Goal: Information Seeking & Learning: Learn about a topic

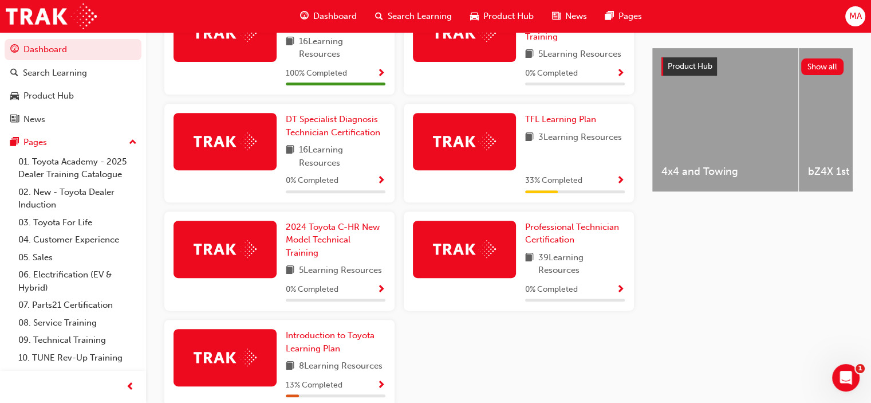
scroll to position [458, 0]
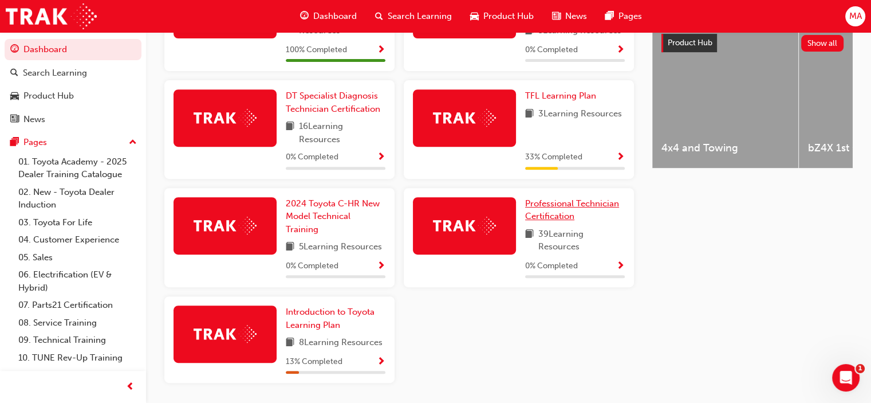
click at [559, 208] on span "Professional Technician Certification" at bounding box center [572, 209] width 94 height 23
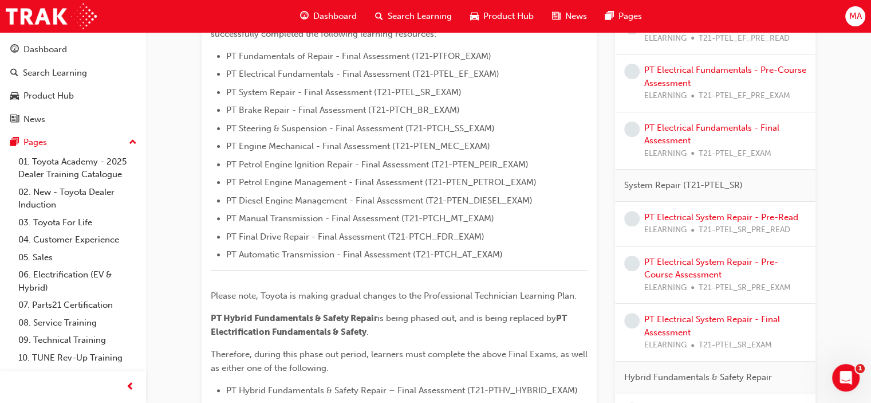
scroll to position [57, 0]
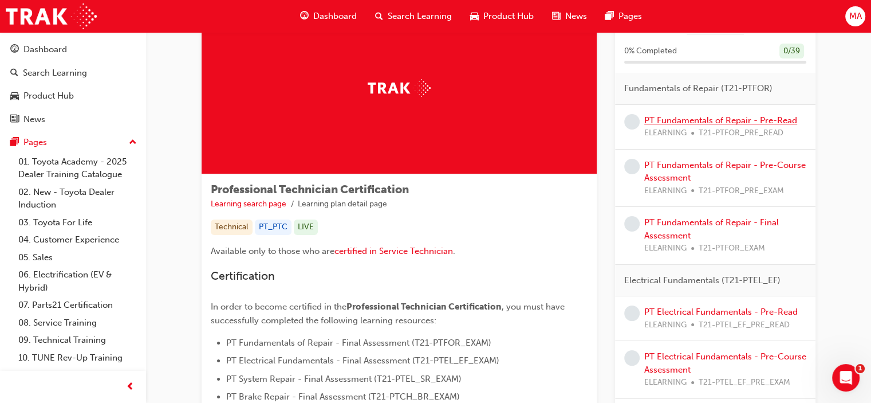
click at [685, 120] on link "PT Fundamentals of Repair - Pre-Read" at bounding box center [721, 120] width 153 height 10
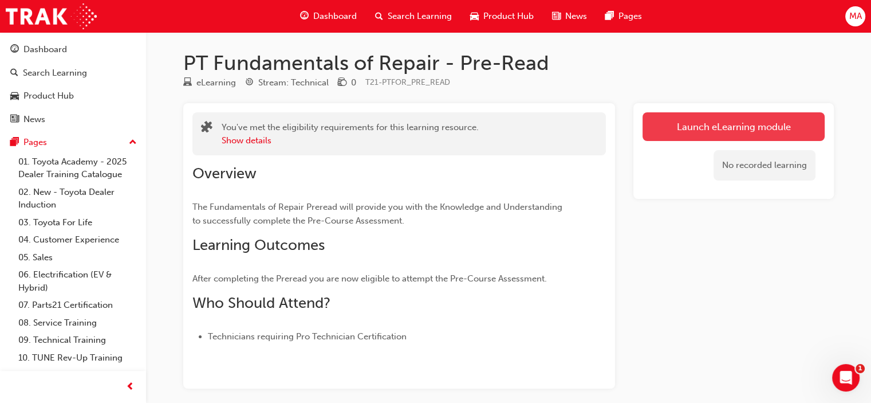
click at [688, 122] on link "Launch eLearning module" at bounding box center [734, 126] width 182 height 29
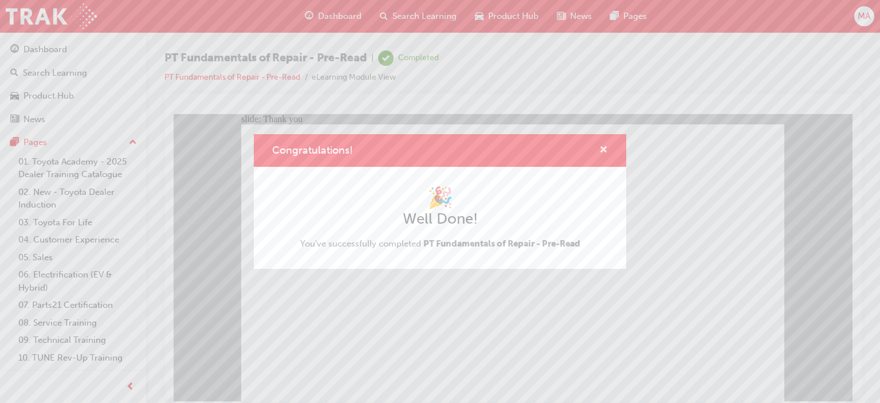
drag, startPoint x: 605, startPoint y: 150, endPoint x: 364, endPoint y: 64, distance: 256.1
click at [605, 150] on span "cross-icon" at bounding box center [603, 151] width 9 height 10
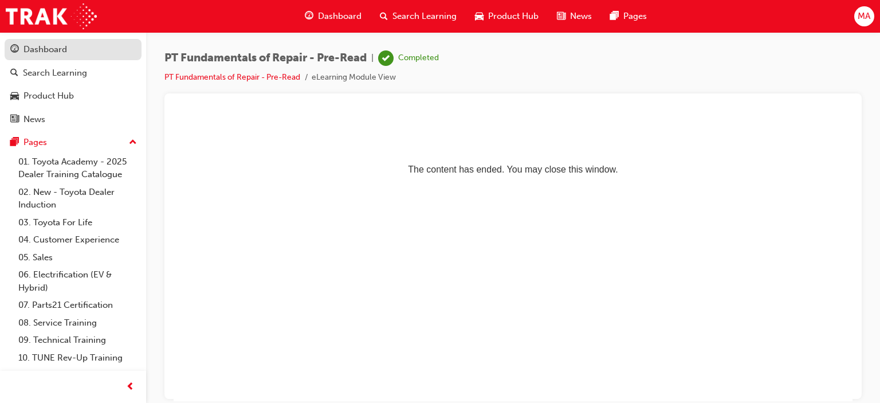
click at [55, 52] on div "Dashboard" at bounding box center [45, 49] width 44 height 13
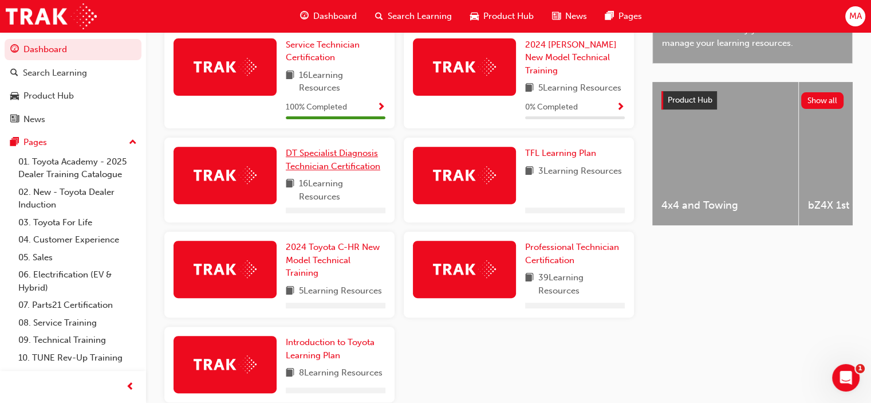
scroll to position [344, 0]
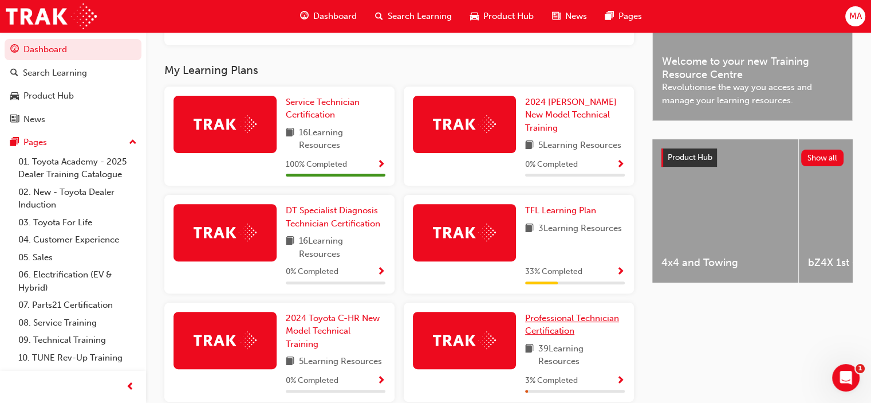
click at [540, 318] on span "Professional Technician Certification" at bounding box center [572, 324] width 94 height 23
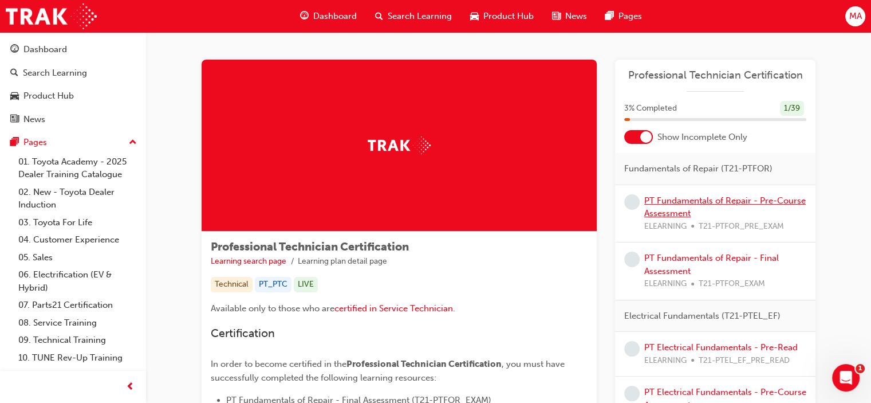
click at [689, 203] on link "PT Fundamentals of Repair - Pre-Course Assessment" at bounding box center [726, 206] width 162 height 23
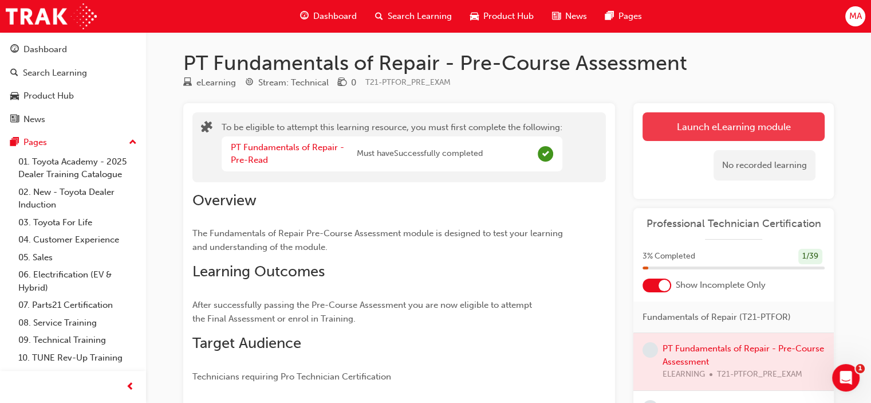
click at [706, 120] on button "Launch eLearning module" at bounding box center [734, 126] width 182 height 29
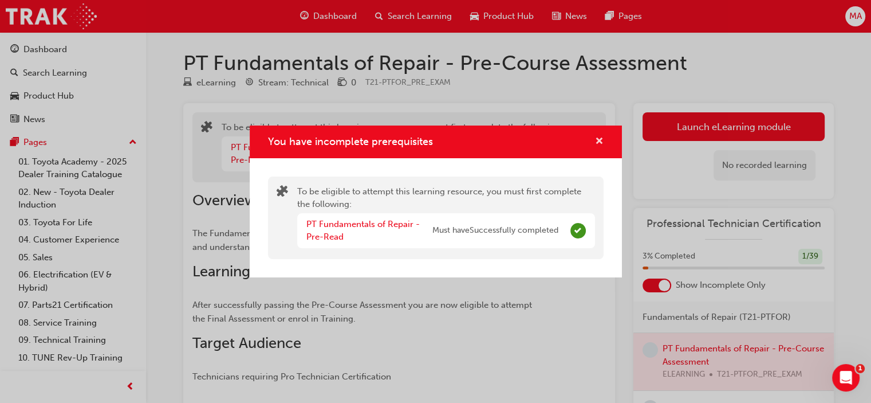
click at [596, 139] on span "cross-icon" at bounding box center [599, 142] width 9 height 10
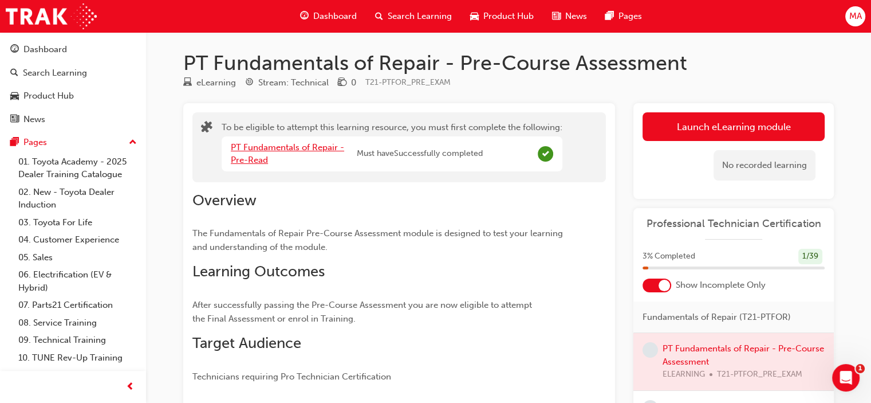
click at [309, 144] on link "PT Fundamentals of Repair - Pre-Read" at bounding box center [287, 153] width 113 height 23
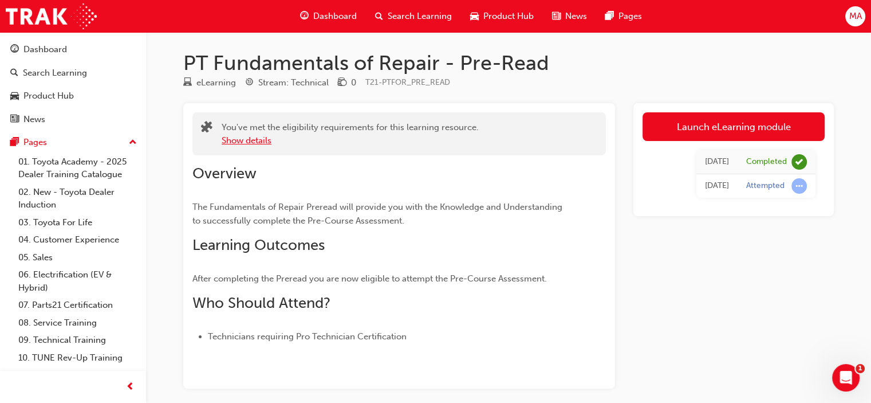
click at [250, 141] on button "Show details" at bounding box center [247, 140] width 50 height 13
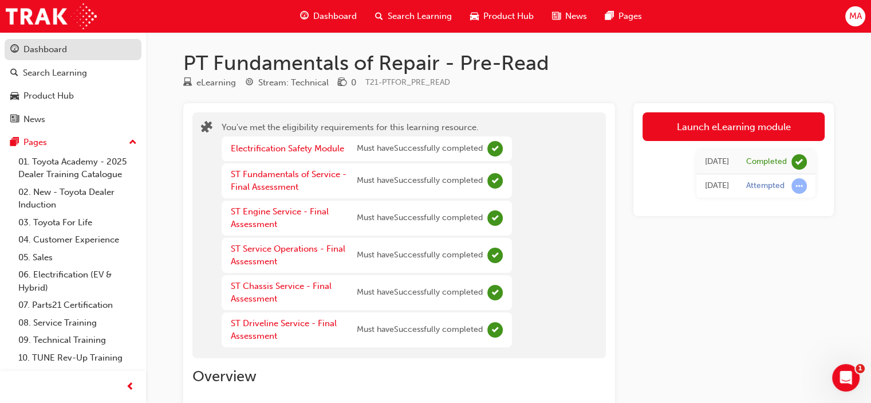
click at [57, 48] on div "Dashboard" at bounding box center [45, 49] width 44 height 13
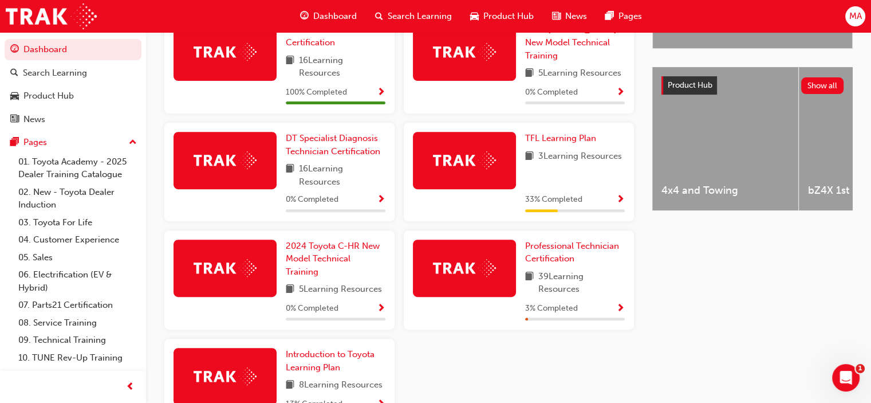
scroll to position [498, 0]
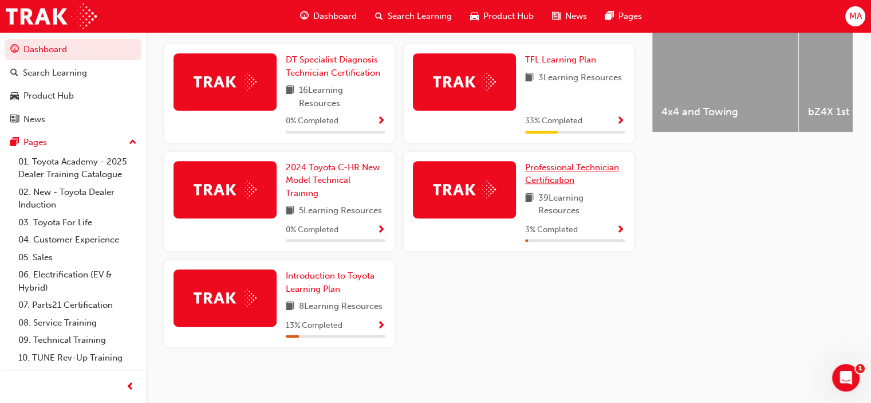
click at [553, 171] on link "Professional Technician Certification" at bounding box center [575, 174] width 100 height 26
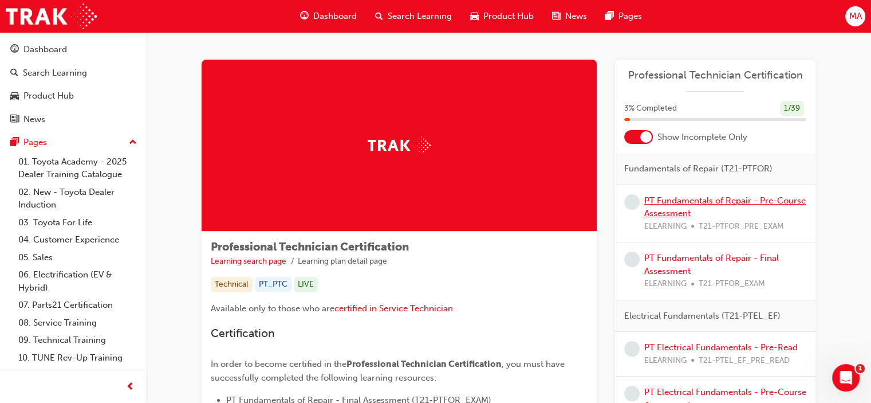
click at [669, 201] on link "PT Fundamentals of Repair - Pre-Course Assessment" at bounding box center [726, 206] width 162 height 23
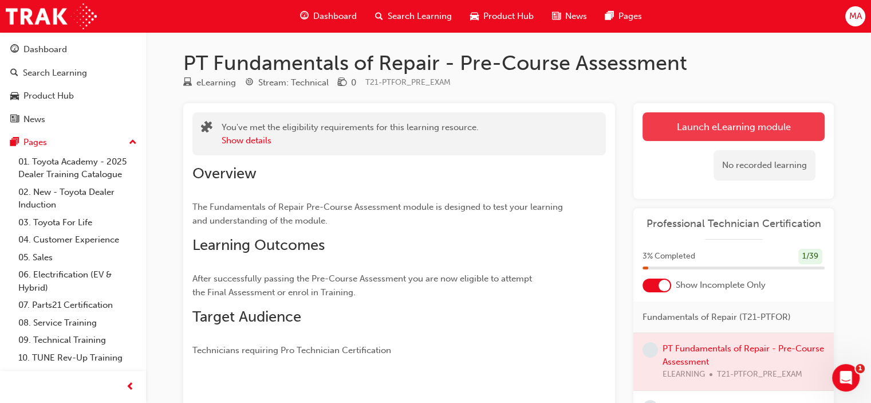
click at [698, 132] on button "Launch eLearning module" at bounding box center [734, 126] width 182 height 29
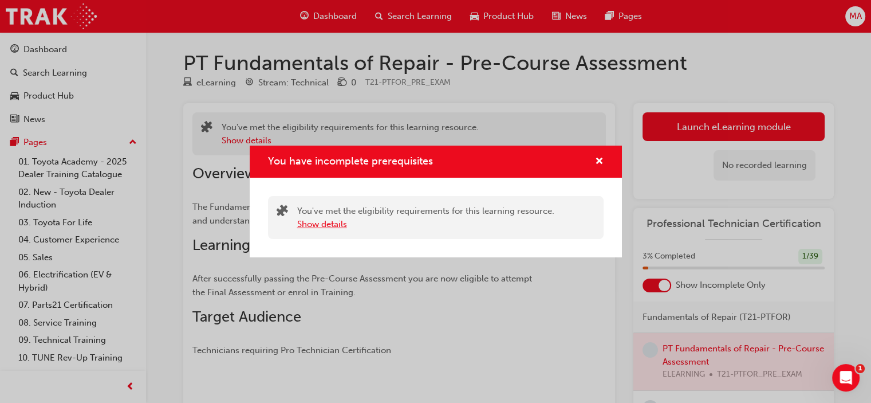
click at [306, 225] on button "Show details" at bounding box center [322, 224] width 50 height 13
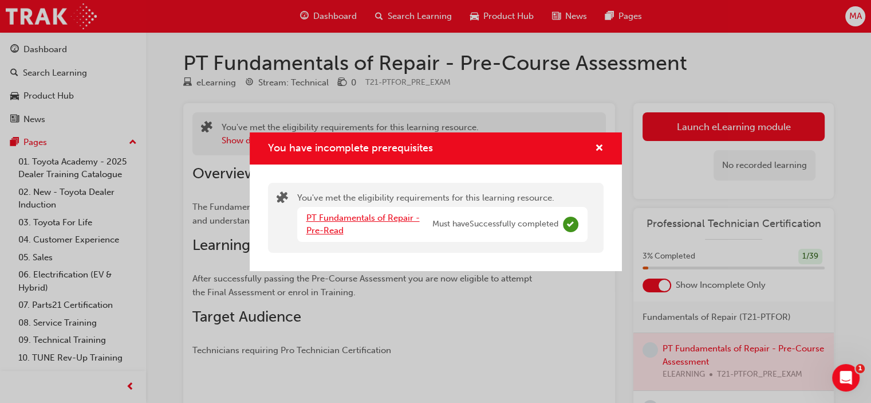
click at [360, 218] on link "PT Fundamentals of Repair - Pre-Read" at bounding box center [363, 224] width 113 height 23
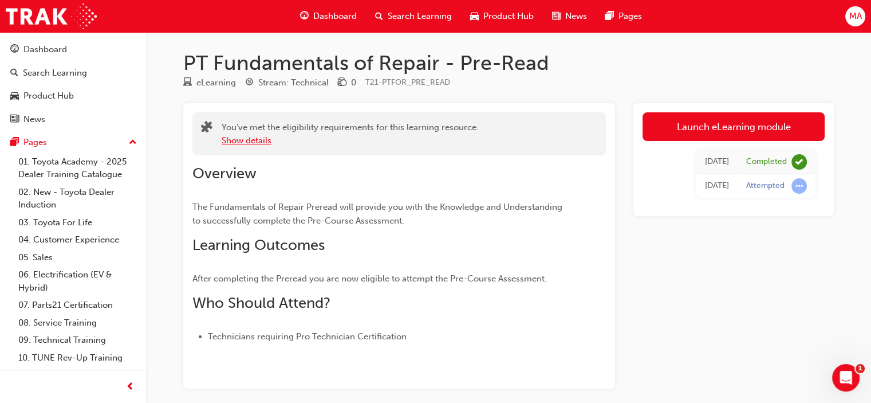
click at [253, 139] on button "Show details" at bounding box center [247, 140] width 50 height 13
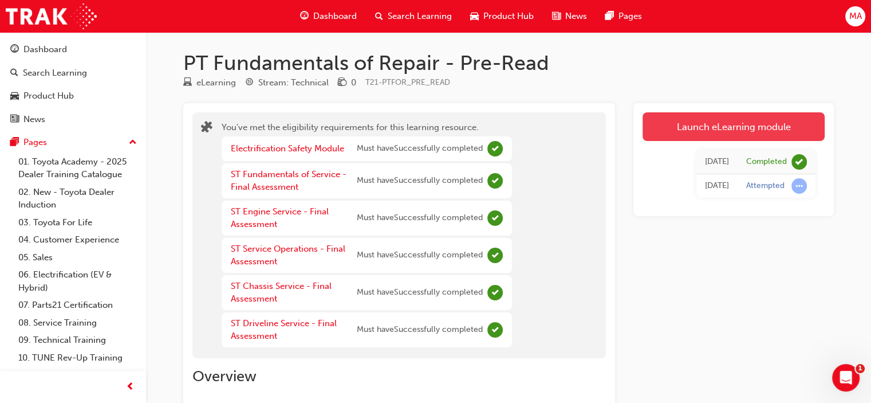
click at [683, 132] on link "Launch eLearning module" at bounding box center [734, 126] width 182 height 29
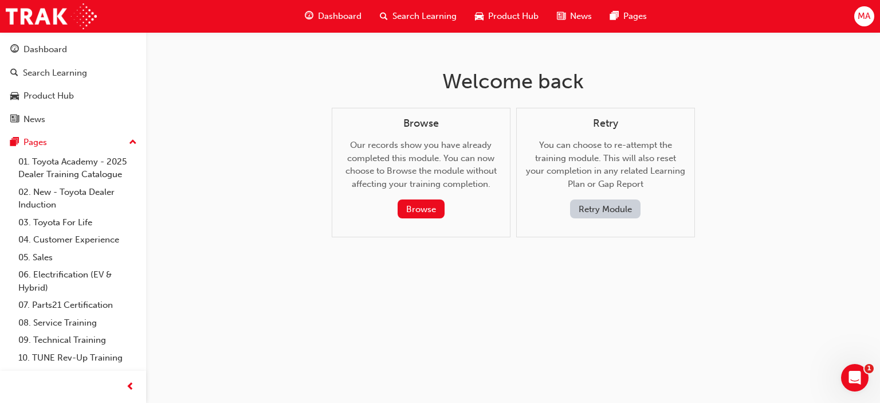
click at [575, 213] on button "Retry Module" at bounding box center [605, 208] width 70 height 19
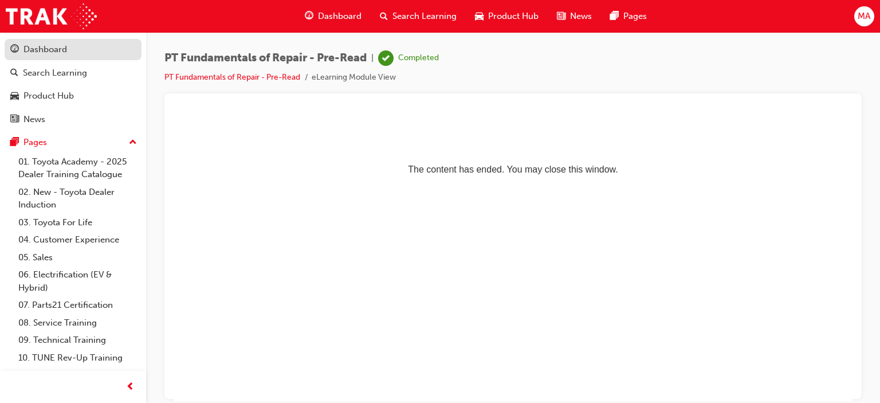
click at [34, 54] on div "Dashboard" at bounding box center [45, 49] width 44 height 13
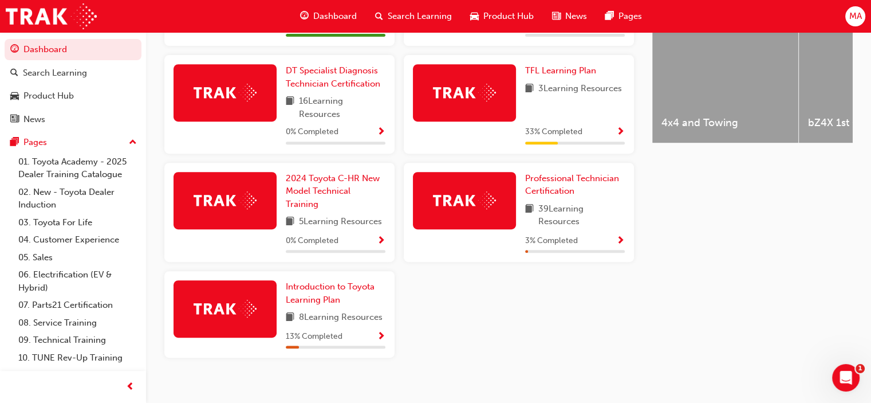
scroll to position [486, 0]
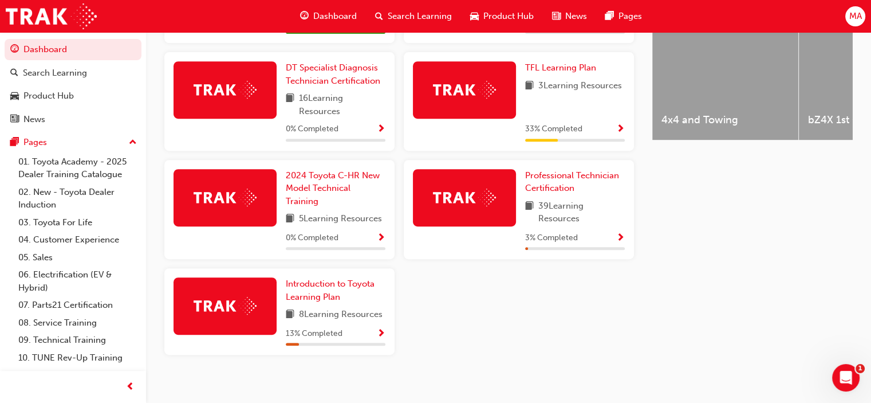
click at [565, 245] on span "3 % Completed" at bounding box center [551, 237] width 53 height 13
click at [621, 239] on span "Show Progress" at bounding box center [621, 238] width 9 height 10
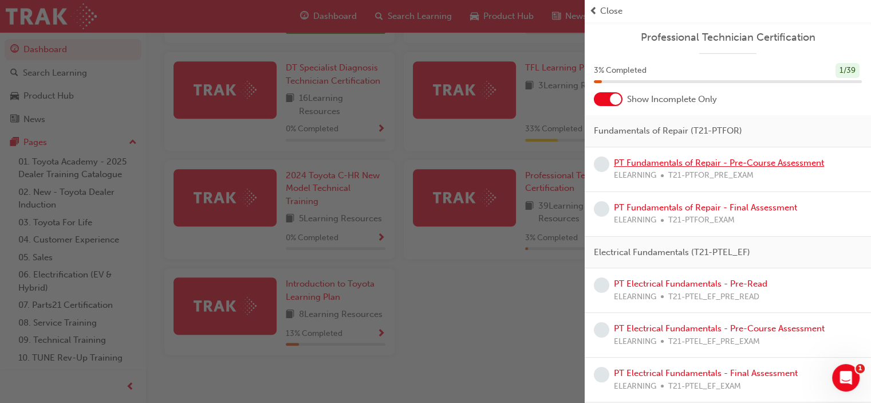
click at [765, 162] on link "PT Fundamentals of Repair - Pre-Course Assessment" at bounding box center [719, 163] width 210 height 10
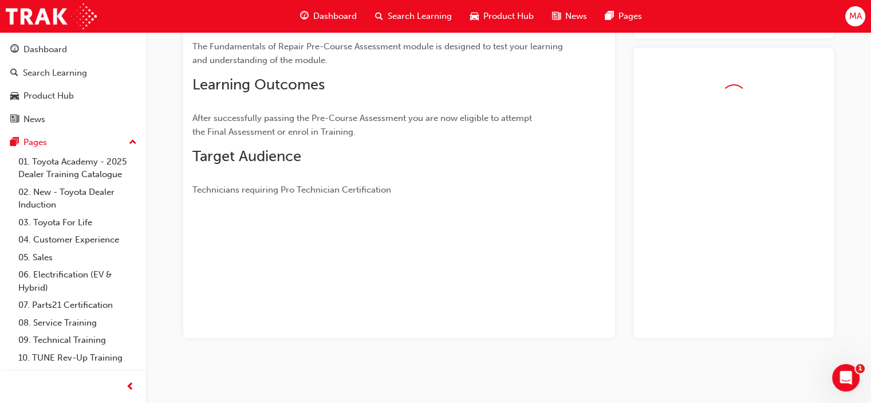
scroll to position [193, 0]
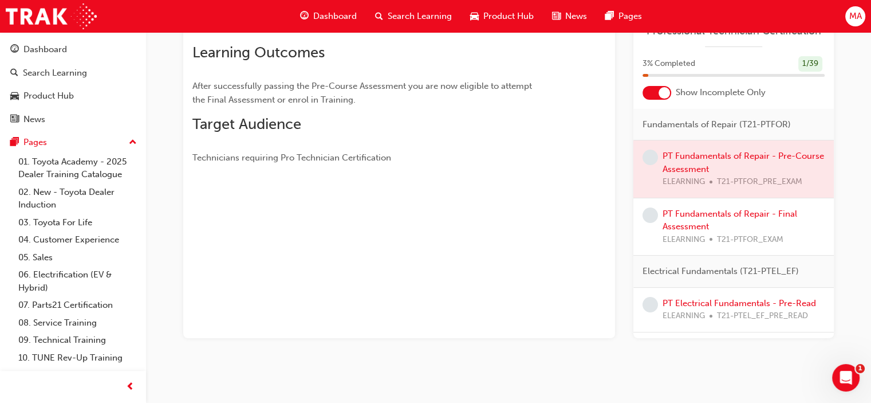
click at [672, 127] on span "Fundamentals of Repair (T21-PTFOR)" at bounding box center [717, 124] width 148 height 13
click at [786, 119] on span "Fundamentals of Repair (T21-PTFOR)" at bounding box center [717, 124] width 148 height 13
click at [762, 126] on span "Fundamentals of Repair (T21-PTFOR)" at bounding box center [717, 124] width 148 height 13
drag, startPoint x: 699, startPoint y: 175, endPoint x: 696, endPoint y: 159, distance: 16.3
click at [698, 174] on div at bounding box center [734, 168] width 201 height 57
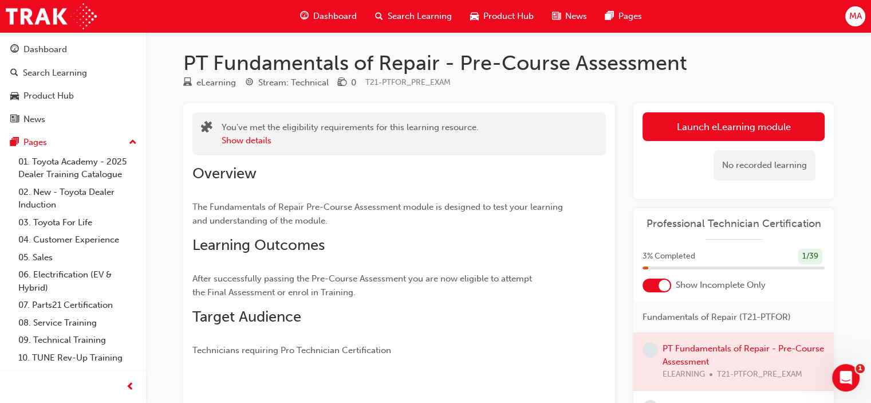
scroll to position [0, 0]
click at [241, 140] on button "Show details" at bounding box center [247, 140] width 50 height 13
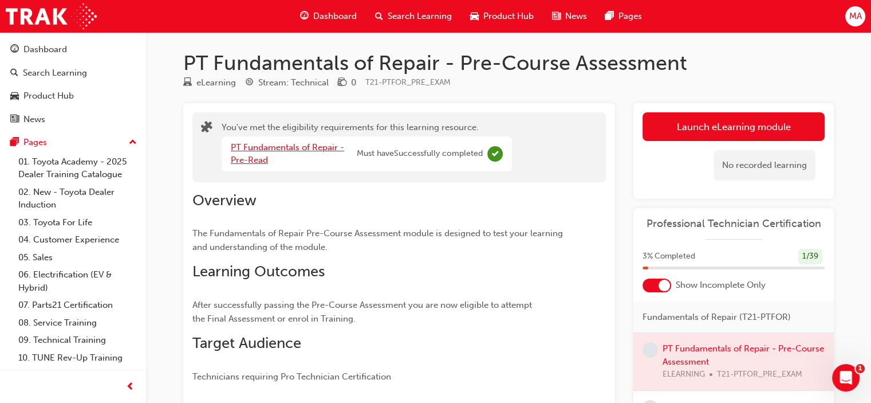
click at [277, 143] on link "PT Fundamentals of Repair - Pre-Read" at bounding box center [287, 153] width 113 height 23
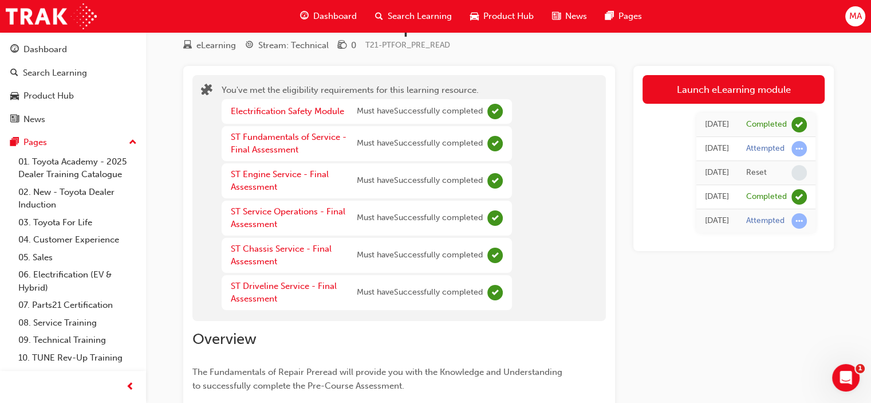
scroll to position [57, 0]
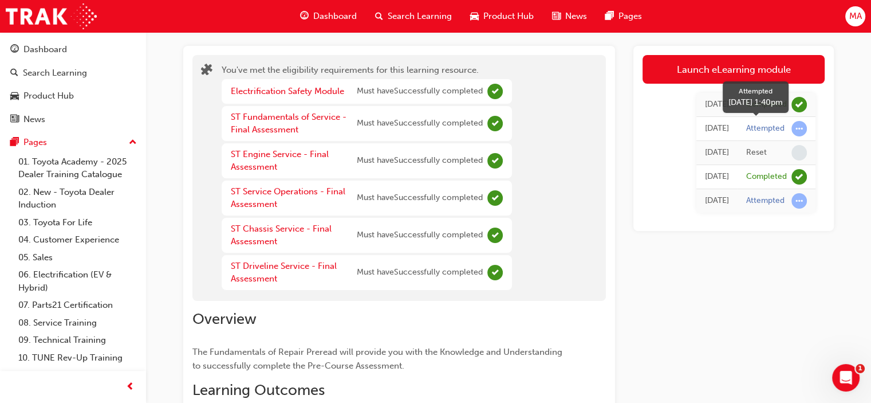
click at [795, 128] on span "learningRecordVerb_ATTEMPT-icon" at bounding box center [799, 128] width 15 height 15
click at [793, 129] on span "learningRecordVerb_ATTEMPT-icon" at bounding box center [799, 128] width 15 height 15
click at [802, 201] on span "learningRecordVerb_ATTEMPT-icon" at bounding box center [799, 200] width 15 height 15
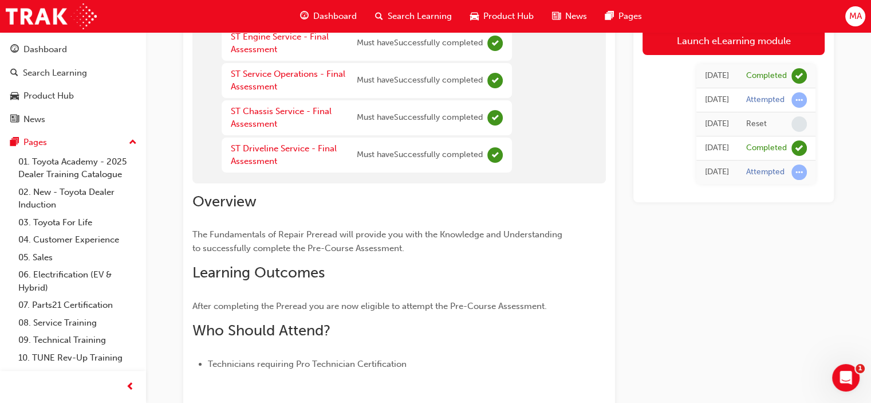
scroll to position [0, 0]
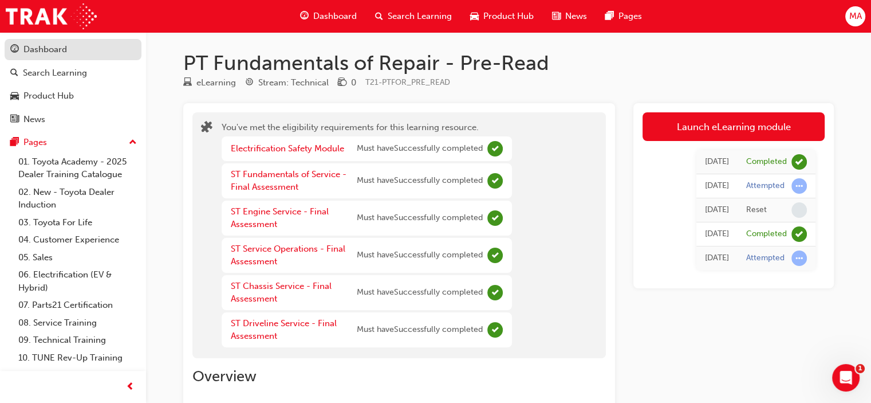
click at [16, 50] on span "guage-icon" at bounding box center [14, 50] width 9 height 10
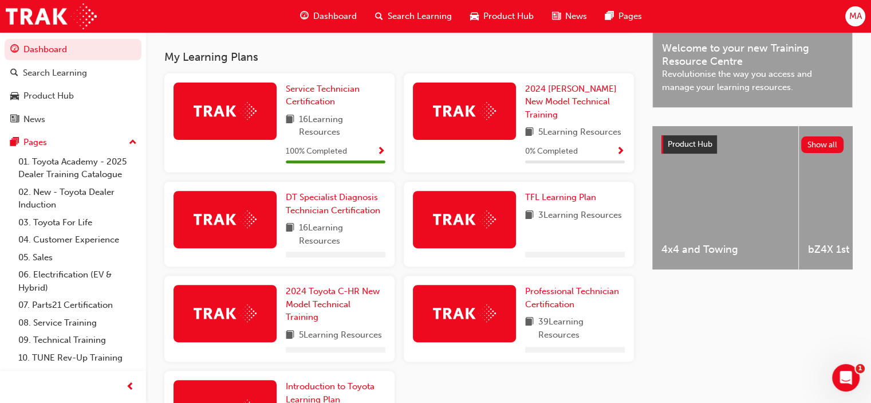
scroll to position [460, 0]
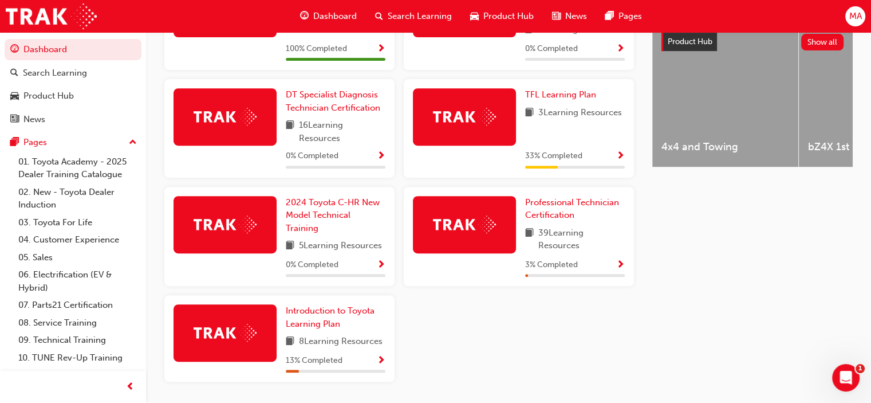
click at [552, 249] on span "39 Learning Resources" at bounding box center [582, 239] width 87 height 26
click at [545, 269] on span "3 % Completed" at bounding box center [551, 264] width 53 height 13
click at [621, 265] on span "Show Progress" at bounding box center [621, 265] width 9 height 10
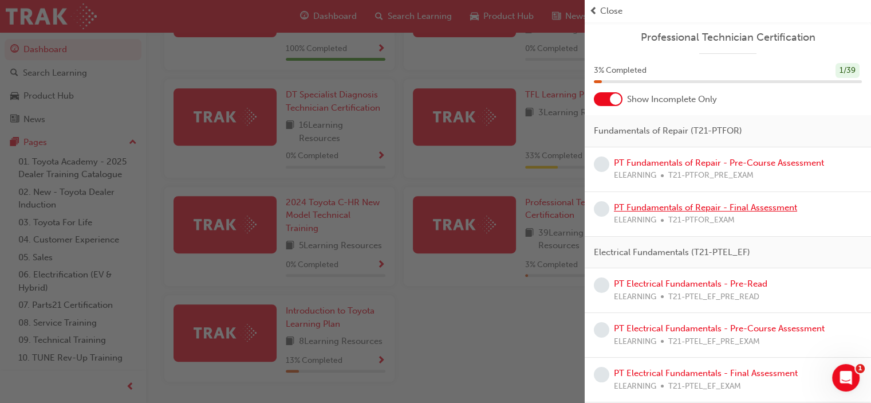
click at [714, 209] on link "PT Fundamentals of Repair - Final Assessment" at bounding box center [705, 207] width 183 height 10
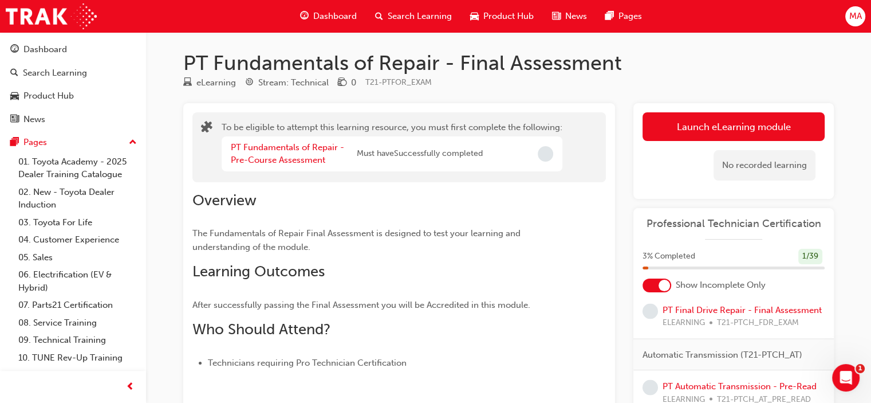
click at [543, 152] on span "Incomplete" at bounding box center [545, 153] width 15 height 15
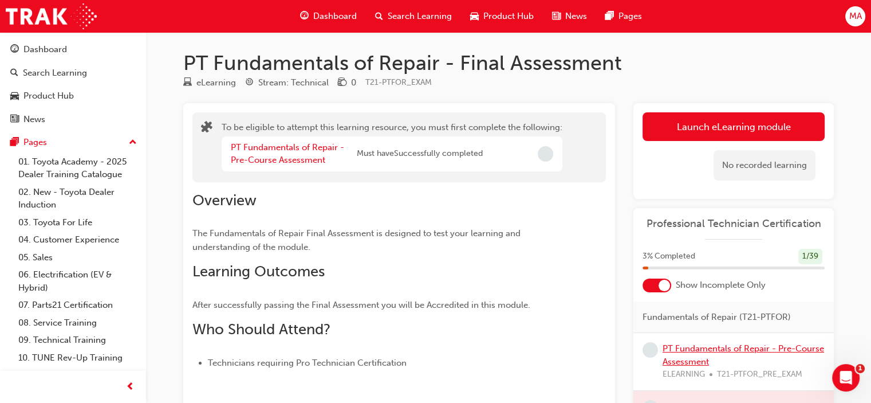
scroll to position [57, 0]
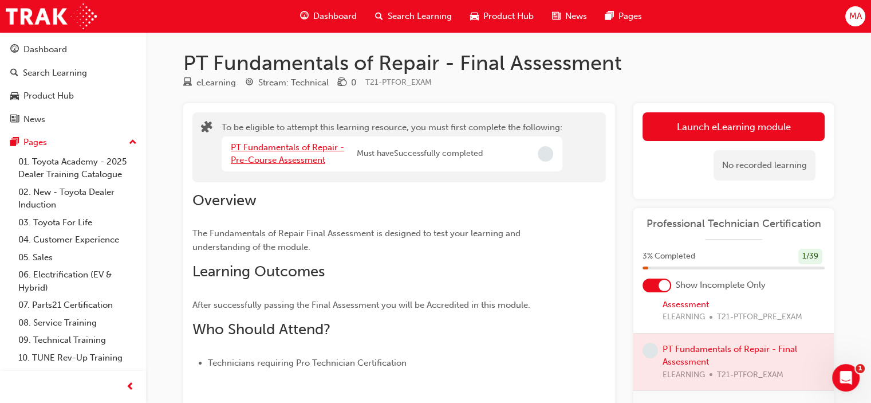
click at [291, 150] on link "PT Fundamentals of Repair - Pre-Course Assessment" at bounding box center [287, 153] width 113 height 23
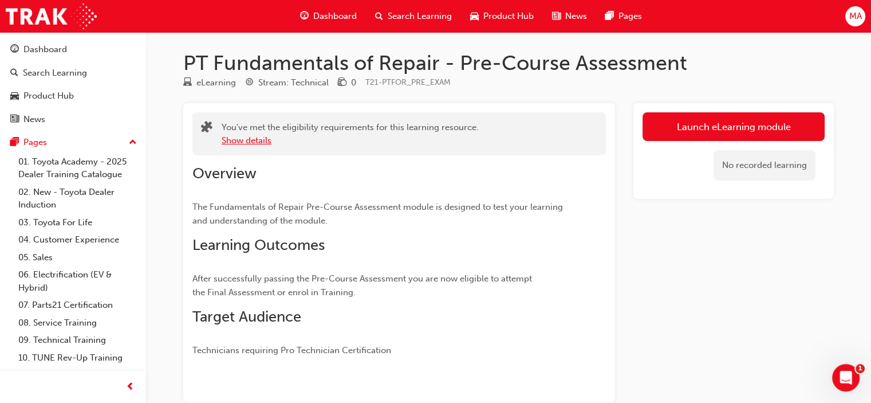
click at [252, 142] on button "Show details" at bounding box center [247, 140] width 50 height 13
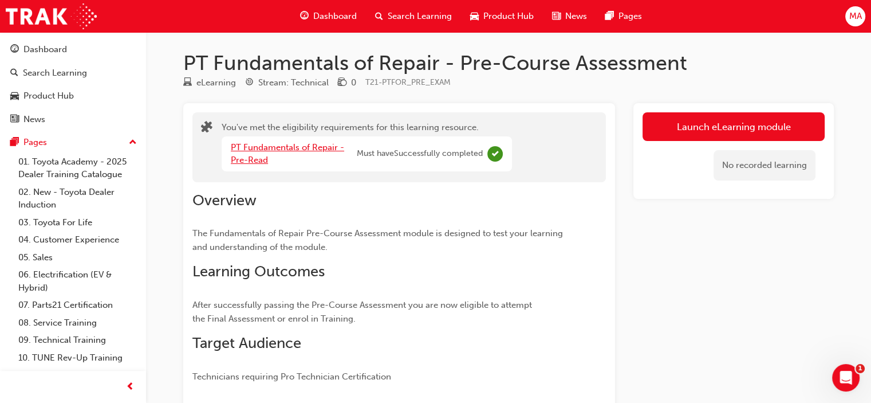
click at [289, 148] on link "PT Fundamentals of Repair - Pre-Read" at bounding box center [287, 153] width 113 height 23
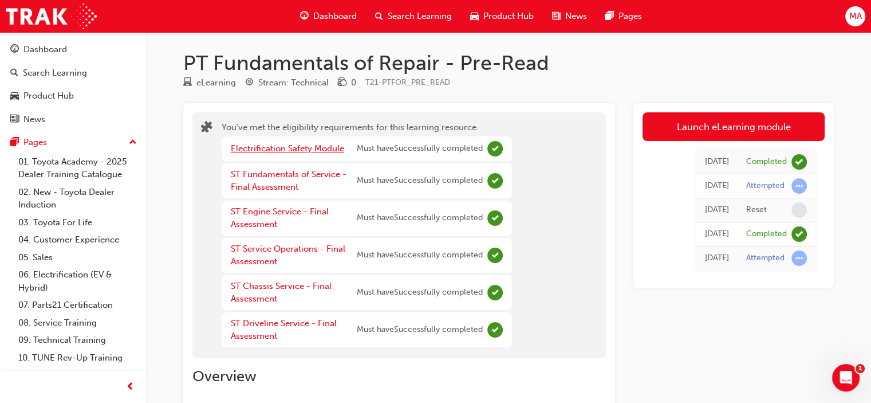
click at [292, 147] on link "Electrification Safety Module" at bounding box center [287, 148] width 113 height 10
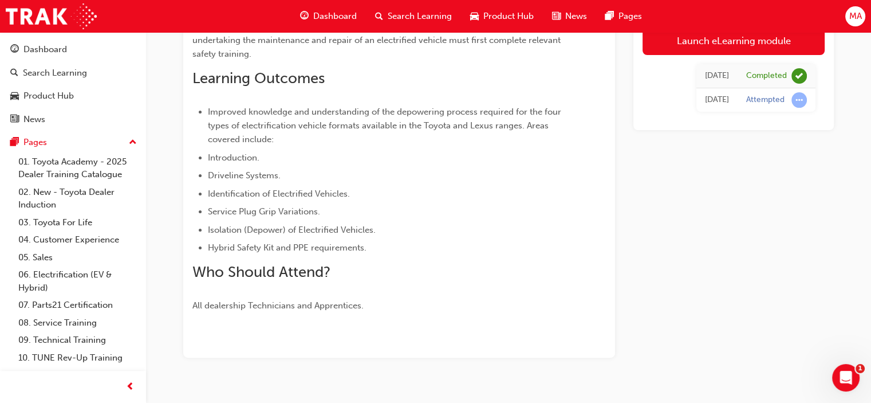
scroll to position [270, 0]
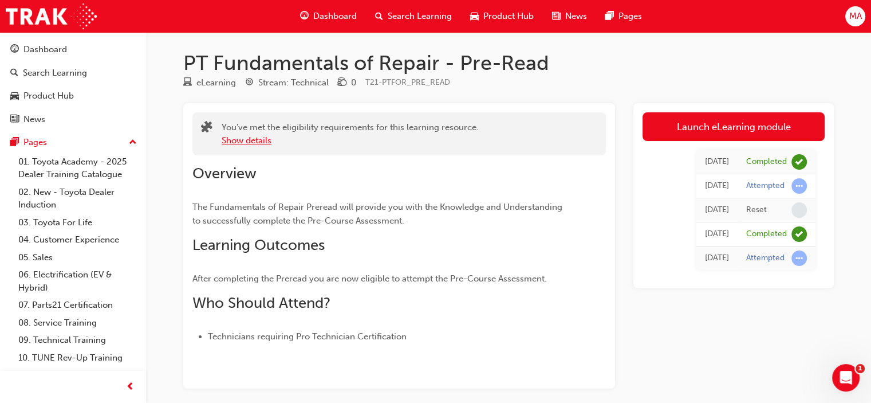
click at [255, 137] on button "Show details" at bounding box center [247, 140] width 50 height 13
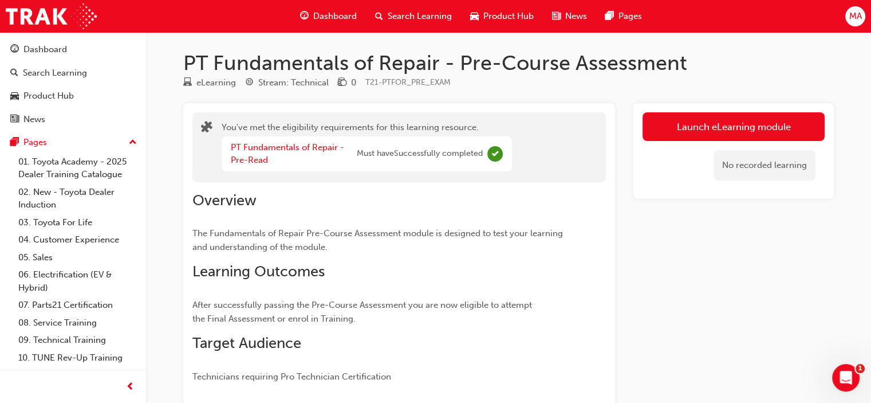
scroll to position [57, 0]
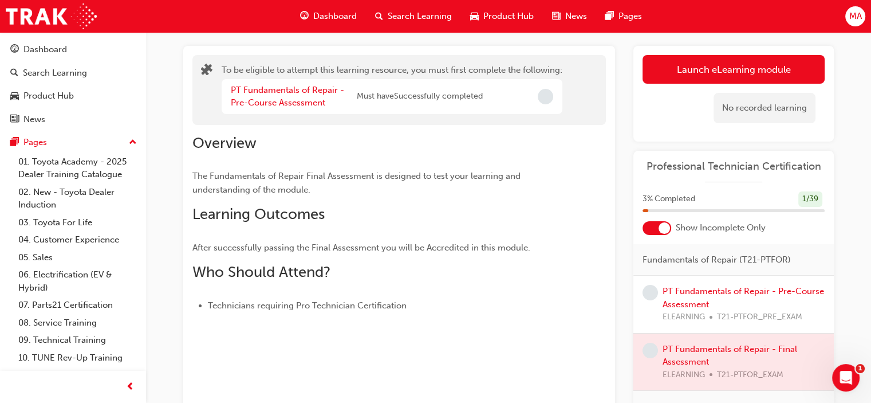
scroll to position [172, 0]
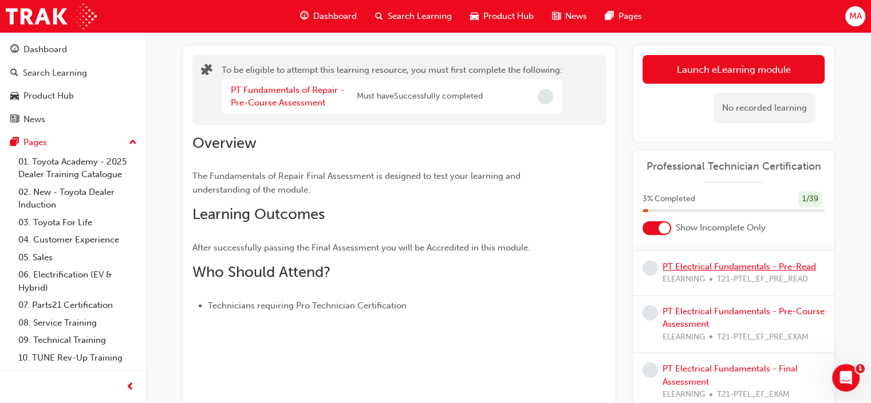
click at [721, 268] on link "PT Electrical Fundamentals - Pre-Read" at bounding box center [740, 266] width 154 height 10
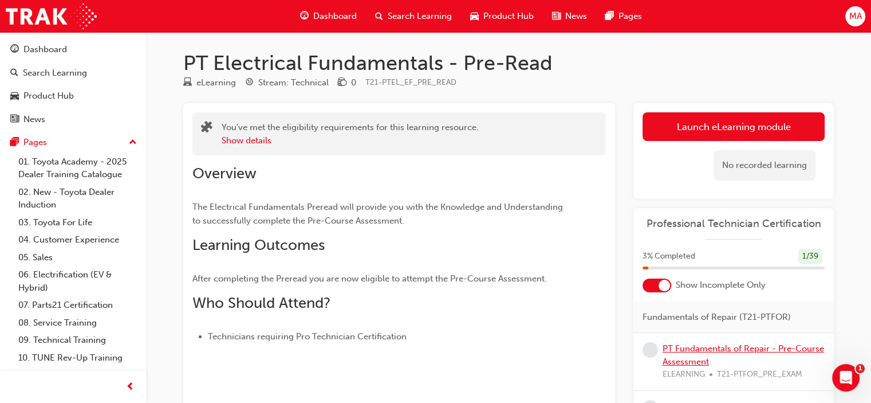
scroll to position [57, 0]
click at [731, 345] on link "PT Fundamentals of Repair - Final Assessment" at bounding box center [730, 355] width 135 height 23
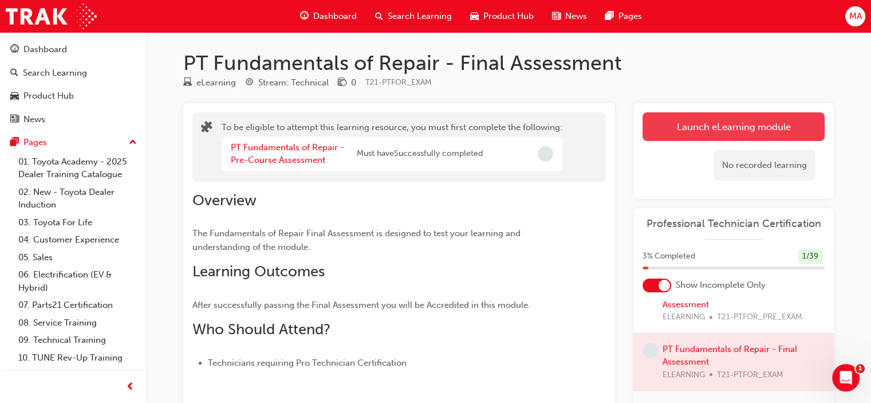
click at [764, 122] on button "Launch eLearning module" at bounding box center [734, 126] width 182 height 29
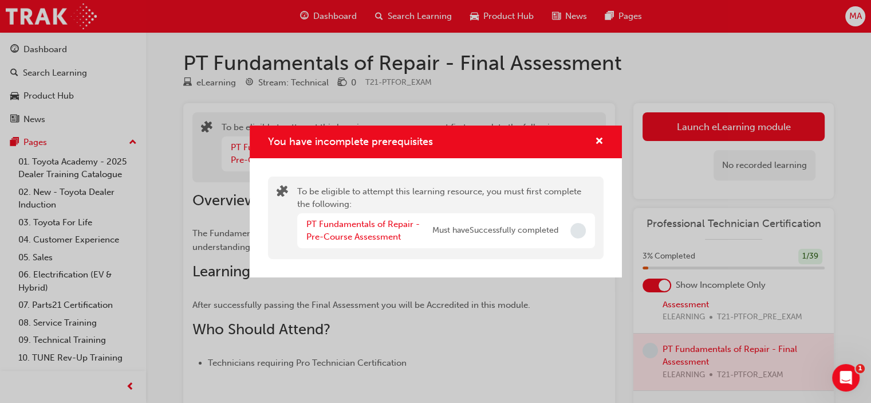
click at [573, 231] on span "Incomplete" at bounding box center [578, 230] width 15 height 15
click at [380, 222] on link "PT Fundamentals of Repair - Pre-Course Assessment" at bounding box center [363, 230] width 113 height 23
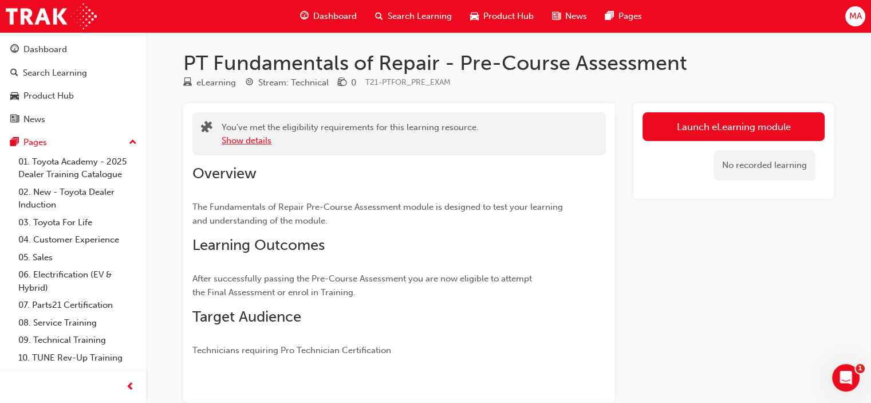
click at [261, 135] on button "Show details" at bounding box center [247, 140] width 50 height 13
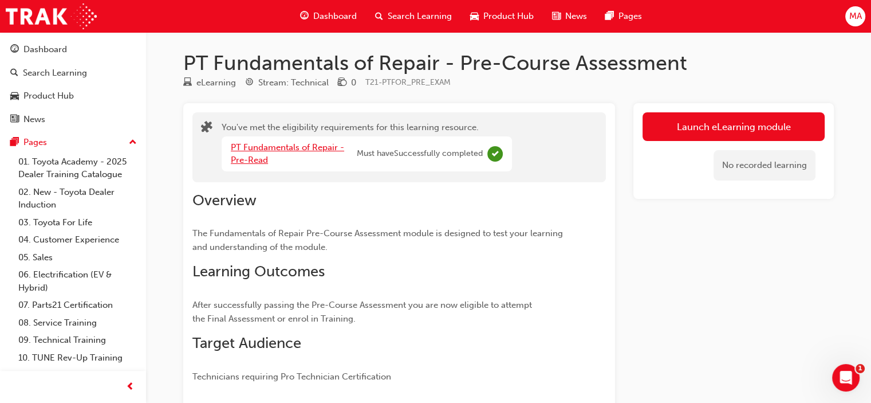
click at [267, 149] on link "PT Fundamentals of Repair - Pre-Read" at bounding box center [287, 153] width 113 height 23
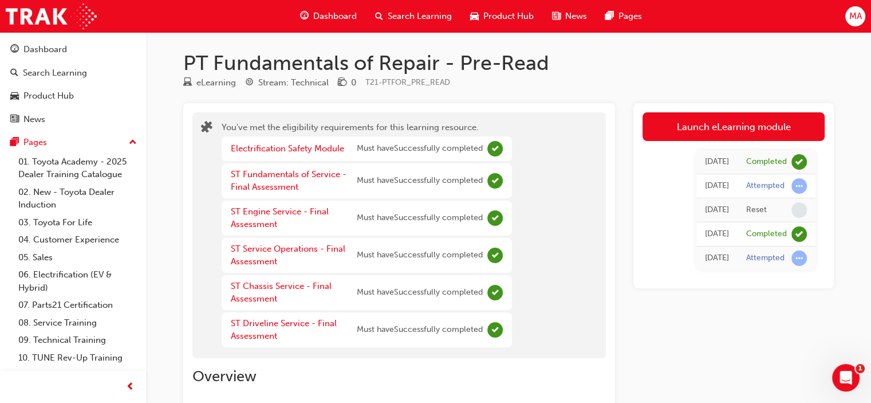
click at [204, 127] on span "puzzle-icon" at bounding box center [206, 128] width 11 height 13
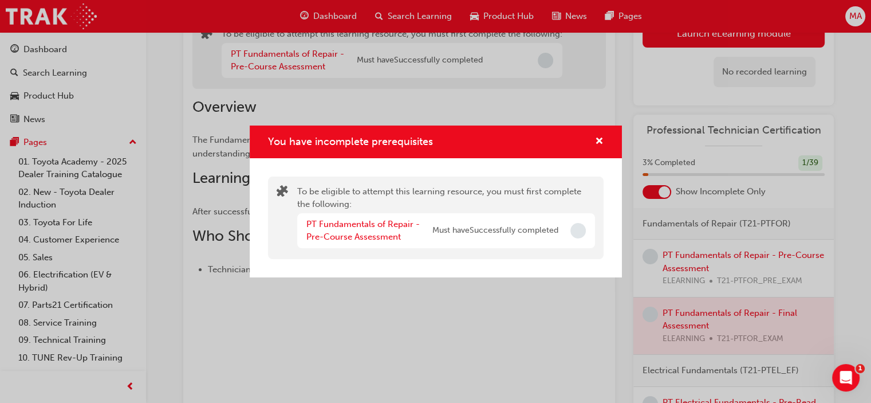
scroll to position [78, 0]
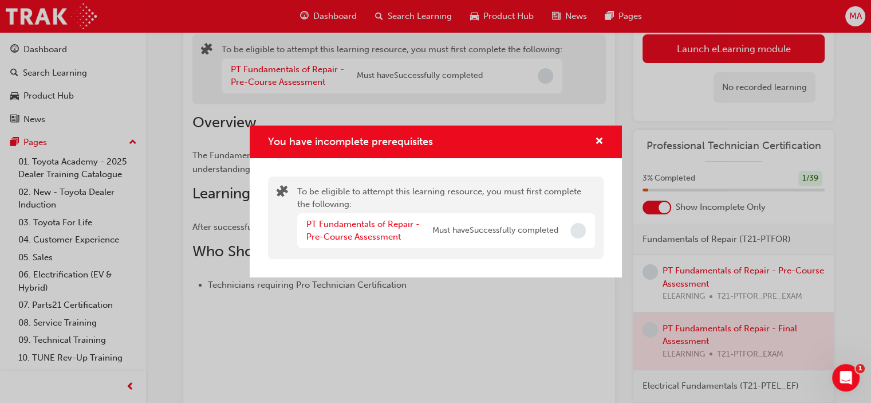
click at [400, 142] on span "You have incomplete prerequisites" at bounding box center [350, 141] width 165 height 13
click at [455, 229] on span "Must have Successfully completed" at bounding box center [496, 230] width 126 height 13
click at [456, 229] on span "Must have Successfully completed" at bounding box center [496, 230] width 126 height 13
click at [541, 235] on span "Must have Successfully completed" at bounding box center [496, 230] width 126 height 13
click at [573, 230] on span "Incomplete" at bounding box center [578, 230] width 15 height 15
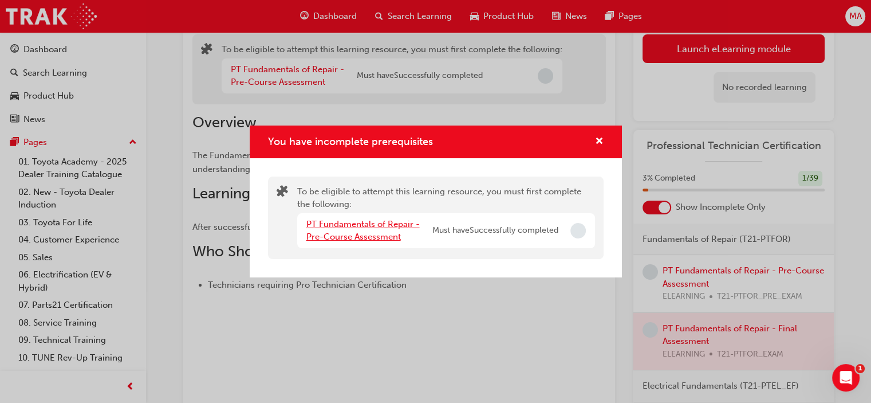
click at [335, 231] on link "PT Fundamentals of Repair - Pre-Course Assessment" at bounding box center [363, 230] width 113 height 23
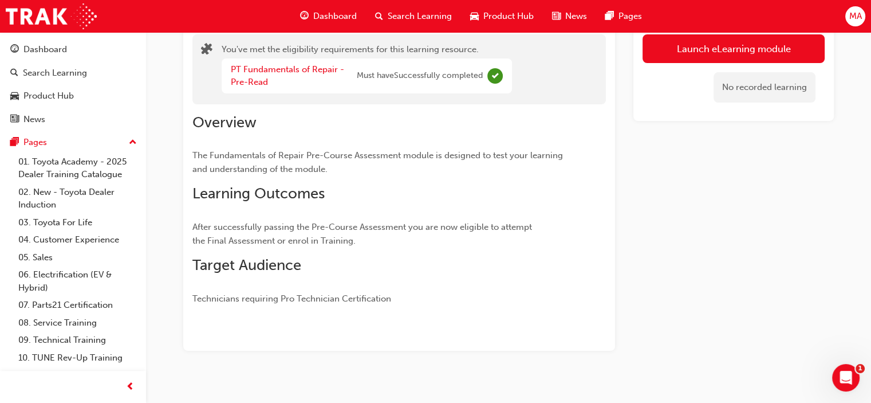
click at [788, 92] on div "No recorded learning" at bounding box center [765, 87] width 102 height 30
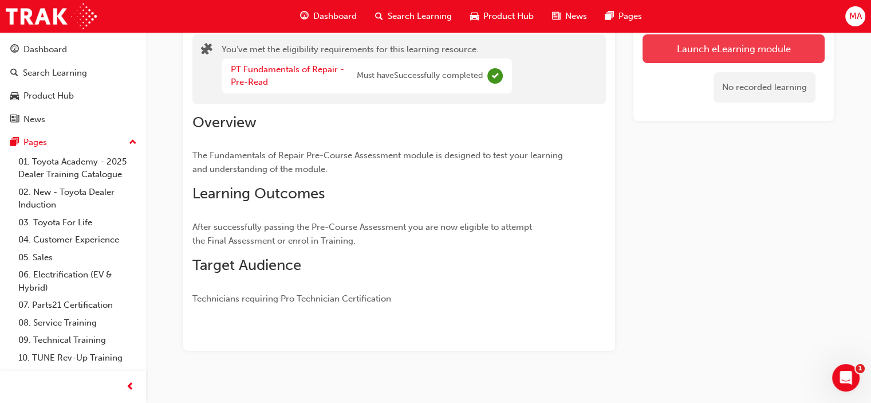
click at [718, 52] on link "Launch eLearning module" at bounding box center [734, 48] width 182 height 29
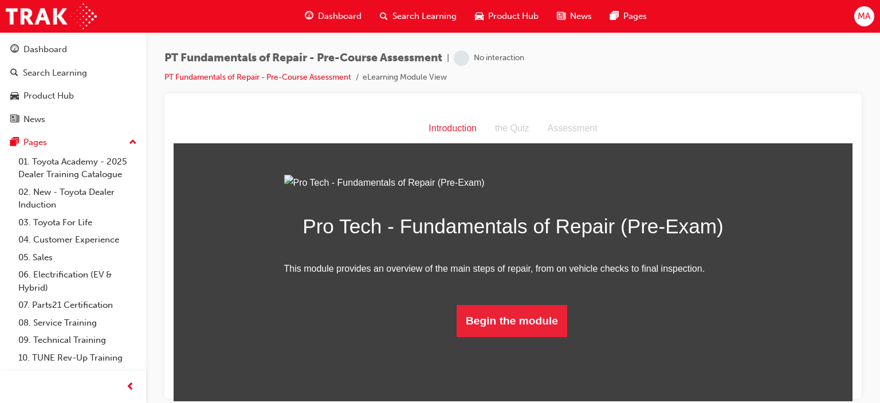
scroll to position [62, 0]
click at [551, 336] on button "Begin the module" at bounding box center [512, 320] width 111 height 32
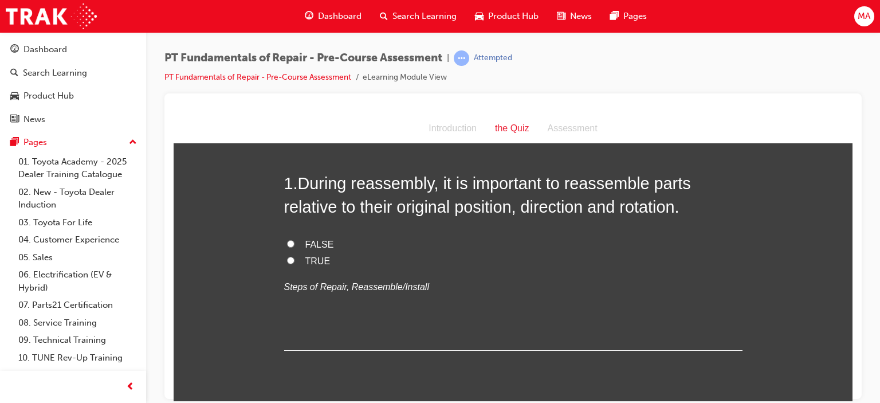
scroll to position [0, 0]
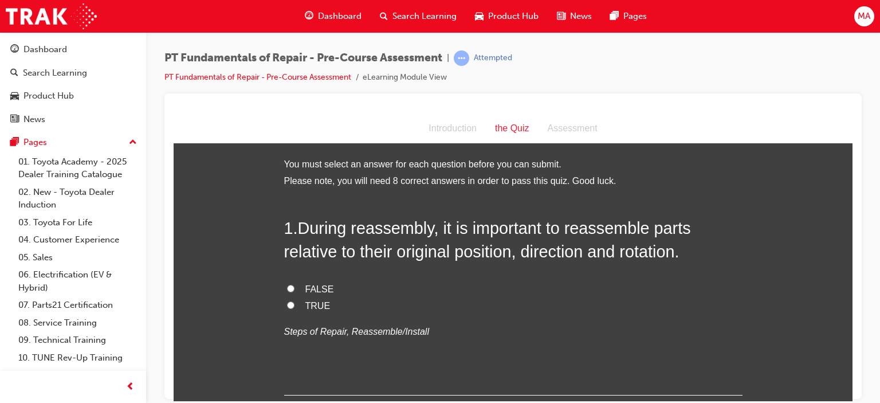
click at [310, 303] on span "TRUE" at bounding box center [317, 305] width 25 height 10
click at [295, 303] on input "TRUE" at bounding box center [290, 304] width 7 height 7
radio input "true"
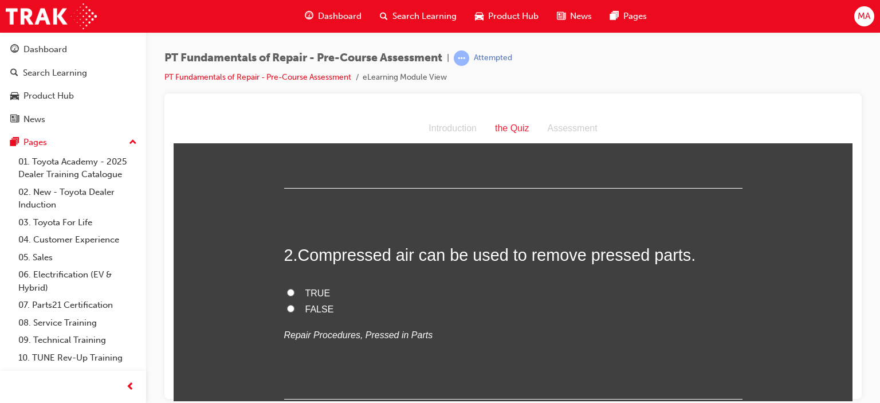
scroll to position [229, 0]
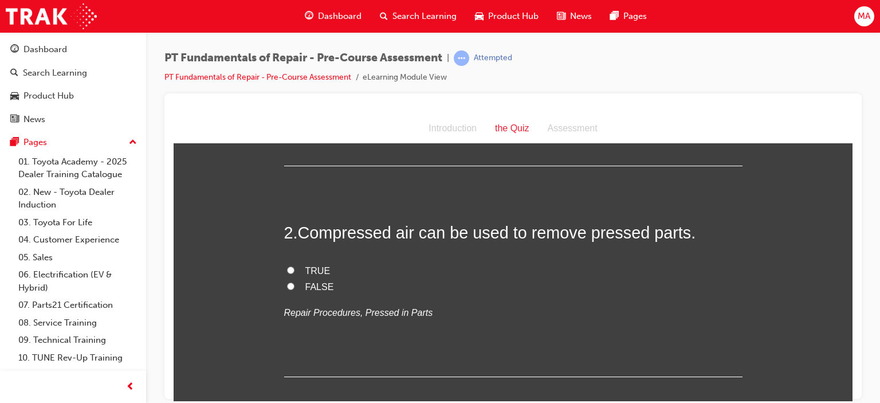
click at [312, 287] on span "FALSE" at bounding box center [319, 286] width 29 height 10
click at [295, 287] on input "FALSE" at bounding box center [290, 285] width 7 height 7
radio input "true"
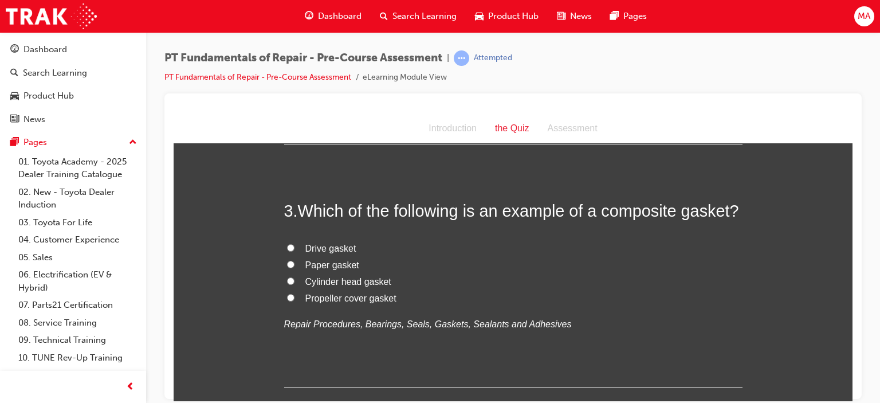
scroll to position [458, 0]
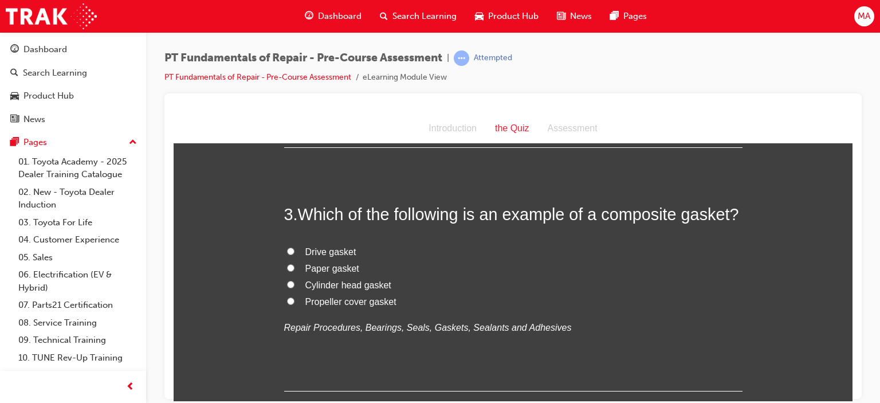
click at [359, 286] on span "Cylinder head gasket" at bounding box center [348, 285] width 86 height 10
click at [295, 286] on input "Cylinder head gasket" at bounding box center [290, 283] width 7 height 7
radio input "true"
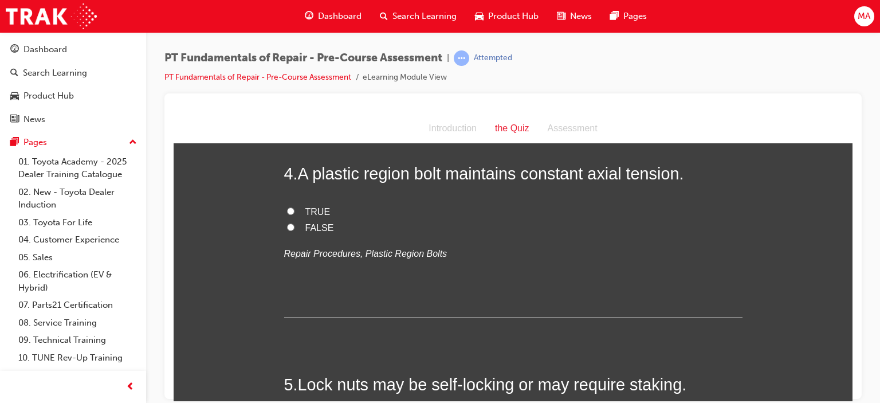
scroll to position [745, 0]
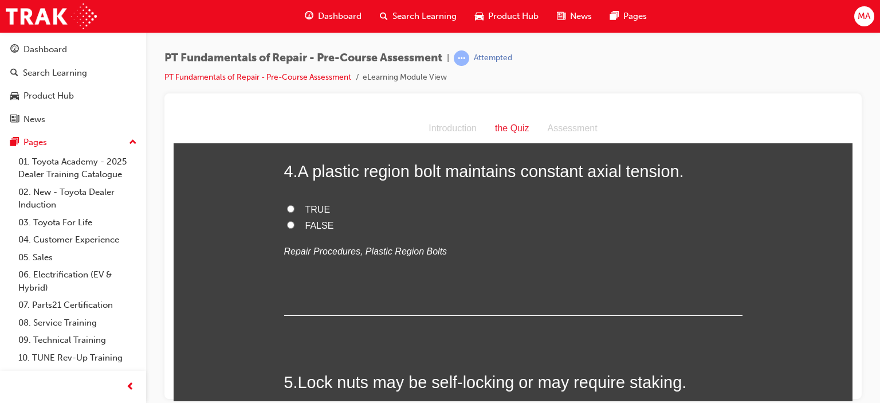
click at [295, 204] on label "TRUE" at bounding box center [513, 209] width 458 height 17
click at [295, 205] on input "TRUE" at bounding box center [290, 208] width 7 height 7
radio input "true"
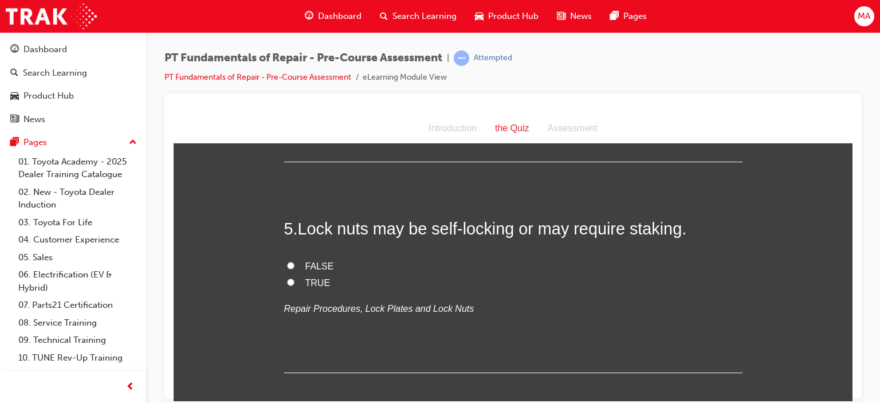
scroll to position [917, 0]
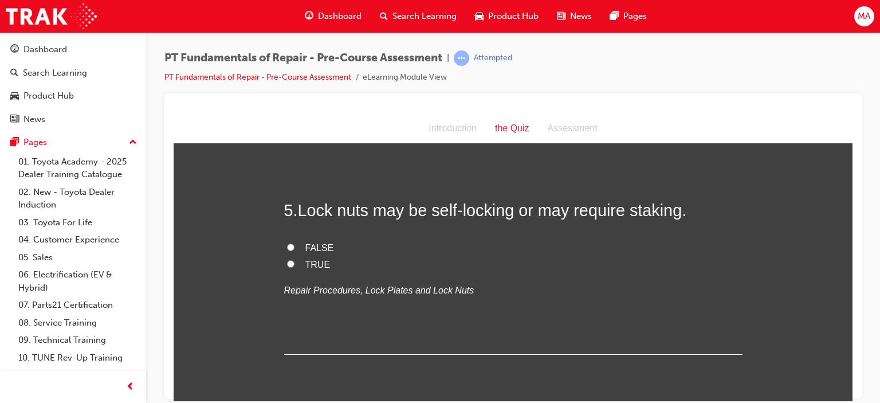
click at [287, 266] on input "TRUE" at bounding box center [290, 263] width 7 height 7
radio input "true"
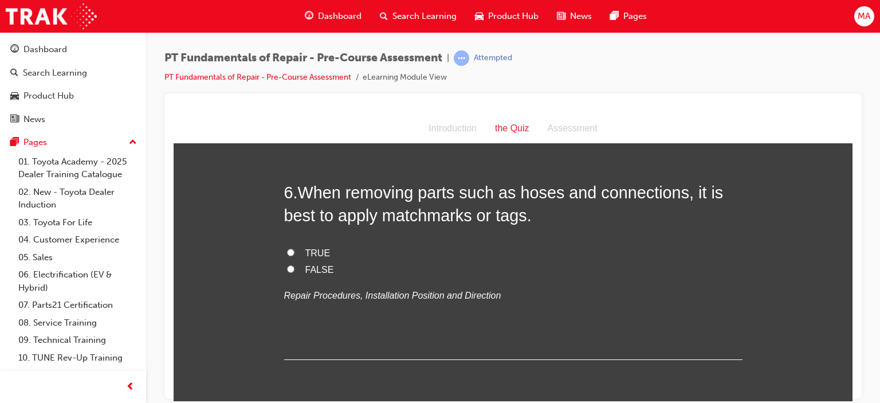
scroll to position [1146, 0]
click at [287, 251] on input "TRUE" at bounding box center [290, 251] width 7 height 7
radio input "true"
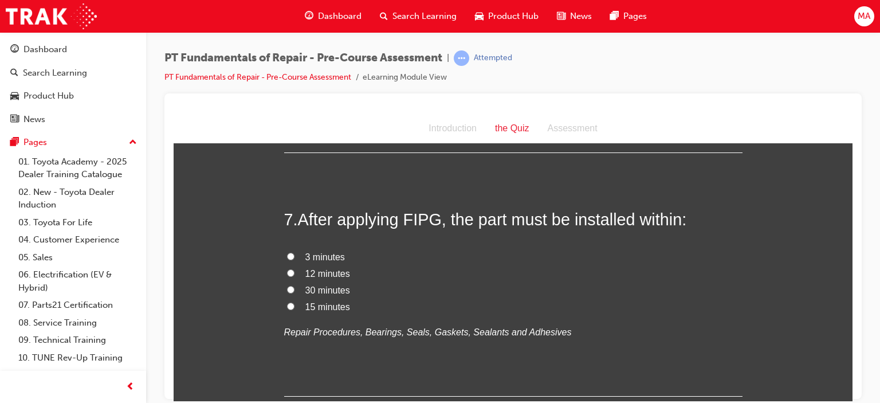
scroll to position [1375, 0]
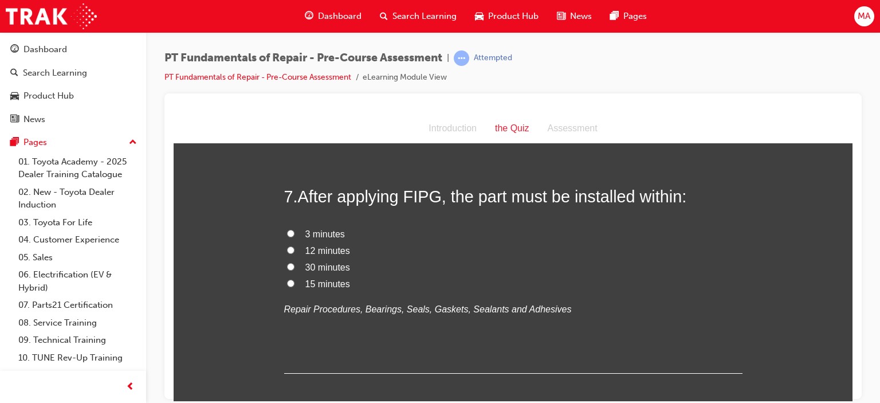
click at [287, 234] on input "3 minutes" at bounding box center [290, 232] width 7 height 7
radio input "true"
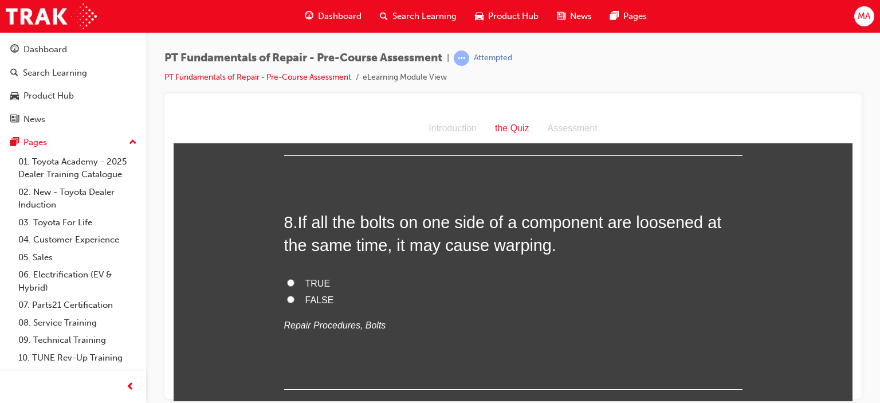
scroll to position [1604, 0]
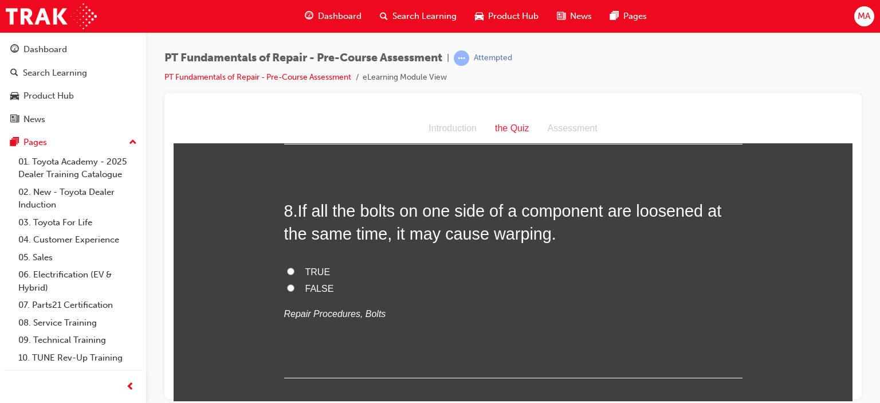
click at [307, 270] on span "TRUE" at bounding box center [317, 271] width 25 height 10
click at [295, 270] on input "TRUE" at bounding box center [290, 270] width 7 height 7
radio input "true"
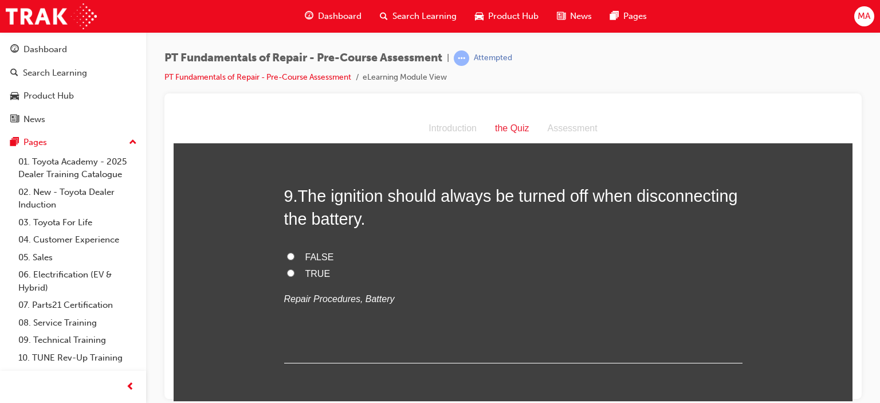
scroll to position [1833, 0]
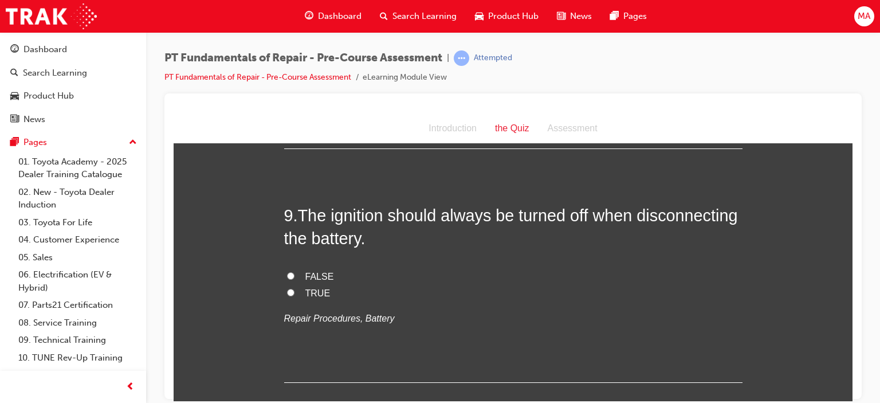
click at [287, 289] on input "TRUE" at bounding box center [290, 291] width 7 height 7
radio input "true"
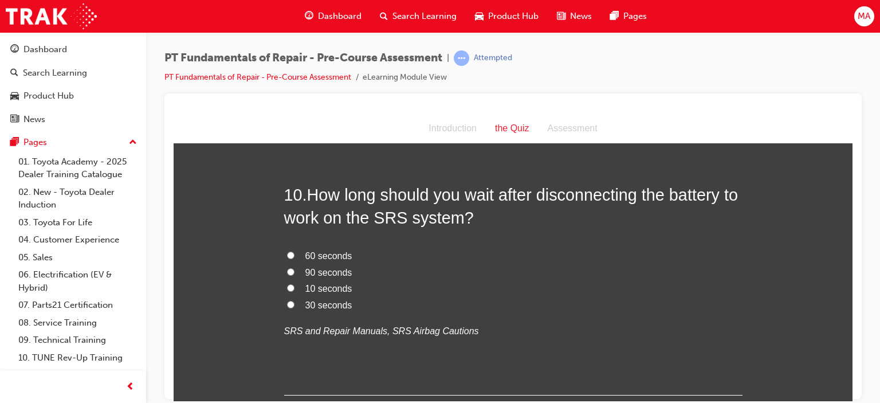
scroll to position [2063, 0]
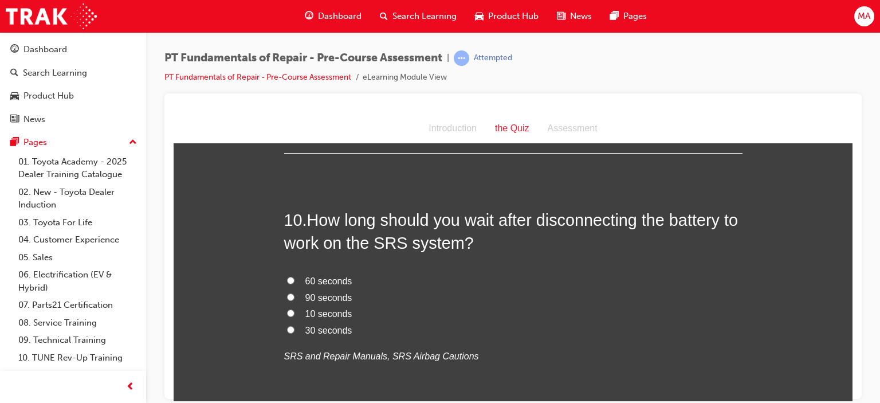
click at [307, 292] on span "90 seconds" at bounding box center [328, 297] width 47 height 10
click at [295, 293] on input "90 seconds" at bounding box center [290, 296] width 7 height 7
radio input "true"
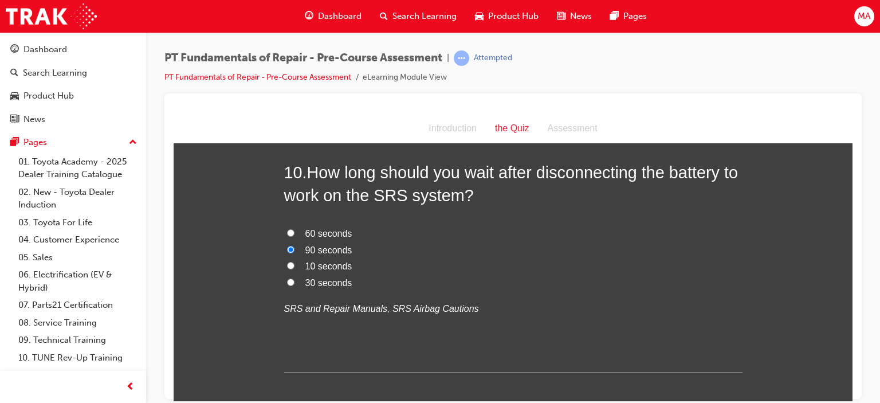
scroll to position [2167, 0]
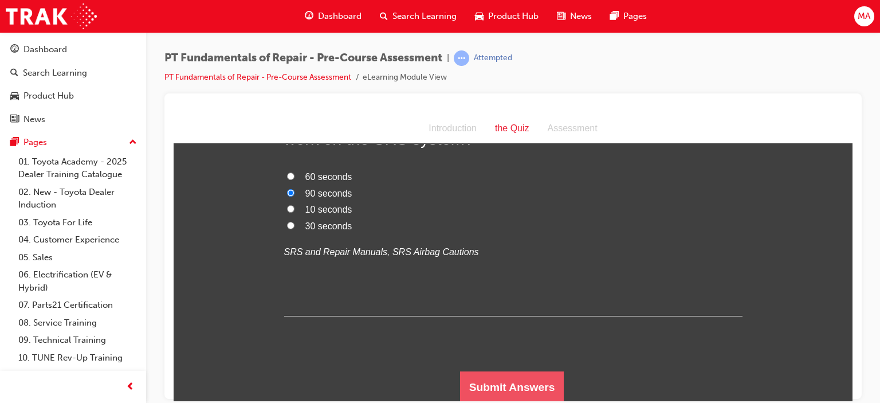
click at [534, 383] on button "Submit Answers" at bounding box center [512, 387] width 104 height 32
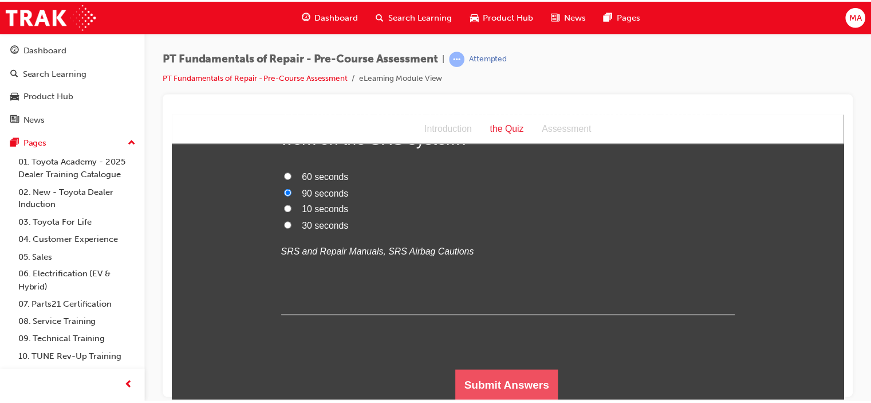
scroll to position [0, 0]
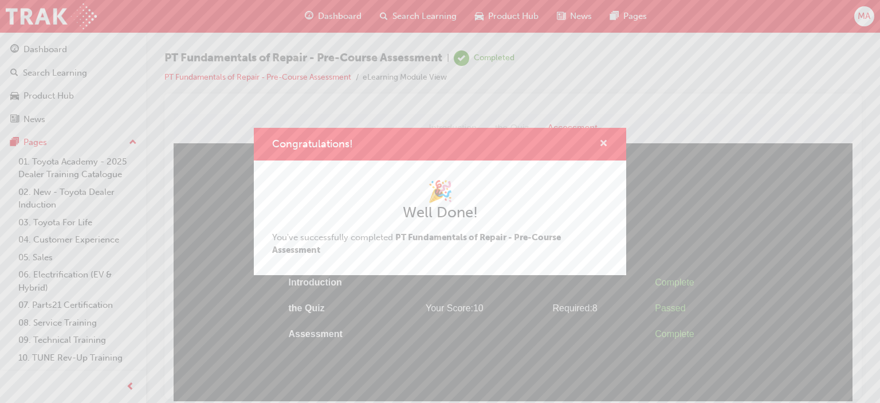
click at [604, 142] on span "cross-icon" at bounding box center [603, 144] width 9 height 10
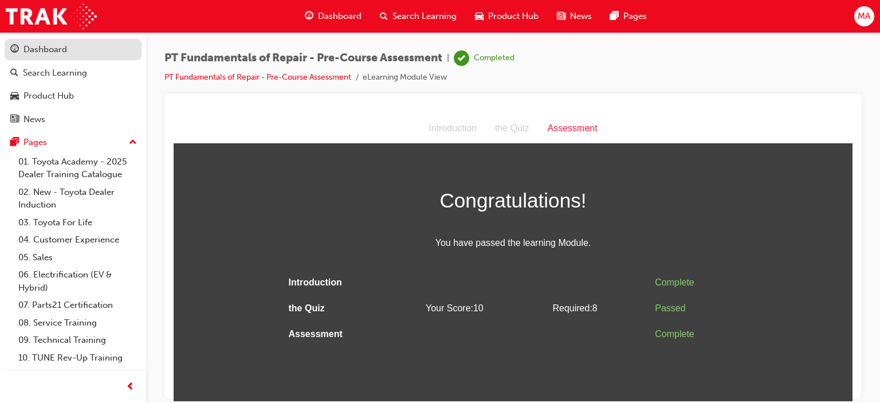
click at [60, 50] on div "Dashboard" at bounding box center [45, 49] width 44 height 13
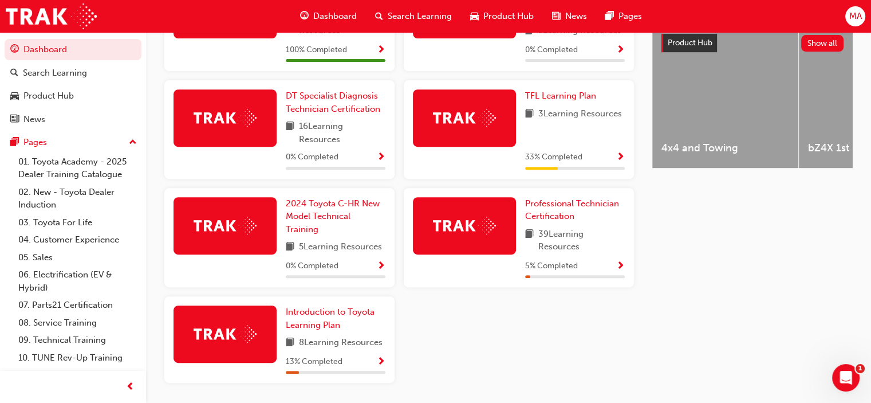
scroll to position [401, 0]
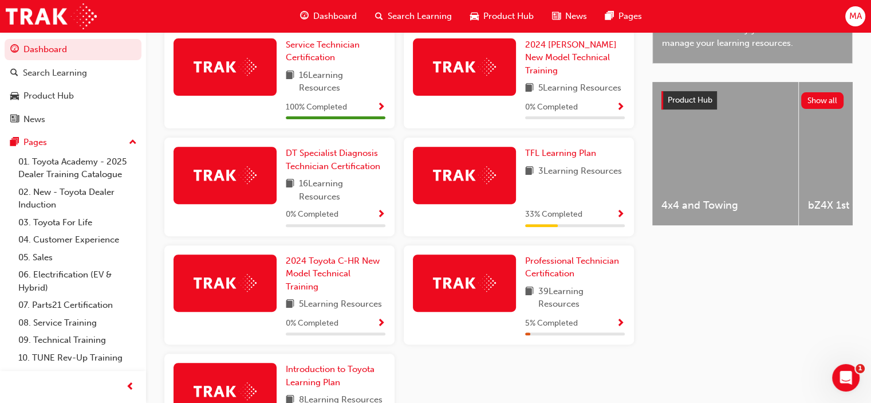
click at [618, 318] on div "Professional Technician Certification 39 Learning Resources 5 % Completed" at bounding box center [575, 294] width 100 height 81
click at [623, 325] on span "Show Progress" at bounding box center [621, 324] width 9 height 10
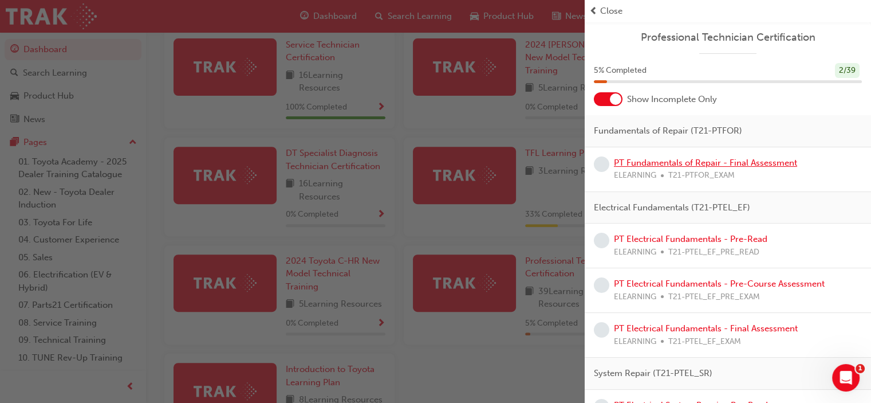
click at [698, 162] on link "PT Fundamentals of Repair - Final Assessment" at bounding box center [705, 163] width 183 height 10
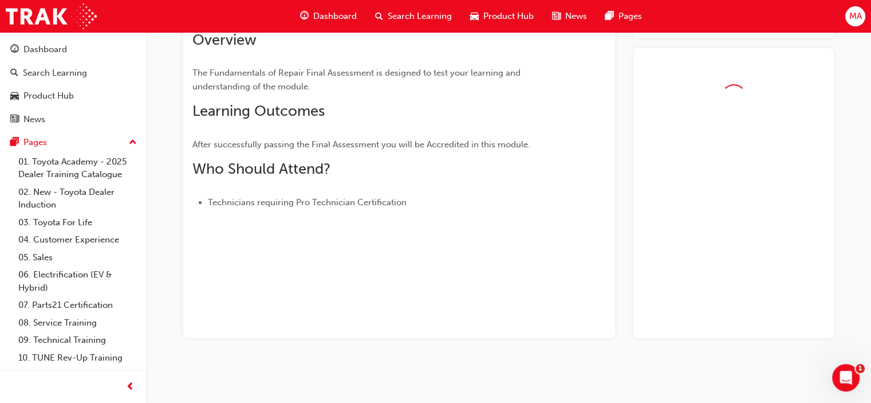
scroll to position [193, 0]
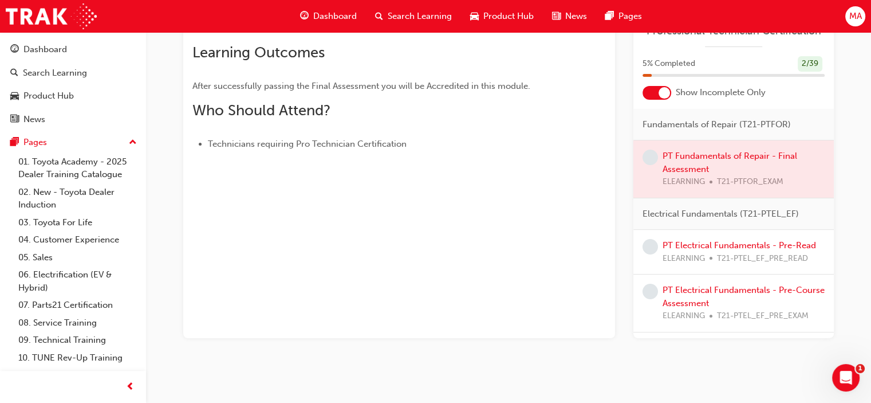
click at [659, 92] on div at bounding box center [664, 92] width 11 height 11
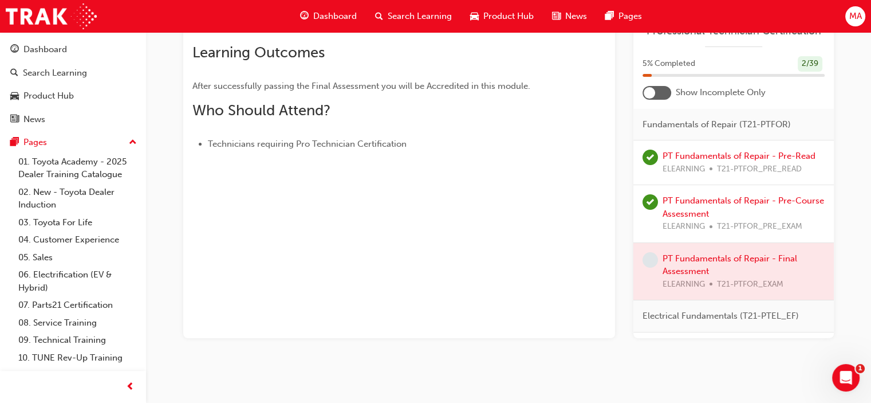
click at [659, 92] on div at bounding box center [657, 93] width 29 height 14
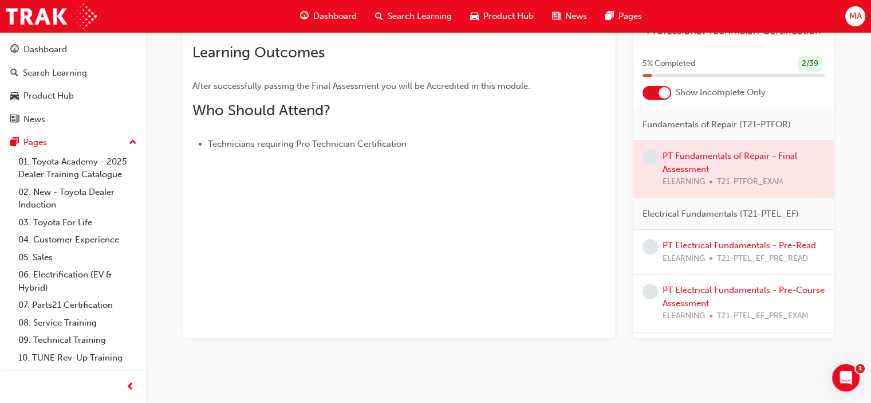
click at [660, 91] on div at bounding box center [664, 92] width 11 height 11
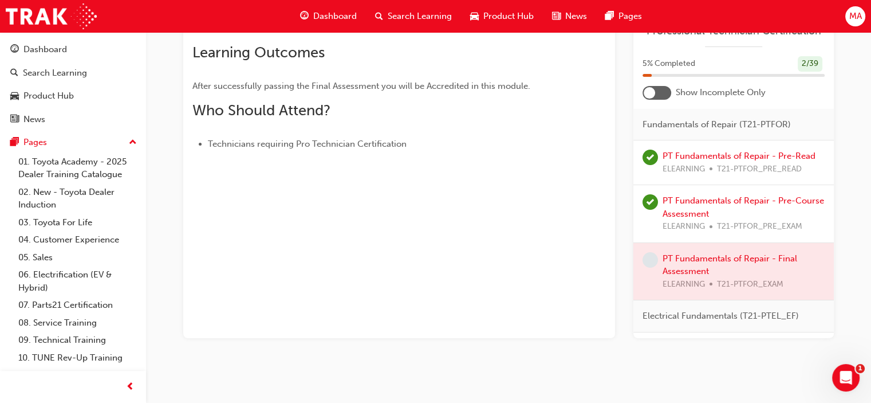
click at [721, 257] on div at bounding box center [734, 271] width 201 height 57
click at [669, 93] on div at bounding box center [657, 93] width 29 height 14
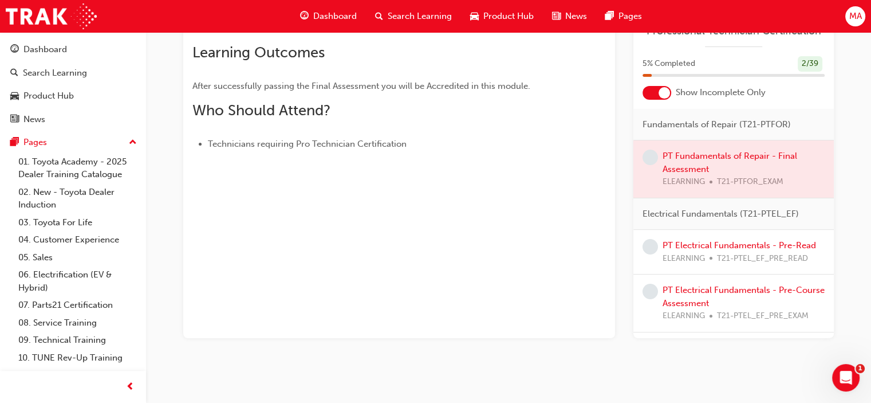
click at [663, 94] on div at bounding box center [664, 92] width 11 height 11
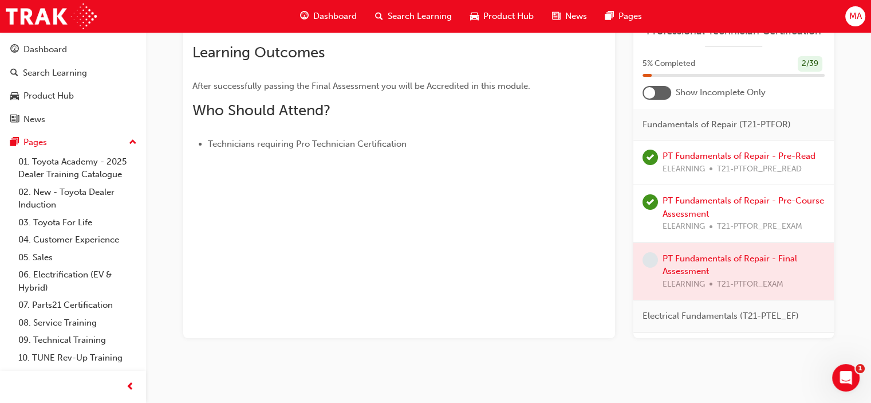
click at [663, 94] on div at bounding box center [657, 93] width 29 height 14
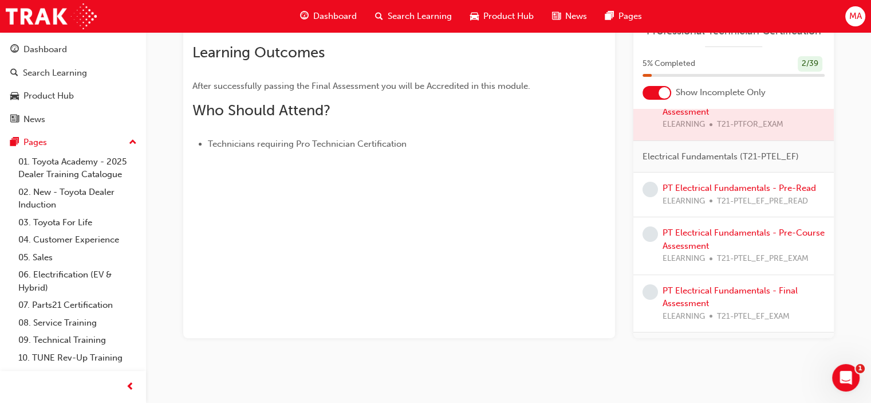
scroll to position [0, 0]
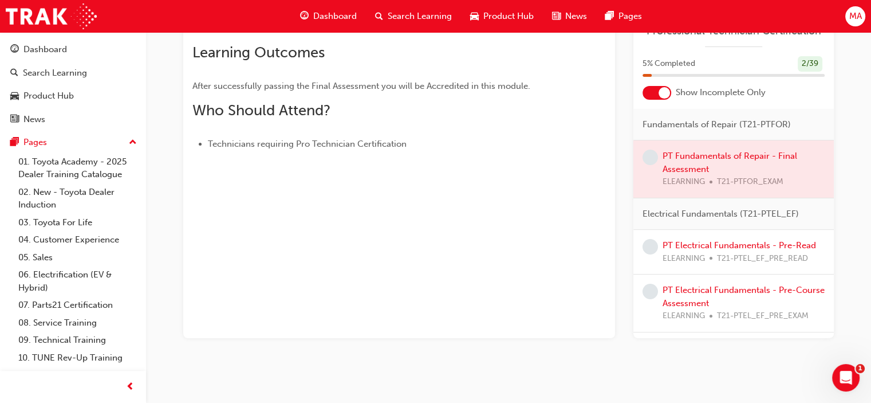
click at [702, 154] on div at bounding box center [734, 168] width 201 height 57
click at [656, 159] on span "learningRecordVerb_NONE-icon" at bounding box center [650, 157] width 15 height 15
click at [717, 247] on link "PT Electrical Fundamentals - Pre-Read" at bounding box center [740, 245] width 154 height 10
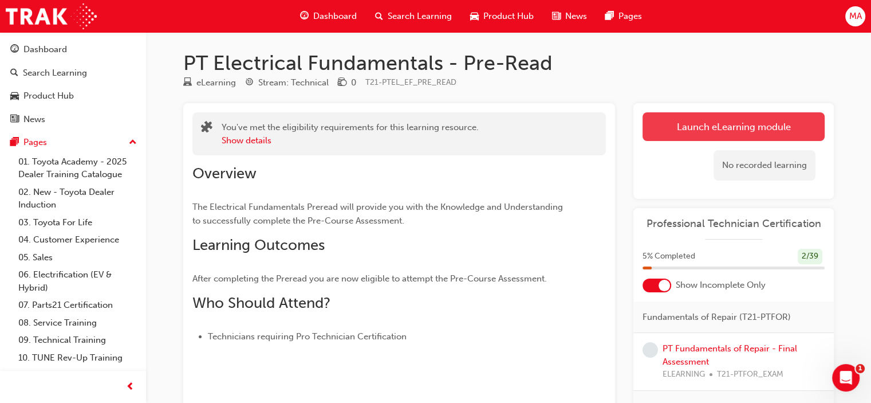
click at [751, 133] on link "Launch eLearning module" at bounding box center [734, 126] width 182 height 29
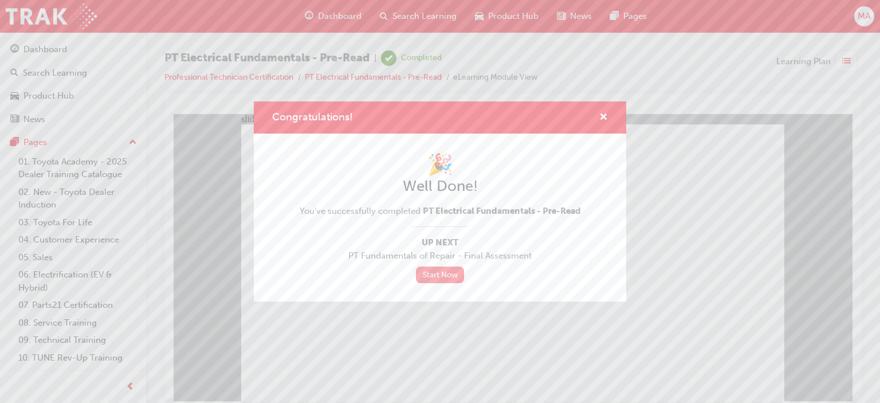
click at [449, 275] on link "Start Now" at bounding box center [440, 274] width 48 height 17
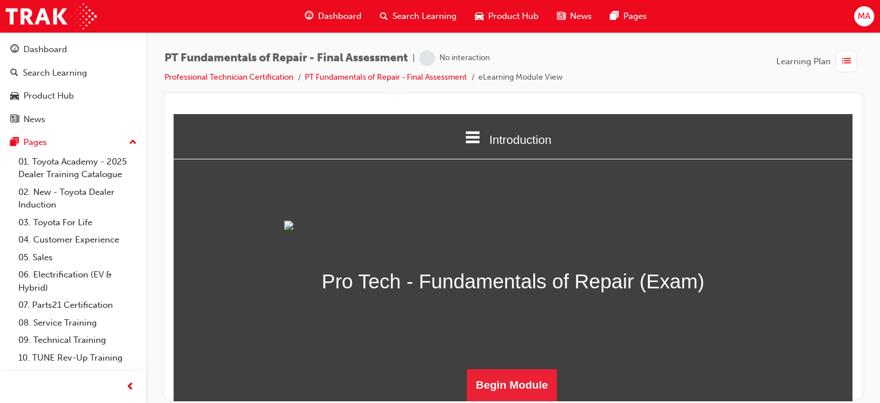
scroll to position [126, 0]
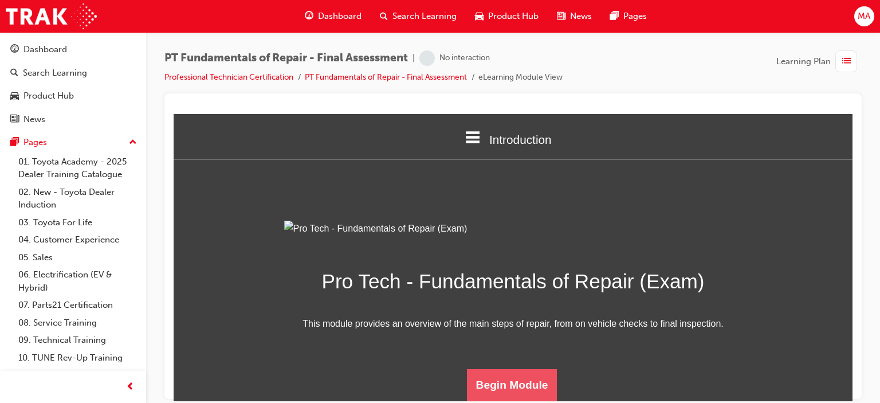
click at [509, 376] on button "Begin Module" at bounding box center [512, 384] width 91 height 32
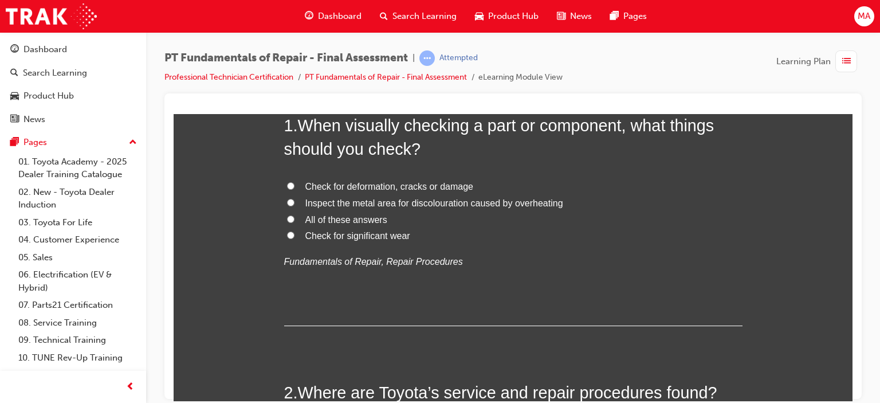
scroll to position [115, 0]
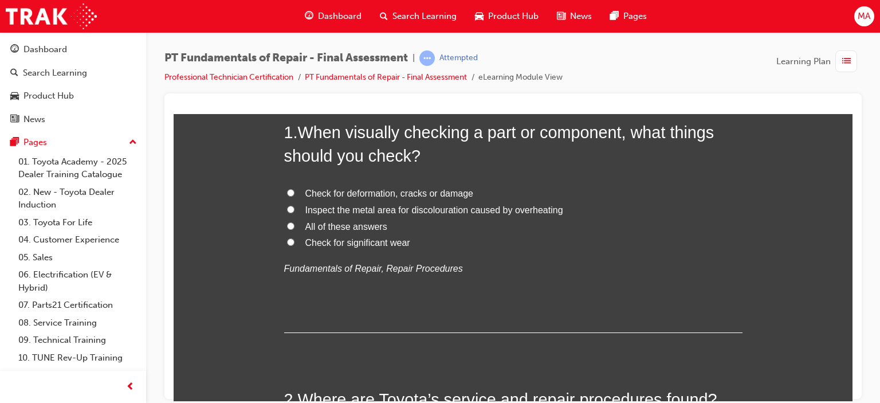
click at [363, 227] on span "All of these answers" at bounding box center [346, 226] width 82 height 10
click at [295, 227] on input "All of these answers" at bounding box center [290, 225] width 7 height 7
radio input "true"
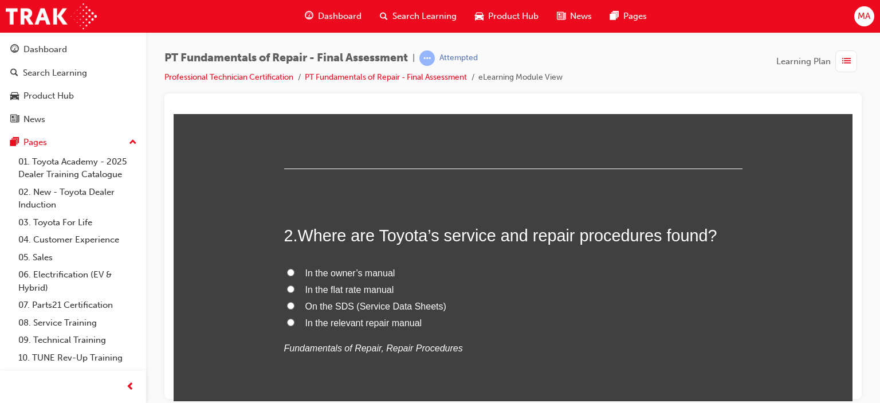
scroll to position [286, 0]
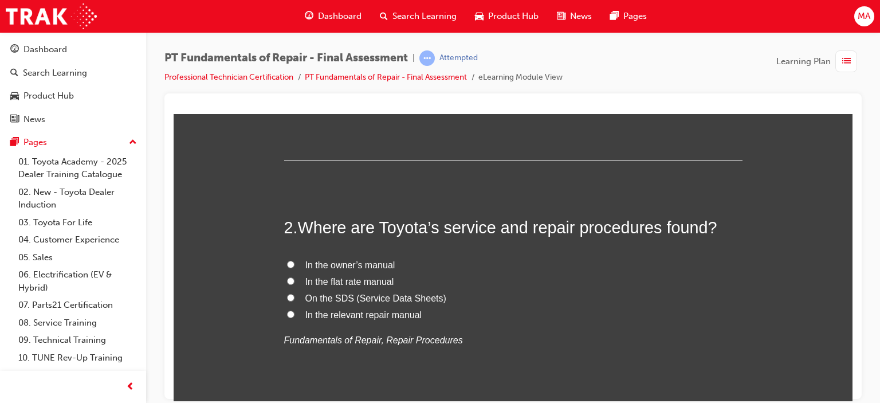
click at [341, 312] on span "In the relevant repair manual" at bounding box center [363, 314] width 117 height 10
click at [295, 312] on input "In the relevant repair manual" at bounding box center [290, 313] width 7 height 7
radio input "true"
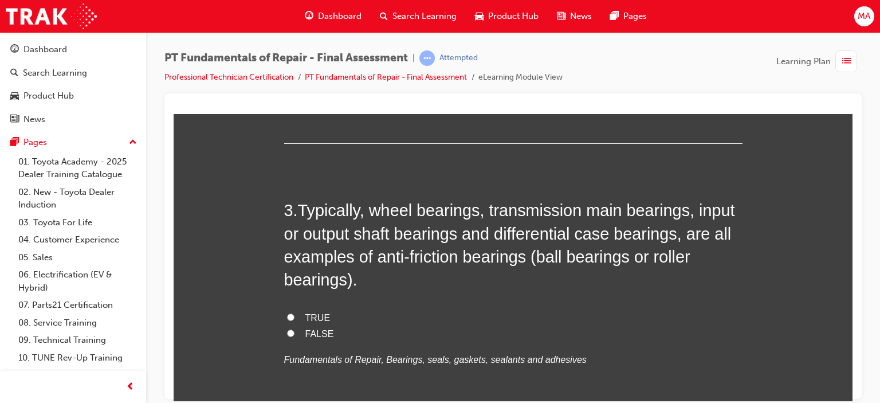
scroll to position [573, 0]
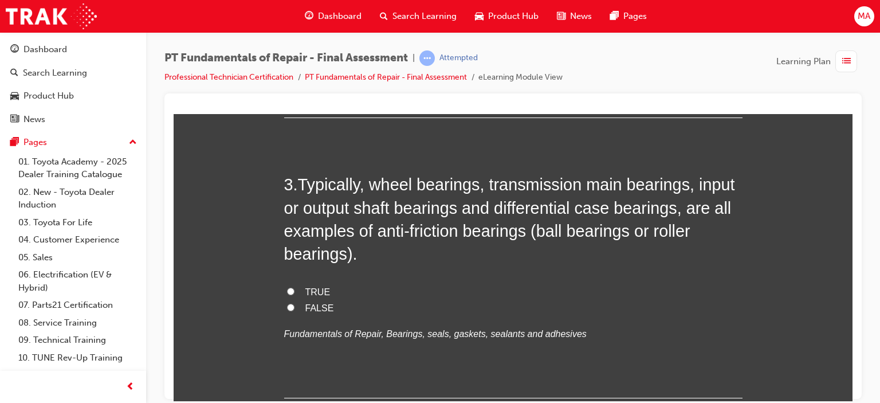
click at [305, 288] on span "TRUE" at bounding box center [317, 291] width 25 height 10
click at [295, 288] on input "TRUE" at bounding box center [290, 290] width 7 height 7
radio input "true"
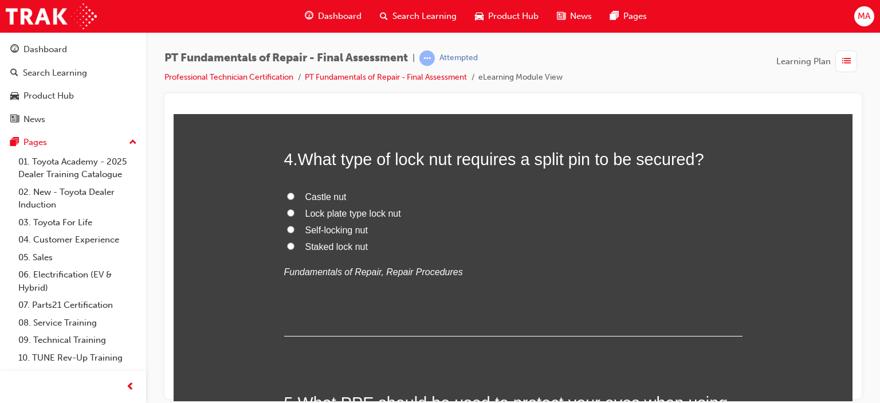
scroll to position [859, 0]
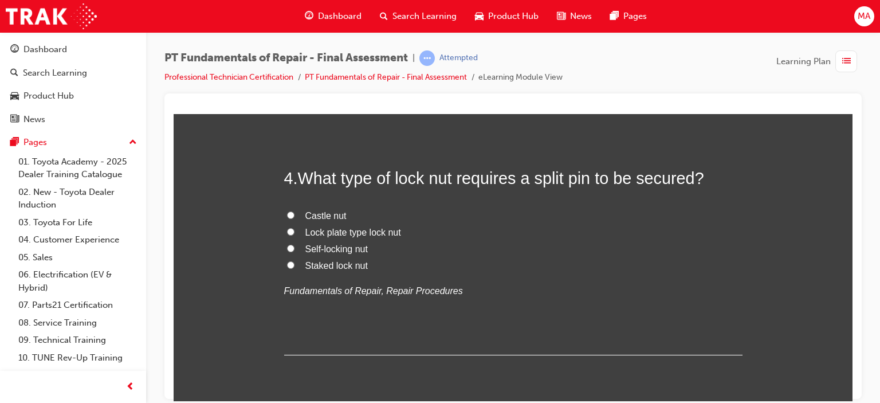
click at [316, 216] on span "Castle nut" at bounding box center [325, 215] width 41 height 10
click at [295, 216] on input "Castle nut" at bounding box center [290, 214] width 7 height 7
radio input "true"
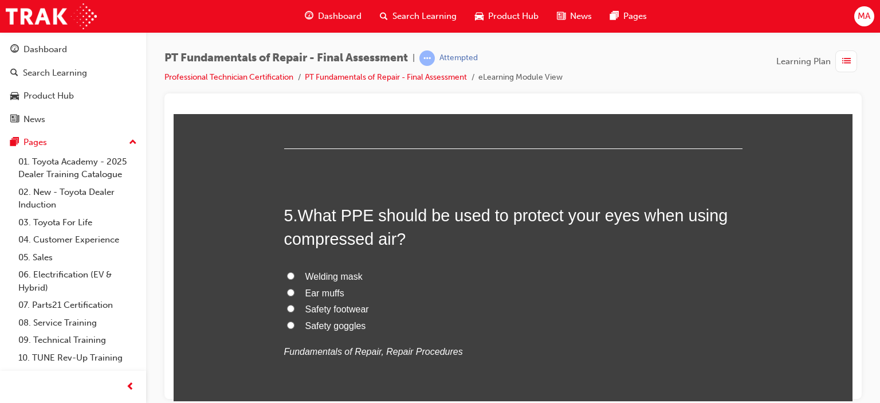
scroll to position [1089, 0]
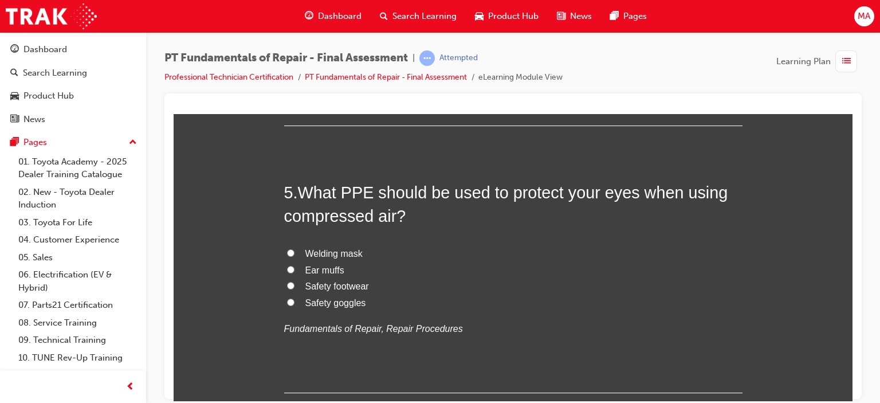
click at [307, 303] on span "Safety goggles" at bounding box center [335, 302] width 61 height 10
click at [295, 303] on input "Safety goggles" at bounding box center [290, 301] width 7 height 7
radio input "true"
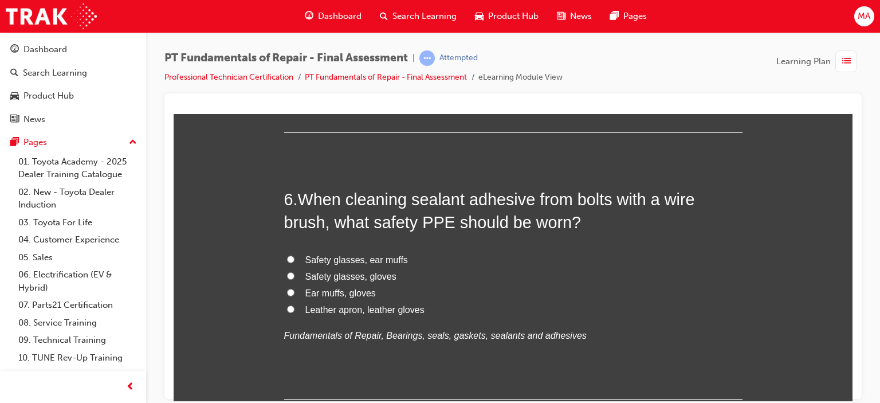
scroll to position [1375, 0]
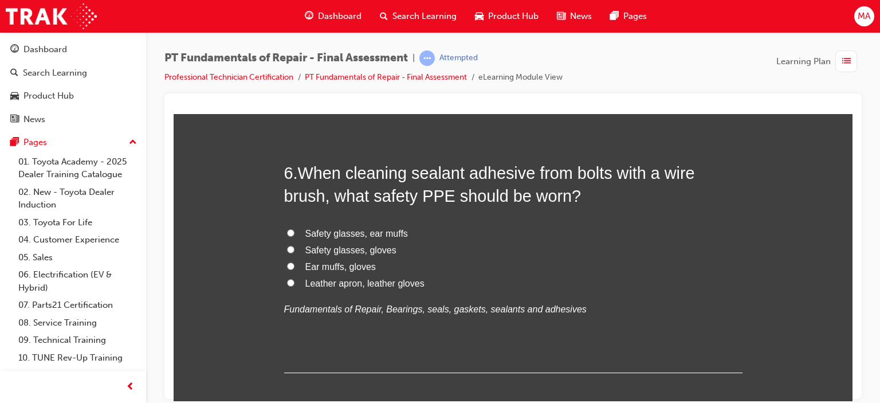
click at [358, 256] on label "Safety glasses, gloves" at bounding box center [513, 250] width 458 height 17
click at [295, 253] on input "Safety glasses, gloves" at bounding box center [290, 248] width 7 height 7
radio input "true"
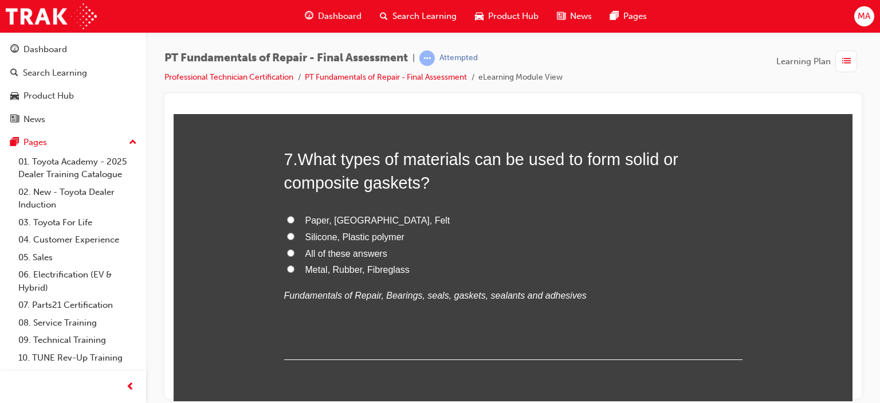
scroll to position [1662, 0]
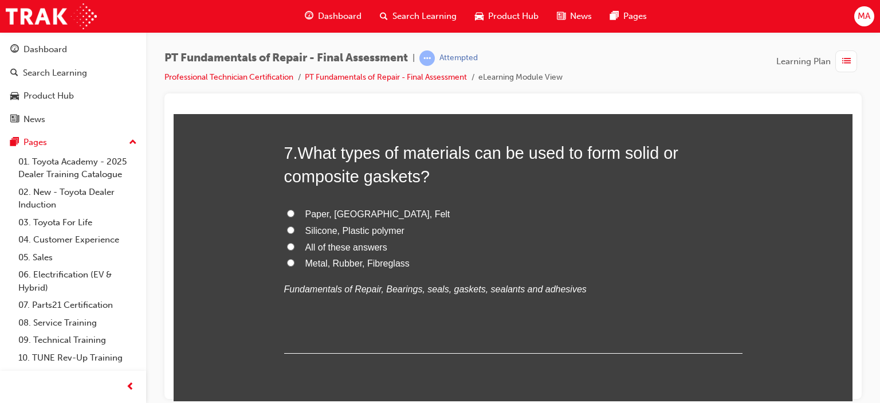
click at [327, 244] on span "All of these answers" at bounding box center [346, 247] width 82 height 10
click at [295, 244] on input "All of these answers" at bounding box center [290, 245] width 7 height 7
radio input "true"
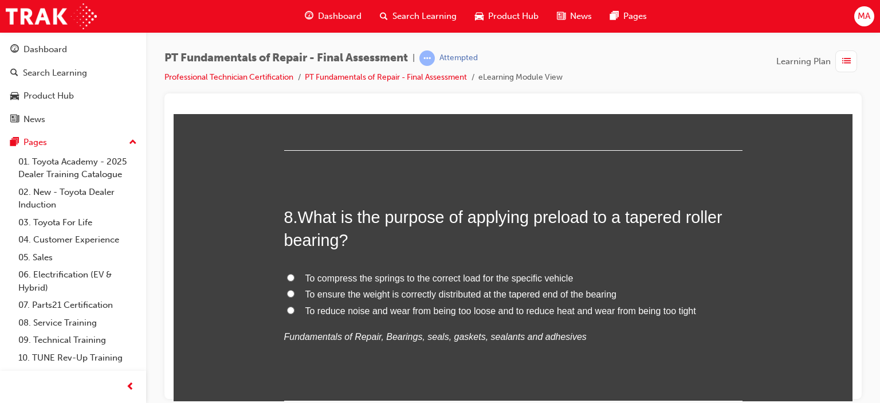
scroll to position [1891, 0]
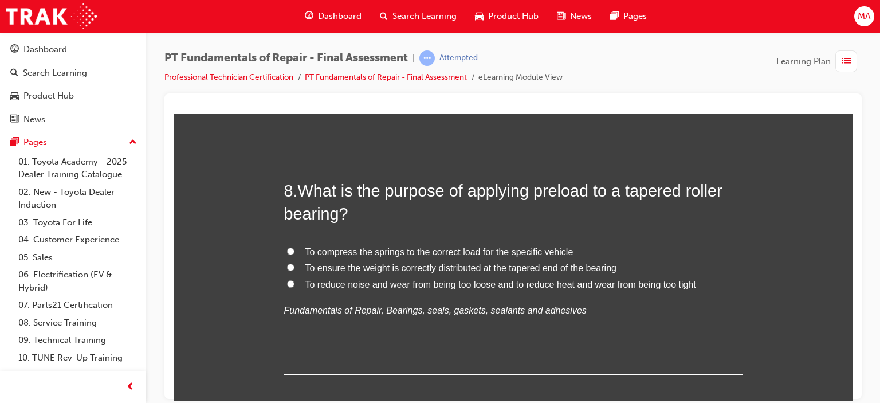
click at [292, 288] on label "To reduce noise and wear from being too loose and to reduce heat and wear from …" at bounding box center [513, 284] width 458 height 17
click at [292, 287] on input "To reduce noise and wear from being too loose and to reduce heat and wear from …" at bounding box center [290, 283] width 7 height 7
radio input "true"
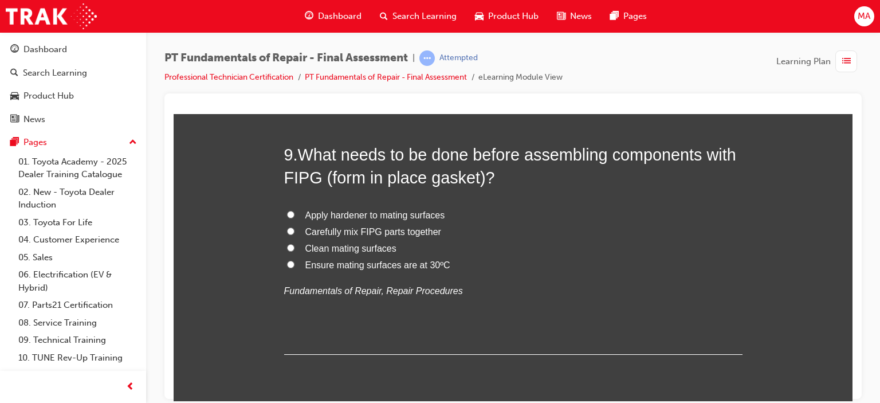
click at [330, 252] on span "Clean mating surfaces" at bounding box center [350, 248] width 91 height 10
click at [295, 251] on input "Clean mating surfaces" at bounding box center [290, 247] width 7 height 7
radio input "true"
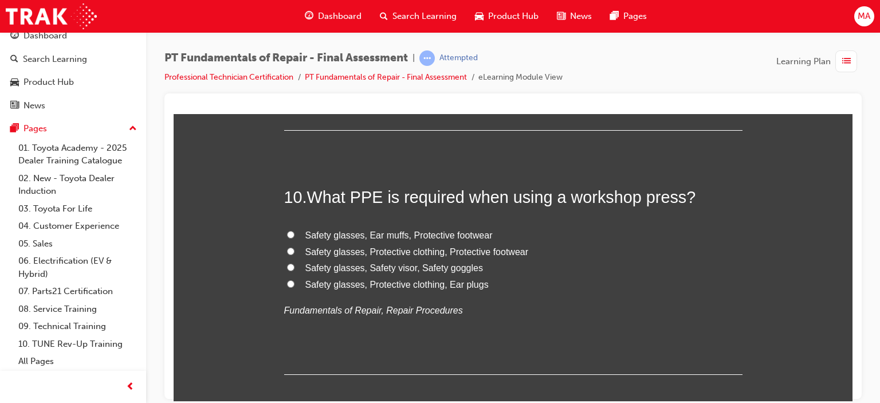
scroll to position [2406, 0]
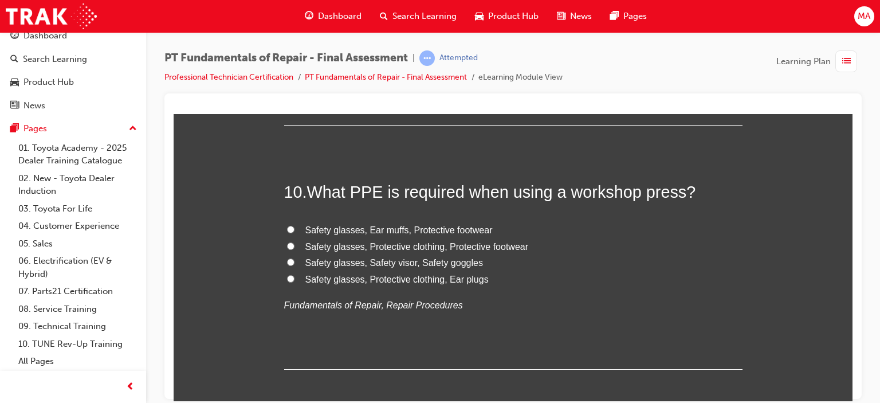
click at [367, 245] on span "Safety glasses, Protective clothing, Protective footwear" at bounding box center [416, 246] width 223 height 10
click at [295, 245] on input "Safety glasses, Protective clothing, Protective footwear" at bounding box center [290, 245] width 7 height 7
radio input "true"
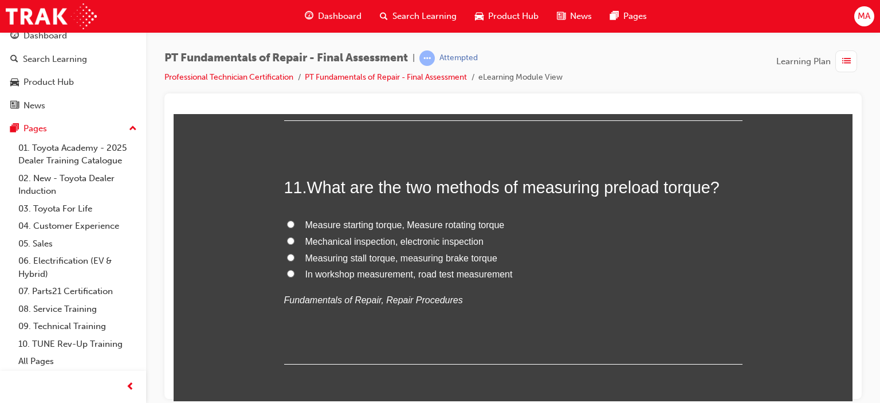
scroll to position [2636, 0]
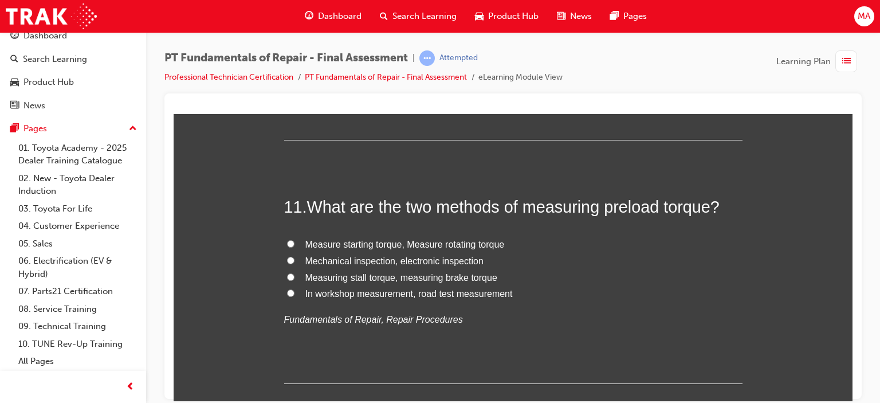
click at [364, 245] on span "Measure starting torque, Measure rotating torque" at bounding box center [404, 244] width 199 height 10
click at [295, 245] on input "Measure starting torque, Measure rotating torque" at bounding box center [290, 242] width 7 height 7
radio input "true"
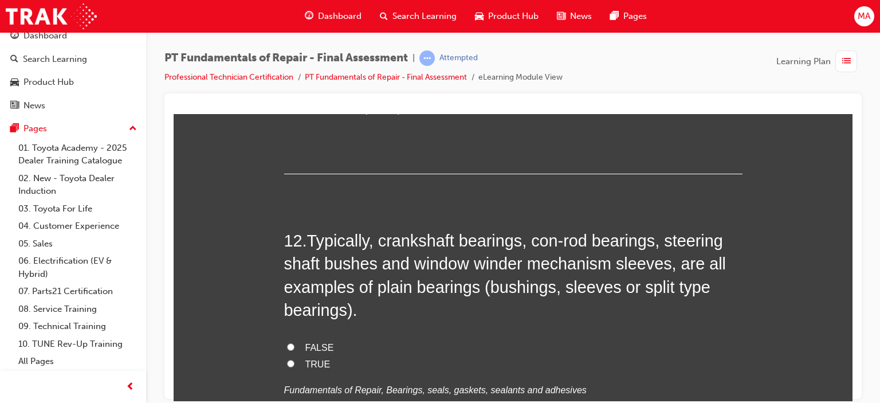
scroll to position [2865, 0]
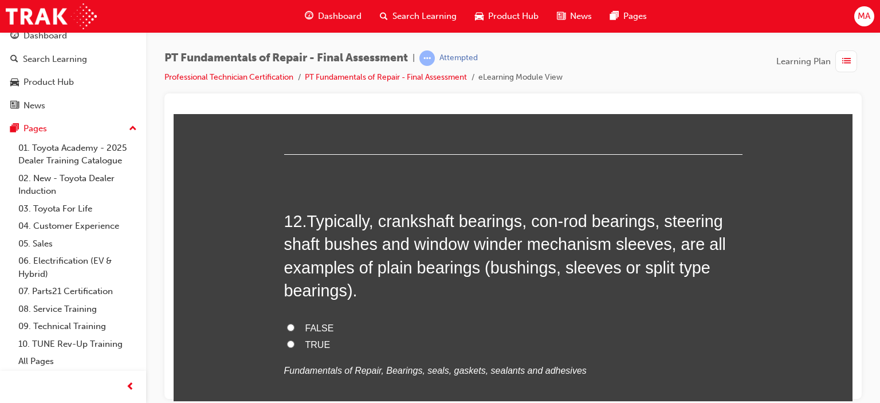
click at [297, 347] on label "TRUE" at bounding box center [513, 344] width 458 height 17
click at [295, 347] on input "TRUE" at bounding box center [290, 343] width 7 height 7
radio input "true"
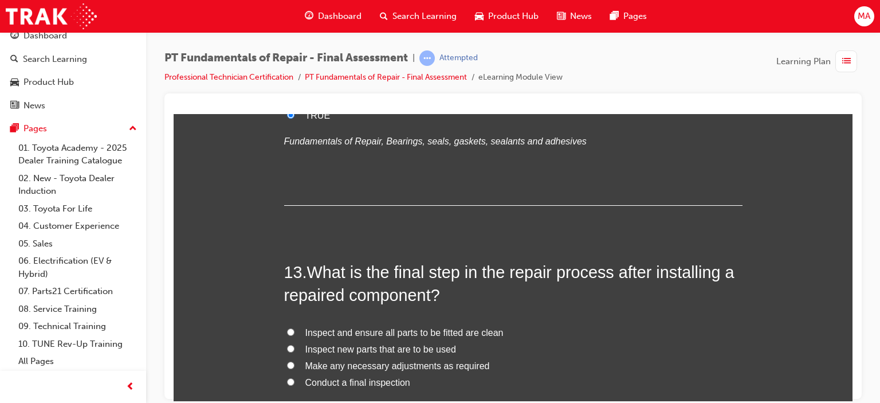
scroll to position [3151, 0]
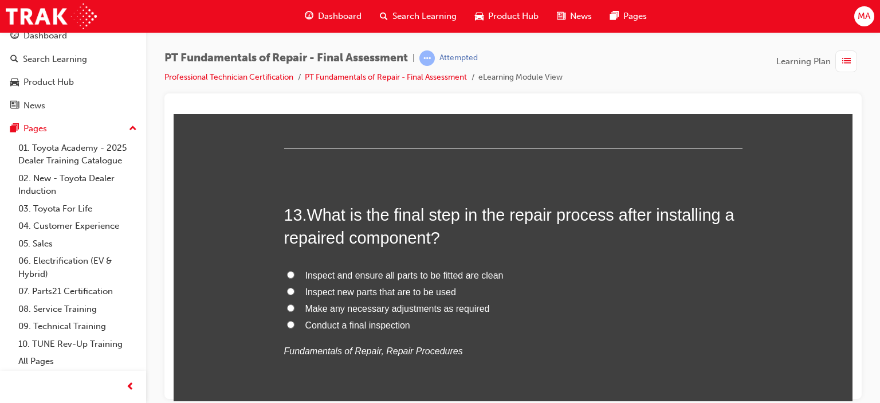
click at [309, 327] on span "Conduct a final inspection" at bounding box center [357, 325] width 105 height 10
click at [295, 327] on input "Conduct a final inspection" at bounding box center [290, 323] width 7 height 7
radio input "true"
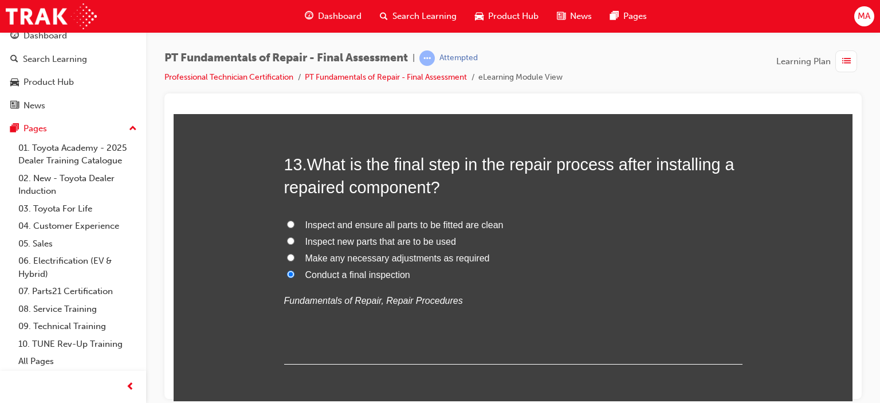
scroll to position [3438, 0]
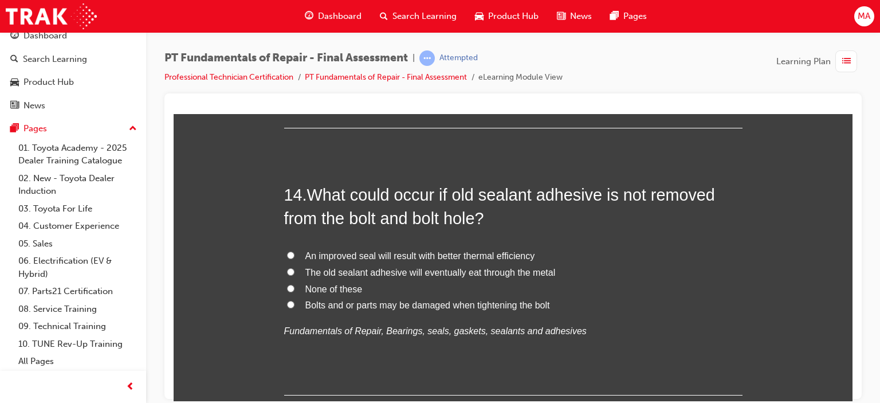
click at [337, 305] on span "Bolts and or parts may be damaged when tightening the bolt" at bounding box center [427, 305] width 245 height 10
click at [295, 305] on input "Bolts and or parts may be damaged when tightening the bolt" at bounding box center [290, 303] width 7 height 7
radio input "true"
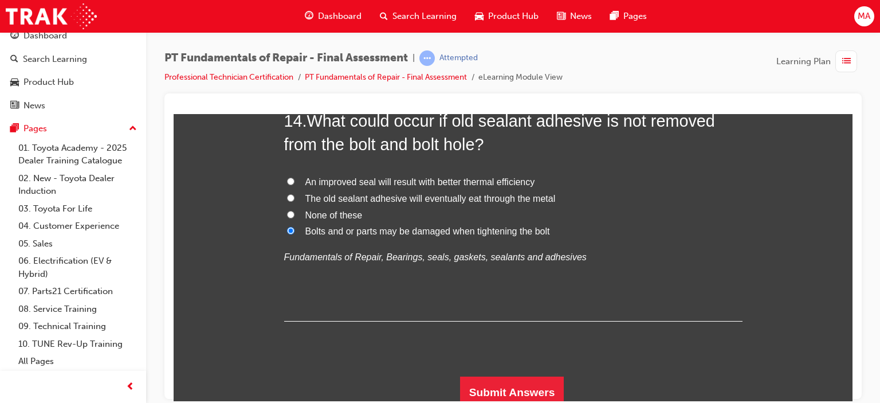
scroll to position [3516, 0]
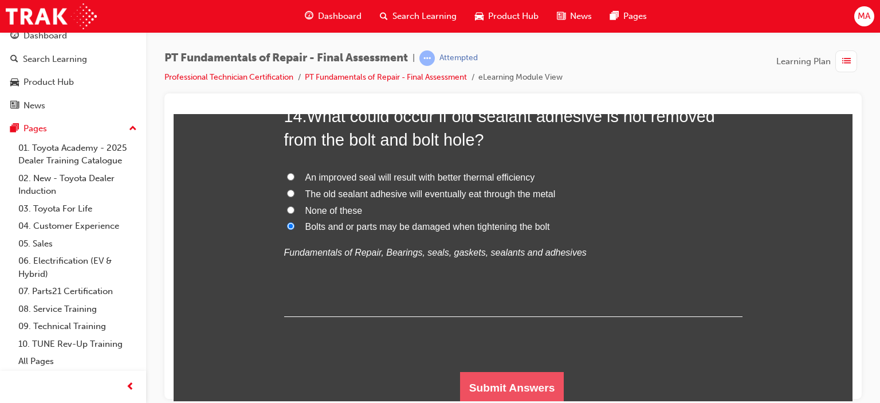
click at [538, 374] on button "Submit Answers" at bounding box center [512, 387] width 104 height 32
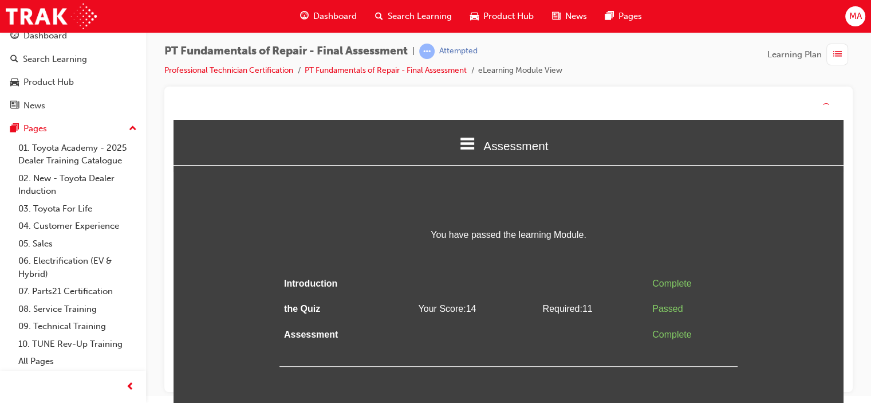
scroll to position [0, 0]
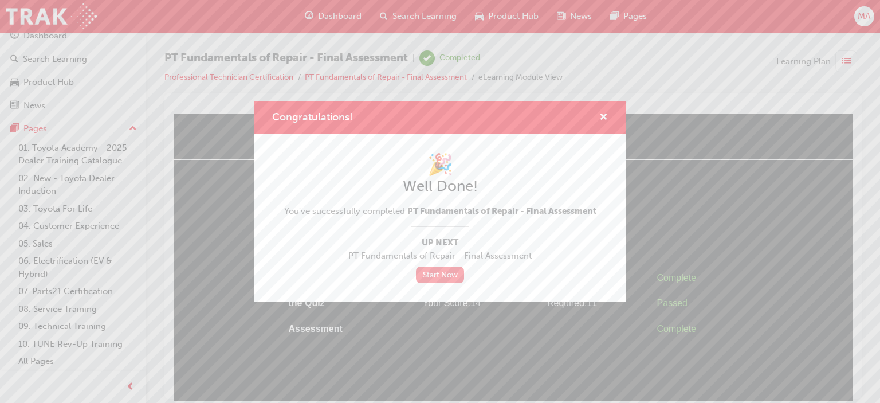
click at [451, 275] on link "Start Now" at bounding box center [440, 274] width 48 height 17
click at [438, 274] on link "Start Now" at bounding box center [440, 274] width 48 height 17
click at [441, 274] on link "Start Now" at bounding box center [440, 274] width 48 height 17
click at [449, 286] on div "🎉 Well Done! You've successfully completed PT Fundamentals of Repair - Final As…" at bounding box center [440, 217] width 372 height 168
click at [451, 278] on link "Start Now" at bounding box center [440, 274] width 48 height 17
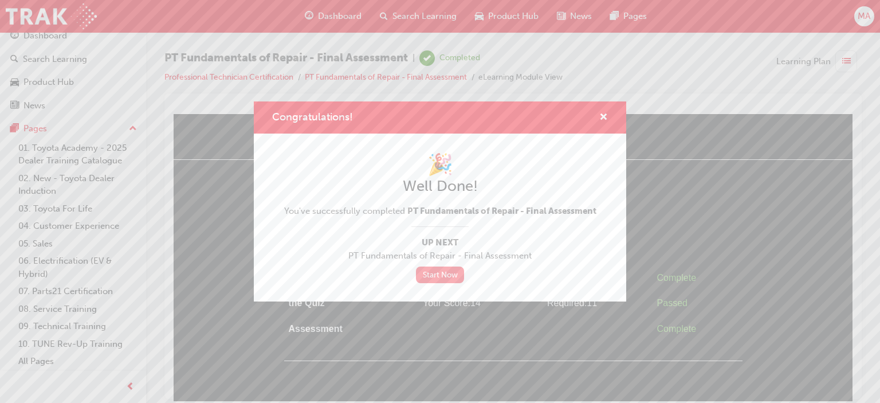
click at [438, 278] on link "Start Now" at bounding box center [440, 274] width 48 height 17
drag, startPoint x: 433, startPoint y: 284, endPoint x: 439, endPoint y: 272, distance: 14.1
click at [434, 284] on div "🎉 Well Done! You've successfully completed PT Fundamentals of Repair - Final As…" at bounding box center [440, 217] width 372 height 168
click at [439, 272] on link "Start Now" at bounding box center [440, 274] width 48 height 17
click at [451, 269] on link "Start Now" at bounding box center [440, 274] width 48 height 17
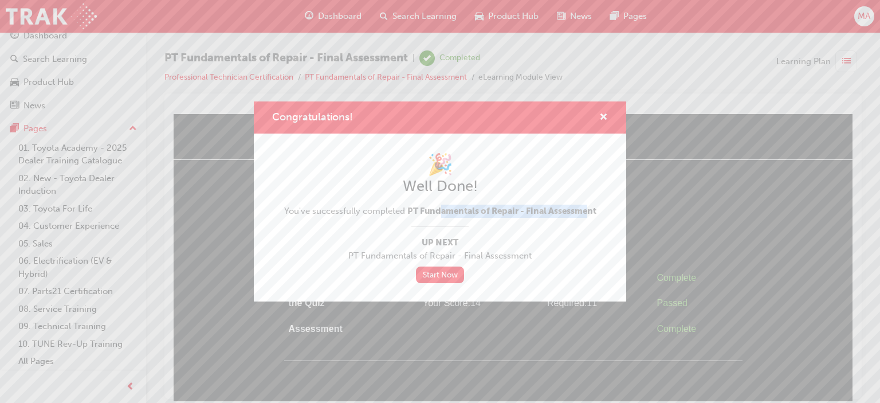
drag, startPoint x: 438, startPoint y: 206, endPoint x: 589, endPoint y: 206, distance: 151.3
click at [589, 206] on span "PT Fundamentals of Repair - Final Assessment" at bounding box center [501, 211] width 189 height 10
click at [546, 242] on span "Up Next" at bounding box center [440, 242] width 312 height 13
click at [447, 272] on link "Start Now" at bounding box center [440, 274] width 48 height 17
click at [597, 121] on div "Congratulations!" at bounding box center [599, 118] width 18 height 14
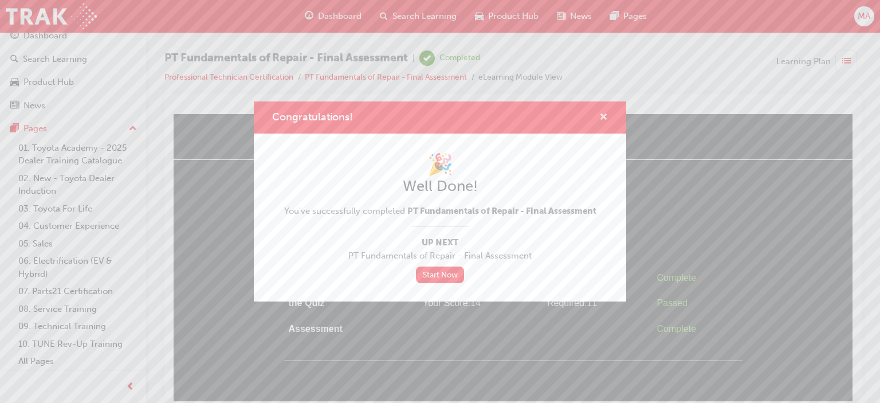
click at [604, 116] on span "cross-icon" at bounding box center [603, 118] width 9 height 10
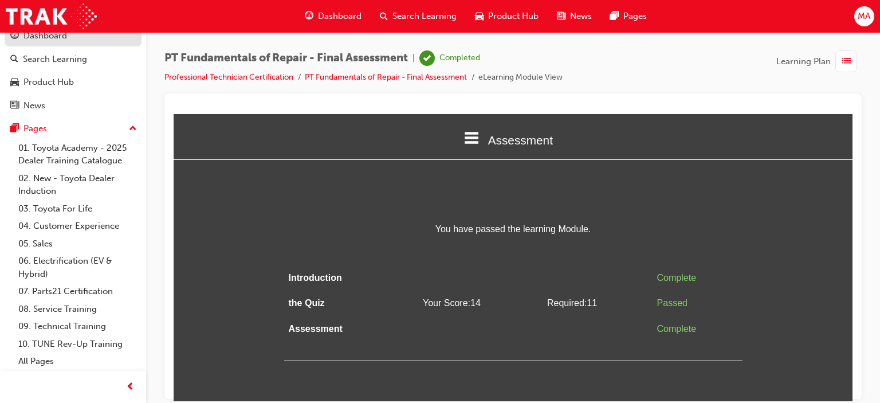
click at [53, 40] on div "Dashboard" at bounding box center [45, 35] width 44 height 13
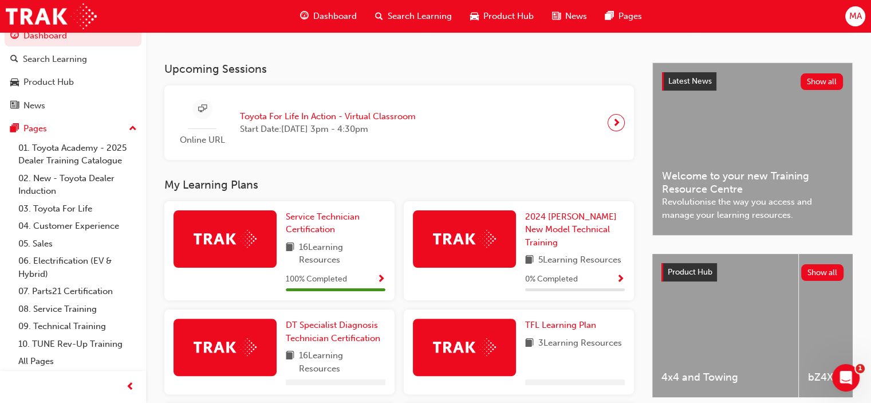
scroll to position [401, 0]
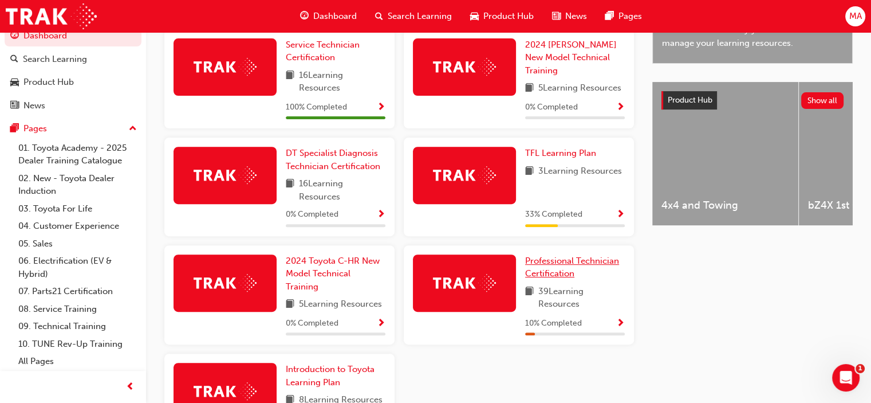
click at [555, 279] on span "Professional Technician Certification" at bounding box center [572, 267] width 94 height 23
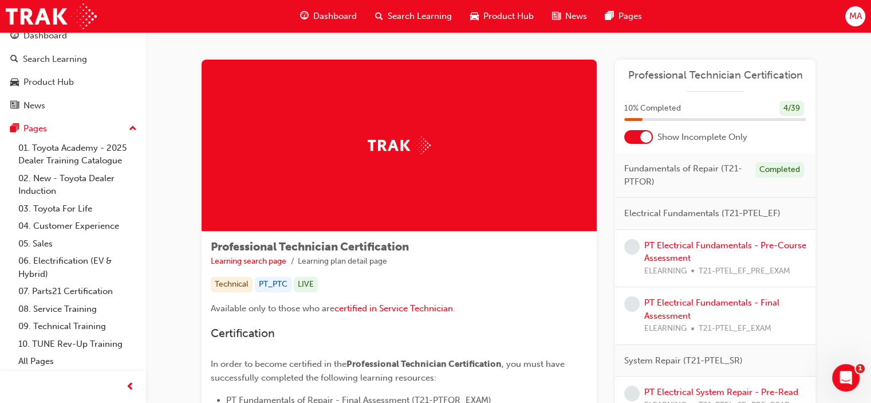
click at [641, 134] on div at bounding box center [646, 136] width 11 height 11
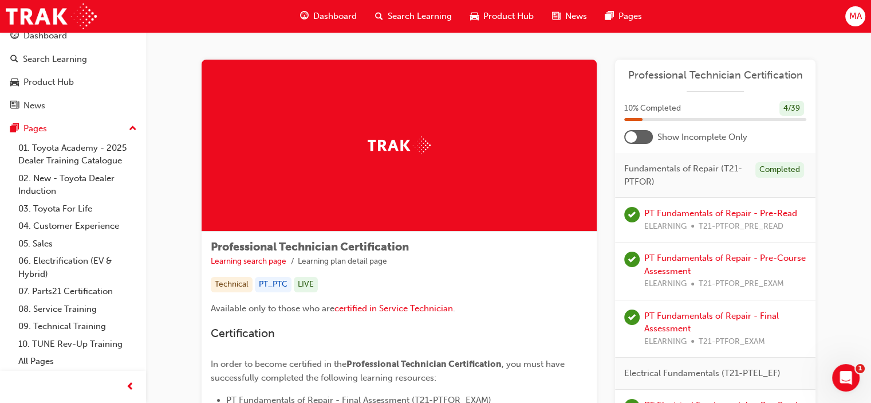
click at [640, 134] on div at bounding box center [639, 137] width 29 height 14
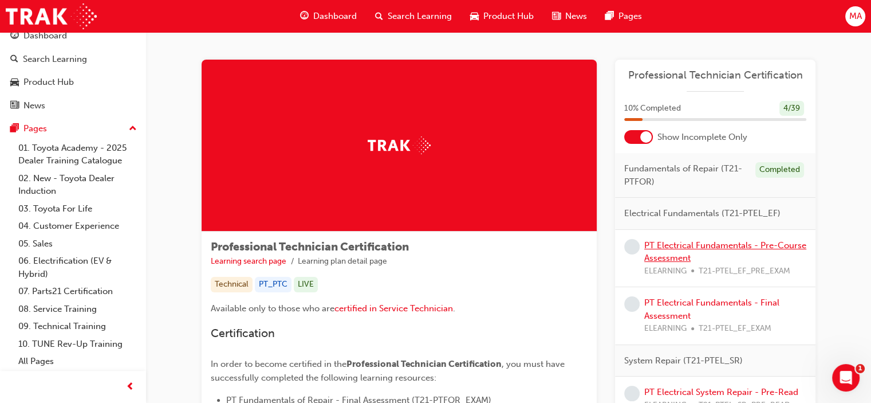
click at [678, 240] on link "PT Electrical Fundamentals - Pre-Course Assessment" at bounding box center [726, 251] width 162 height 23
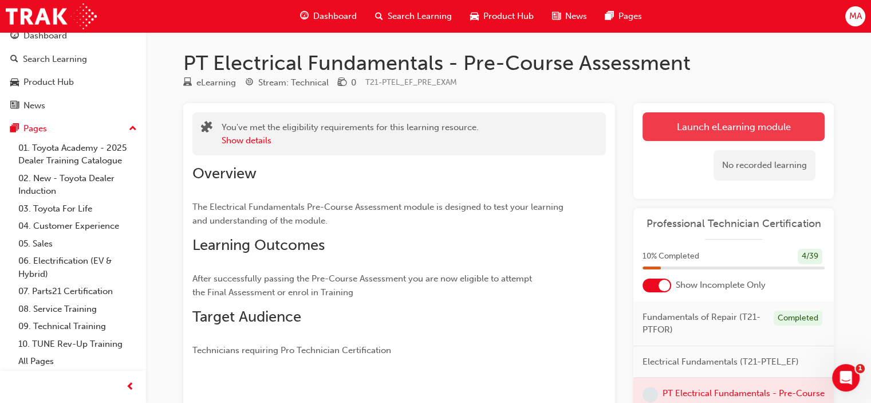
click at [690, 133] on link "Launch eLearning module" at bounding box center [734, 126] width 182 height 29
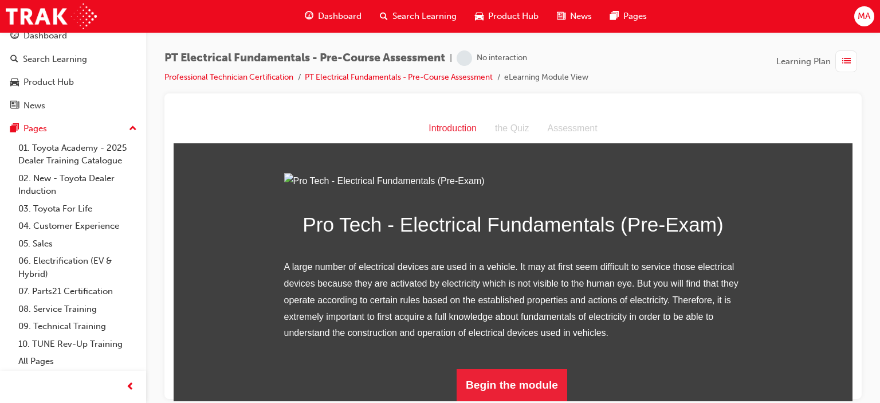
scroll to position [128, 0]
click at [495, 376] on button "Begin the module" at bounding box center [512, 384] width 111 height 32
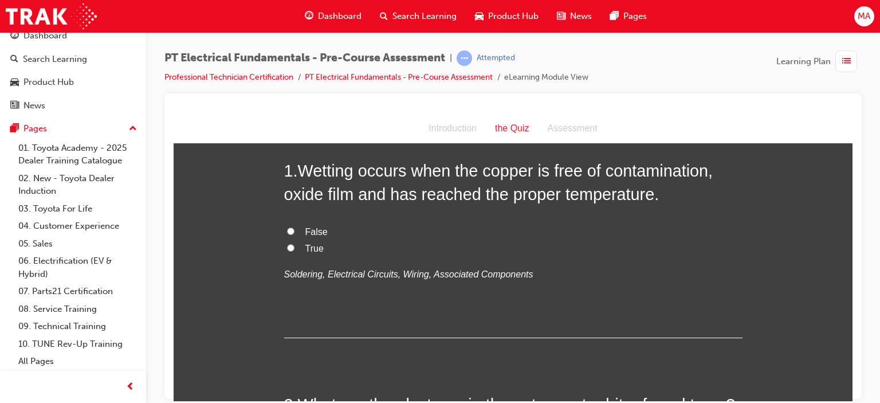
scroll to position [0, 0]
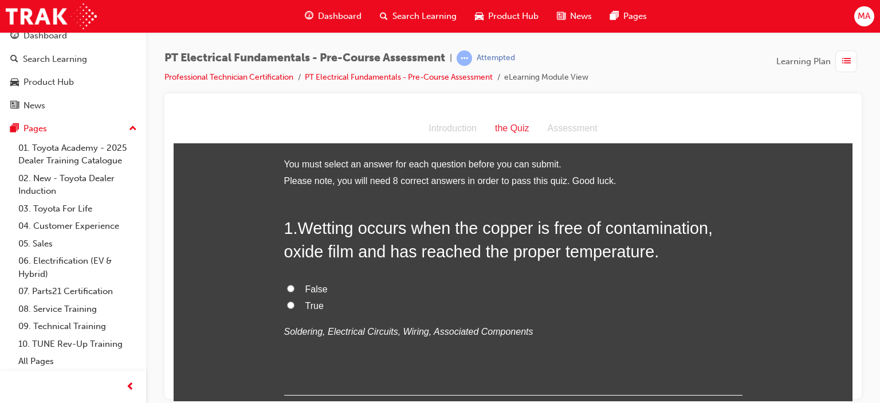
click at [309, 309] on span "True" at bounding box center [314, 305] width 18 height 10
click at [295, 308] on input "True" at bounding box center [290, 304] width 7 height 7
radio input "true"
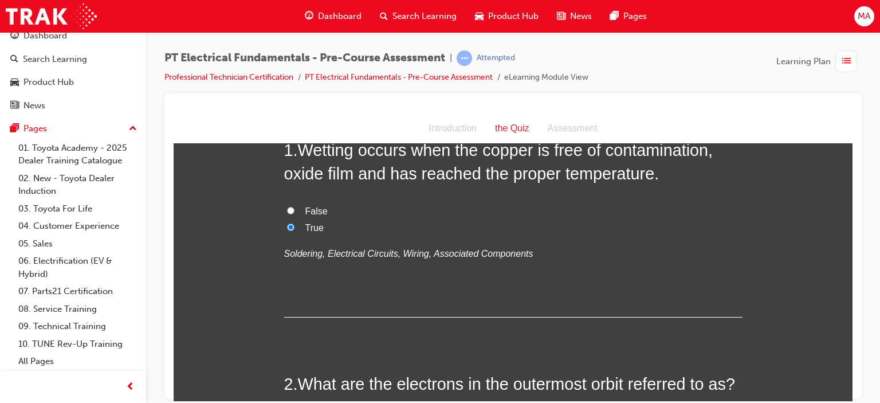
scroll to position [229, 0]
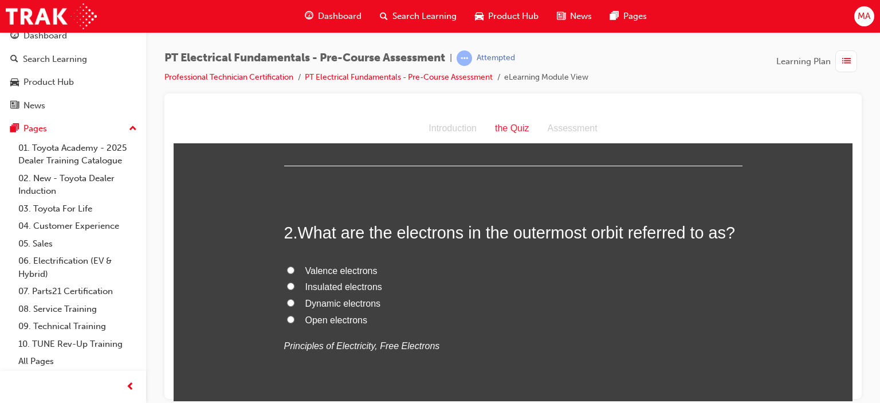
click at [341, 269] on span "Valence electrons" at bounding box center [341, 270] width 72 height 10
click at [295, 269] on input "Valence electrons" at bounding box center [290, 269] width 7 height 7
radio input "true"
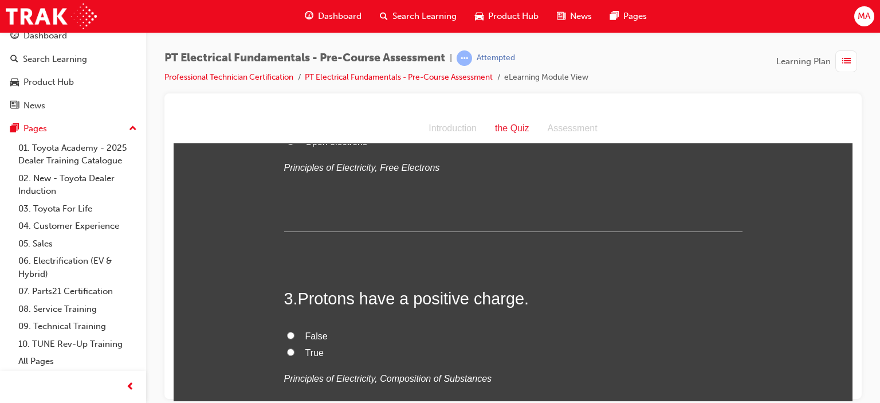
scroll to position [458, 0]
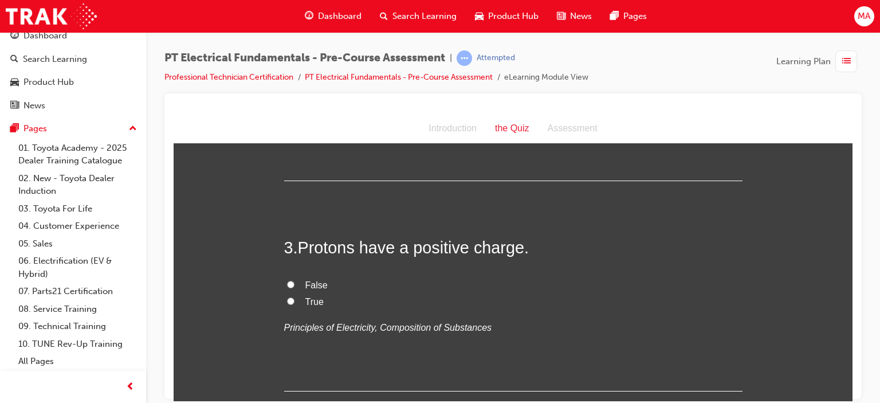
click at [310, 299] on span "True" at bounding box center [314, 301] width 18 height 10
click at [295, 299] on input "True" at bounding box center [290, 300] width 7 height 7
radio input "true"
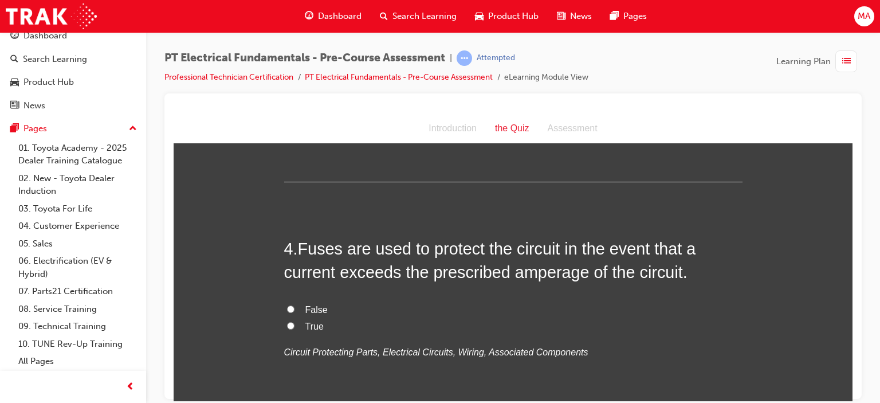
scroll to position [688, 0]
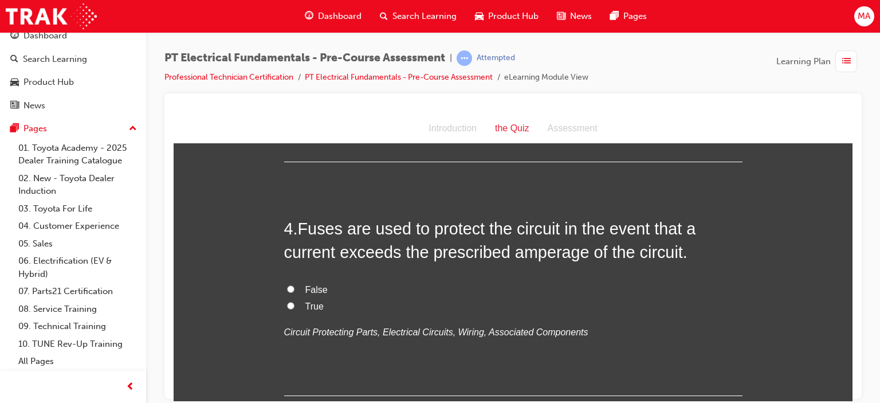
click at [284, 303] on label "True" at bounding box center [513, 306] width 458 height 17
click at [287, 303] on input "True" at bounding box center [290, 304] width 7 height 7
radio input "true"
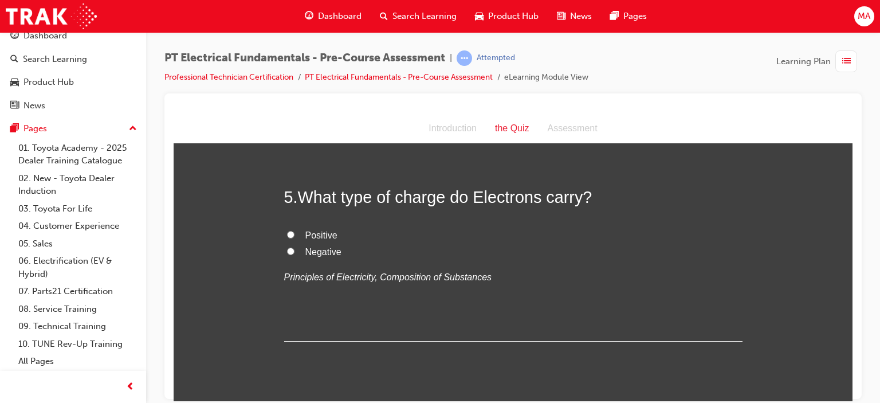
scroll to position [974, 0]
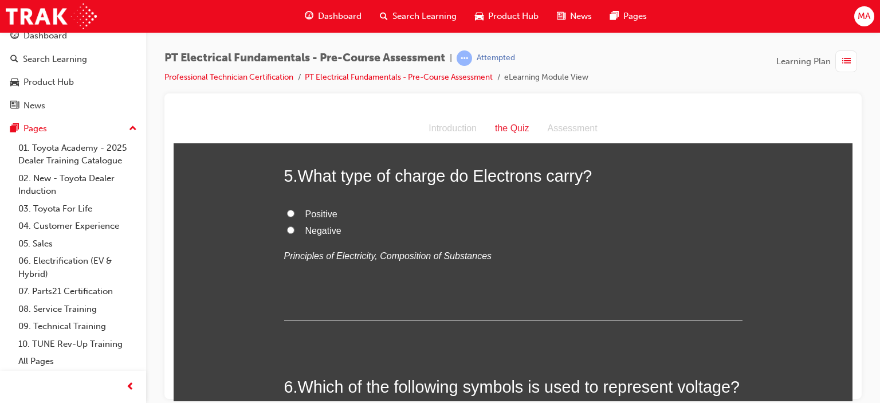
click at [317, 226] on span "Negative" at bounding box center [323, 230] width 36 height 10
click at [295, 226] on input "Negative" at bounding box center [290, 229] width 7 height 7
radio input "true"
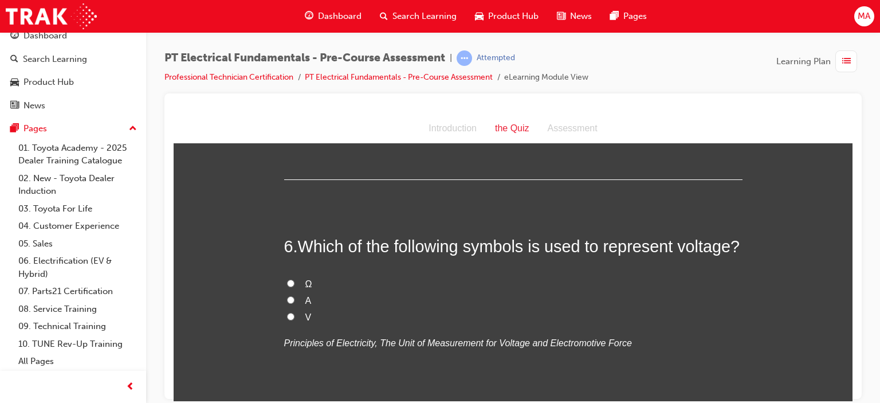
scroll to position [1089, 0]
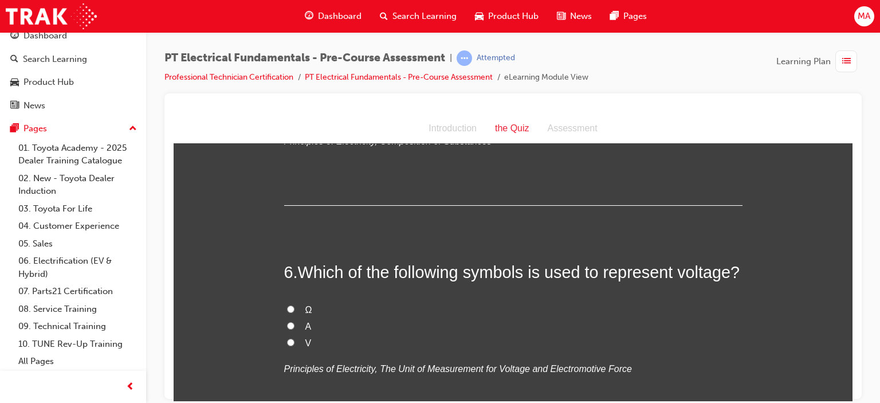
click at [284, 345] on label "V" at bounding box center [513, 343] width 458 height 17
click at [287, 345] on input "V" at bounding box center [290, 341] width 7 height 7
radio input "true"
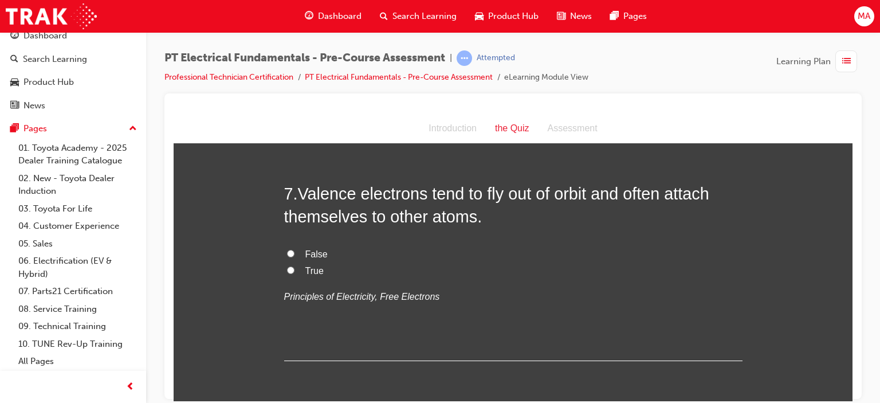
scroll to position [1375, 0]
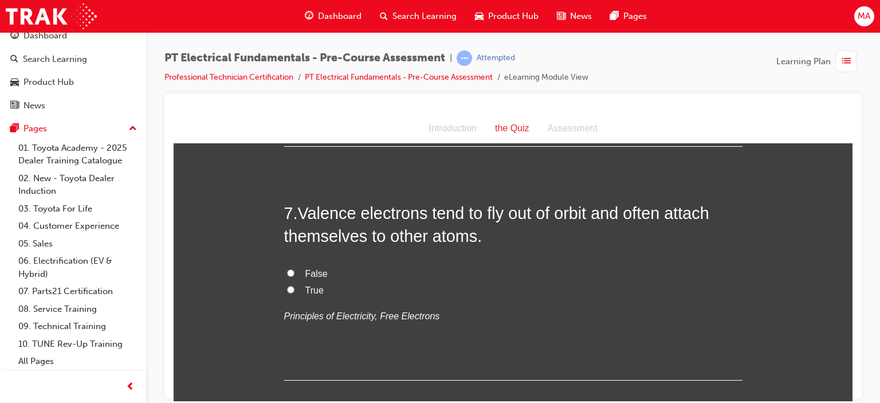
click at [289, 287] on input "True" at bounding box center [290, 288] width 7 height 7
radio input "true"
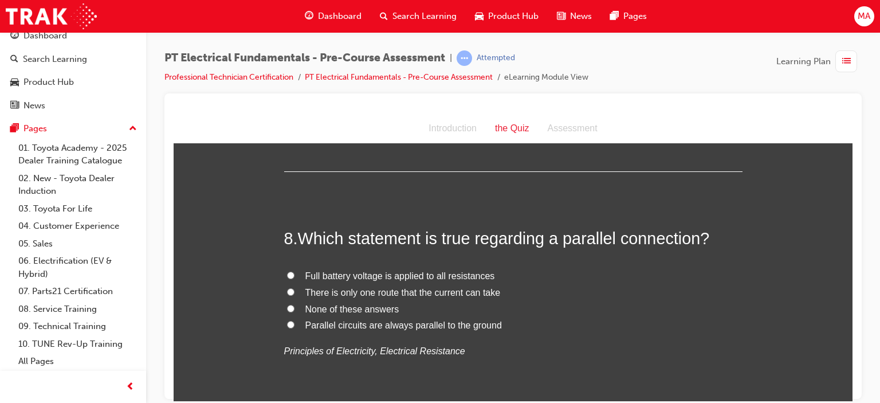
scroll to position [1604, 0]
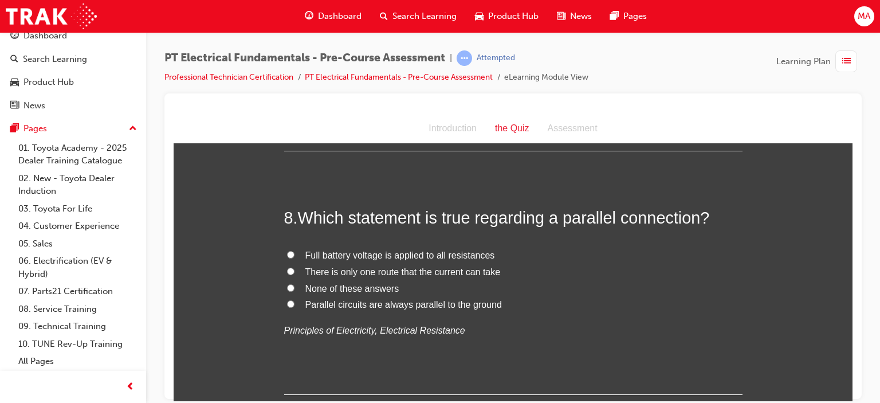
click at [336, 253] on span "Full battery voltage is applied to all resistances" at bounding box center [400, 255] width 190 height 10
click at [295, 253] on input "Full battery voltage is applied to all resistances" at bounding box center [290, 253] width 7 height 7
radio input "true"
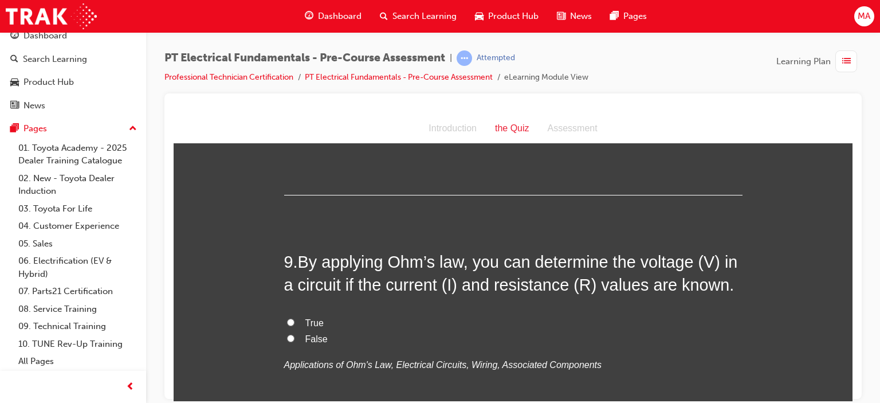
scroll to position [1833, 0]
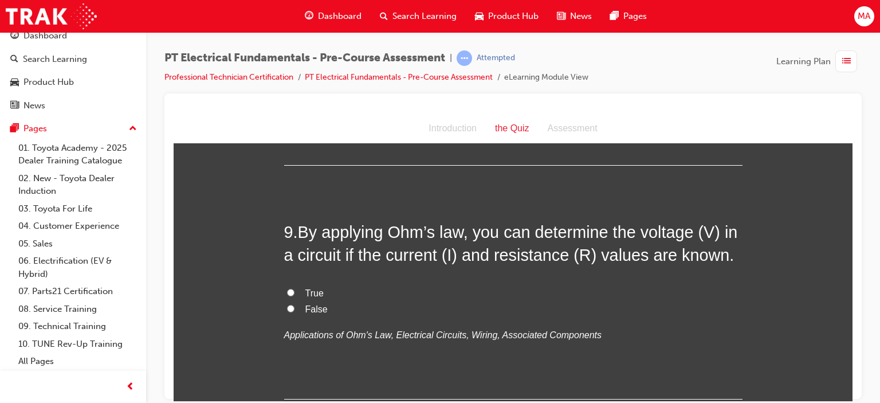
click at [297, 288] on label "True" at bounding box center [513, 293] width 458 height 17
click at [295, 288] on input "True" at bounding box center [290, 291] width 7 height 7
radio input "true"
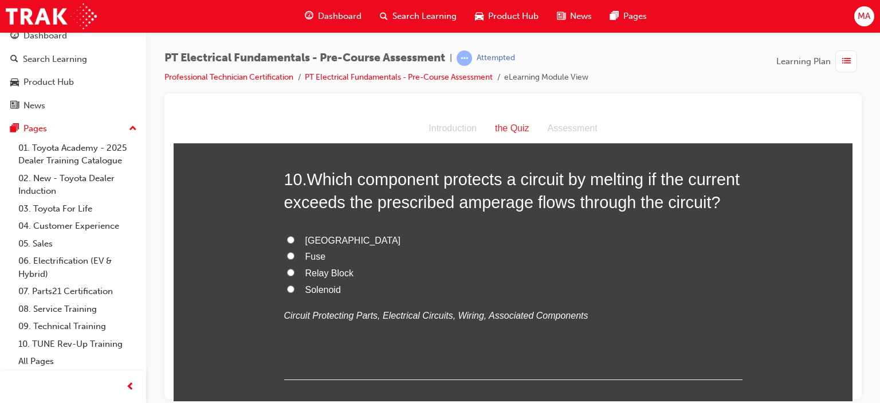
scroll to position [14, 0]
click at [311, 261] on span "Fuse" at bounding box center [315, 256] width 21 height 10
click at [295, 259] on input "Fuse" at bounding box center [290, 255] width 7 height 7
radio input "true"
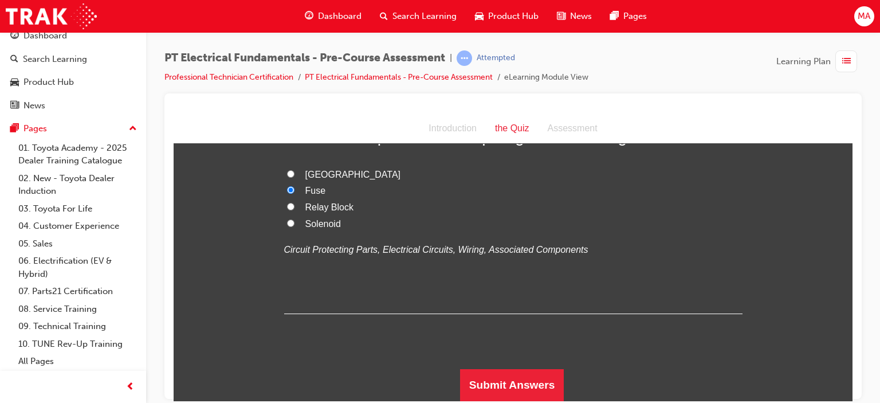
scroll to position [2206, 0]
click at [498, 375] on button "Submit Answers" at bounding box center [512, 384] width 104 height 32
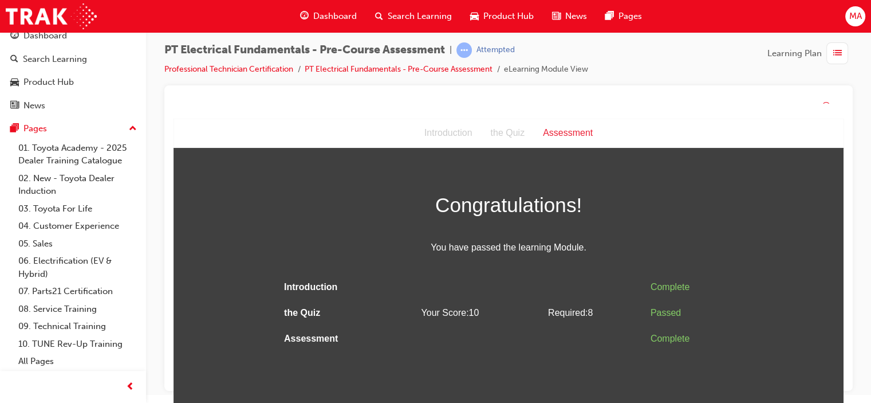
scroll to position [0, 0]
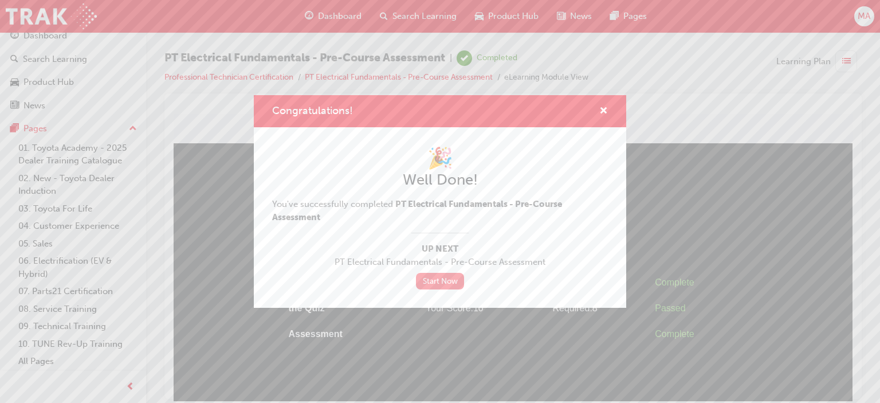
click at [441, 281] on link "Start Now" at bounding box center [440, 281] width 48 height 17
drag, startPoint x: 602, startPoint y: 113, endPoint x: 425, endPoint y: 2, distance: 208.7
click at [602, 113] on span "cross-icon" at bounding box center [603, 112] width 9 height 10
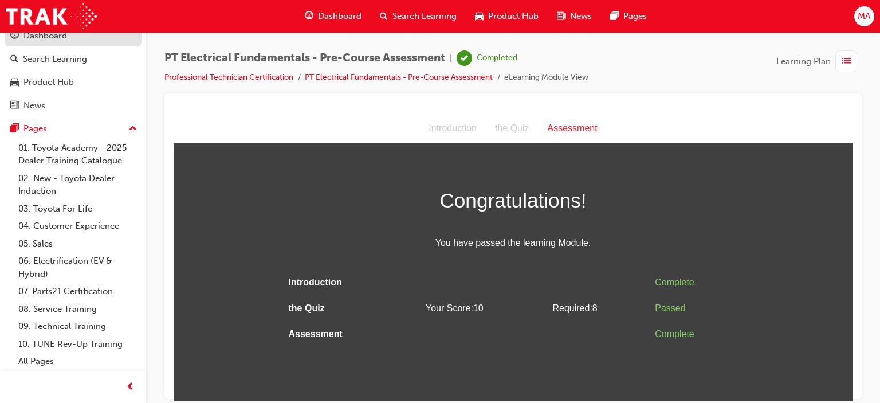
click at [54, 35] on div "Dashboard" at bounding box center [45, 35] width 44 height 13
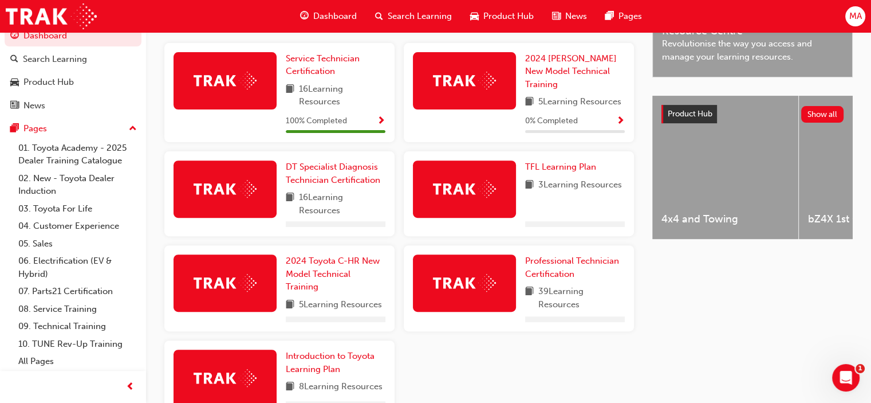
scroll to position [460, 0]
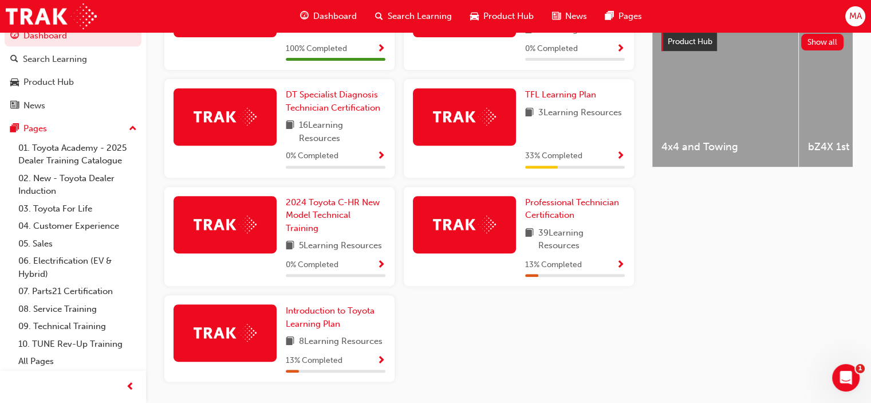
click at [561, 266] on span "13 % Completed" at bounding box center [553, 264] width 57 height 13
click at [623, 265] on span "Show Progress" at bounding box center [621, 265] width 9 height 10
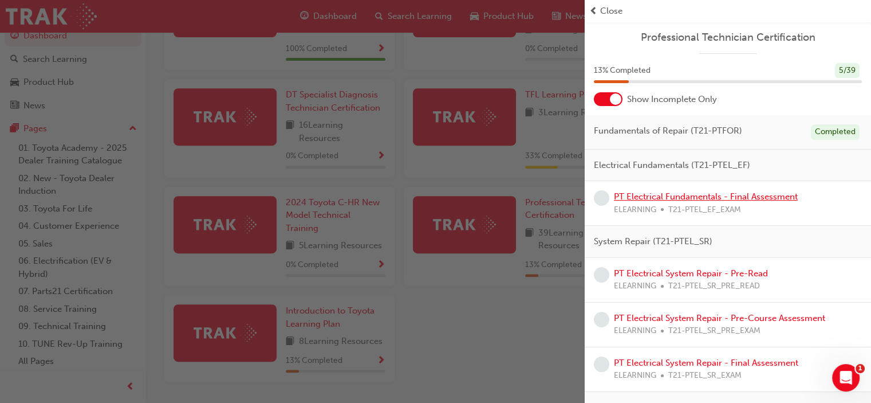
click at [704, 193] on link "PT Electrical Fundamentals - Final Assessment" at bounding box center [706, 196] width 184 height 10
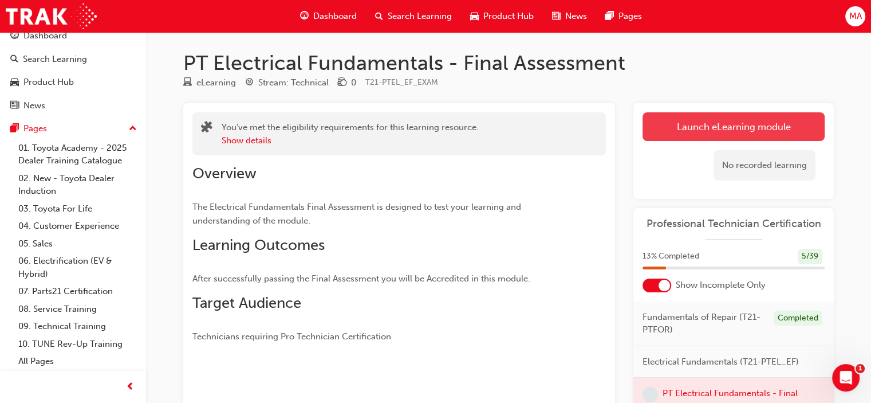
click at [701, 121] on link "Launch eLearning module" at bounding box center [734, 126] width 182 height 29
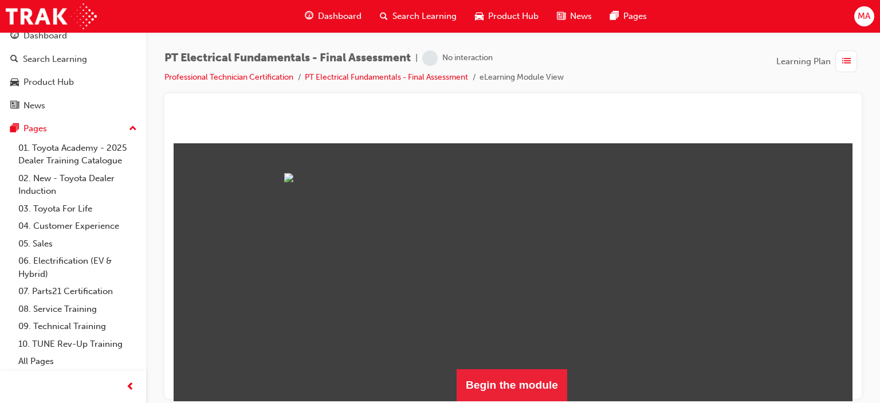
scroll to position [128, 0]
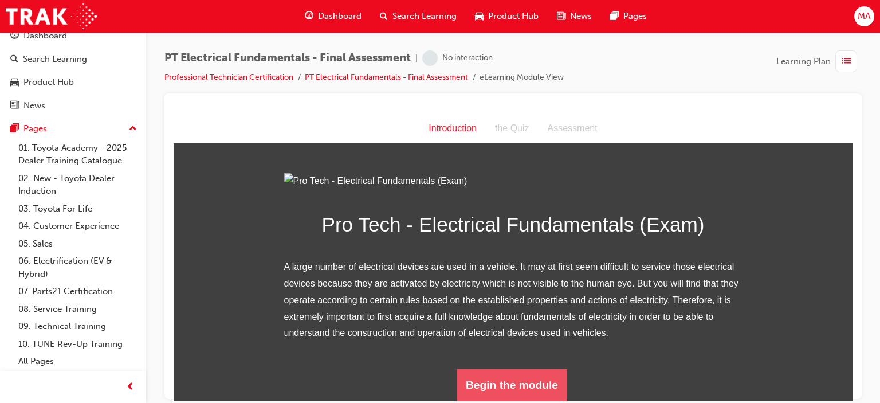
click at [488, 383] on button "Begin the module" at bounding box center [512, 384] width 111 height 32
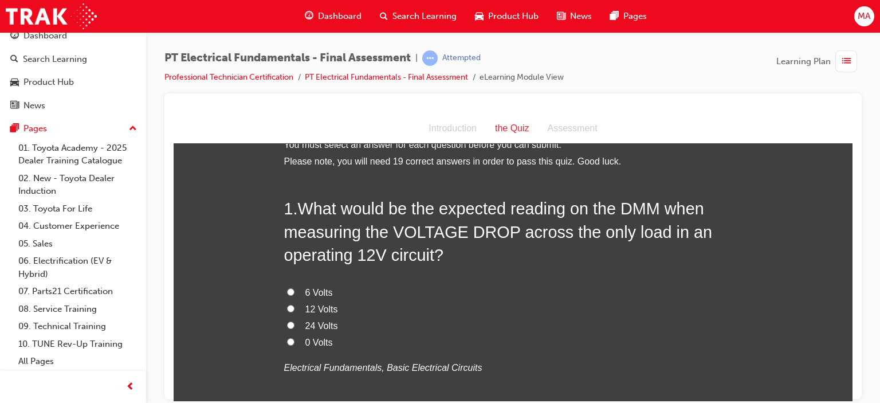
scroll to position [0, 0]
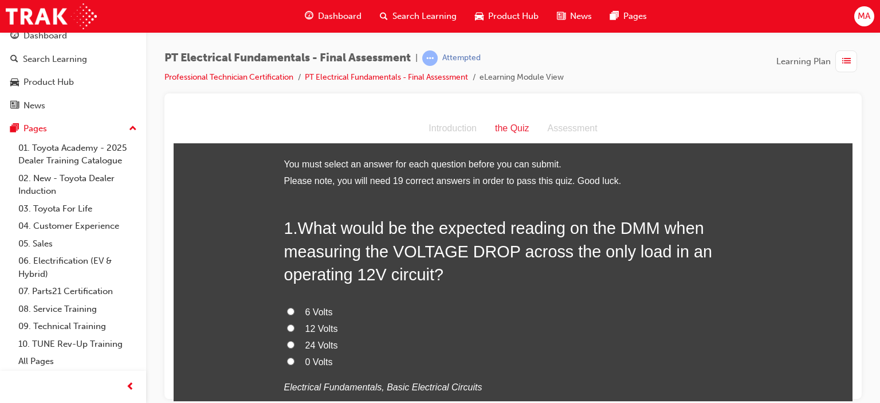
click at [305, 323] on span "12 Volts" at bounding box center [321, 328] width 33 height 10
click at [295, 324] on input "12 Volts" at bounding box center [290, 327] width 7 height 7
radio input "true"
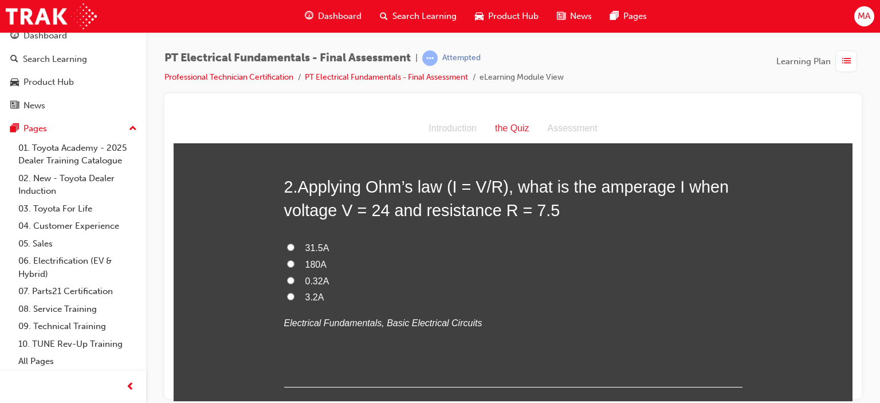
scroll to position [344, 0]
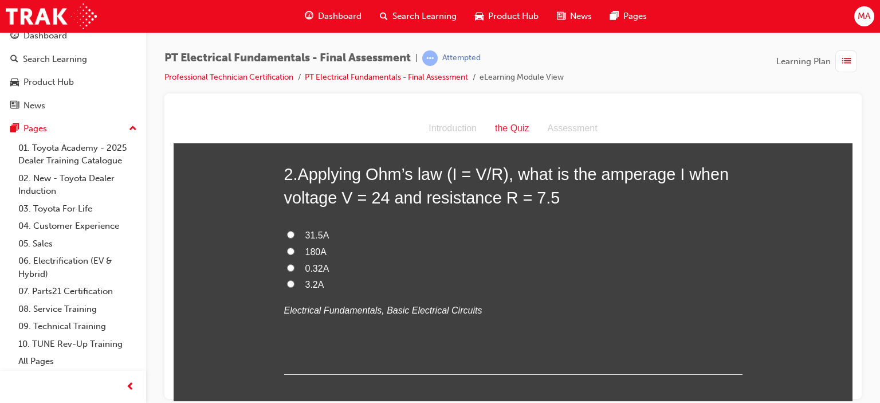
click at [317, 285] on span "3.2A" at bounding box center [314, 284] width 19 height 10
click at [295, 285] on input "3.2A" at bounding box center [290, 283] width 7 height 7
radio input "true"
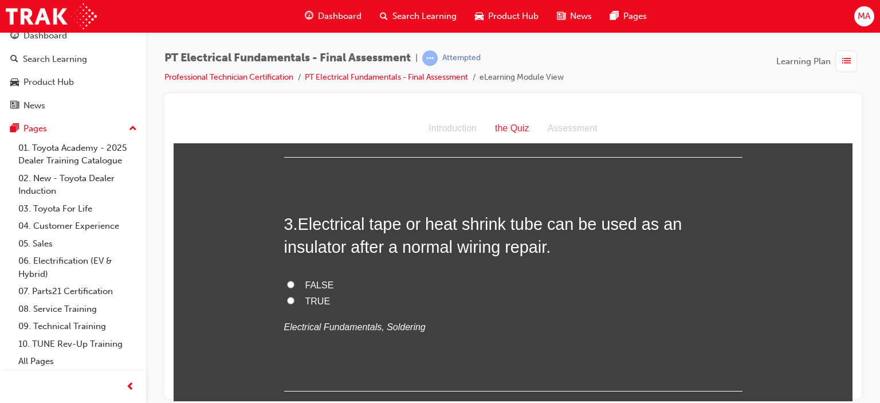
scroll to position [573, 0]
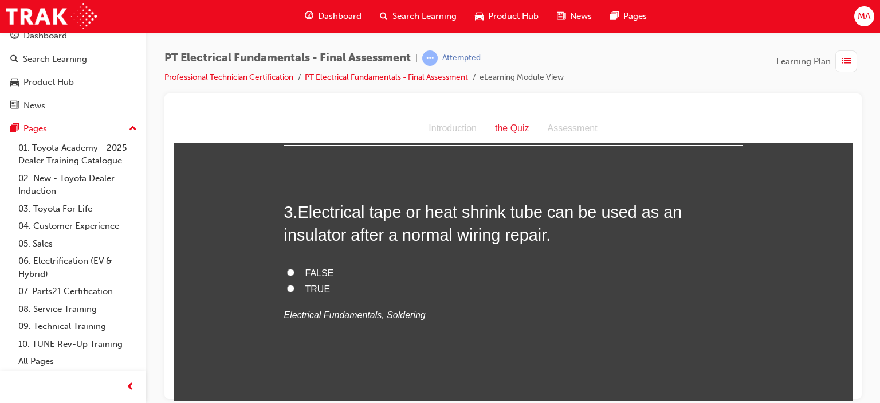
click at [287, 284] on input "TRUE" at bounding box center [290, 287] width 7 height 7
radio input "true"
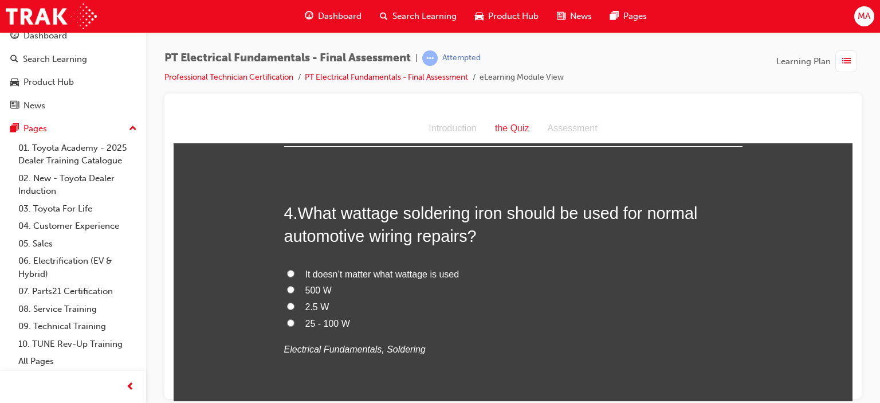
scroll to position [859, 0]
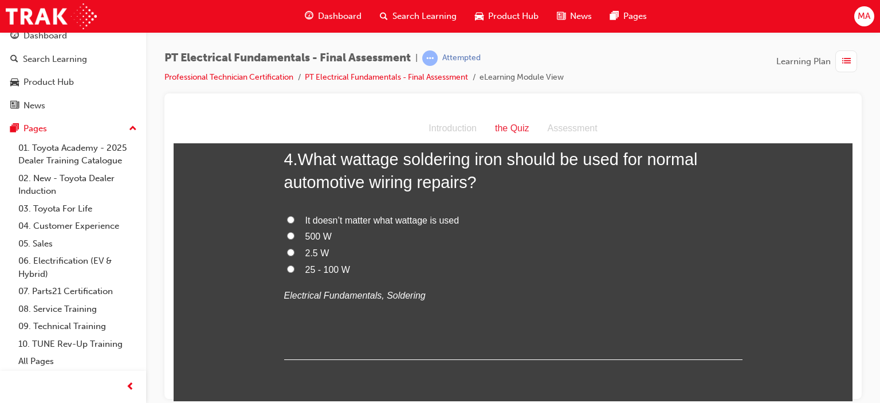
click at [320, 272] on span "25 - 100 W" at bounding box center [327, 269] width 45 height 10
click at [295, 272] on input "25 - 100 W" at bounding box center [290, 268] width 7 height 7
radio input "true"
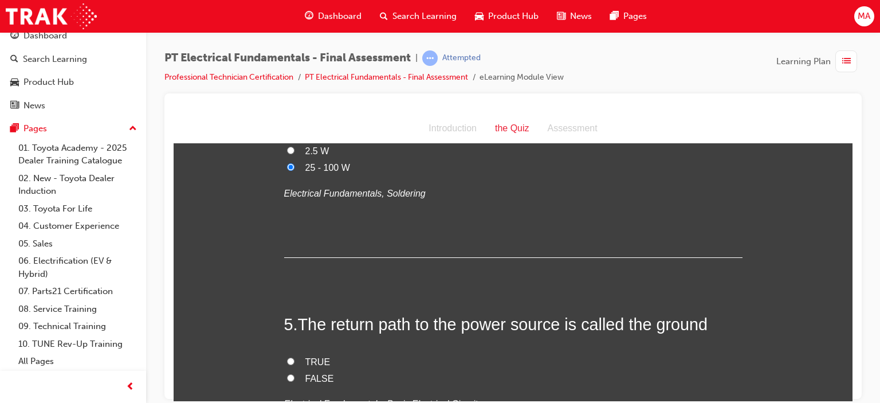
scroll to position [1089, 0]
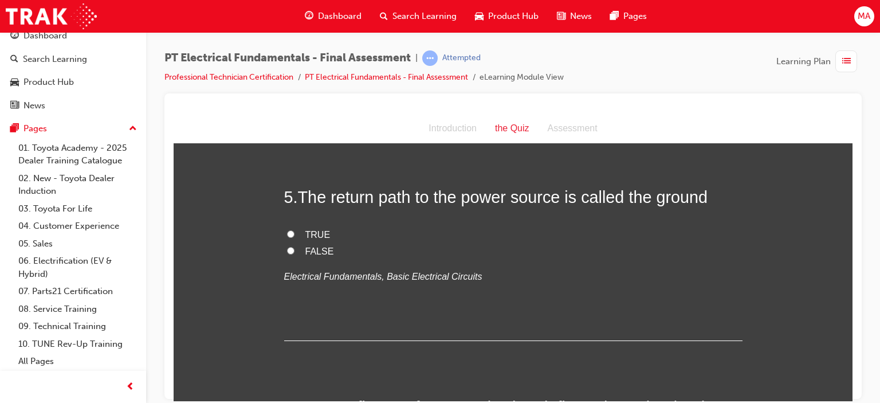
click at [305, 232] on span "TRUE" at bounding box center [317, 234] width 25 height 10
click at [295, 232] on input "TRUE" at bounding box center [290, 233] width 7 height 7
radio input "true"
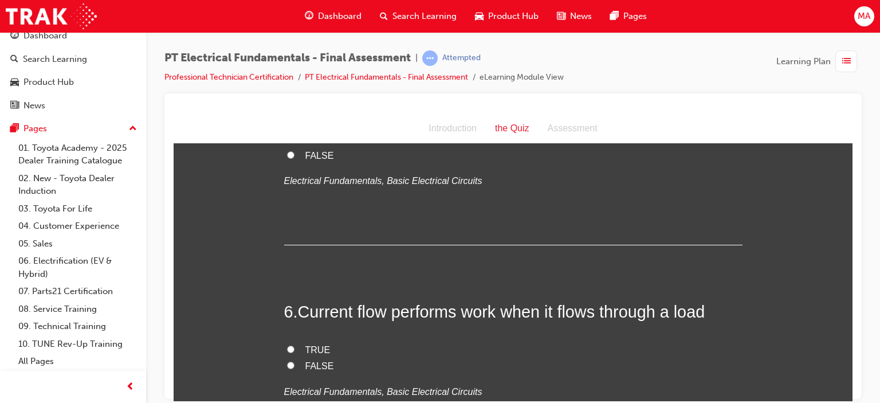
scroll to position [1261, 0]
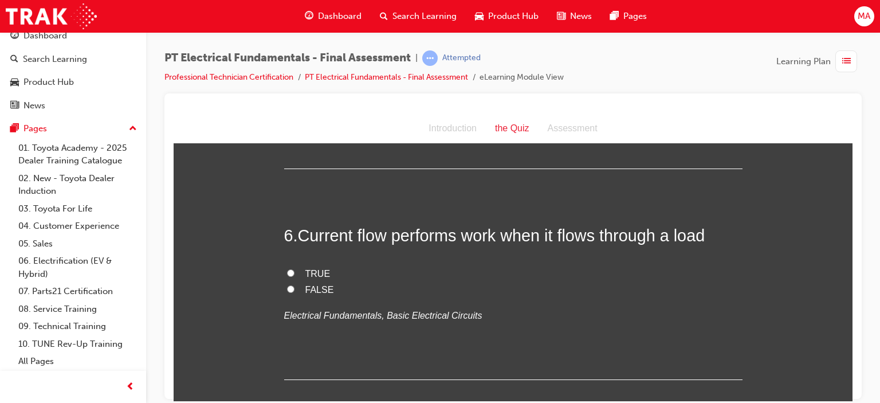
click at [287, 273] on input "TRUE" at bounding box center [290, 272] width 7 height 7
radio input "true"
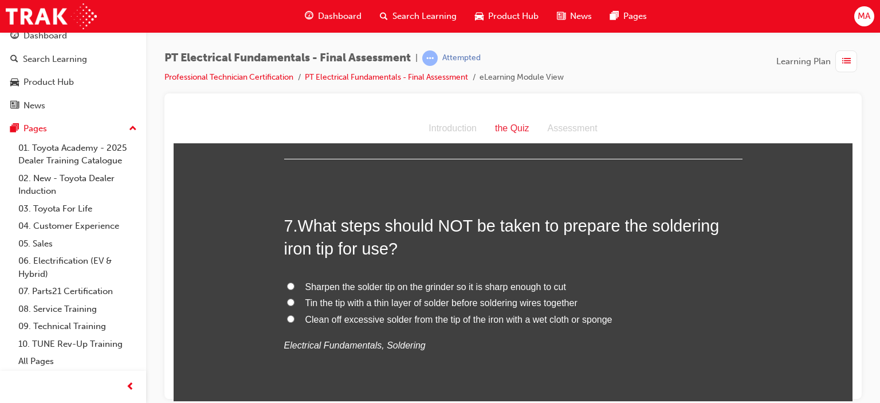
scroll to position [1490, 0]
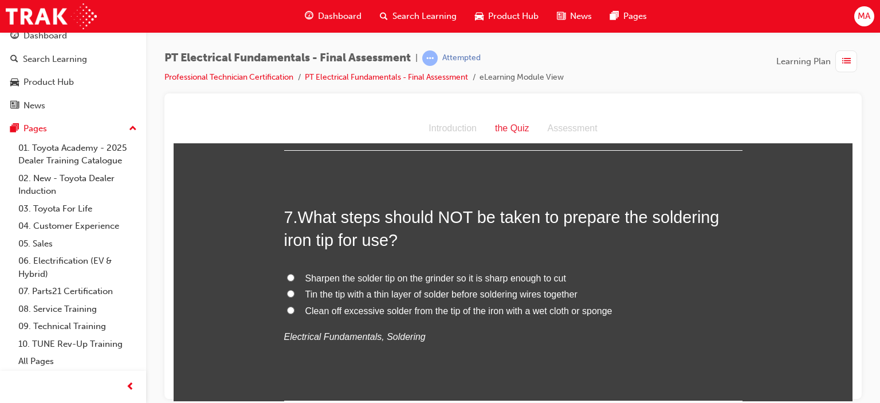
click at [333, 276] on span "Sharpen the solder tip on the grinder so it is sharp enough to cut" at bounding box center [435, 278] width 261 height 10
click at [295, 276] on input "Sharpen the solder tip on the grinder so it is sharp enough to cut" at bounding box center [290, 276] width 7 height 7
radio input "true"
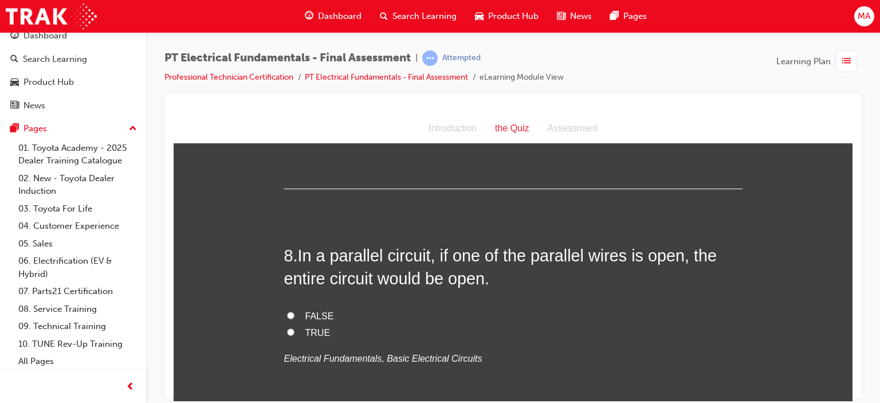
scroll to position [1719, 0]
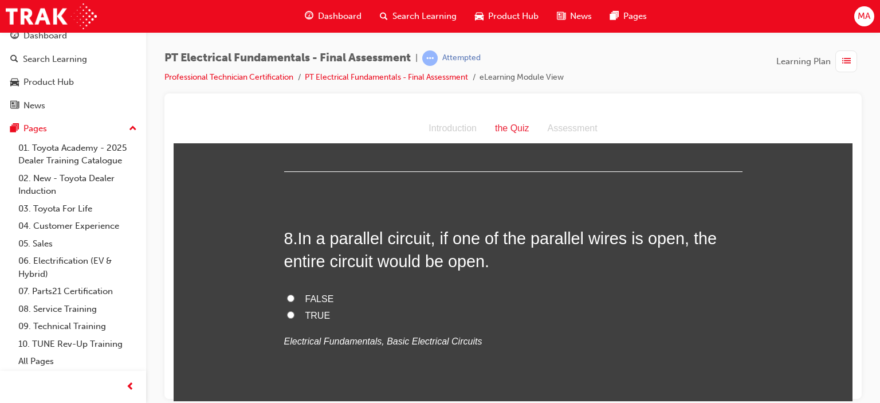
click at [305, 293] on span "FALSE" at bounding box center [319, 298] width 29 height 10
click at [295, 294] on input "FALSE" at bounding box center [290, 297] width 7 height 7
radio input "true"
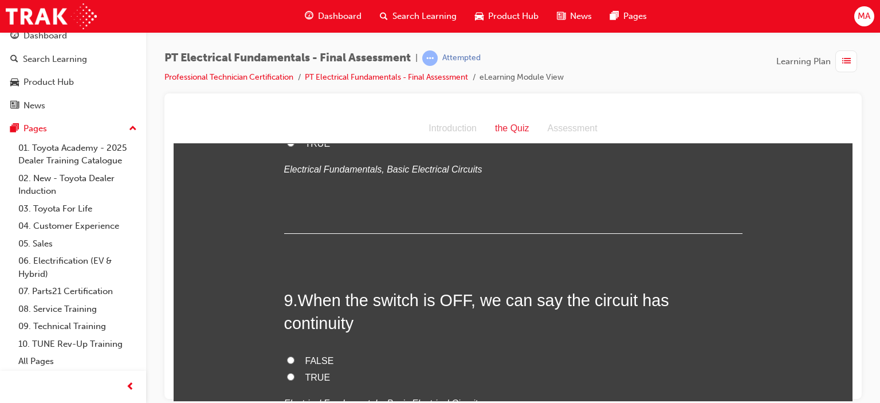
scroll to position [1948, 0]
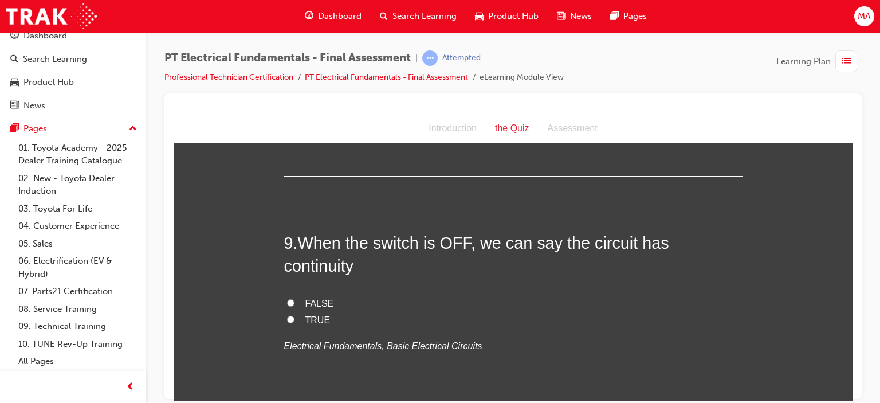
click at [312, 298] on span "FALSE" at bounding box center [319, 303] width 29 height 10
click at [295, 299] on input "FALSE" at bounding box center [290, 302] width 7 height 7
radio input "true"
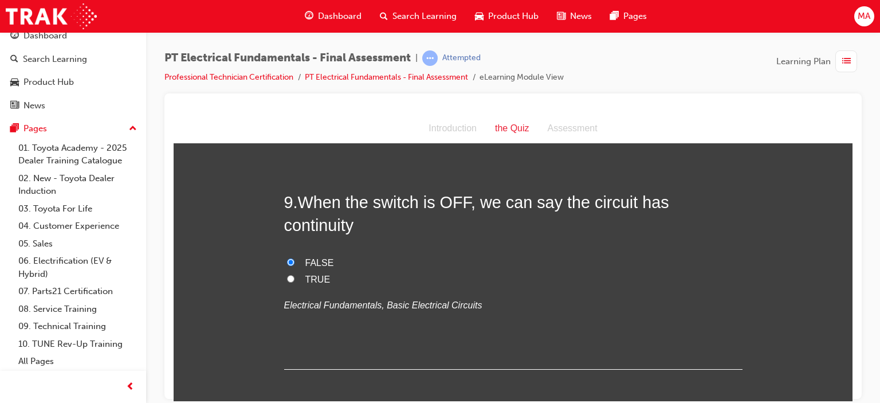
scroll to position [2177, 0]
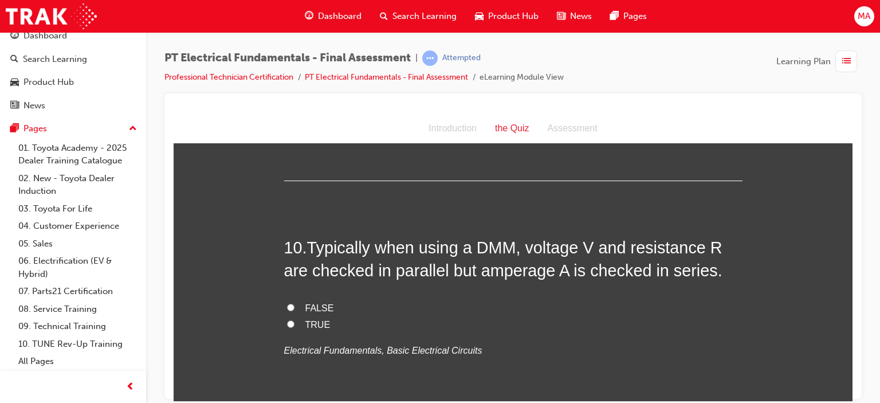
click at [305, 319] on span "TRUE" at bounding box center [317, 324] width 25 height 10
click at [295, 320] on input "TRUE" at bounding box center [290, 323] width 7 height 7
radio input "true"
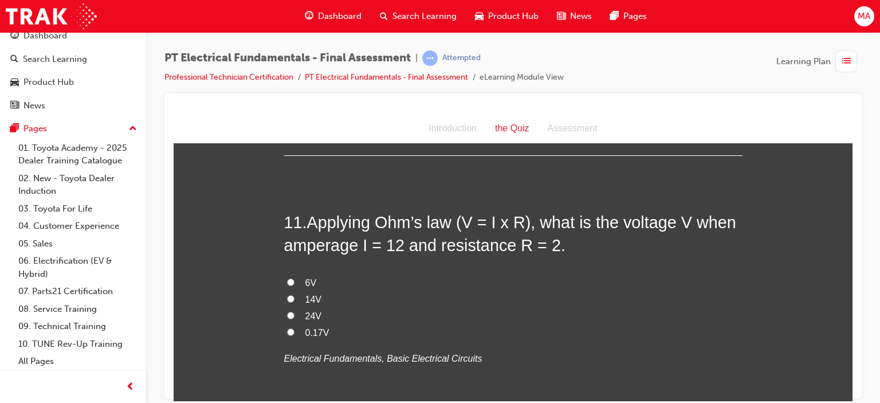
scroll to position [2464, 0]
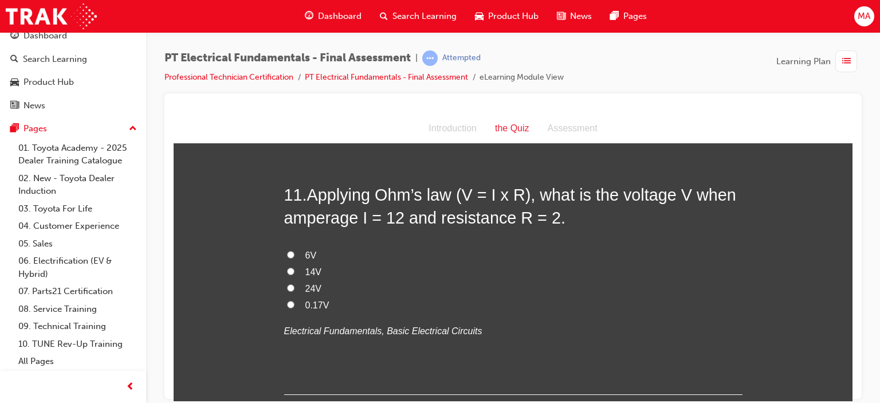
click at [305, 283] on span "24V" at bounding box center [313, 288] width 16 height 10
click at [295, 284] on input "24V" at bounding box center [290, 287] width 7 height 7
radio input "true"
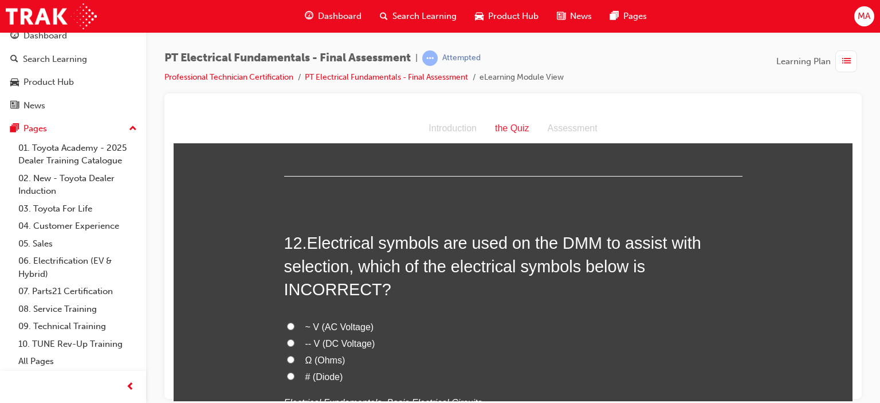
scroll to position [2693, 0]
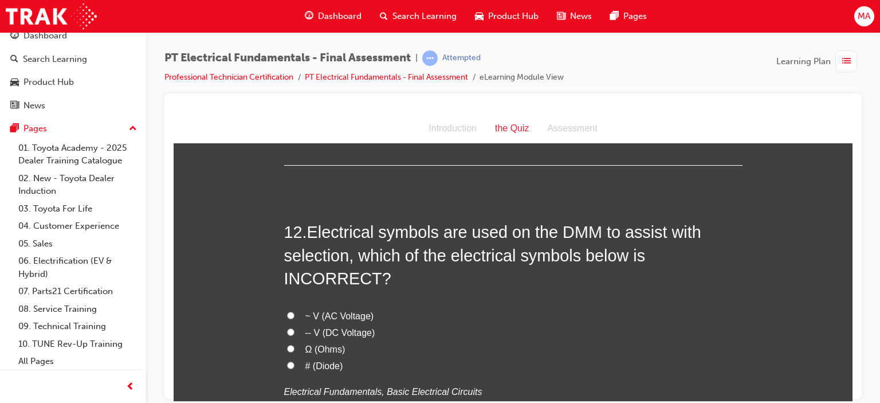
click at [305, 360] on span "# (Diode)" at bounding box center [324, 365] width 38 height 10
click at [295, 361] on input "# (Diode)" at bounding box center [290, 364] width 7 height 7
radio input "true"
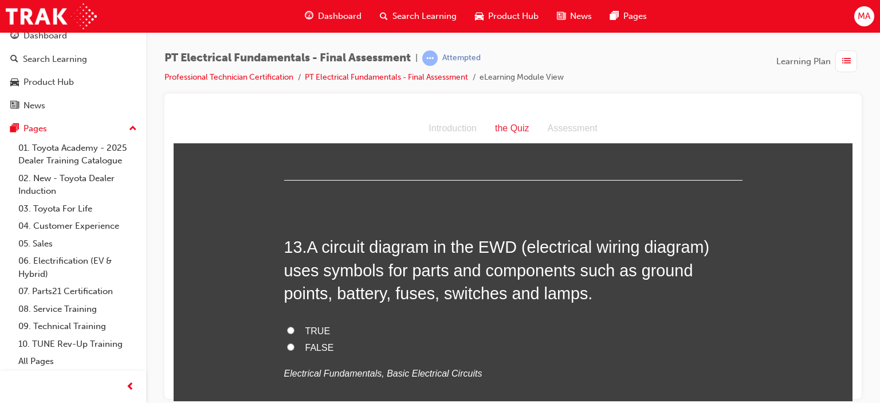
scroll to position [2979, 0]
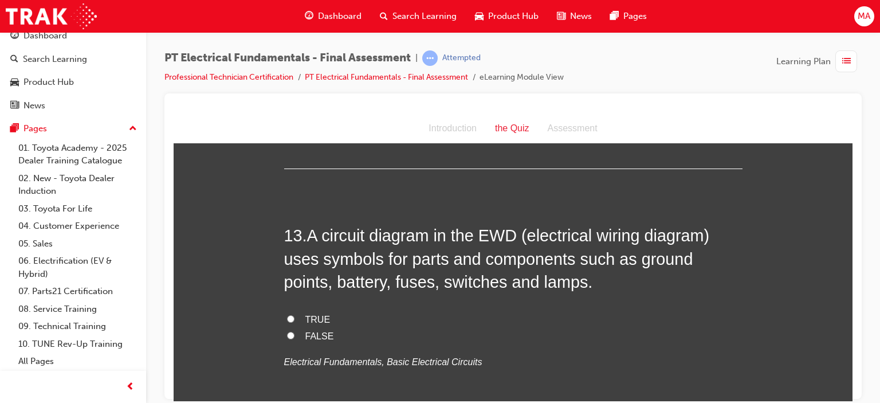
click at [307, 314] on span "TRUE" at bounding box center [317, 319] width 25 height 10
click at [295, 315] on input "TRUE" at bounding box center [290, 318] width 7 height 7
radio input "true"
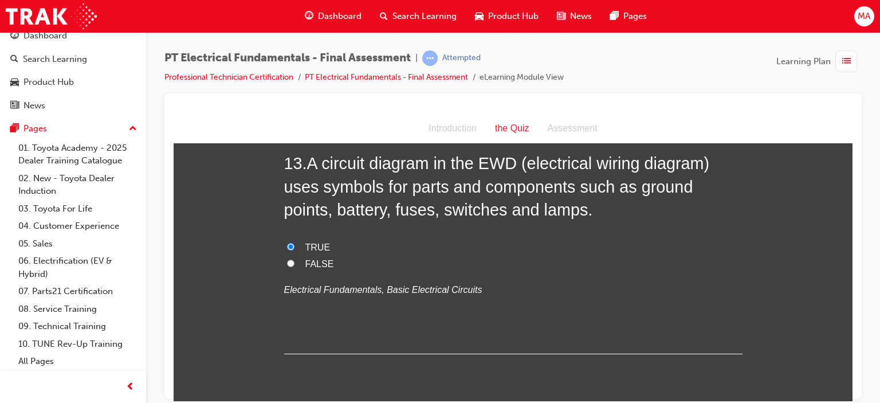
scroll to position [3209, 0]
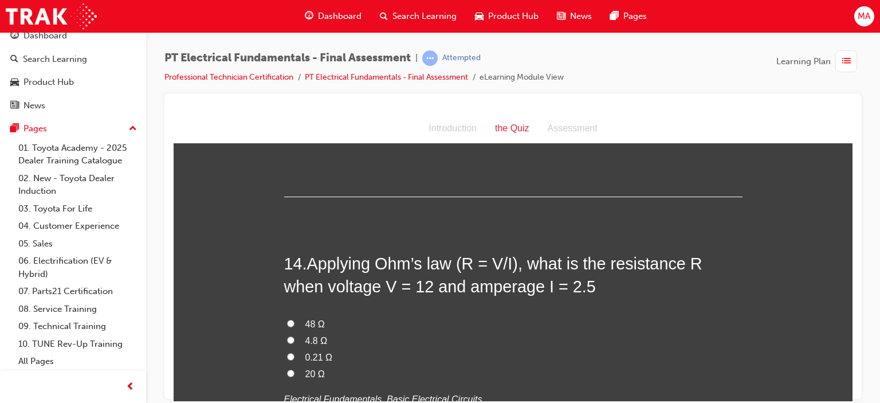
click at [312, 335] on span "4.8 Ω" at bounding box center [316, 340] width 22 height 10
click at [295, 336] on input "4.8 Ω" at bounding box center [290, 339] width 7 height 7
radio input "true"
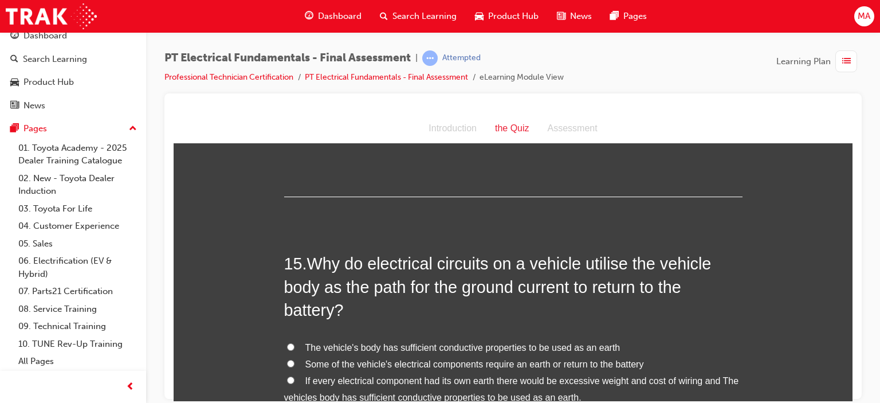
scroll to position [3495, 0]
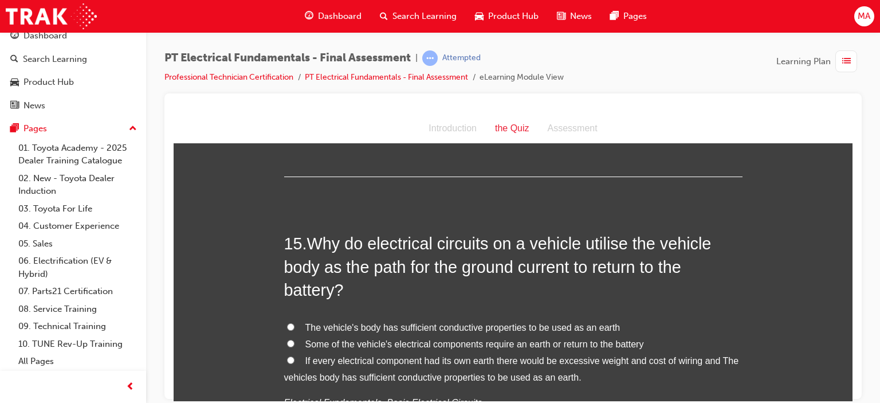
click at [311, 355] on span "If every electrical component had its own earth there would be excessive weight…" at bounding box center [511, 368] width 455 height 26
click at [295, 356] on input "If every electrical component had its own earth there would be excessive weight…" at bounding box center [290, 359] width 7 height 7
radio input "true"
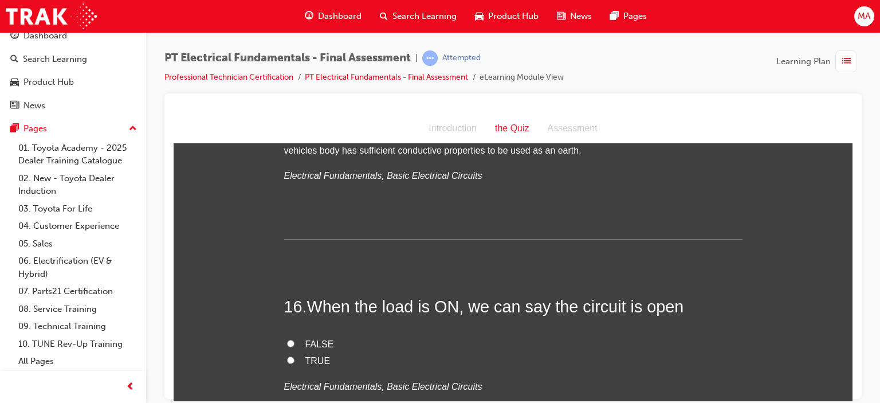
scroll to position [3782, 0]
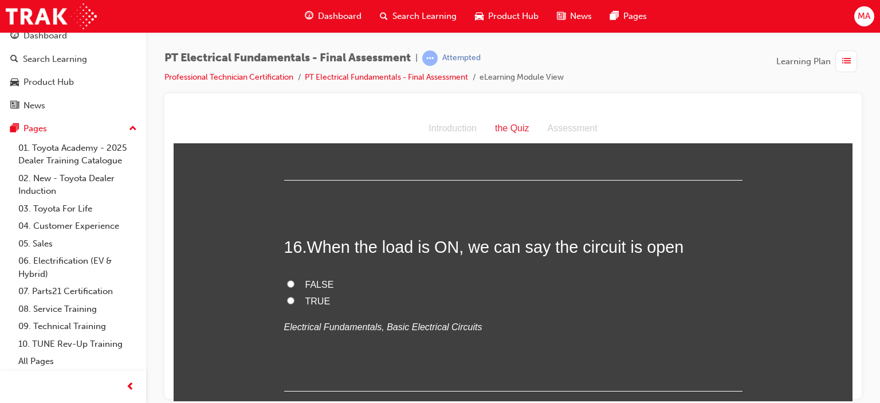
click at [284, 276] on label "FALSE" at bounding box center [513, 284] width 458 height 17
click at [287, 280] on input "FALSE" at bounding box center [290, 283] width 7 height 7
radio input "true"
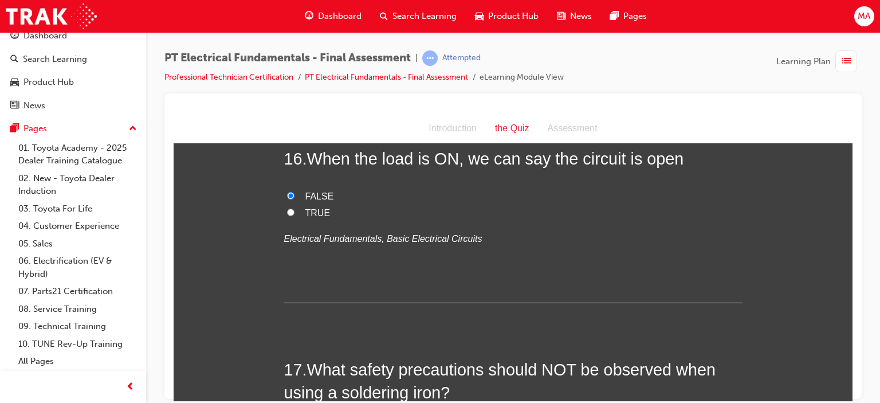
scroll to position [4011, 0]
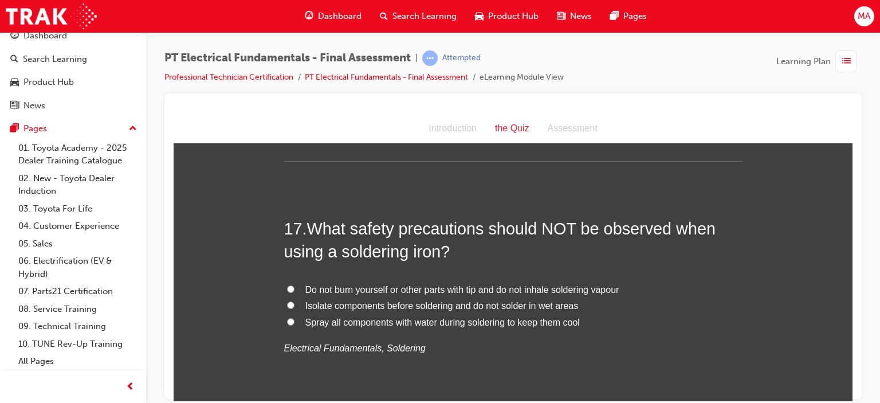
click at [335, 317] on span "Spray all components with water during soldering to keep them cool" at bounding box center [442, 322] width 274 height 10
click at [295, 317] on input "Spray all components with water during soldering to keep them cool" at bounding box center [290, 320] width 7 height 7
radio input "true"
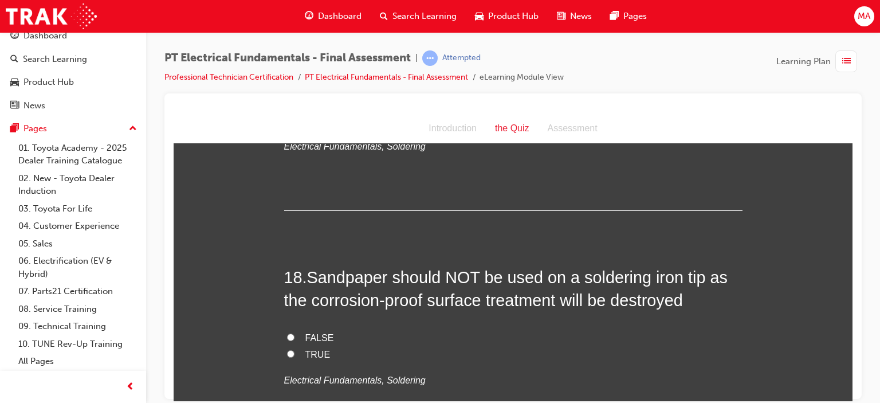
scroll to position [4240, 0]
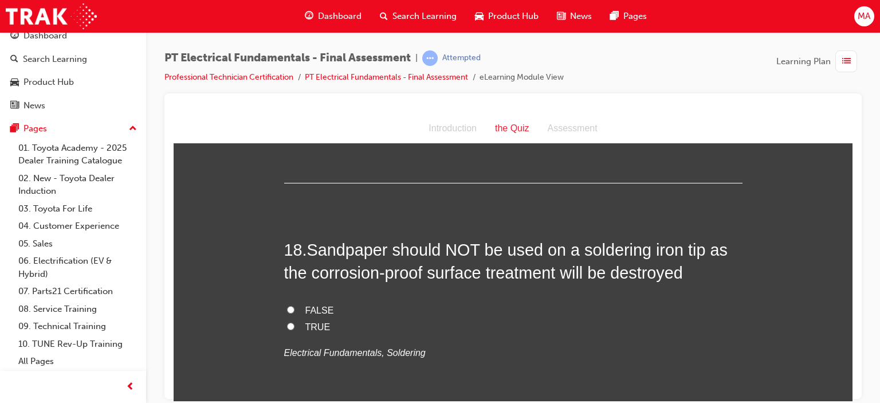
click at [305, 321] on span "TRUE" at bounding box center [317, 326] width 25 height 10
click at [295, 322] on input "TRUE" at bounding box center [290, 325] width 7 height 7
radio input "true"
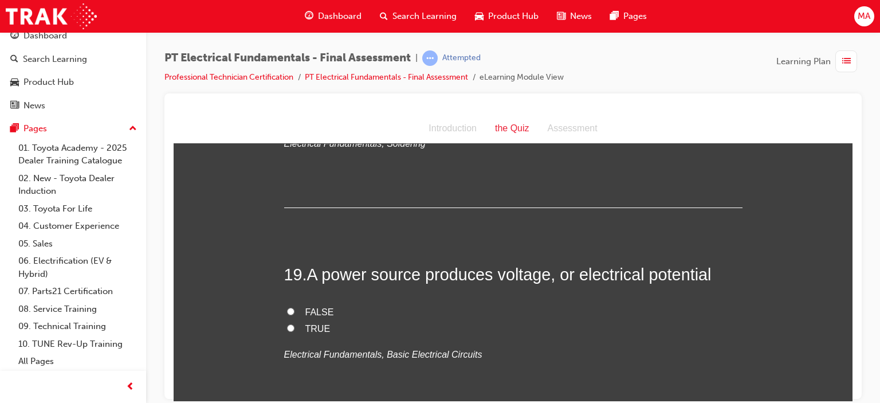
scroll to position [4469, 0]
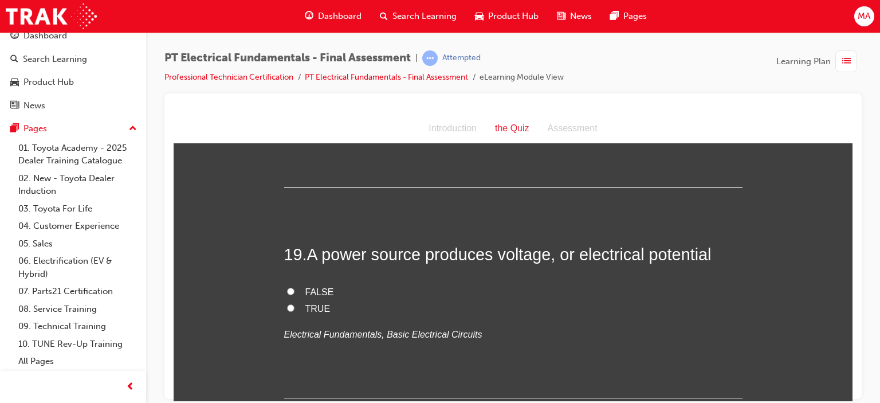
click at [287, 304] on input "TRUE" at bounding box center [290, 307] width 7 height 7
radio input "true"
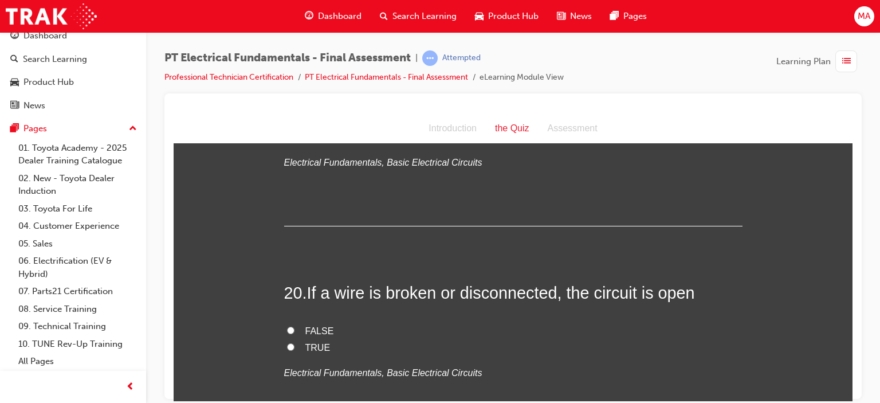
scroll to position [4698, 0]
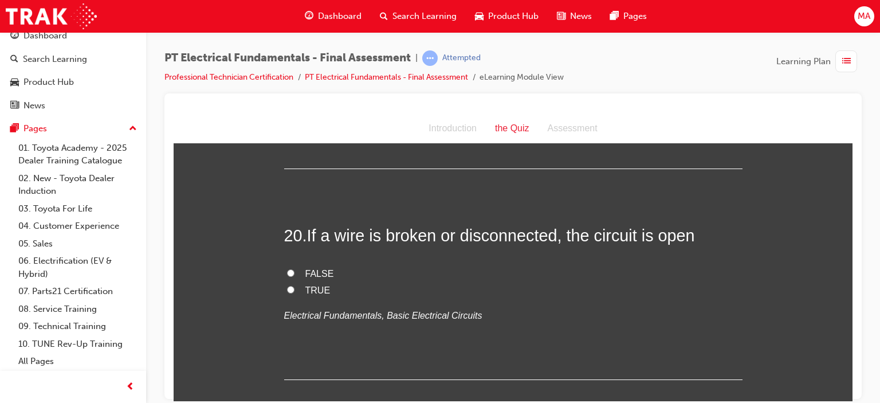
click at [291, 282] on label "TRUE" at bounding box center [513, 290] width 458 height 17
click at [291, 285] on input "TRUE" at bounding box center [290, 288] width 7 height 7
radio input "true"
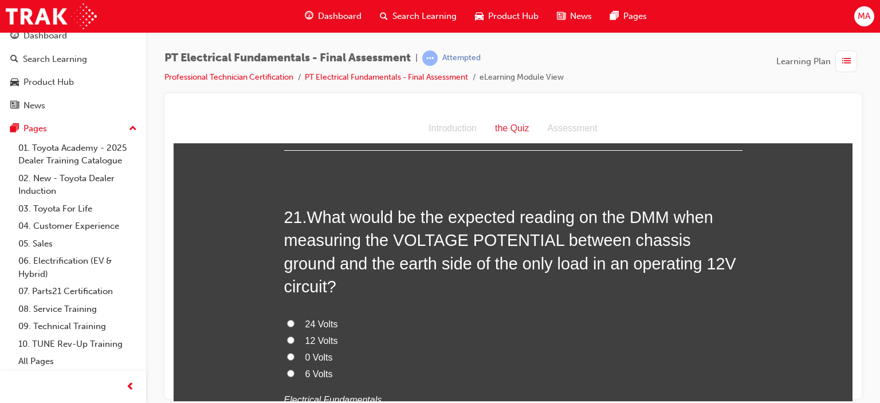
scroll to position [4870, 0]
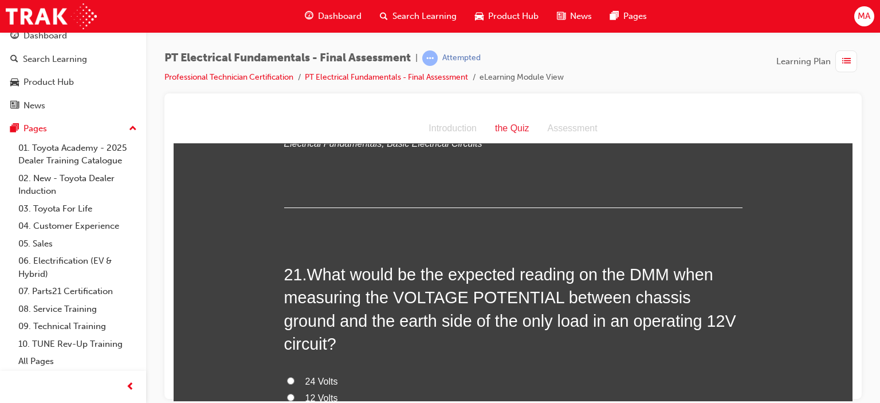
radio input "true"
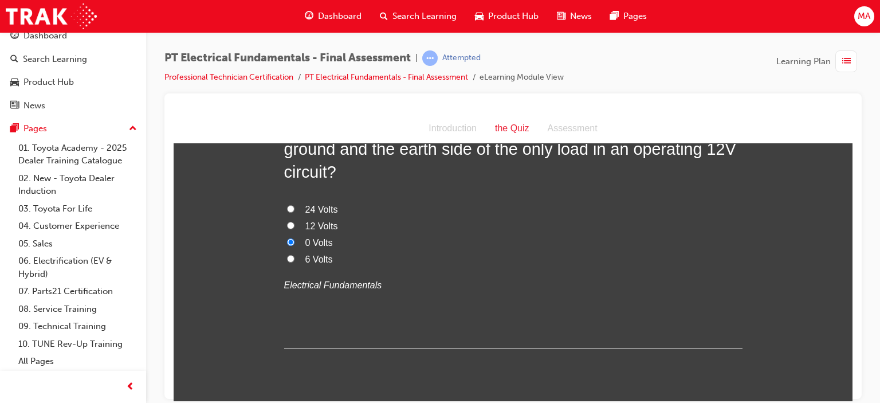
scroll to position [5157, 0]
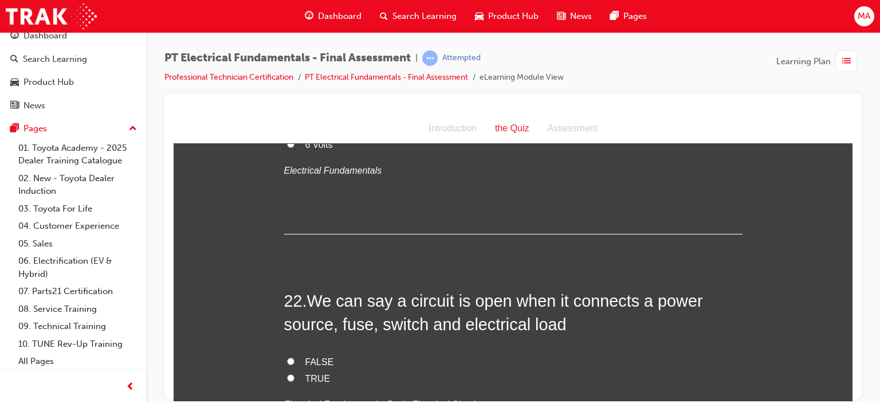
click at [308, 356] on span "FALSE" at bounding box center [319, 361] width 29 height 10
click at [295, 357] on input "FALSE" at bounding box center [290, 360] width 7 height 7
radio input "true"
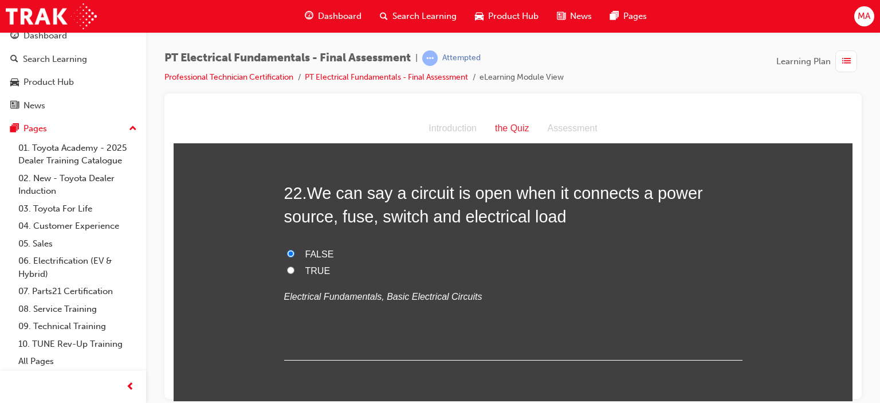
scroll to position [5386, 0]
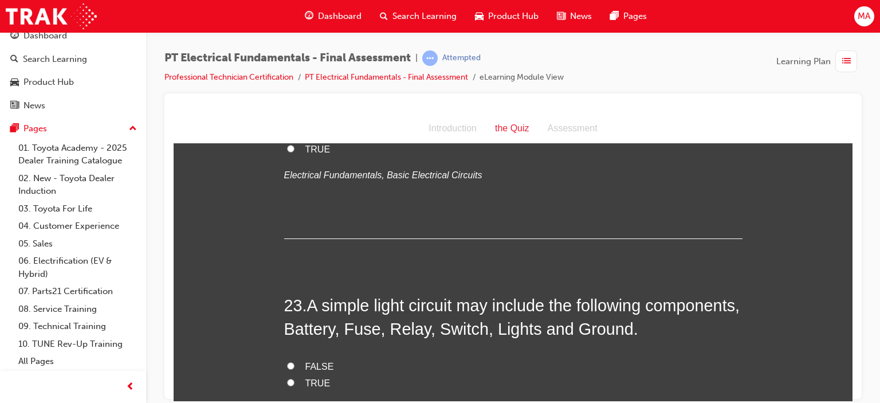
click at [298, 375] on label "TRUE" at bounding box center [513, 383] width 458 height 17
click at [295, 378] on input "TRUE" at bounding box center [290, 381] width 7 height 7
radio input "true"
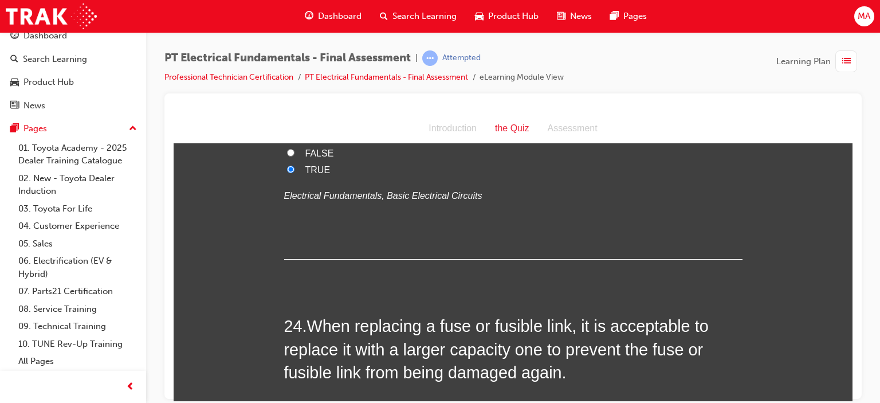
scroll to position [5615, 0]
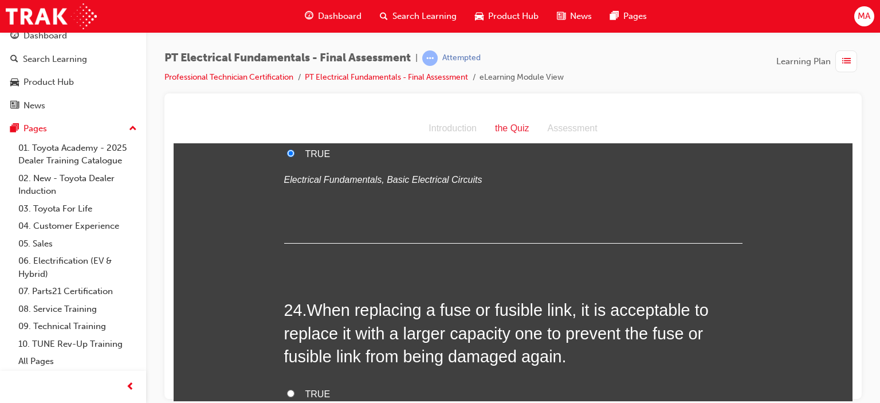
click at [287, 402] on input "FALSE" at bounding box center [290, 409] width 7 height 7
radio input "true"
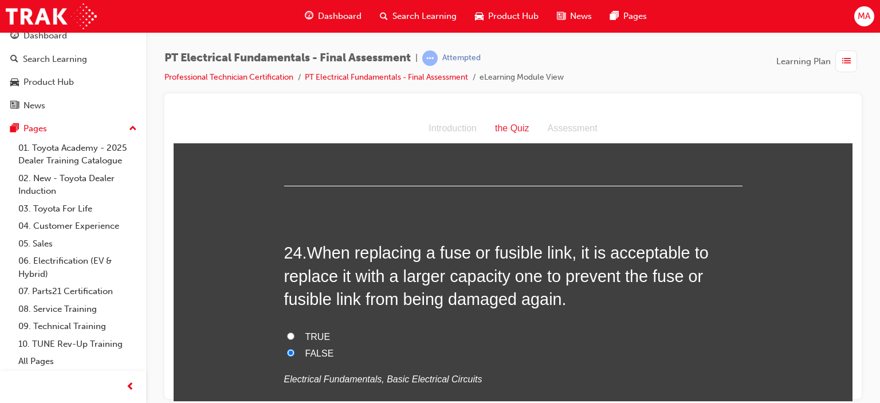
scroll to position [5728, 0]
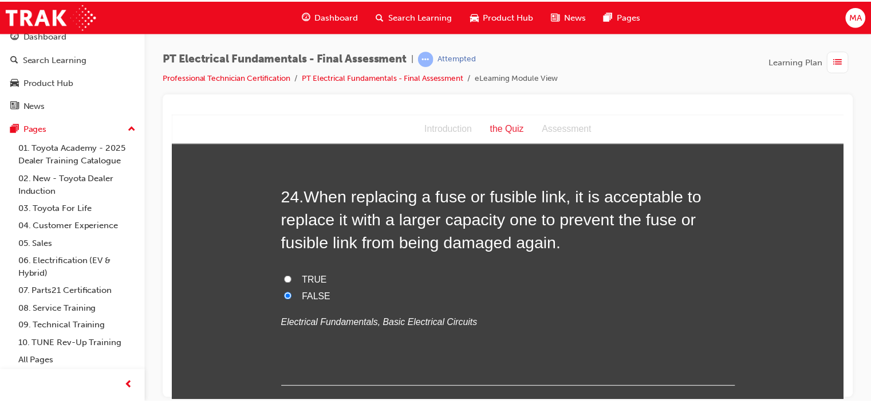
scroll to position [0, 0]
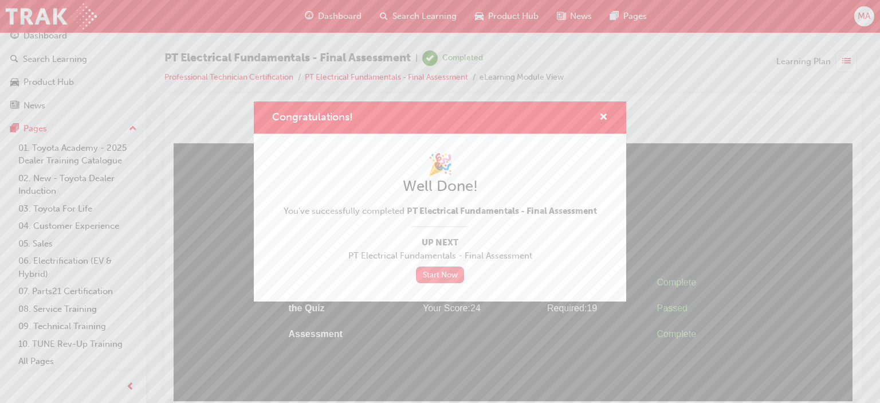
click at [437, 280] on link "Start Now" at bounding box center [440, 274] width 48 height 17
click at [432, 278] on link "Start Now" at bounding box center [440, 274] width 48 height 17
click at [598, 116] on div "Congratulations!" at bounding box center [599, 118] width 18 height 14
click at [607, 117] on span "cross-icon" at bounding box center [603, 118] width 9 height 10
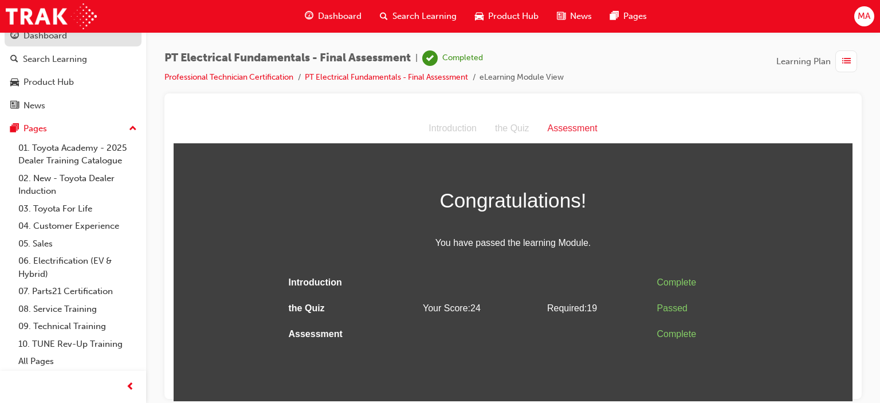
click at [43, 34] on div "Dashboard" at bounding box center [45, 35] width 44 height 13
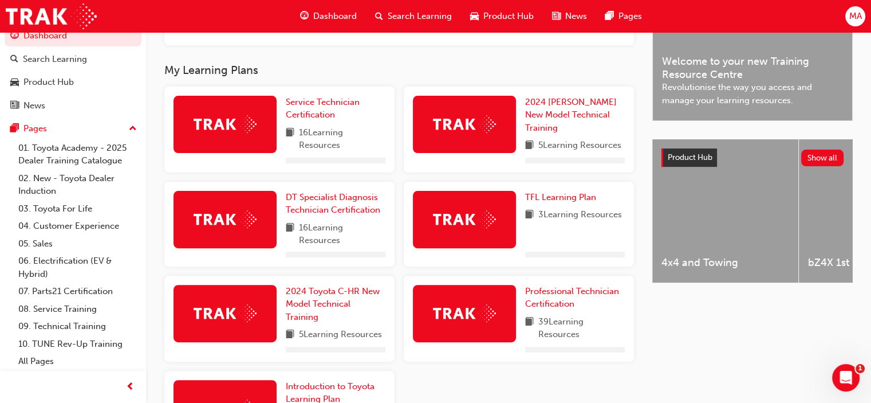
scroll to position [446, 0]
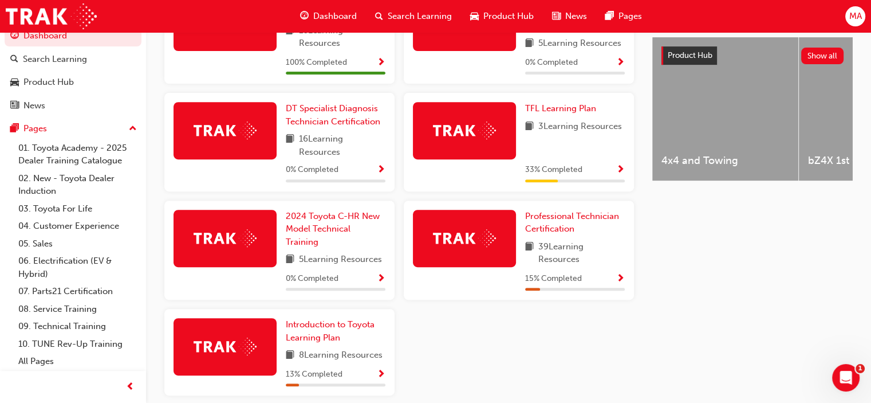
click at [610, 283] on div "15 % Completed" at bounding box center [575, 279] width 100 height 14
click at [619, 281] on span "Show Progress" at bounding box center [621, 279] width 9 height 10
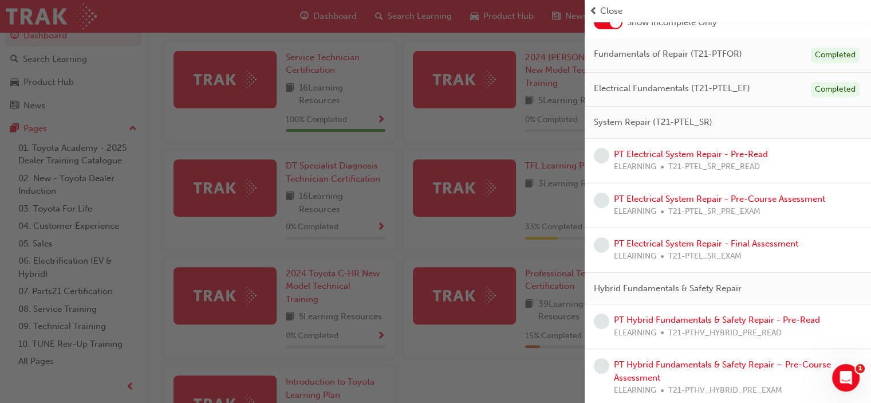
scroll to position [57, 0]
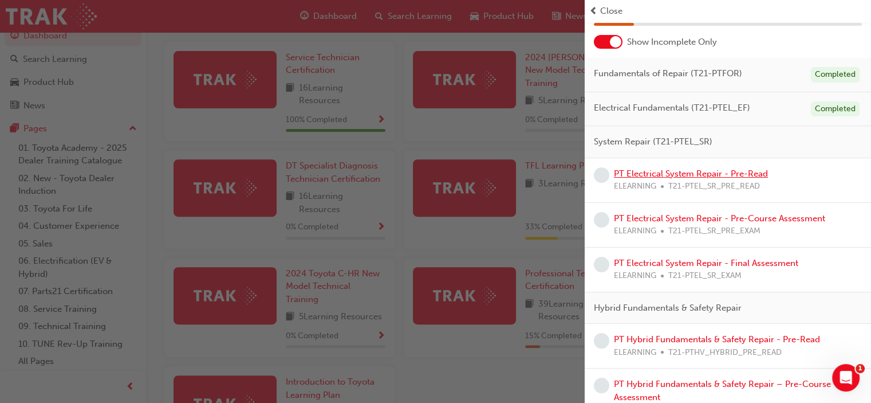
click at [731, 174] on link "PT Electrical System Repair - Pre-Read" at bounding box center [691, 173] width 154 height 10
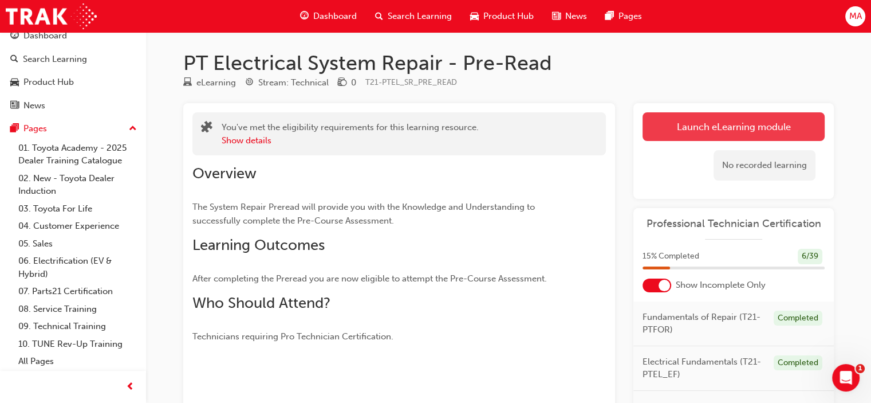
click at [731, 125] on link "Launch eLearning module" at bounding box center [734, 126] width 182 height 29
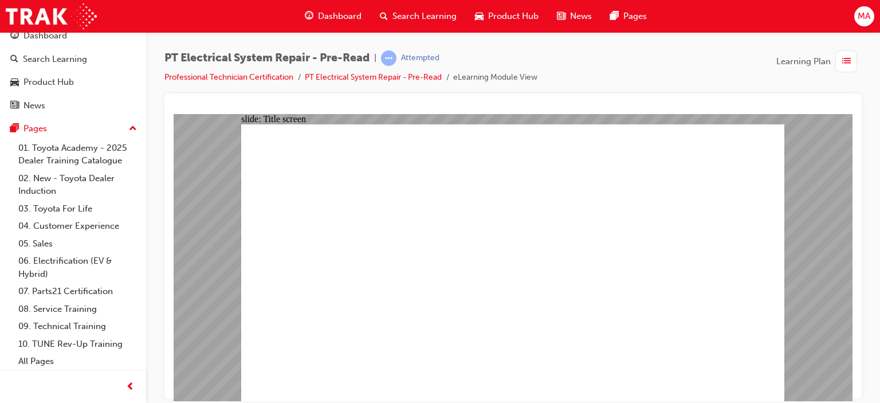
scroll to position [14, 0]
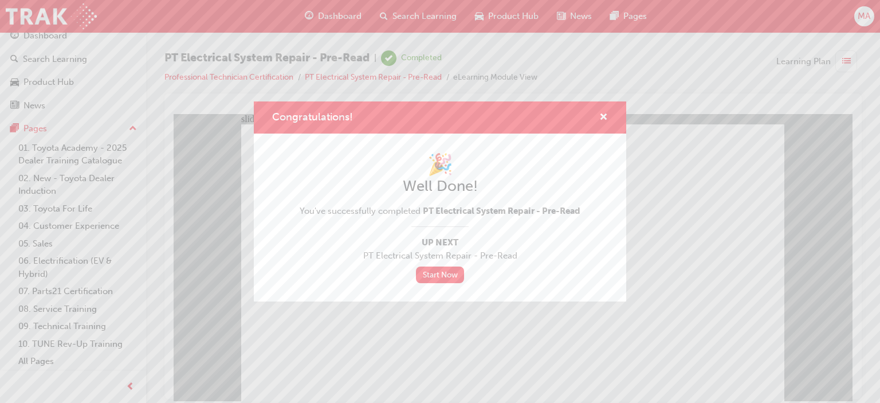
click at [407, 342] on div "Congratulations! 🎉 Well Done! You've successfully completed PT Electrical Syste…" at bounding box center [440, 201] width 880 height 403
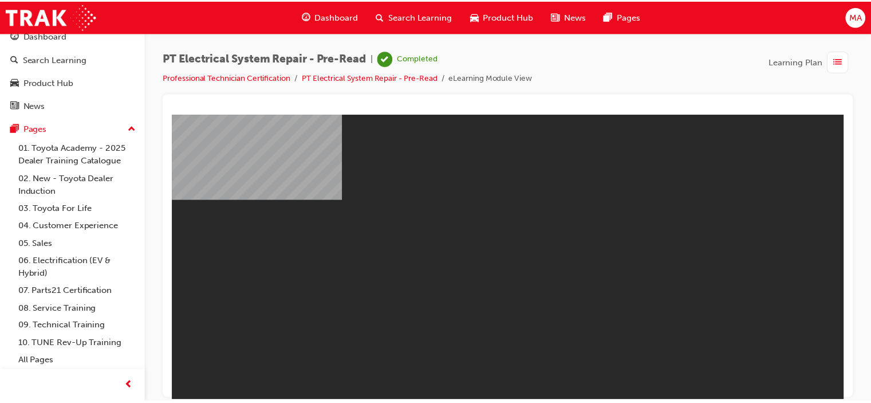
scroll to position [0, 0]
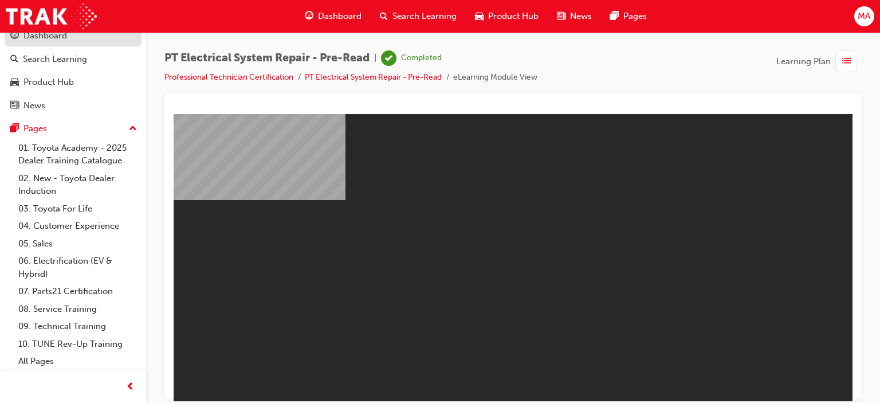
click at [92, 35] on div "Dashboard" at bounding box center [72, 36] width 125 height 14
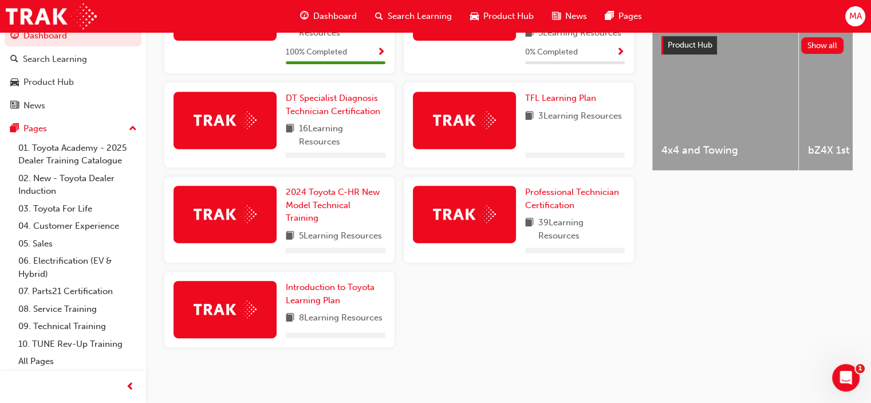
scroll to position [460, 0]
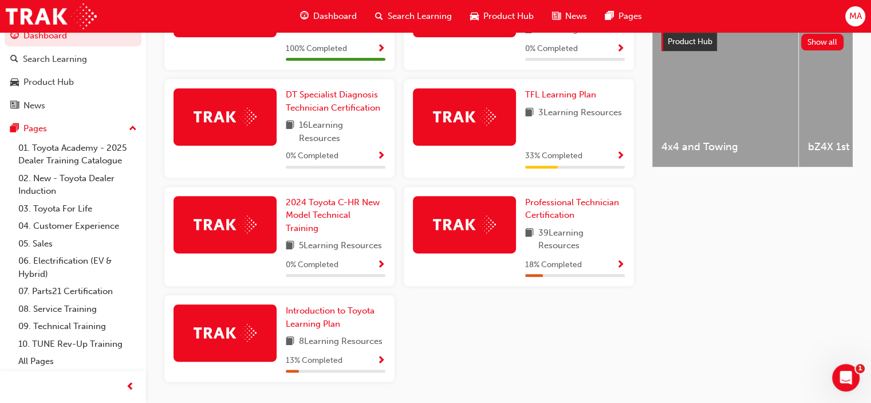
click at [603, 272] on div "18 % Completed" at bounding box center [575, 265] width 100 height 14
click at [610, 265] on div "18 % Completed" at bounding box center [575, 265] width 100 height 14
click at [621, 265] on span "Show Progress" at bounding box center [621, 265] width 9 height 10
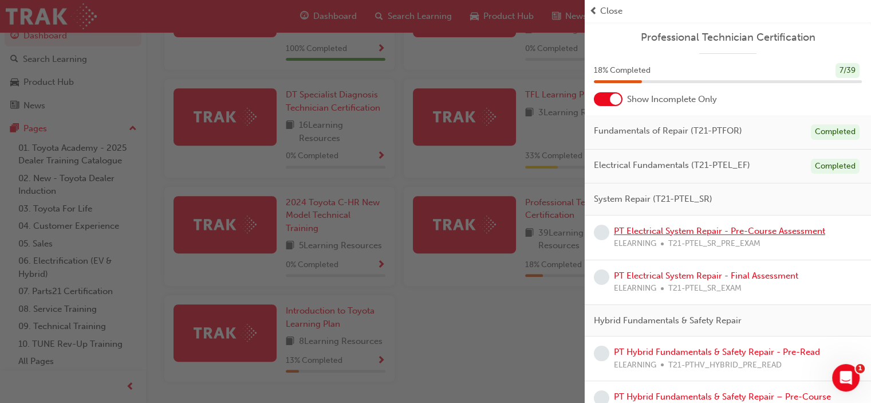
click at [735, 230] on link "PT Electrical System Repair - Pre-Course Assessment" at bounding box center [719, 231] width 211 height 10
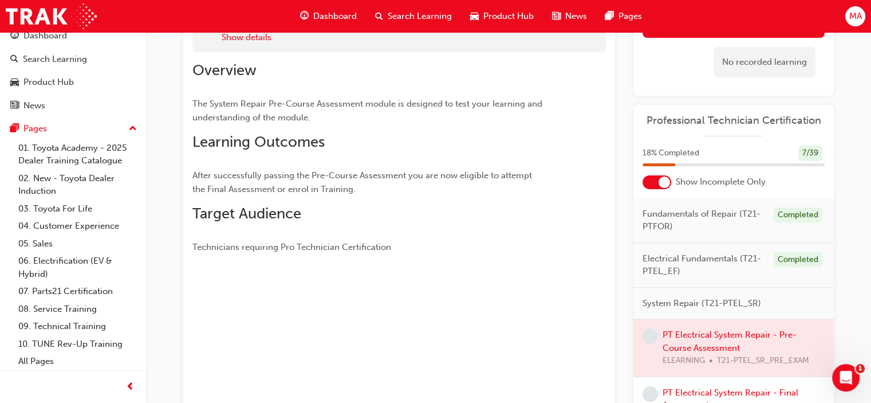
scroll to position [21, 0]
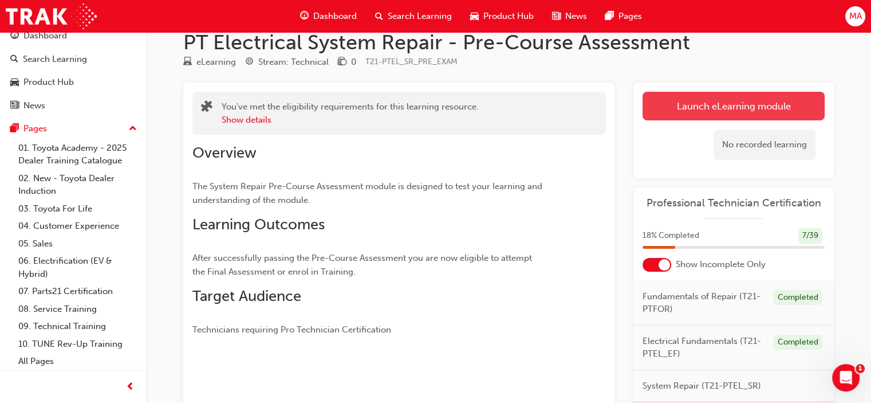
click at [709, 100] on link "Launch eLearning module" at bounding box center [734, 106] width 182 height 29
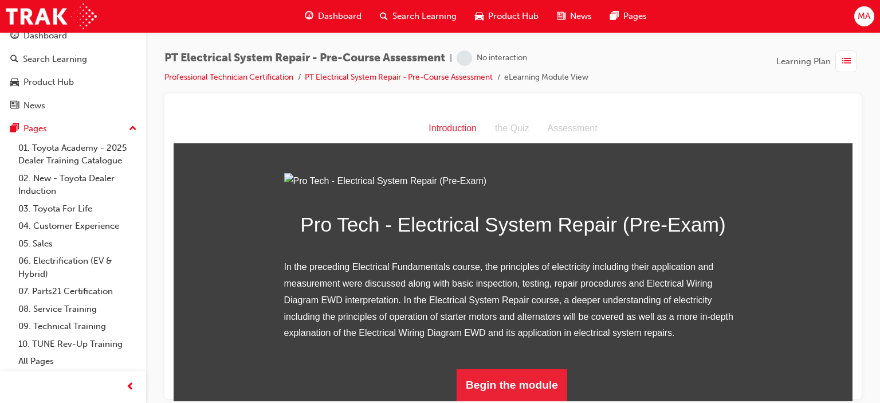
scroll to position [128, 0]
click at [524, 382] on button "Begin the module" at bounding box center [512, 384] width 111 height 32
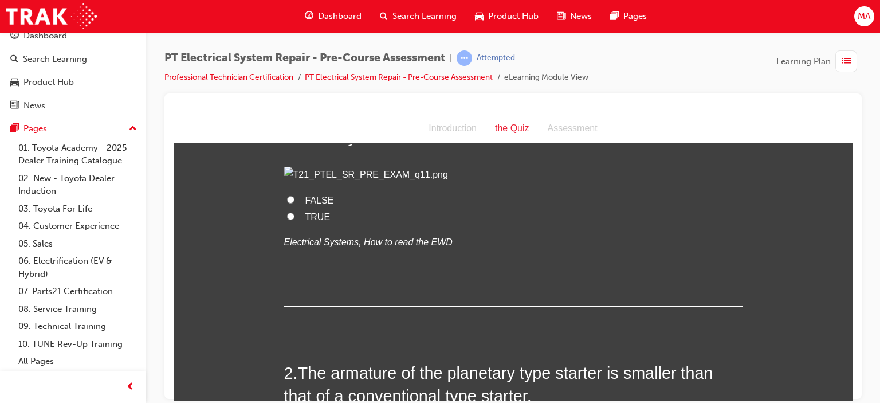
scroll to position [57, 0]
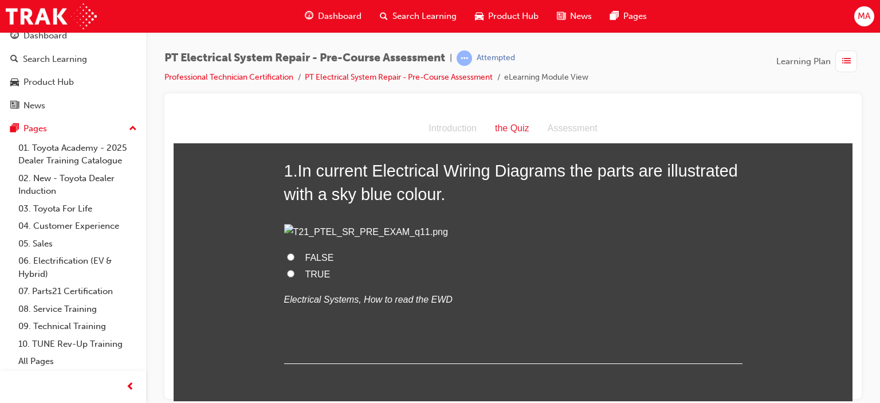
click at [307, 278] on span "TRUE" at bounding box center [317, 274] width 25 height 10
click at [295, 277] on input "TRUE" at bounding box center [290, 272] width 7 height 7
radio input "true"
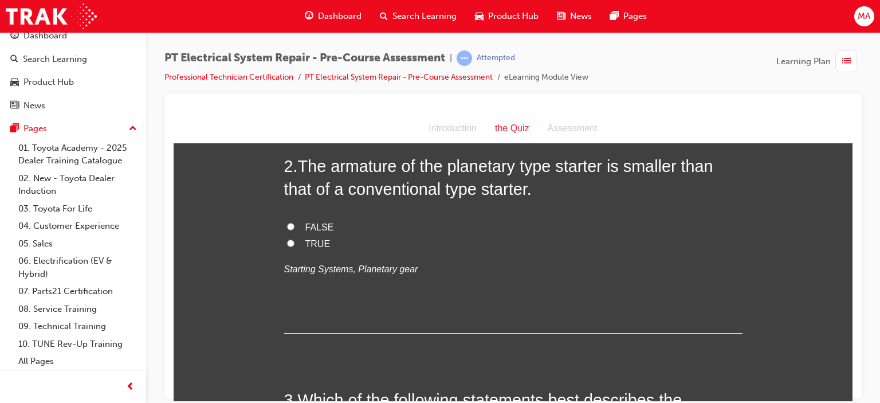
scroll to position [344, 0]
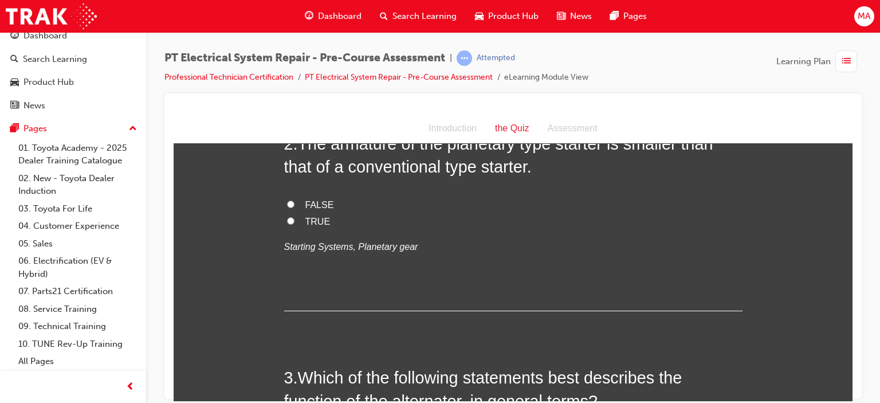
click at [309, 226] on span "TRUE" at bounding box center [317, 221] width 25 height 10
click at [295, 224] on input "TRUE" at bounding box center [290, 220] width 7 height 7
radio input "true"
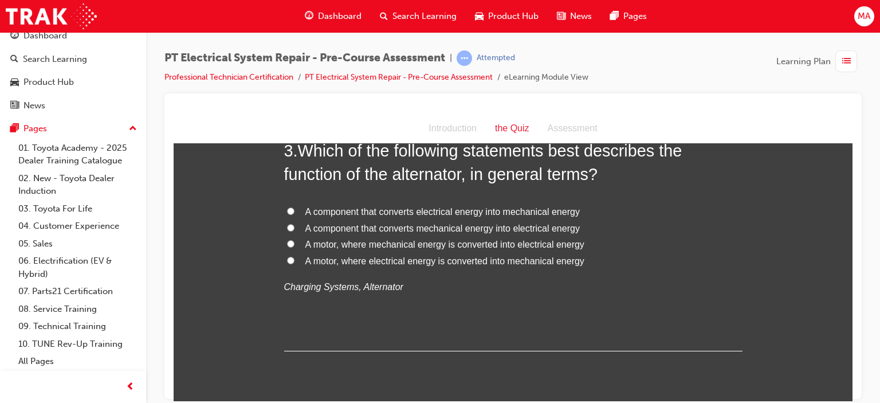
scroll to position [573, 0]
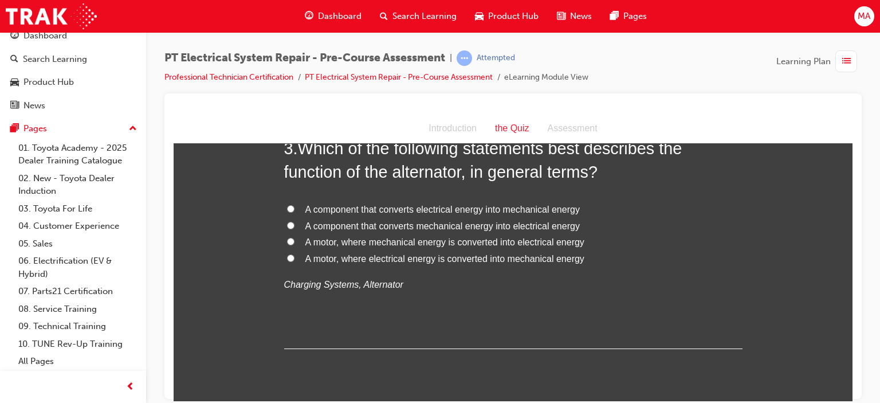
click at [366, 230] on span "A component that converts mechanical energy into electrical energy" at bounding box center [442, 226] width 274 height 10
click at [295, 229] on input "A component that converts mechanical energy into electrical energy" at bounding box center [290, 224] width 7 height 7
radio input "true"
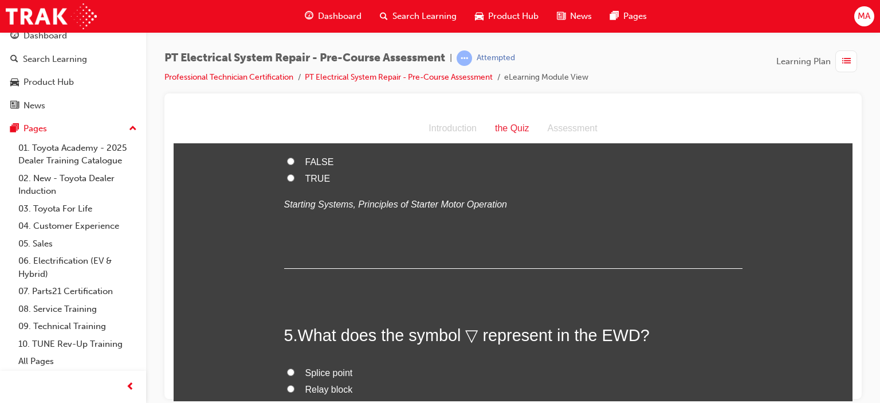
scroll to position [859, 0]
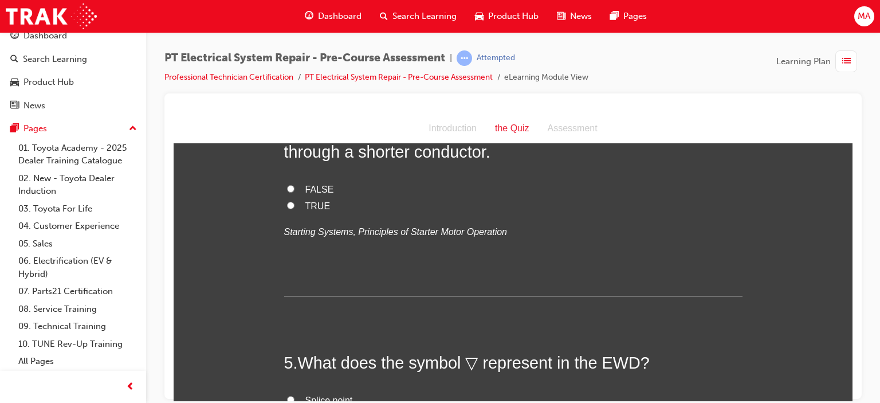
click at [305, 194] on span "FALSE" at bounding box center [319, 189] width 29 height 10
click at [295, 192] on input "FALSE" at bounding box center [290, 187] width 7 height 7
radio input "true"
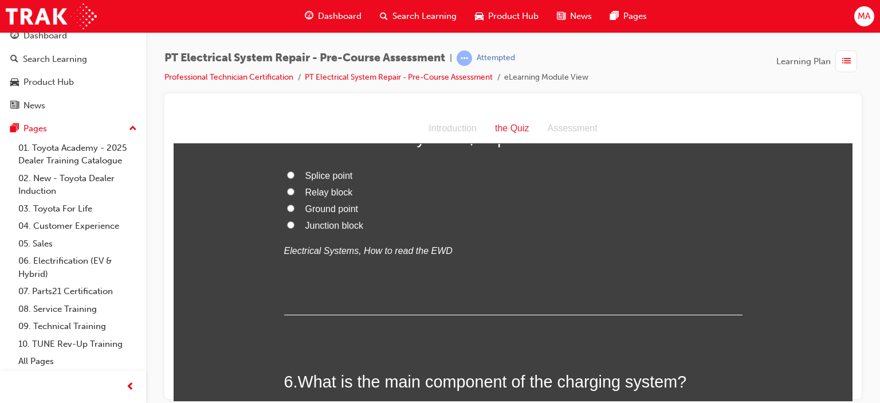
scroll to position [1089, 0]
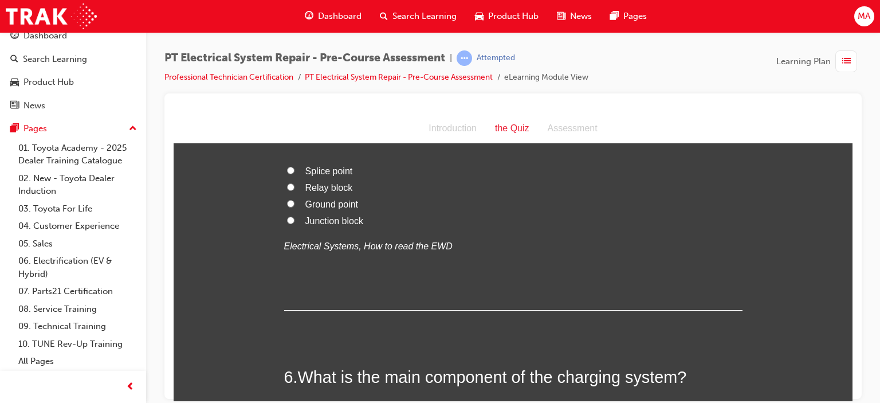
click at [312, 209] on span "Ground point" at bounding box center [331, 204] width 53 height 10
click at [295, 207] on input "Ground point" at bounding box center [290, 202] width 7 height 7
radio input "true"
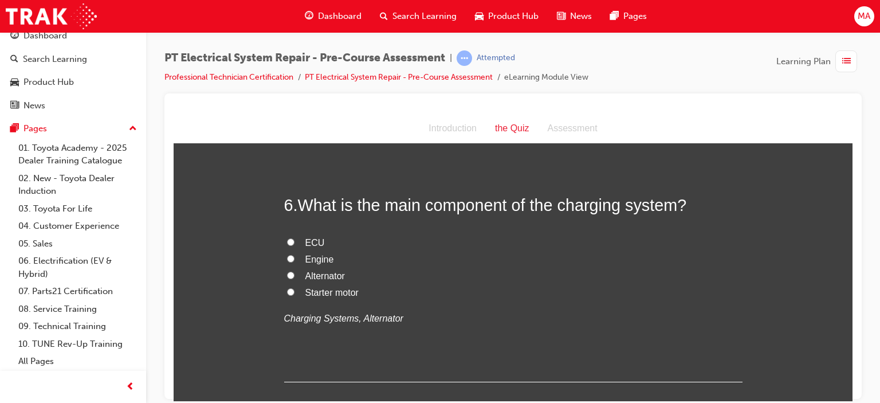
scroll to position [1375, 0]
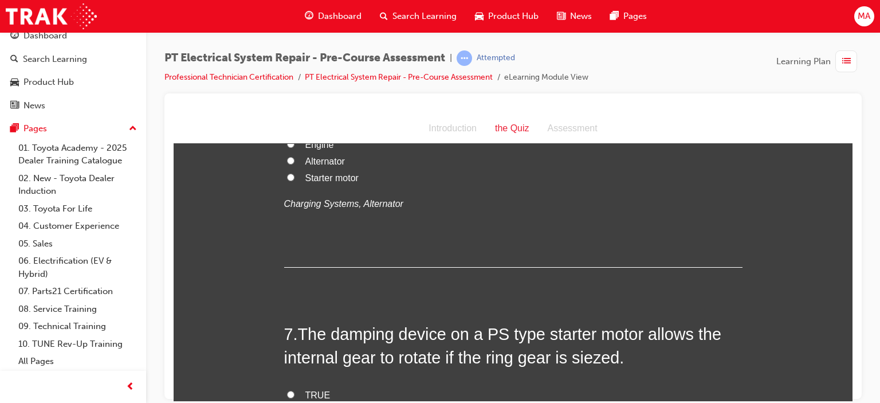
click at [305, 166] on span "Alternator" at bounding box center [325, 161] width 40 height 10
click at [295, 164] on input "Alternator" at bounding box center [290, 159] width 7 height 7
radio input "true"
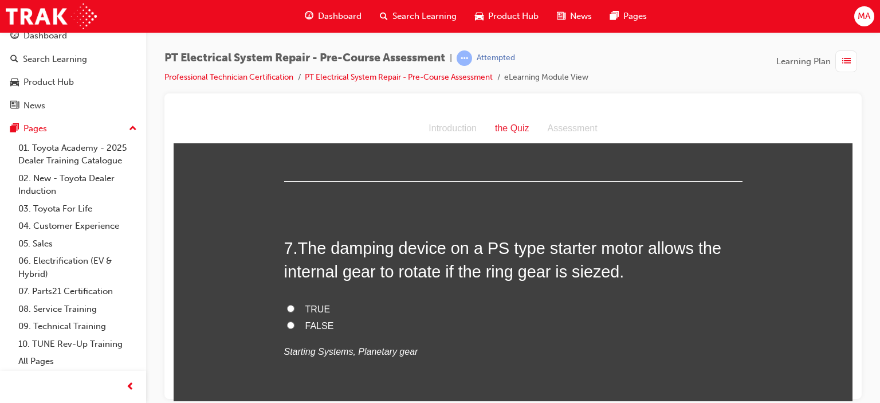
scroll to position [1604, 0]
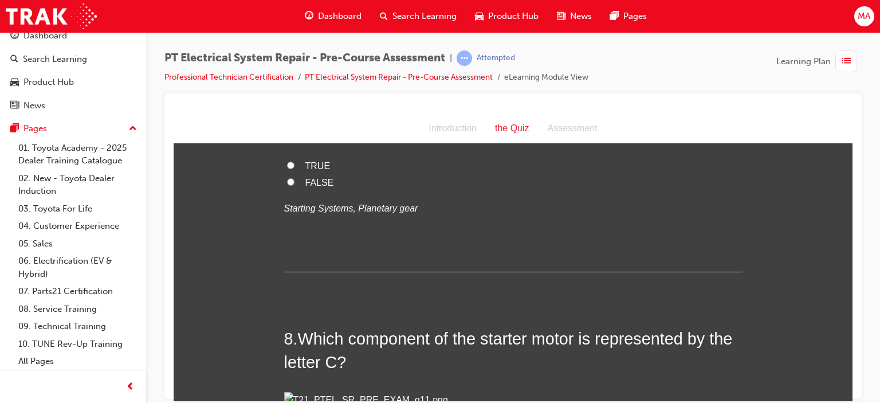
click at [289, 168] on input "TRUE" at bounding box center [290, 164] width 7 height 7
radio input "true"
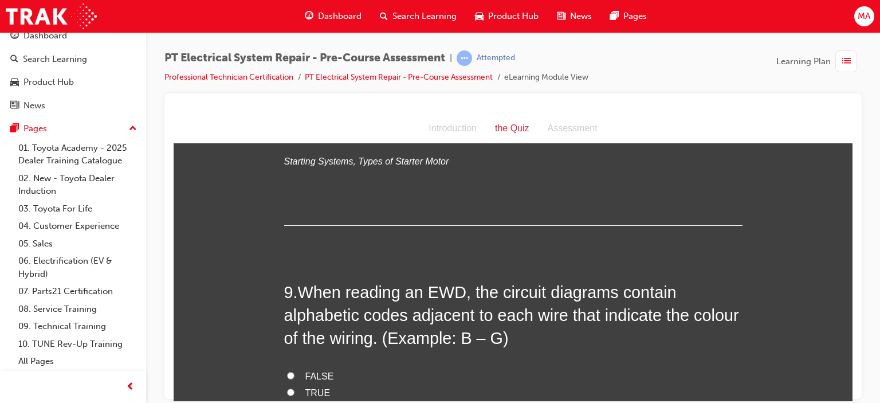
scroll to position [1948, 0]
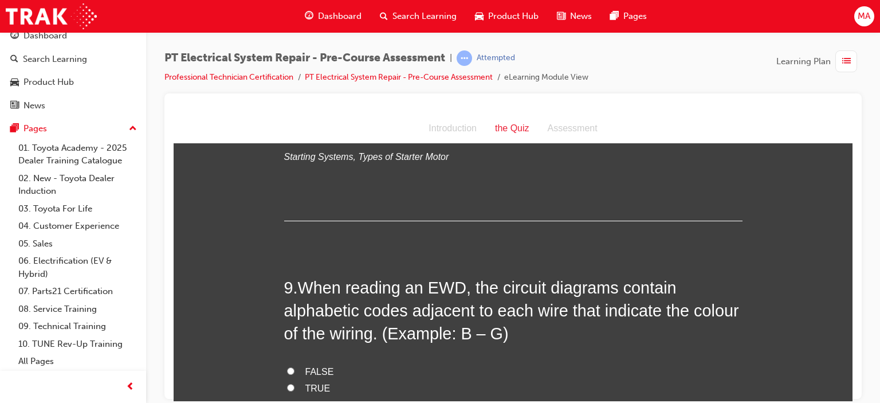
click at [336, 119] on span "Planetary gear" at bounding box center [335, 114] width 60 height 10
click at [295, 117] on input "Planetary gear" at bounding box center [290, 112] width 7 height 7
radio input "true"
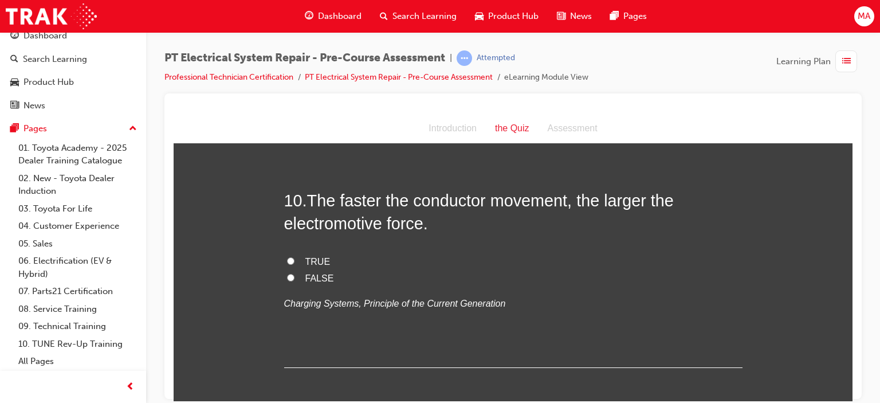
scroll to position [2292, 0]
click at [305, 49] on span "TRUE" at bounding box center [317, 44] width 25 height 10
click at [295, 47] on input "TRUE" at bounding box center [290, 43] width 7 height 7
radio input "true"
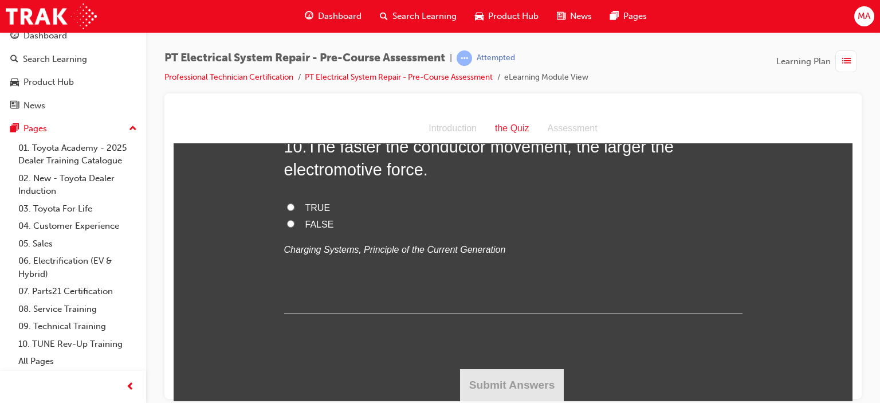
scroll to position [2578, 0]
click at [305, 212] on span "TRUE" at bounding box center [317, 207] width 25 height 10
click at [295, 210] on input "TRUE" at bounding box center [290, 206] width 7 height 7
radio input "true"
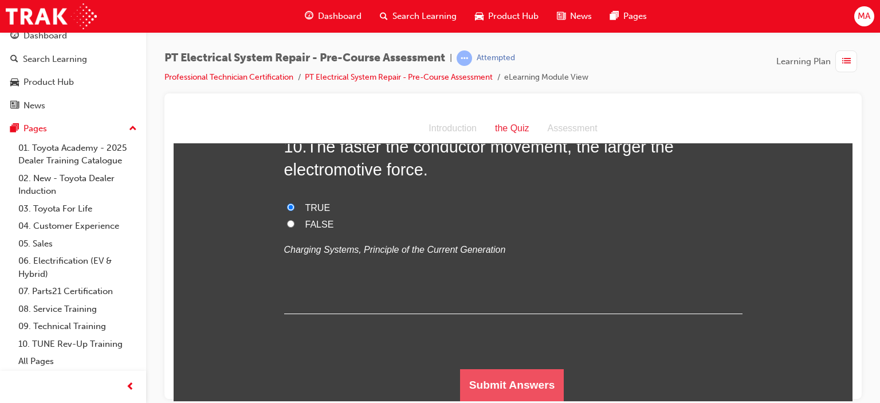
click at [514, 386] on button "Submit Answers" at bounding box center [512, 384] width 104 height 32
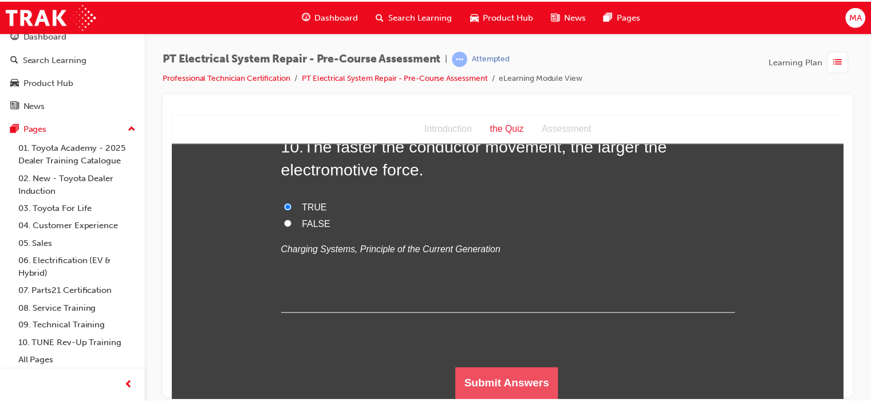
scroll to position [0, 0]
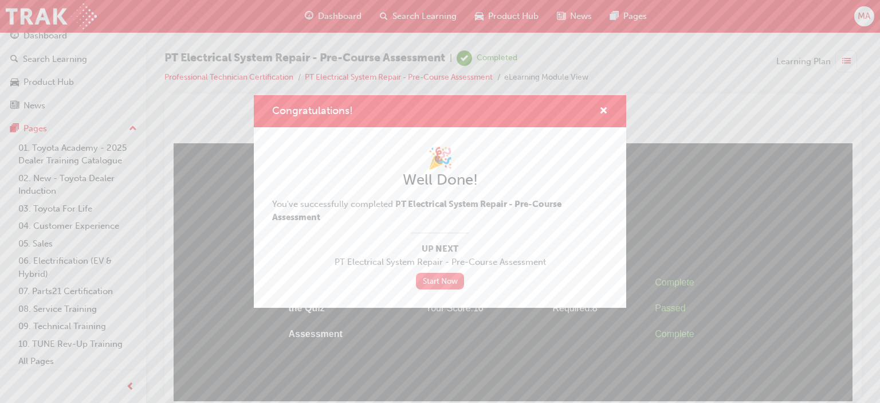
click at [431, 281] on link "Start Now" at bounding box center [440, 281] width 48 height 17
click at [606, 109] on span "cross-icon" at bounding box center [603, 112] width 9 height 10
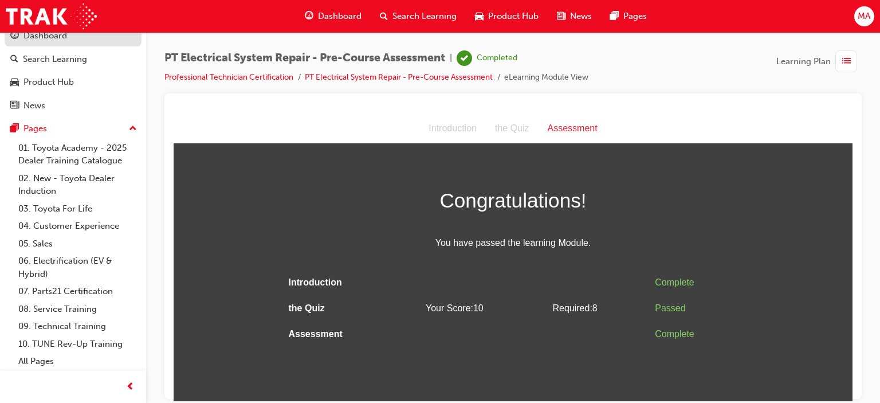
click at [37, 38] on div "Dashboard" at bounding box center [45, 35] width 44 height 13
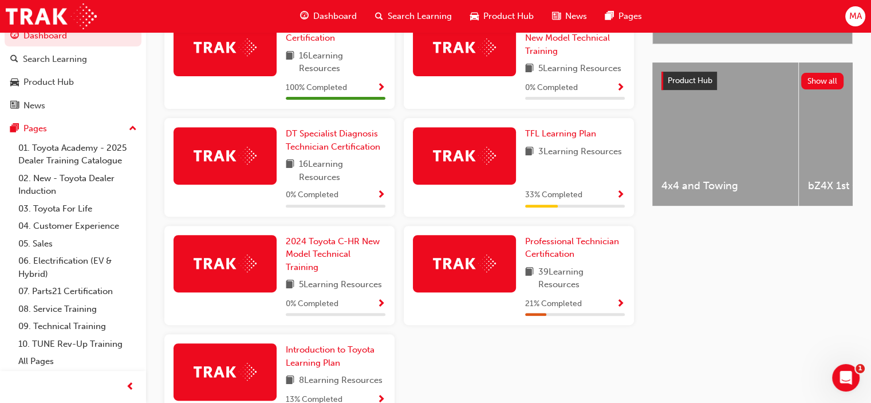
scroll to position [401, 0]
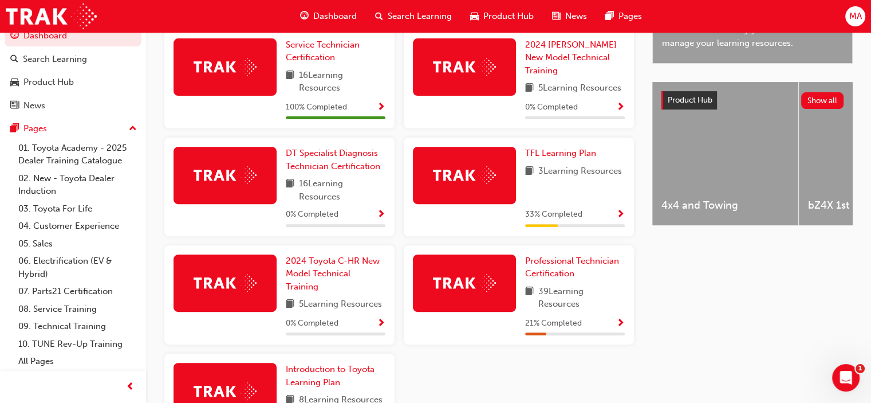
click at [623, 321] on span "Show Progress" at bounding box center [621, 324] width 9 height 10
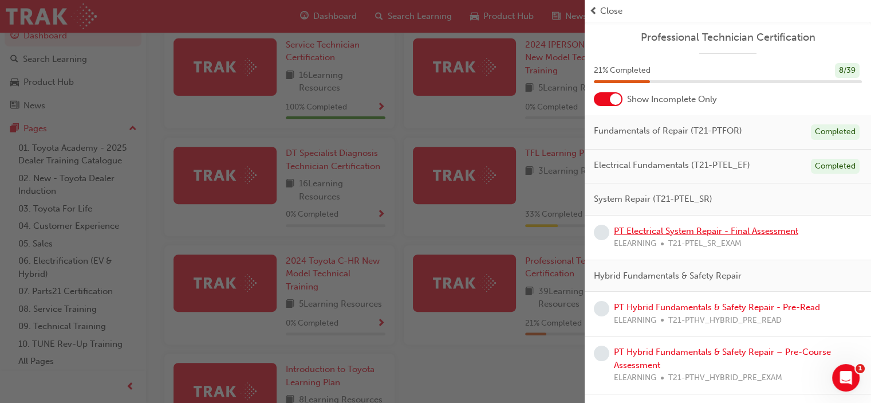
click at [724, 229] on link "PT Electrical System Repair - Final Assessment" at bounding box center [706, 231] width 184 height 10
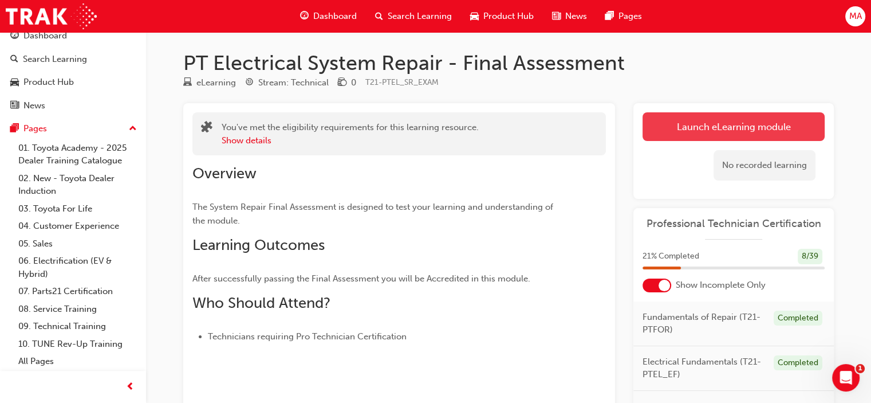
click at [732, 123] on link "Launch eLearning module" at bounding box center [734, 126] width 182 height 29
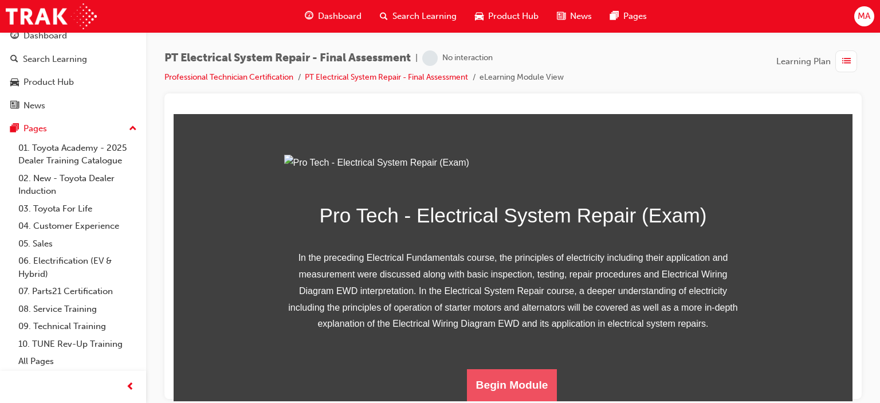
scroll to position [193, 0]
click at [518, 376] on button "Begin Module" at bounding box center [512, 384] width 91 height 32
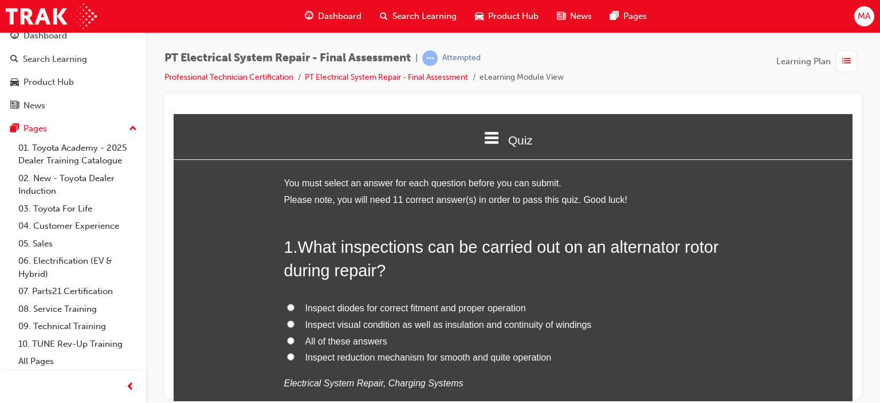
scroll to position [57, 0]
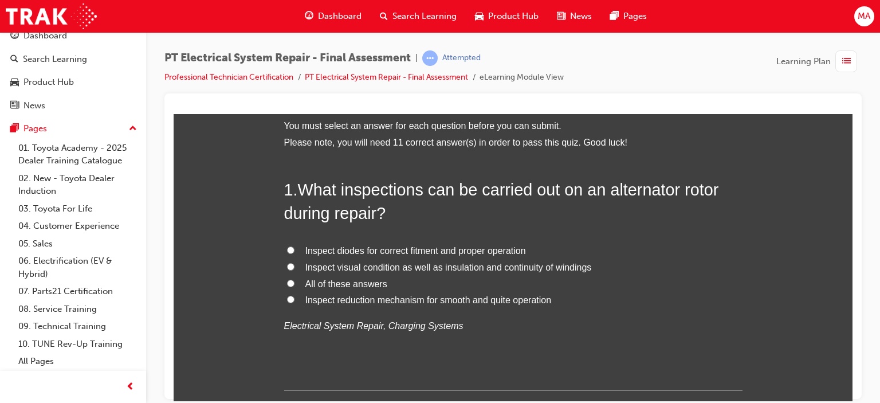
click at [378, 264] on span "Inspect visual condition as well as insulation and continuity of windings" at bounding box center [448, 267] width 286 height 10
click at [295, 264] on input "Inspect visual condition as well as insulation and continuity of windings" at bounding box center [290, 265] width 7 height 7
radio input "true"
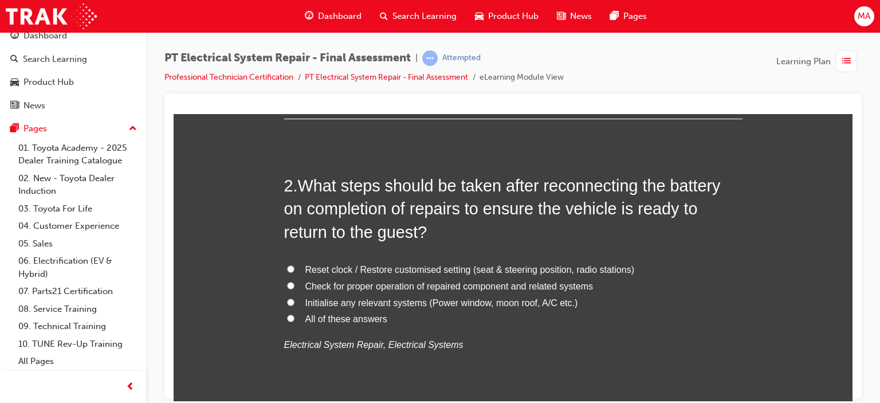
scroll to position [344, 0]
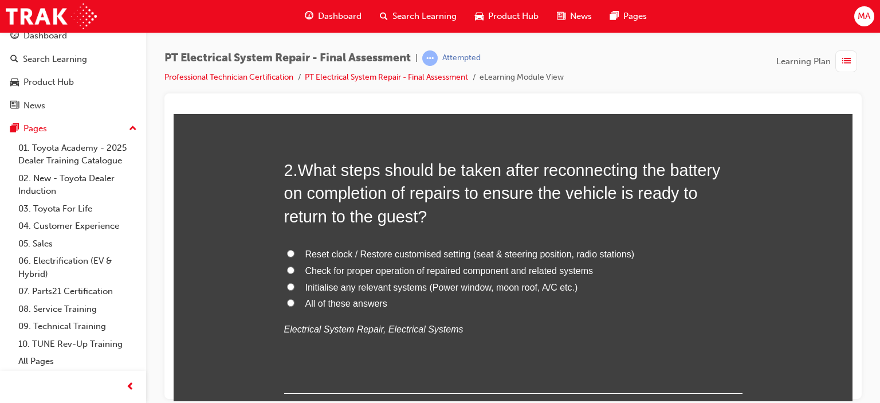
click at [309, 299] on span "All of these answers" at bounding box center [346, 303] width 82 height 10
click at [295, 299] on input "All of these answers" at bounding box center [290, 302] width 7 height 7
radio input "true"
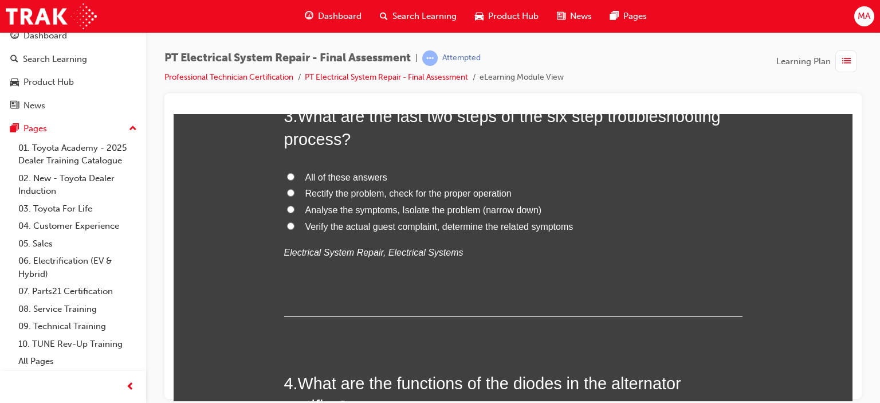
scroll to position [630, 0]
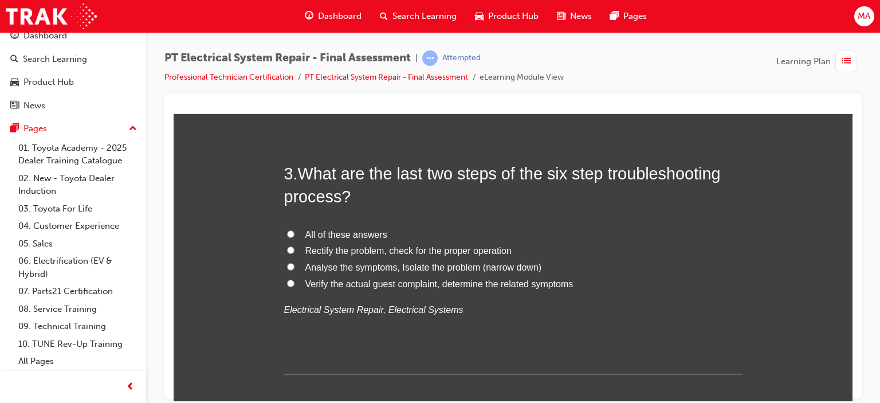
click at [312, 249] on span "Rectify the problem, check for the proper operation" at bounding box center [408, 250] width 206 height 10
click at [295, 249] on input "Rectify the problem, check for the proper operation" at bounding box center [290, 249] width 7 height 7
radio input "true"
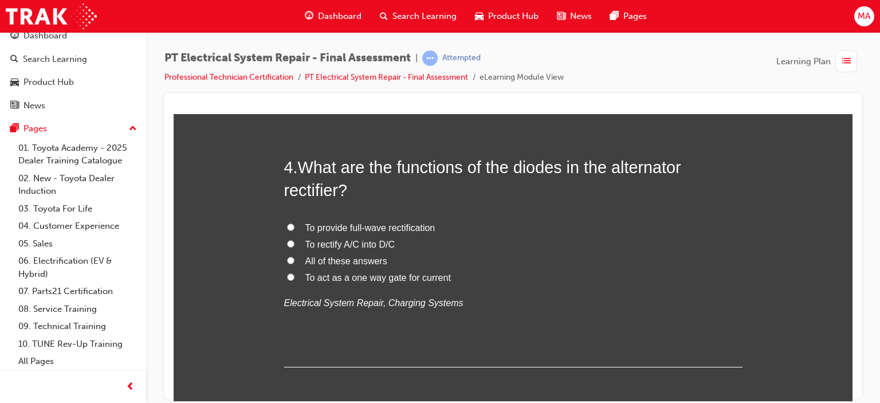
scroll to position [917, 0]
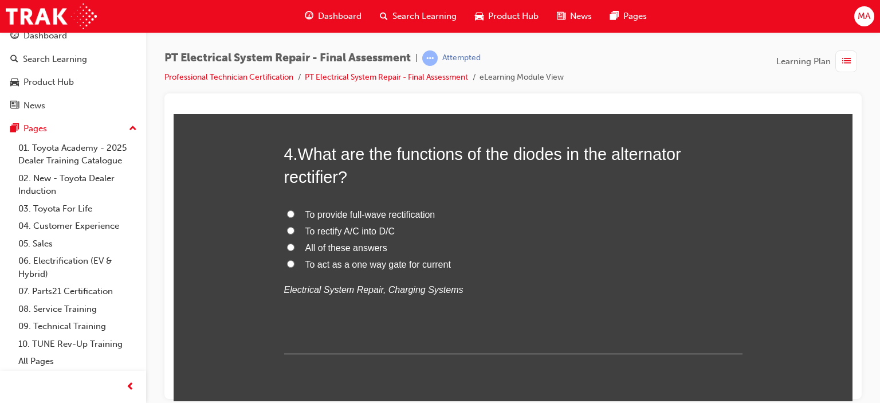
click at [296, 247] on label "All of these answers" at bounding box center [513, 247] width 458 height 17
click at [295, 247] on input "All of these answers" at bounding box center [290, 246] width 7 height 7
radio input "true"
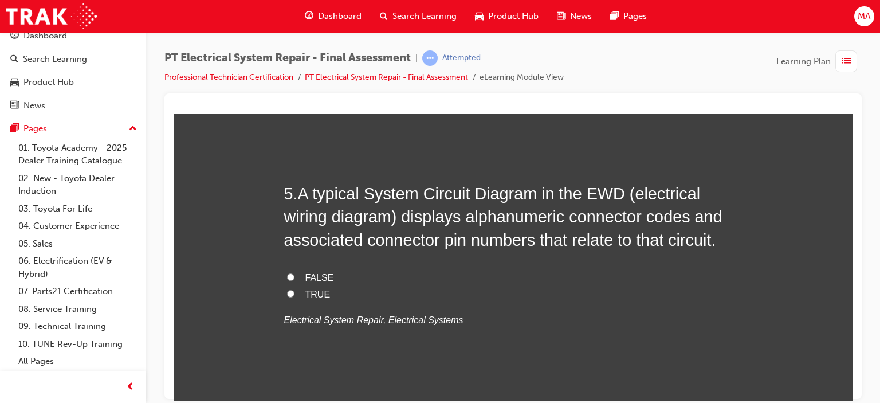
scroll to position [1203, 0]
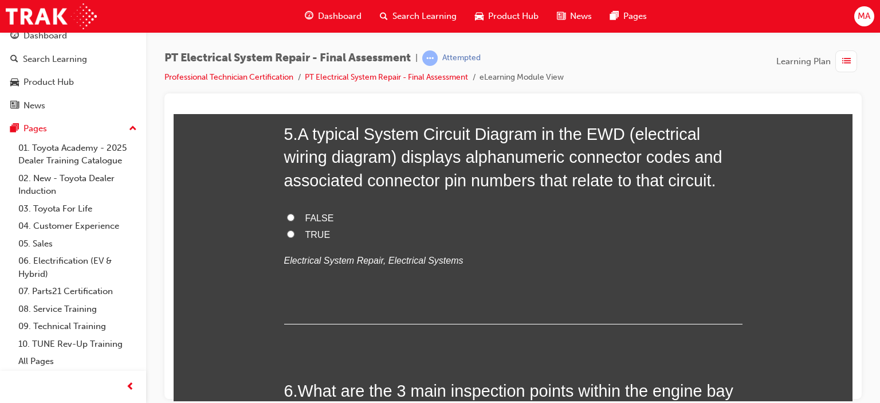
click at [290, 230] on label "TRUE" at bounding box center [513, 234] width 458 height 17
click at [290, 230] on input "TRUE" at bounding box center [290, 233] width 7 height 7
radio input "true"
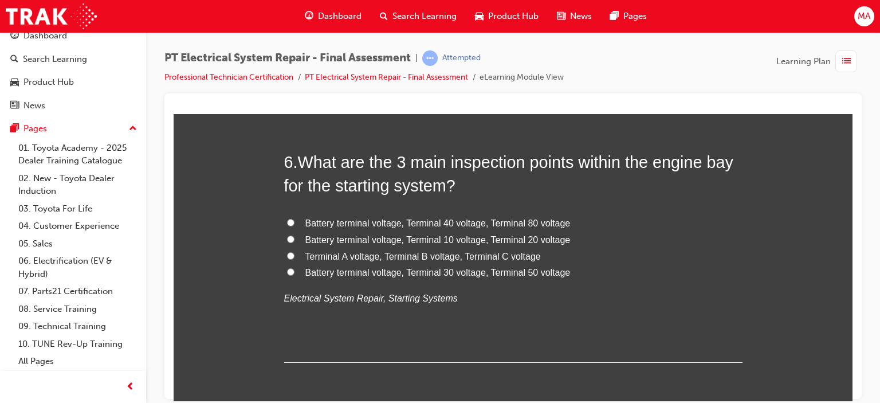
scroll to position [1432, 0]
click at [479, 276] on label "Battery terminal voltage, Terminal 30 voltage, Terminal 50 voltage" at bounding box center [513, 272] width 458 height 17
click at [295, 274] on input "Battery terminal voltage, Terminal 30 voltage, Terminal 50 voltage" at bounding box center [290, 270] width 7 height 7
radio input "true"
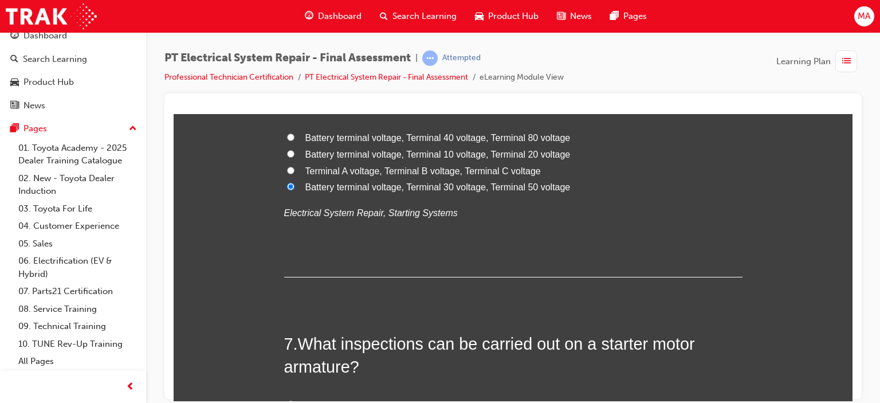
scroll to position [1662, 0]
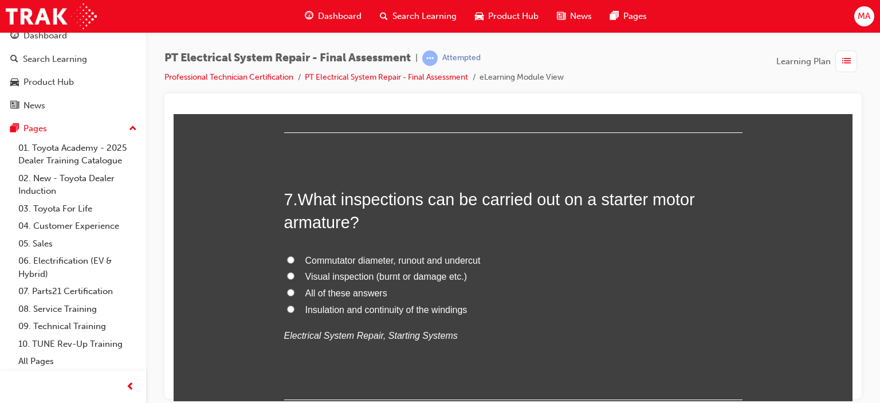
click at [348, 292] on span "All of these answers" at bounding box center [346, 293] width 82 height 10
click at [295, 292] on input "All of these answers" at bounding box center [290, 291] width 7 height 7
radio input "true"
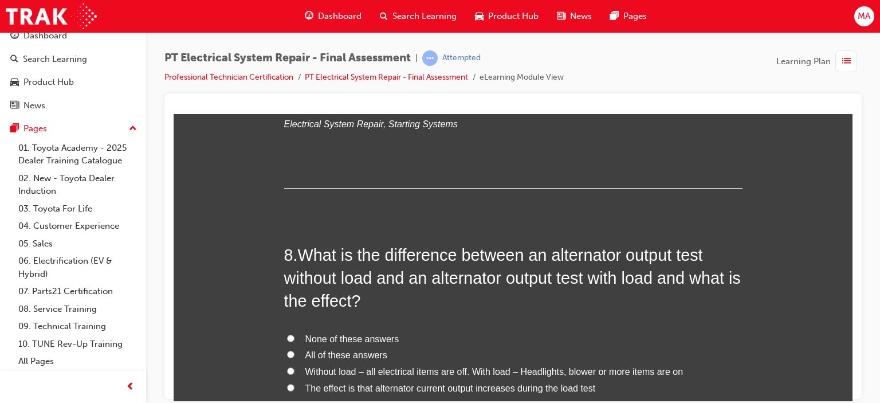
scroll to position [1948, 0]
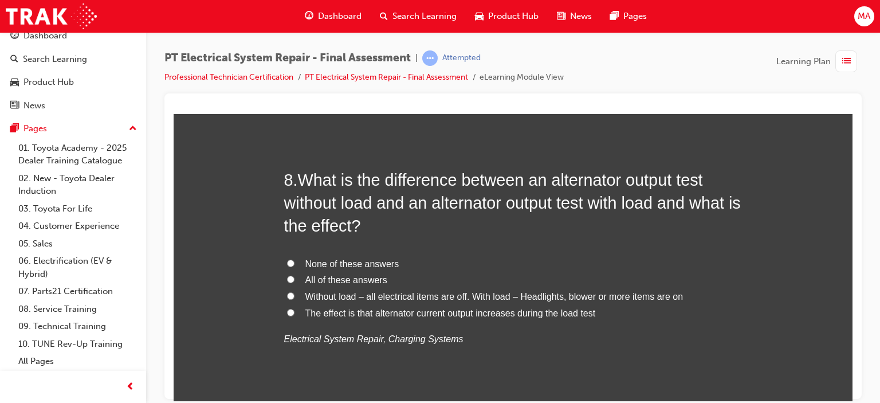
click at [308, 283] on span "All of these answers" at bounding box center [346, 279] width 82 height 10
click at [295, 282] on input "All of these answers" at bounding box center [290, 278] width 7 height 7
radio input "true"
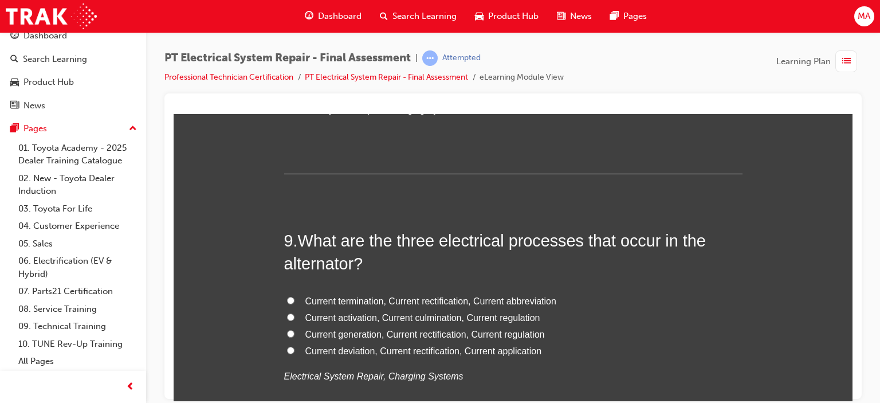
scroll to position [2235, 0]
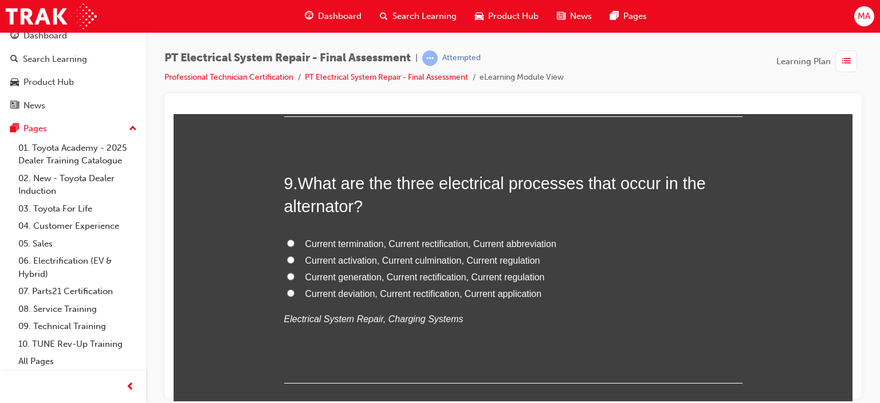
click at [454, 276] on span "Current generation, Current rectification, Current regulation" at bounding box center [424, 277] width 239 height 10
click at [295, 276] on input "Current generation, Current rectification, Current regulation" at bounding box center [290, 275] width 7 height 7
radio input "true"
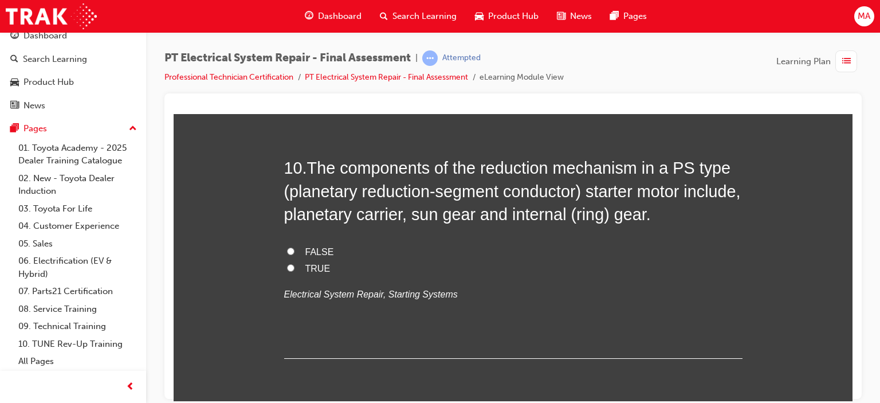
scroll to position [2521, 0]
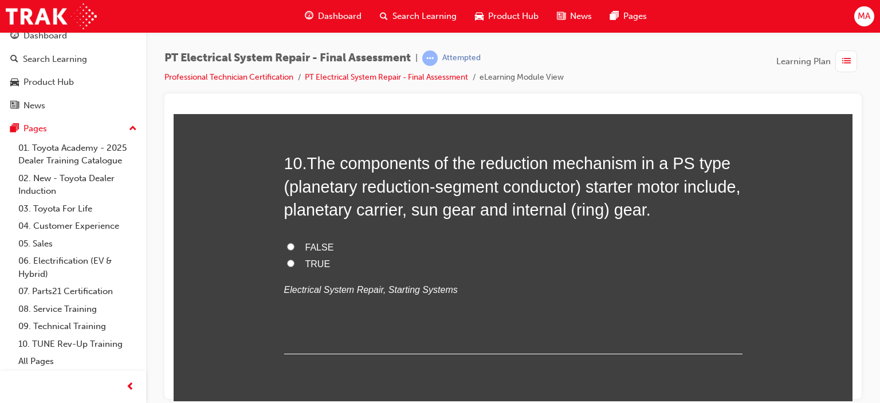
click at [322, 264] on span "TRUE" at bounding box center [317, 263] width 25 height 10
click at [295, 264] on input "TRUE" at bounding box center [290, 262] width 7 height 7
radio input "true"
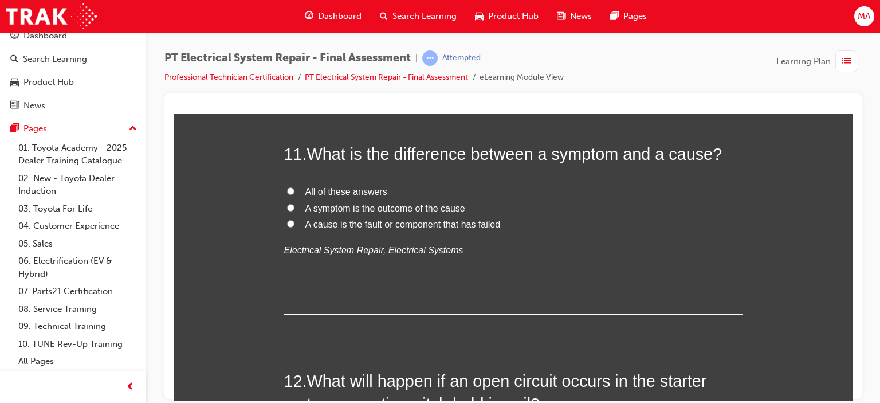
scroll to position [2808, 0]
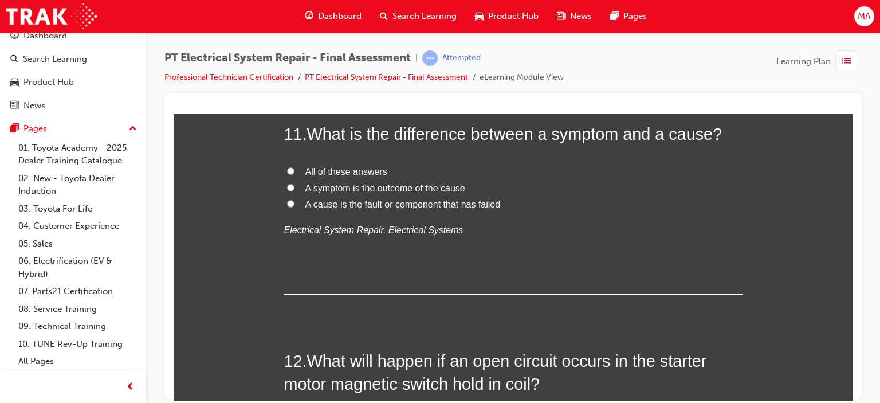
click at [360, 166] on span "All of these answers" at bounding box center [346, 171] width 82 height 10
click at [295, 167] on input "All of these answers" at bounding box center [290, 170] width 7 height 7
radio input "true"
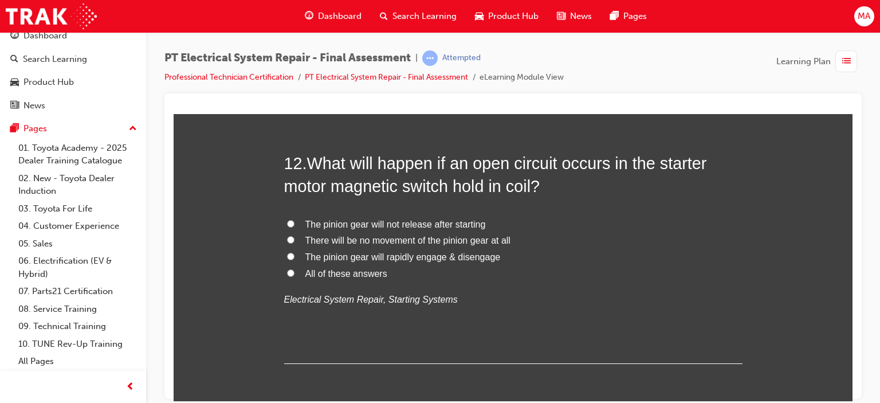
scroll to position [2979, 0]
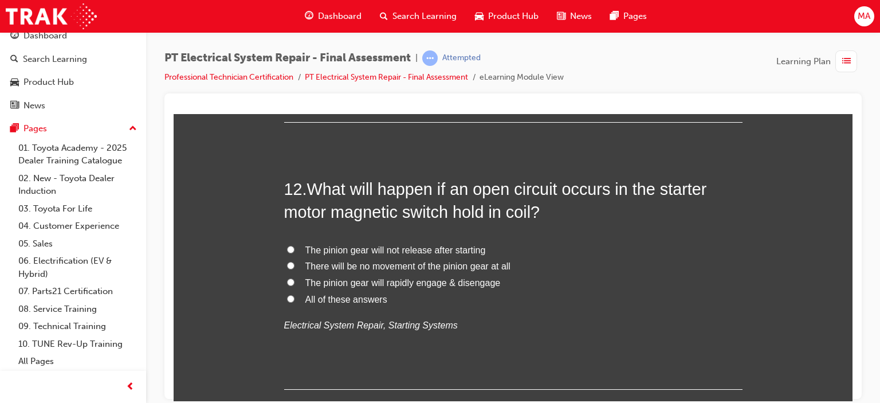
click at [371, 284] on span "The pinion gear will rapidly engage & disengage" at bounding box center [402, 282] width 195 height 10
click at [295, 284] on input "The pinion gear will rapidly engage & disengage" at bounding box center [290, 281] width 7 height 7
radio input "true"
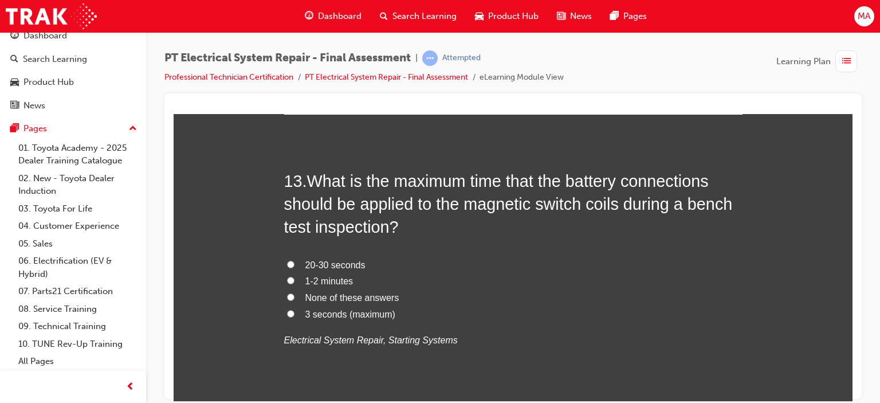
scroll to position [3266, 0]
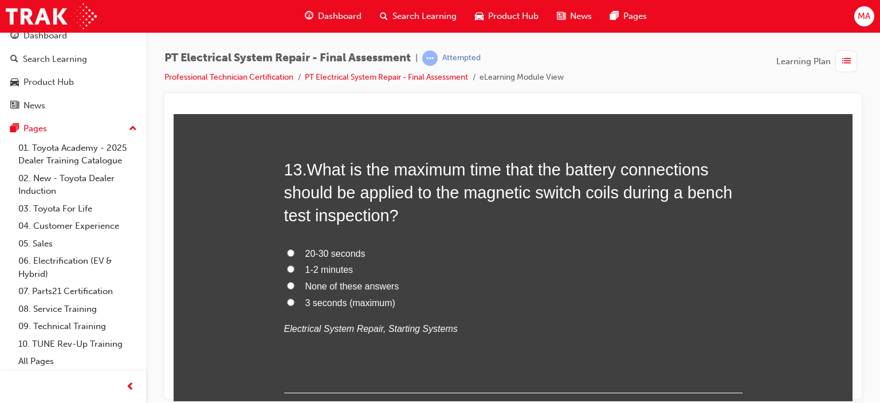
click at [332, 301] on span "3 seconds (maximum)" at bounding box center [350, 302] width 90 height 10
click at [295, 301] on input "3 seconds (maximum)" at bounding box center [290, 301] width 7 height 7
radio input "true"
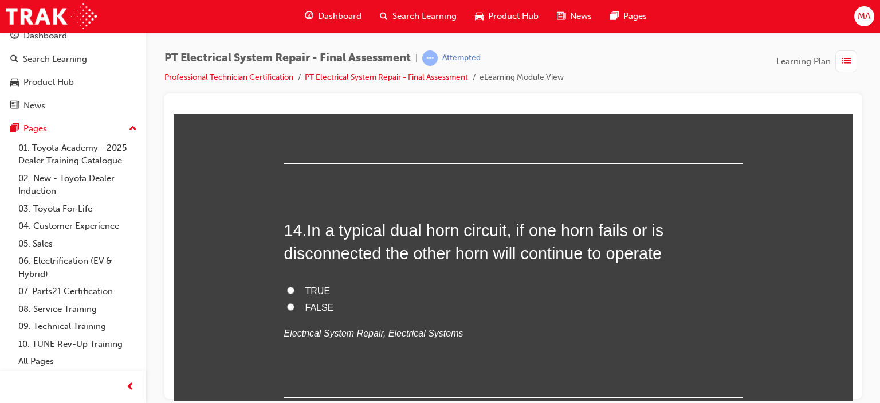
scroll to position [3552, 0]
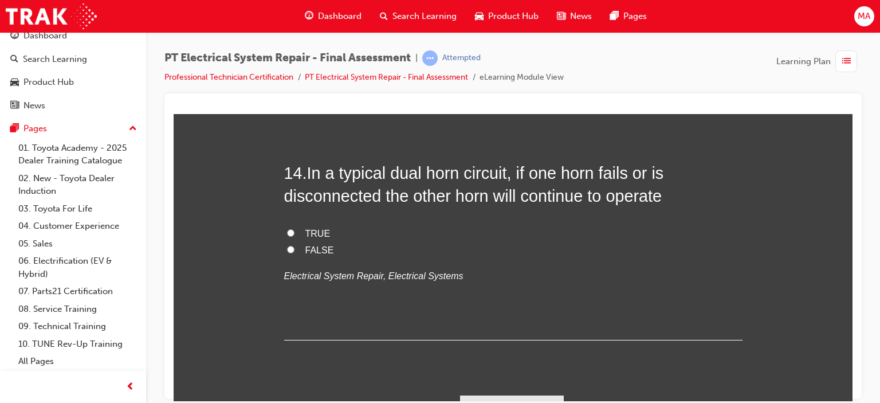
click at [297, 231] on label "TRUE" at bounding box center [513, 233] width 458 height 17
click at [295, 231] on input "TRUE" at bounding box center [290, 232] width 7 height 7
radio input "true"
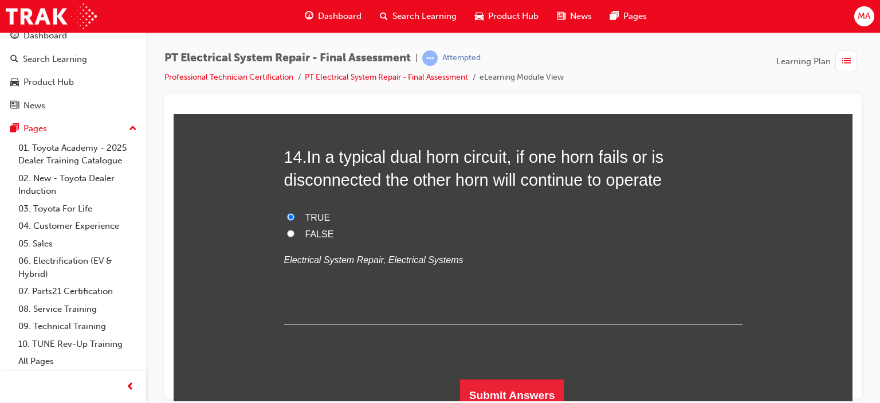
scroll to position [3576, 0]
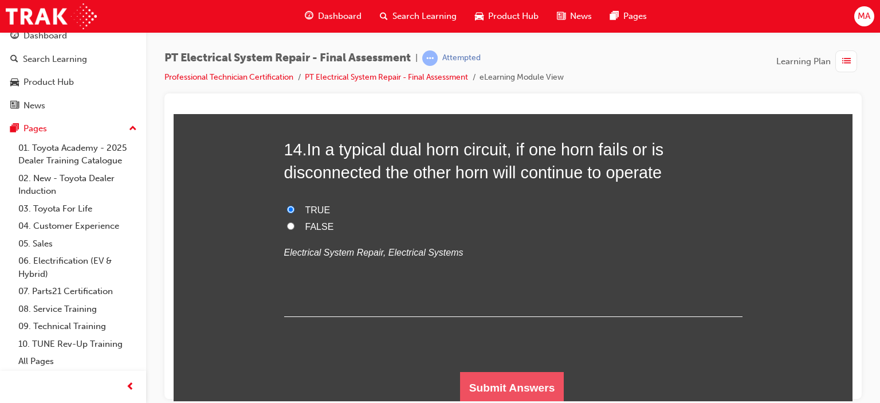
click at [525, 383] on button "Submit Answers" at bounding box center [512, 387] width 104 height 32
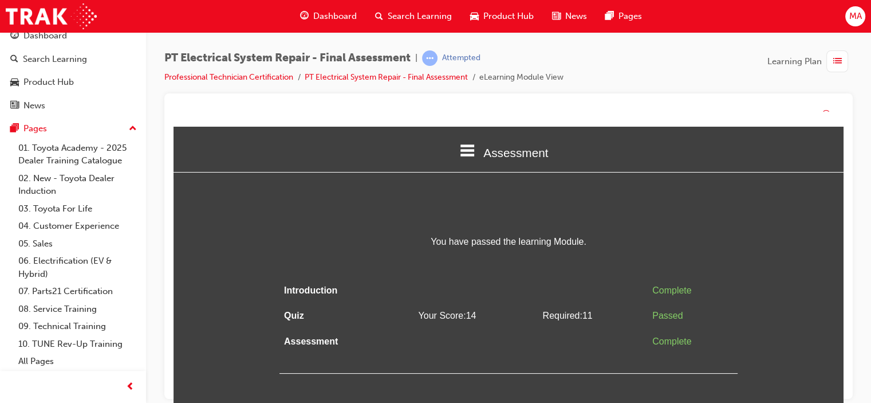
scroll to position [0, 0]
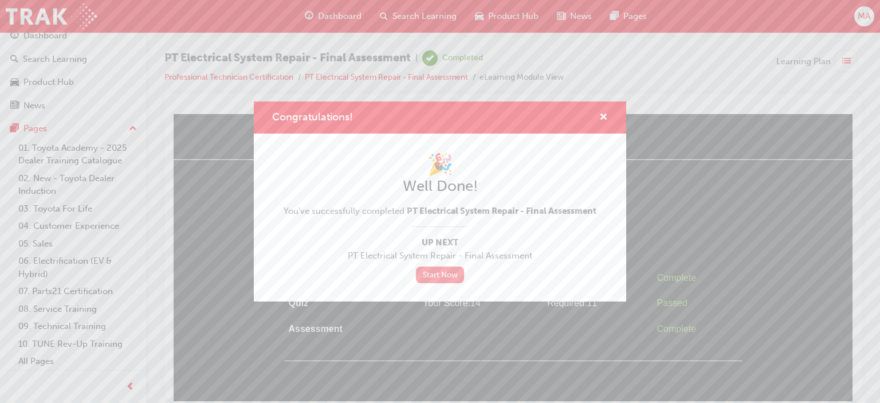
click at [416, 277] on link "Start Now" at bounding box center [440, 274] width 48 height 17
click at [434, 273] on link "Start Now" at bounding box center [440, 274] width 48 height 17
click at [611, 111] on div "Congratulations!" at bounding box center [440, 117] width 372 height 33
click at [607, 116] on button "Congratulations!" at bounding box center [603, 118] width 9 height 14
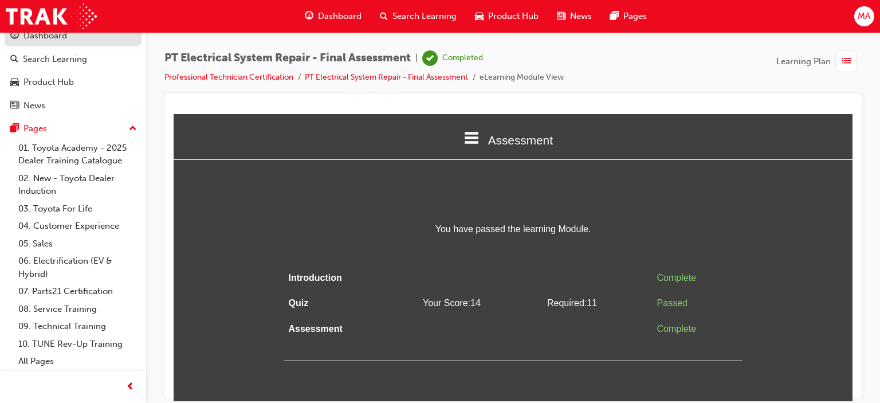
click at [39, 40] on div "Dashboard" at bounding box center [45, 35] width 44 height 13
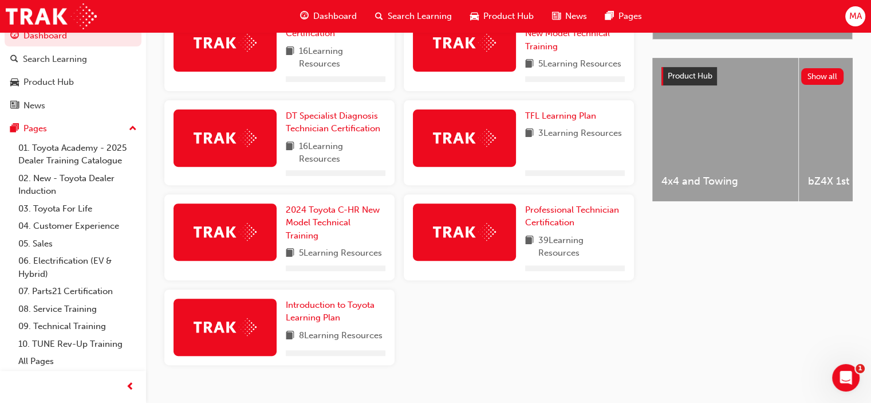
scroll to position [446, 0]
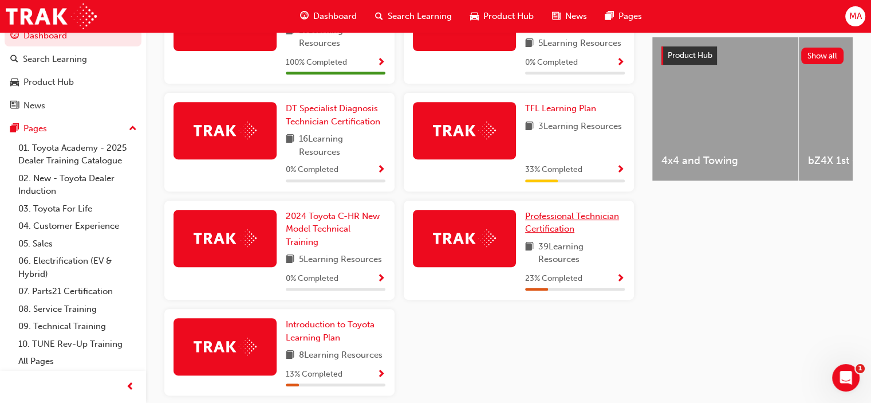
click at [560, 220] on span "Professional Technician Certification" at bounding box center [572, 222] width 94 height 23
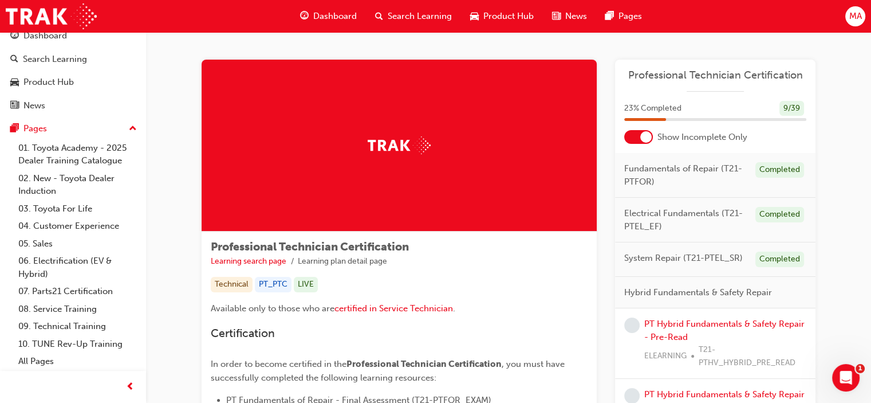
scroll to position [57, 0]
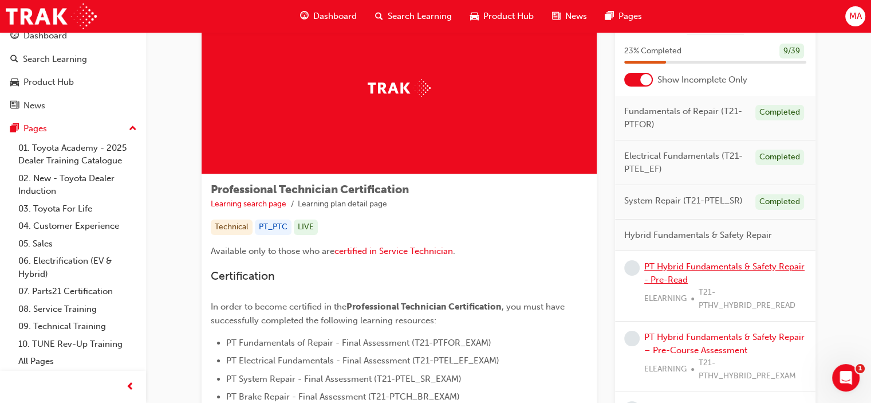
click at [712, 269] on link "PT Hybrid Fundamentals & Safety Repair - Pre-Read" at bounding box center [725, 272] width 160 height 23
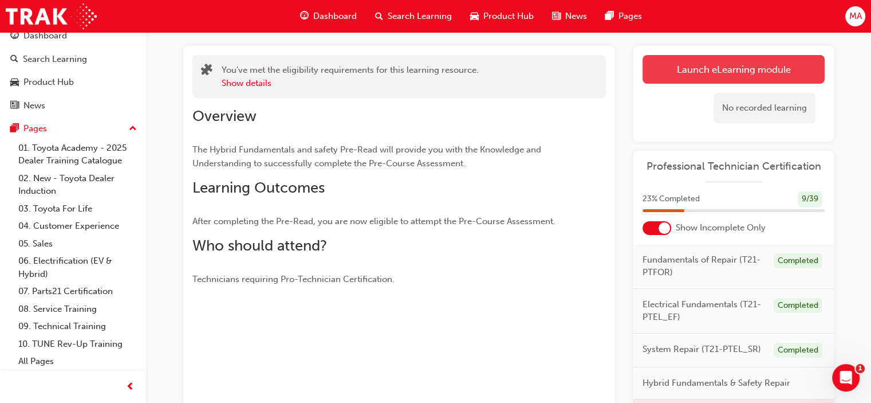
click at [733, 73] on link "Launch eLearning module" at bounding box center [734, 69] width 182 height 29
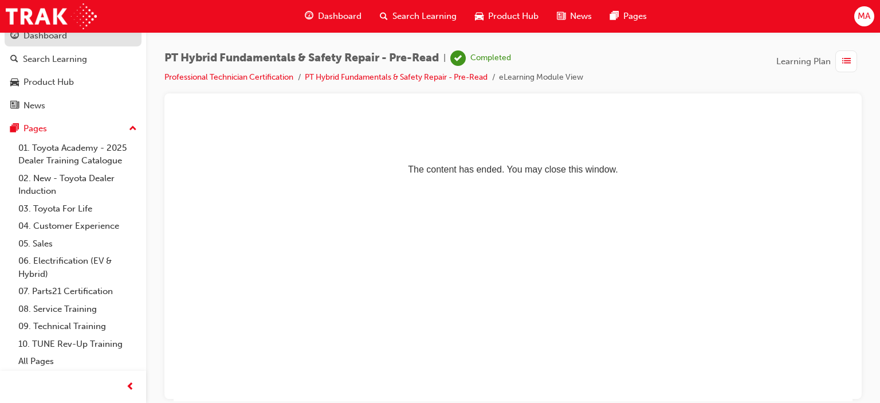
click at [15, 39] on span "guage-icon" at bounding box center [14, 36] width 9 height 10
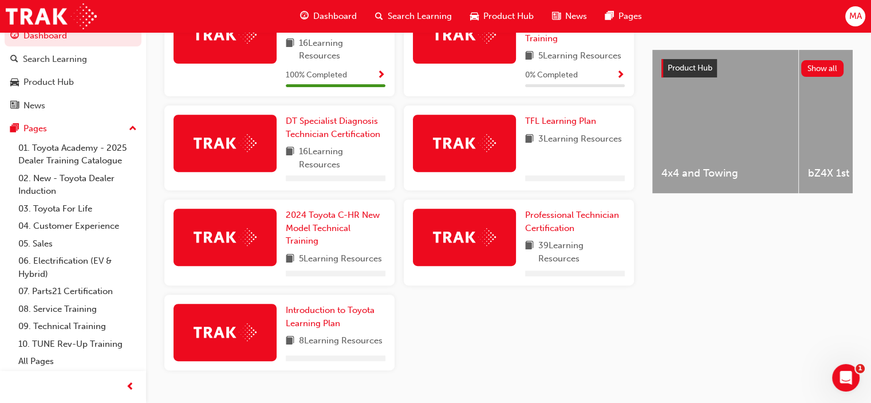
scroll to position [446, 0]
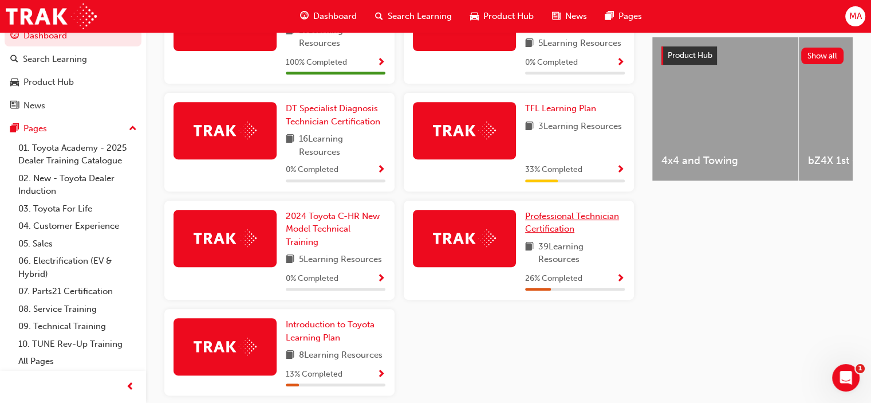
click at [543, 221] on span "Professional Technician Certification" at bounding box center [572, 222] width 94 height 23
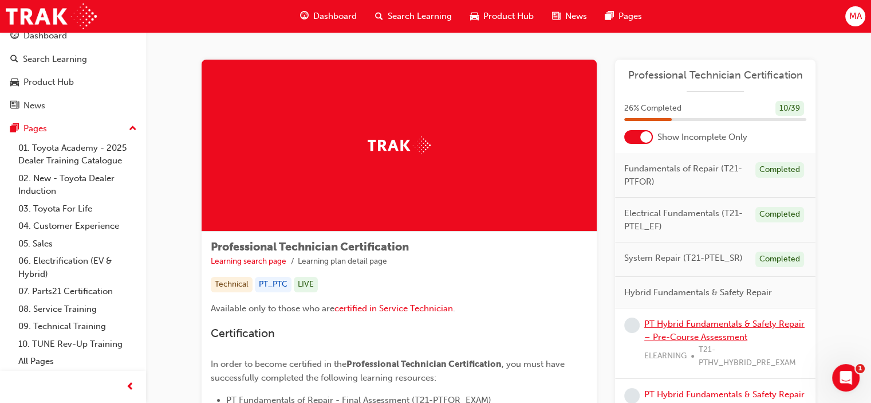
click at [698, 323] on link "PT Hybrid Fundamentals & Safety Repair – Pre-Course Assessment" at bounding box center [725, 330] width 160 height 23
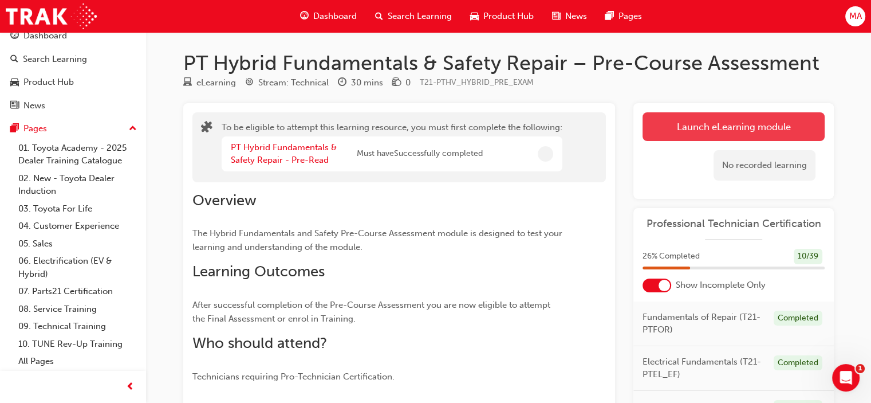
click at [733, 129] on button "Launch eLearning module" at bounding box center [734, 126] width 182 height 29
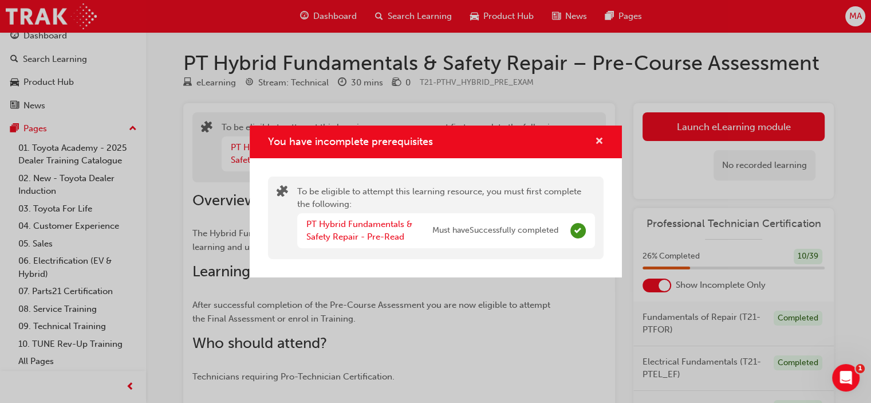
click at [598, 140] on span "cross-icon" at bounding box center [599, 142] width 9 height 10
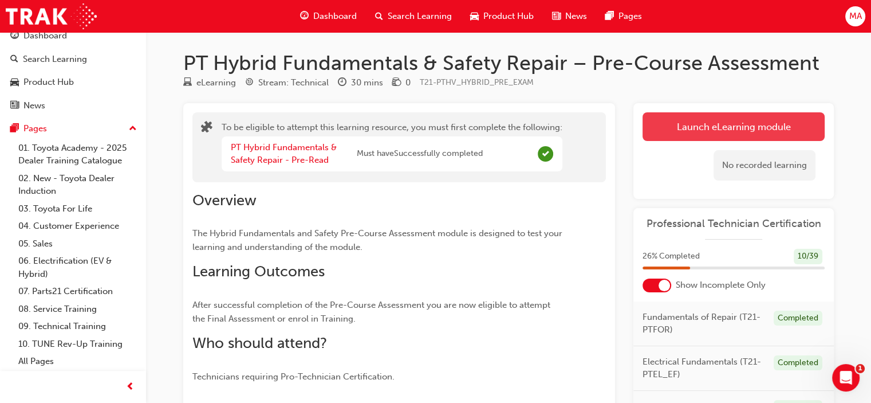
click at [701, 125] on button "Launch eLearning module" at bounding box center [734, 126] width 182 height 29
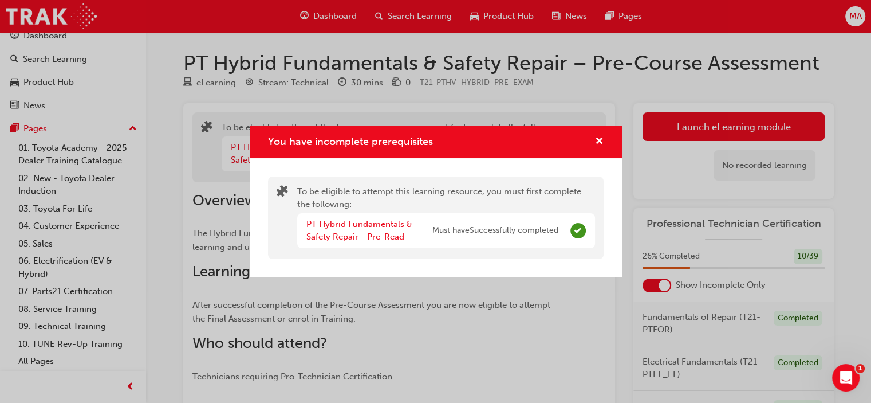
click at [599, 151] on div "You have incomplete prerequisites" at bounding box center [436, 141] width 372 height 33
click at [600, 147] on span "cross-icon" at bounding box center [599, 142] width 9 height 10
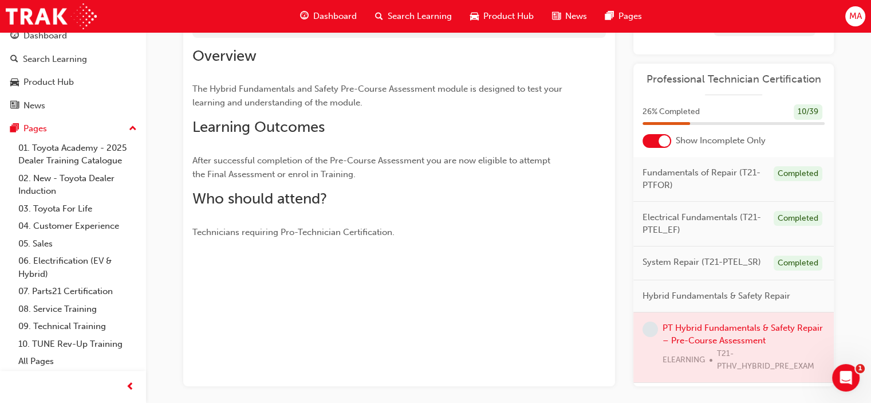
scroll to position [193, 0]
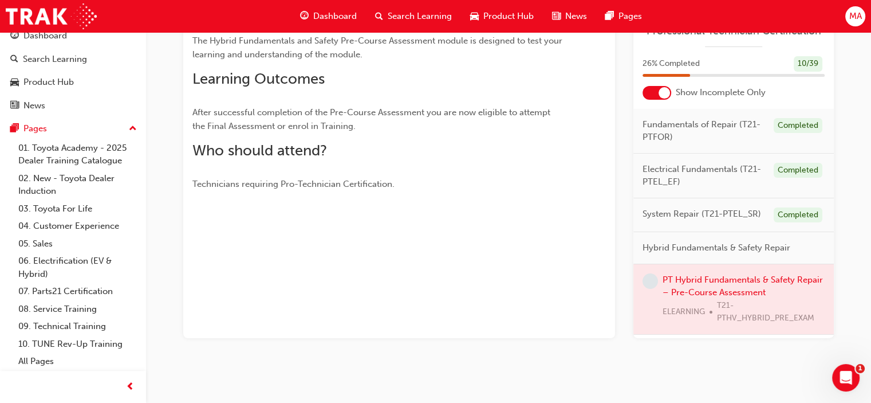
click at [728, 296] on div at bounding box center [734, 299] width 201 height 70
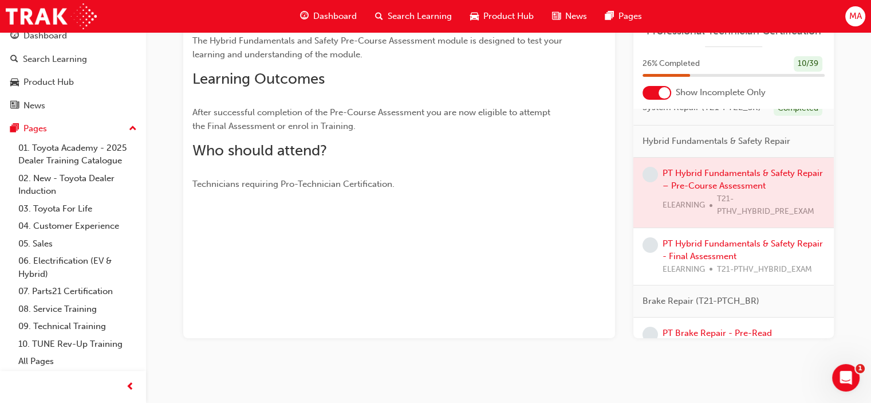
scroll to position [115, 0]
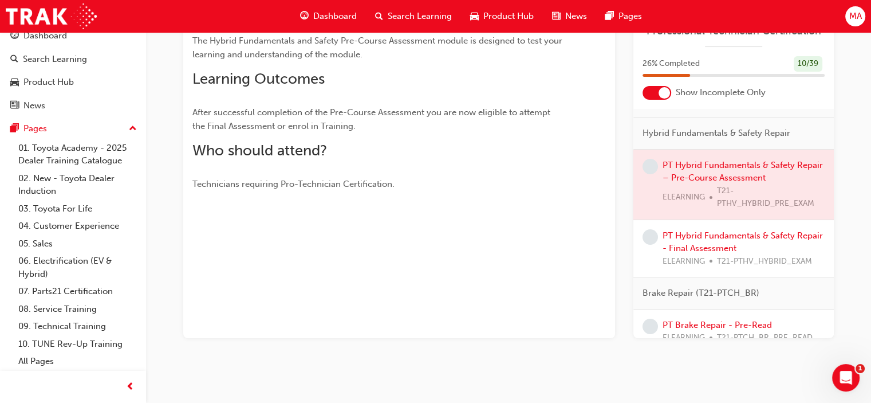
click at [733, 175] on div at bounding box center [734, 185] width 201 height 70
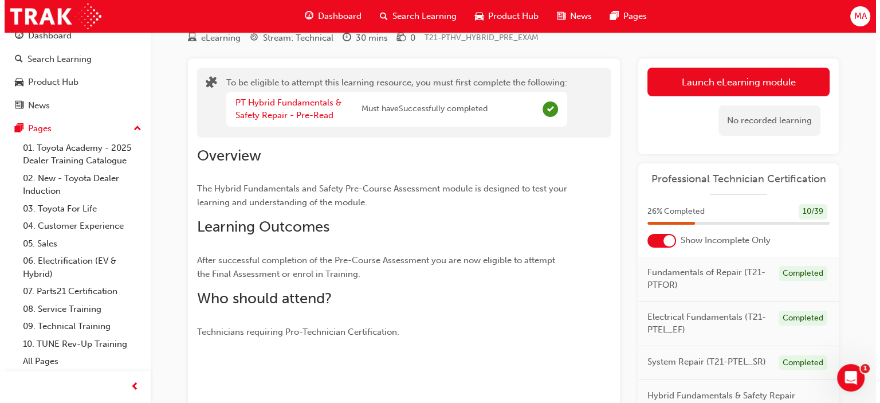
scroll to position [0, 0]
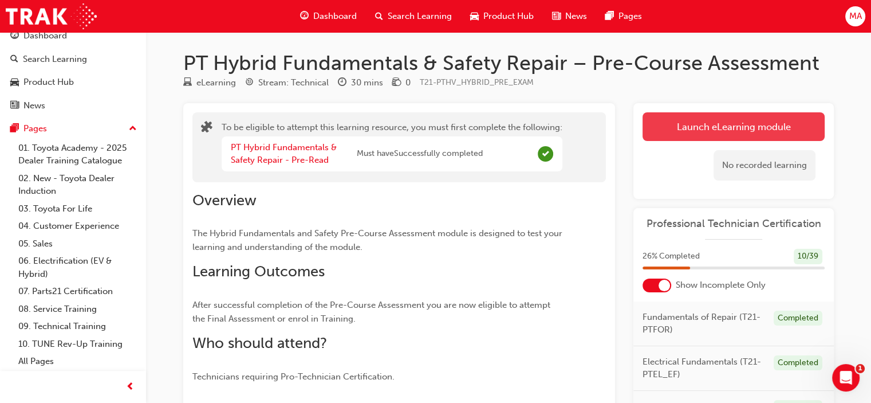
click at [702, 128] on button "Launch eLearning module" at bounding box center [734, 126] width 182 height 29
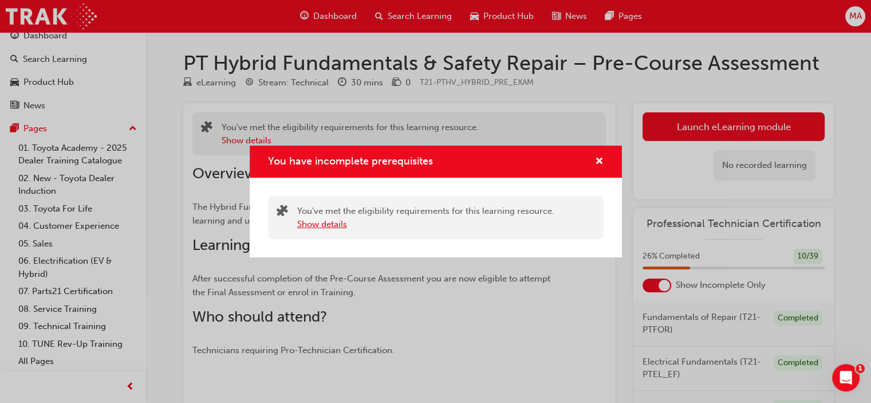
click at [320, 225] on button "Show details" at bounding box center [322, 224] width 50 height 13
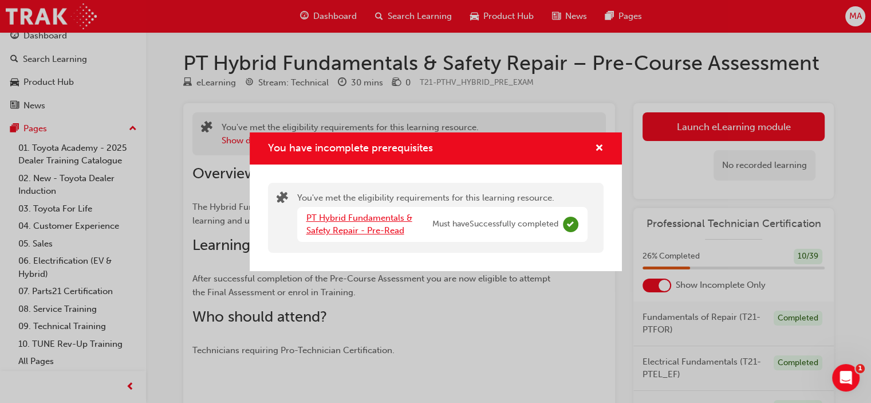
click at [339, 221] on link "PT Hybrid Fundamentals & Safety Repair - Pre-Read" at bounding box center [360, 224] width 106 height 23
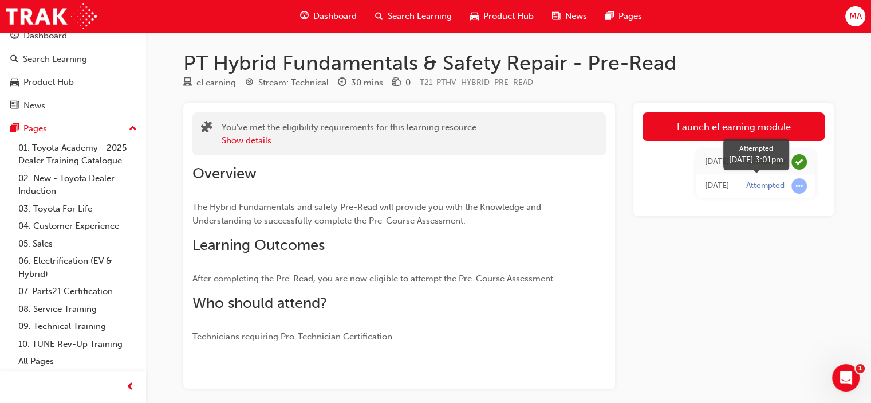
click at [773, 187] on div "Attempted" at bounding box center [766, 185] width 38 height 11
click at [802, 187] on span "learningRecordVerb_ATTEMPT-icon" at bounding box center [799, 185] width 15 height 15
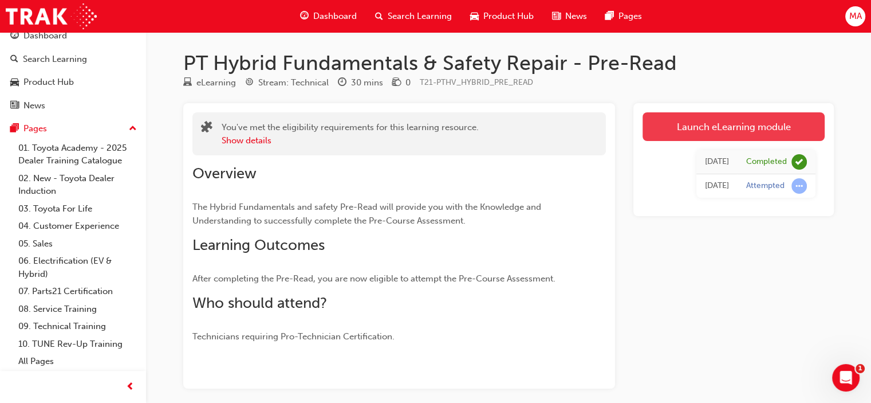
click at [689, 124] on link "Launch eLearning module" at bounding box center [734, 126] width 182 height 29
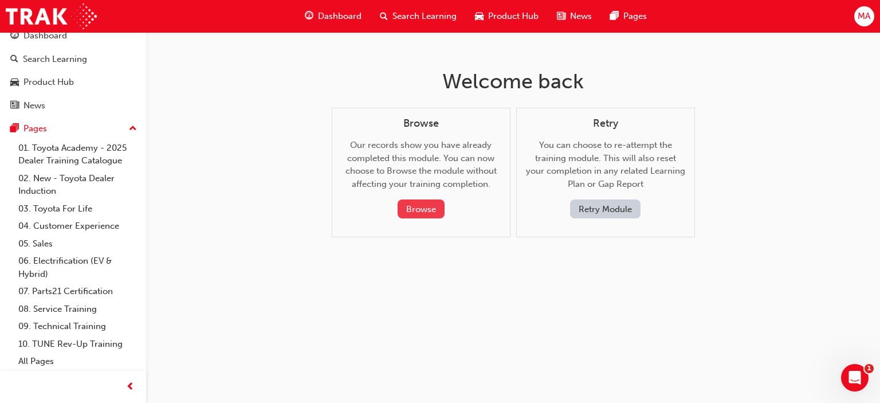
click at [438, 203] on button "Browse" at bounding box center [421, 208] width 47 height 19
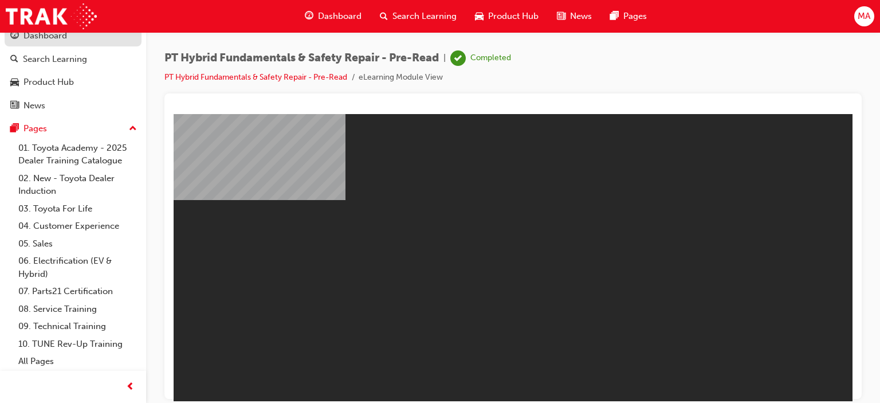
click at [108, 37] on div "Dashboard" at bounding box center [72, 36] width 125 height 14
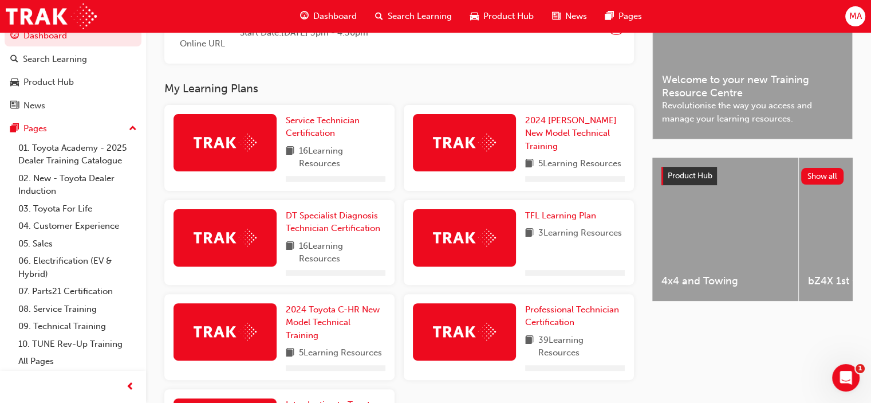
scroll to position [446, 0]
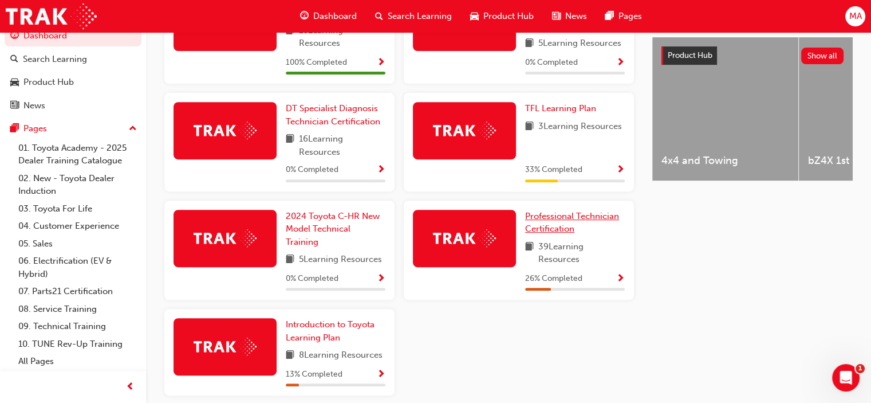
click at [552, 229] on span "Professional Technician Certification" at bounding box center [572, 222] width 94 height 23
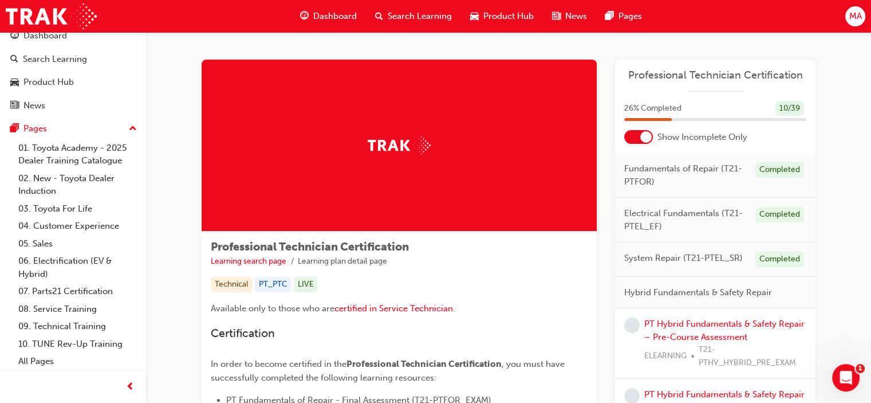
click at [647, 139] on div at bounding box center [646, 136] width 11 height 11
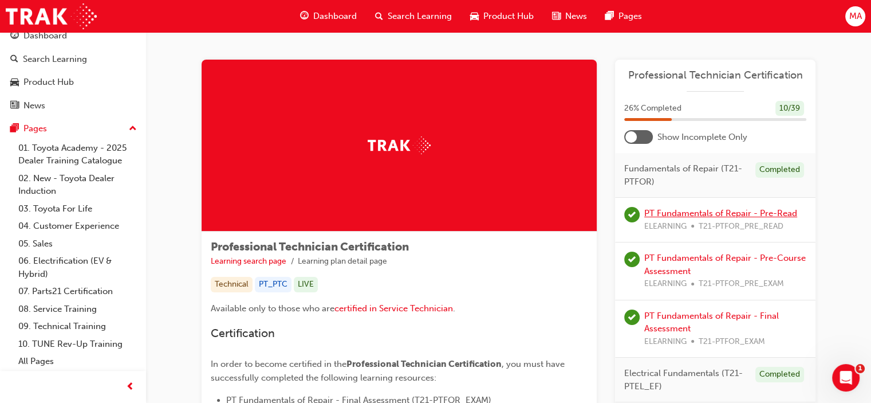
click at [709, 215] on link "PT Fundamentals of Repair - Pre-Read" at bounding box center [721, 213] width 153 height 10
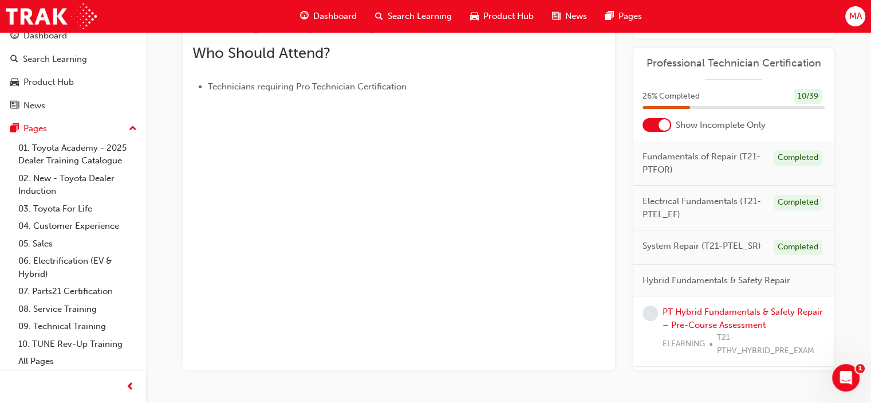
scroll to position [281, 0]
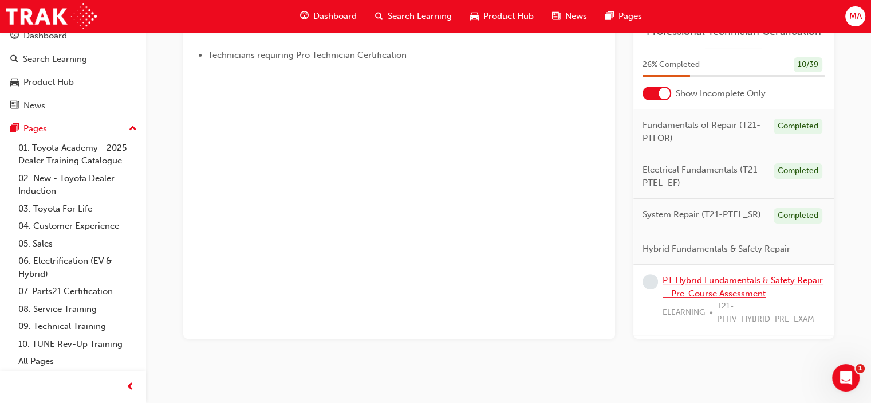
click at [766, 288] on link "PT Hybrid Fundamentals & Safety Repair – Pre-Course Assessment" at bounding box center [743, 286] width 160 height 23
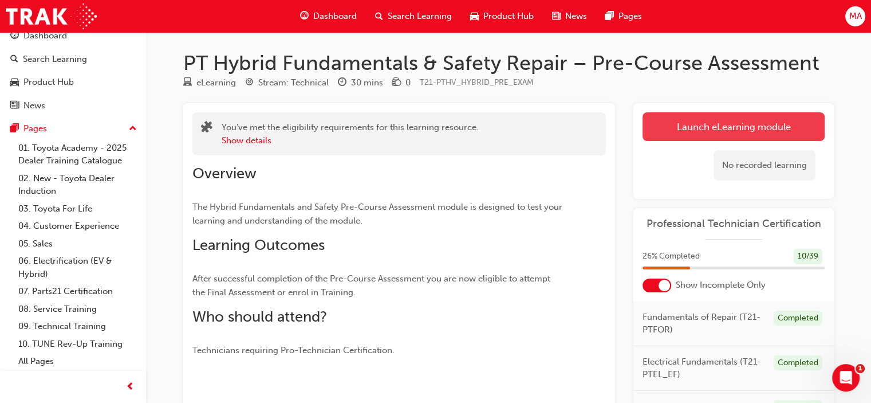
click at [673, 132] on link "Launch eLearning module" at bounding box center [734, 126] width 182 height 29
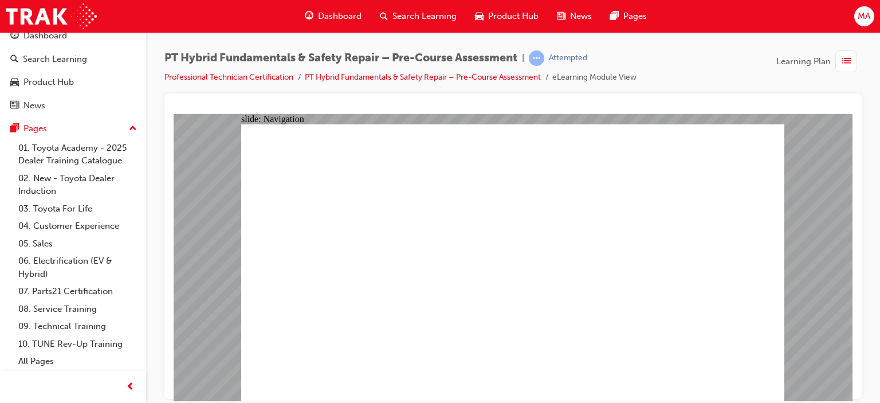
radio input "true"
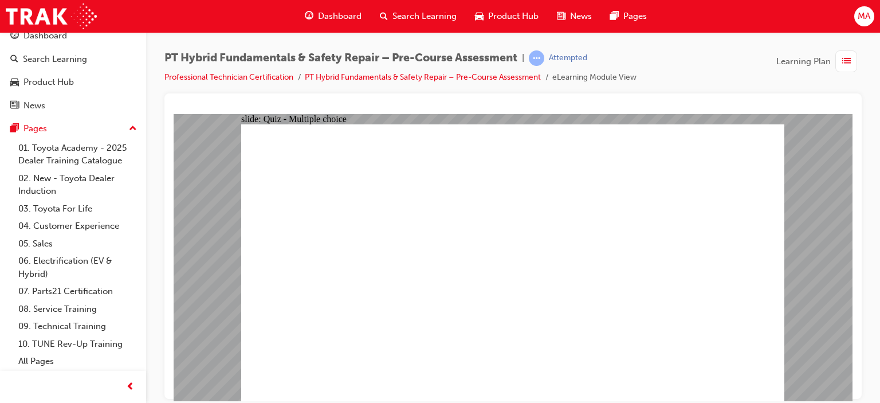
radio input "true"
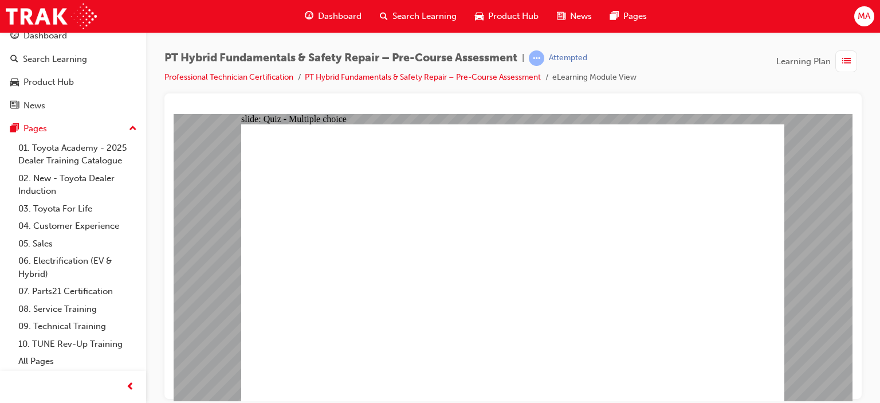
radio input "true"
checkbox input "true"
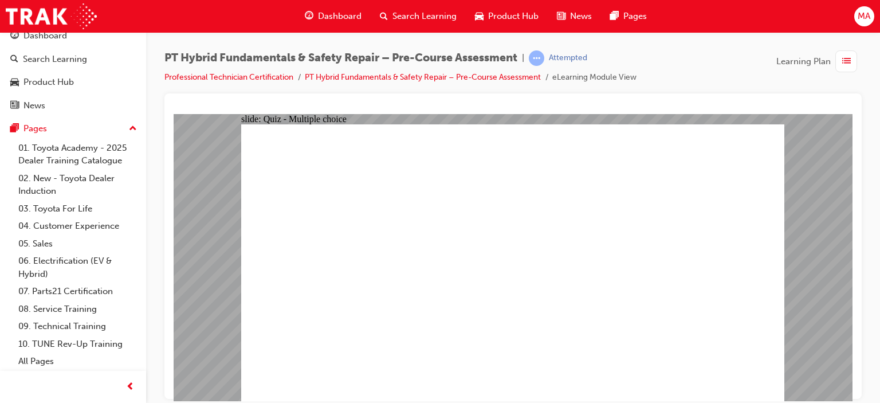
checkbox input "true"
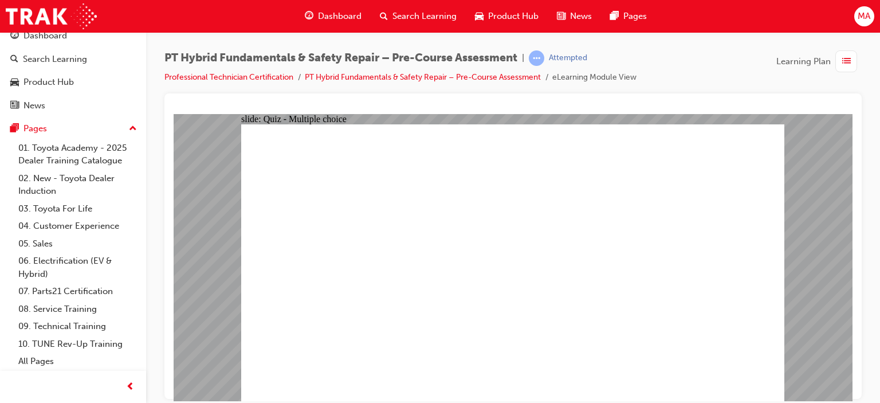
checkbox input "true"
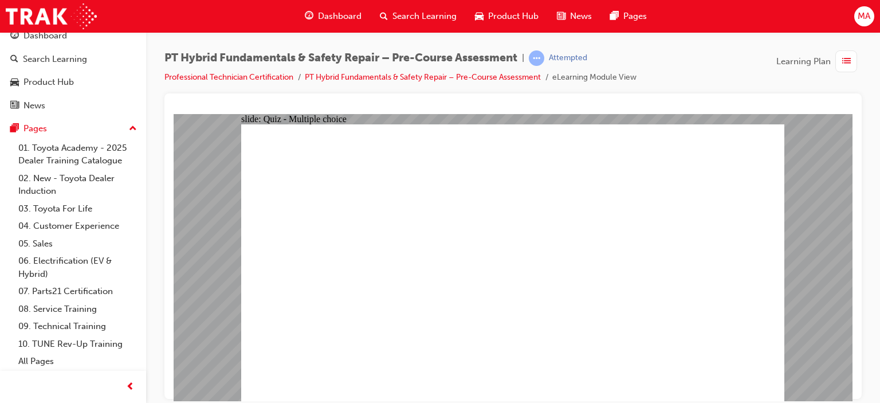
radio input "true"
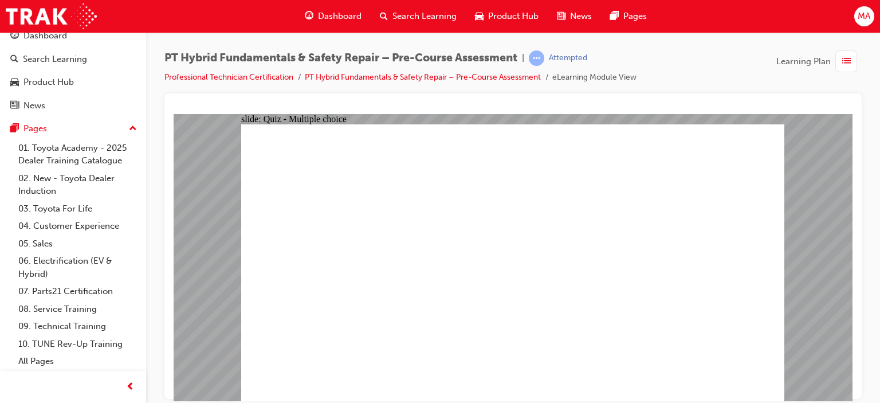
radio input "true"
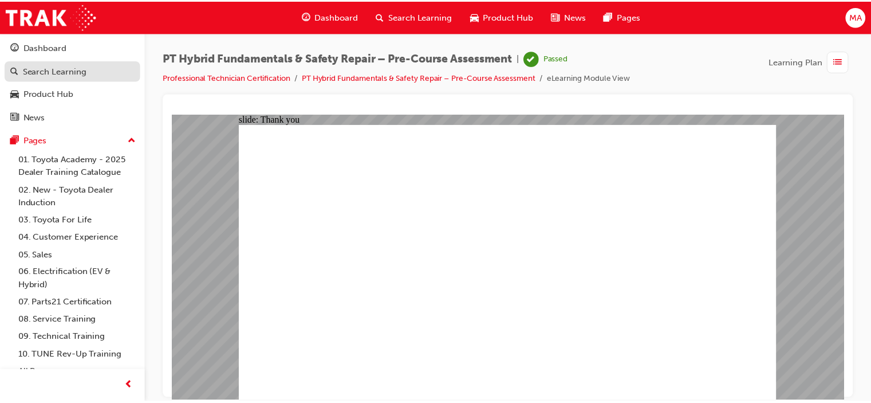
scroll to position [0, 0]
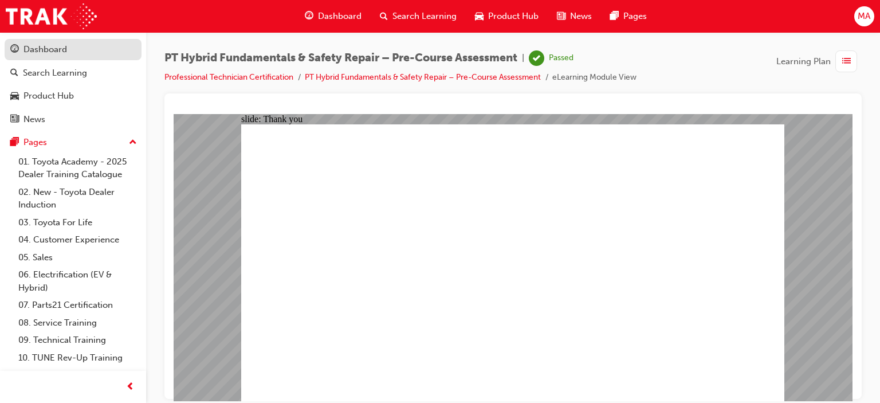
click at [42, 52] on div "Dashboard" at bounding box center [45, 49] width 44 height 13
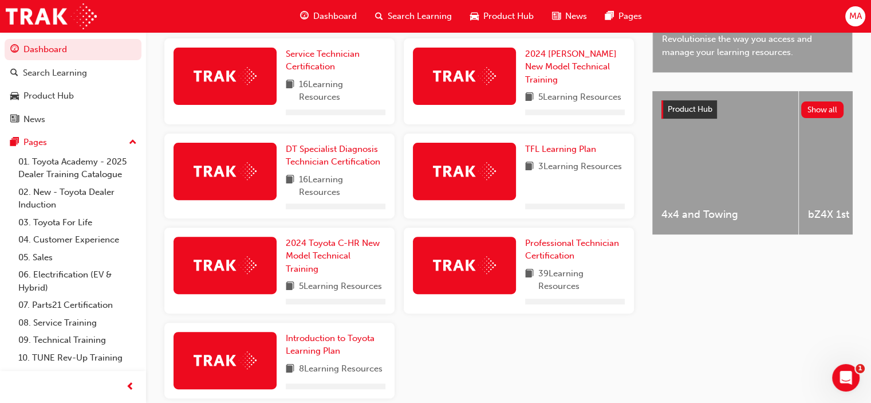
scroll to position [446, 0]
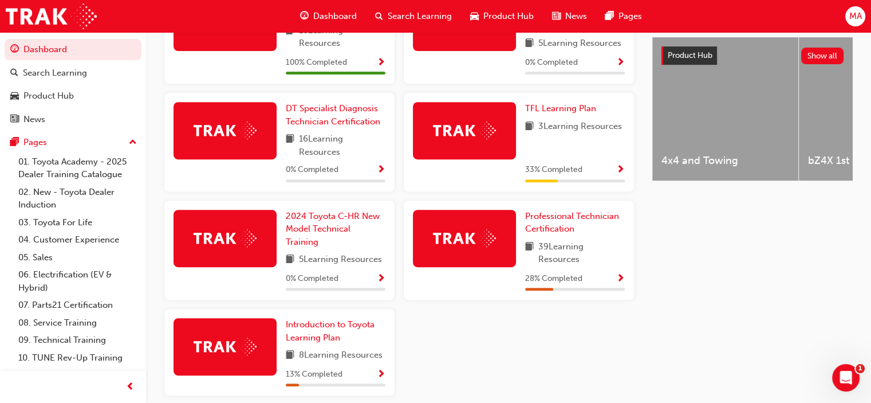
click at [623, 279] on span "Show Progress" at bounding box center [621, 279] width 9 height 10
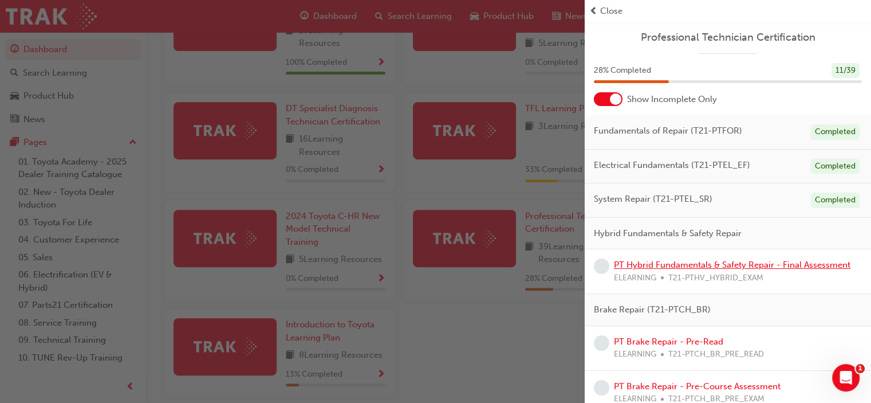
click at [705, 262] on link "PT Hybrid Fundamentals & Safety Repair - Final Assessment" at bounding box center [732, 265] width 237 height 10
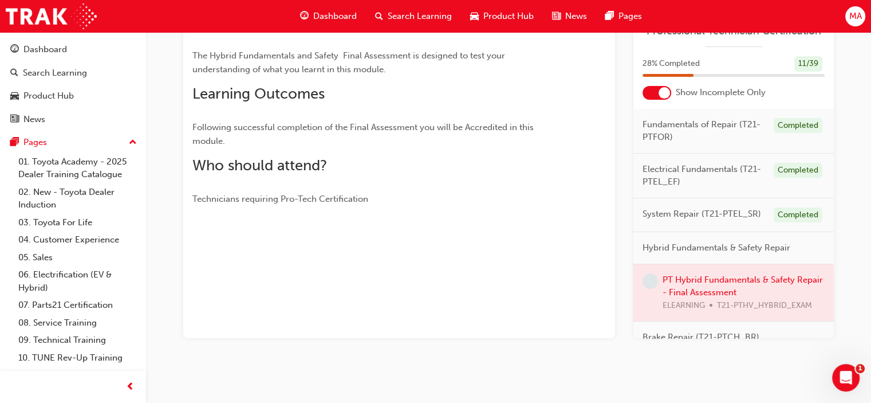
click at [727, 293] on div at bounding box center [734, 292] width 201 height 57
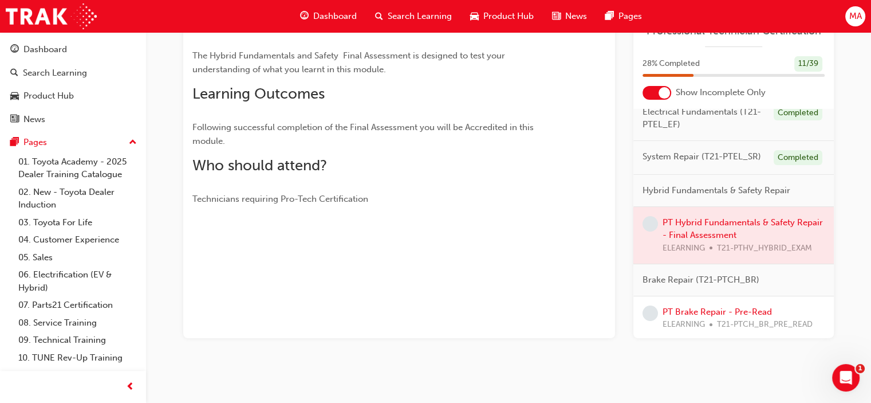
click at [704, 245] on div at bounding box center [734, 235] width 201 height 57
click at [643, 231] on span "learningRecordVerb_NONE-icon" at bounding box center [650, 223] width 15 height 15
click at [654, 91] on div at bounding box center [657, 93] width 29 height 14
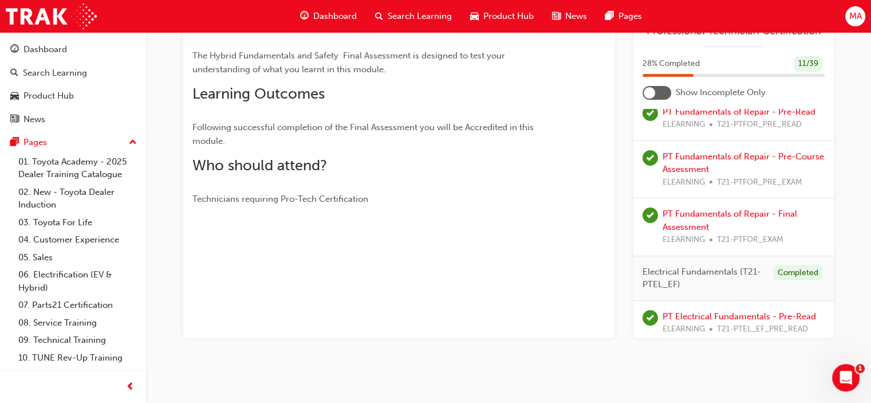
scroll to position [217, 0]
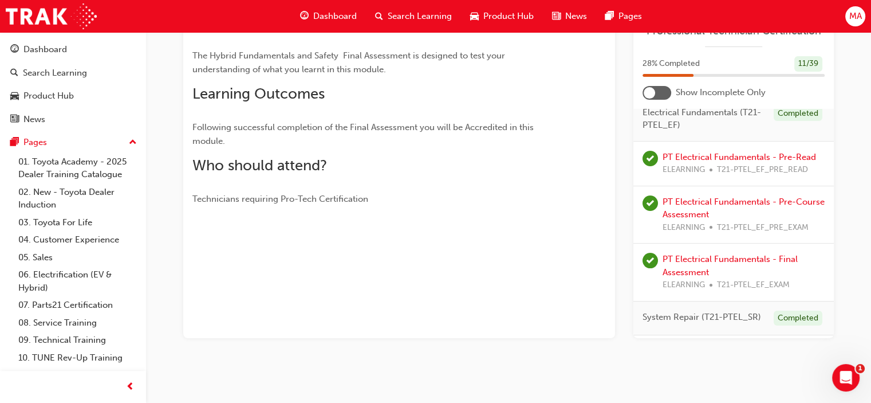
click at [655, 92] on div at bounding box center [649, 92] width 11 height 11
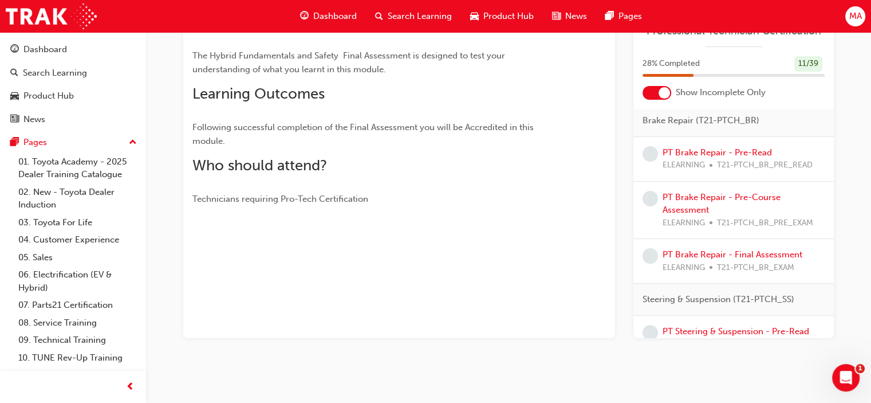
scroll to position [57, 0]
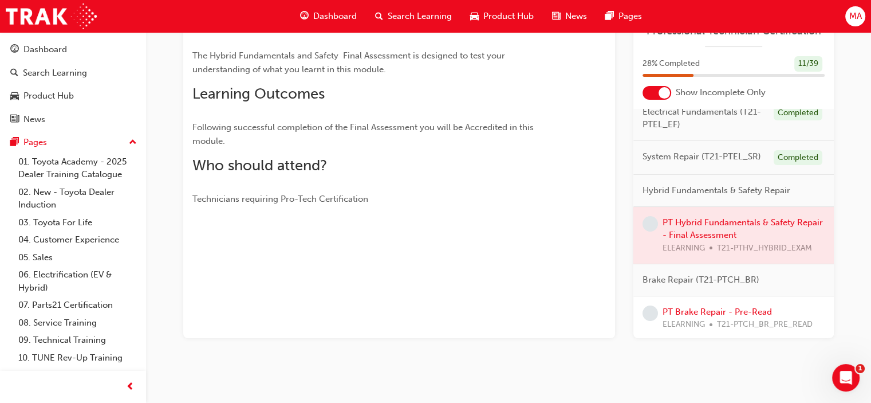
click at [755, 257] on div at bounding box center [734, 235] width 201 height 57
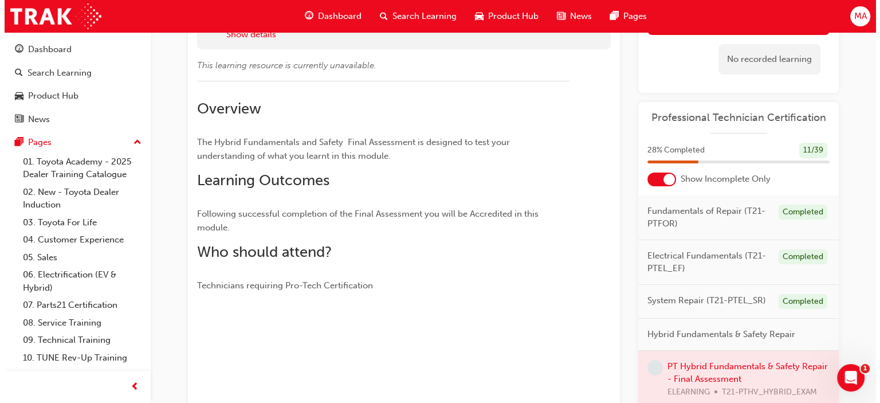
scroll to position [0, 0]
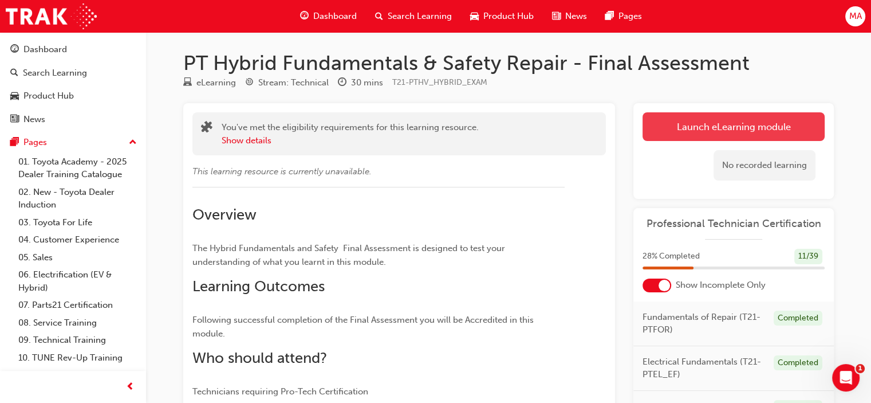
click at [713, 119] on link "Launch eLearning module" at bounding box center [734, 126] width 182 height 29
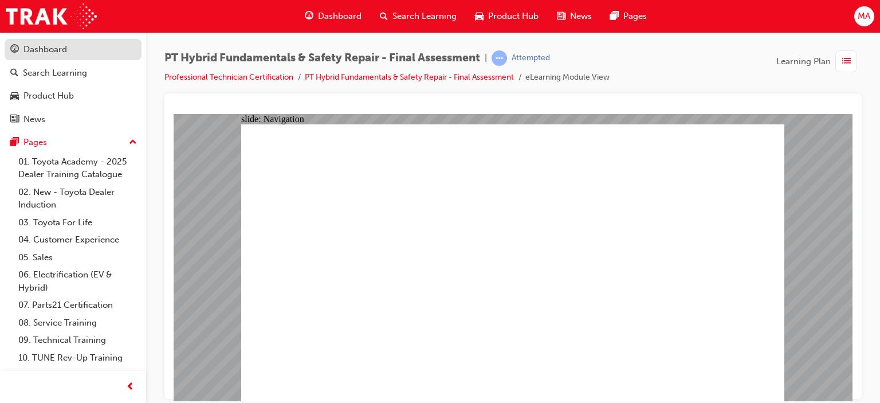
click at [41, 43] on div "Dashboard" at bounding box center [45, 49] width 44 height 13
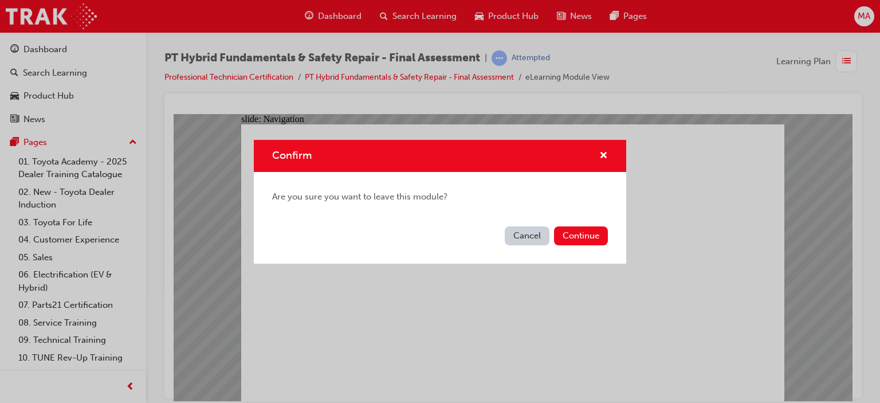
click at [517, 234] on button "Cancel" at bounding box center [527, 235] width 45 height 19
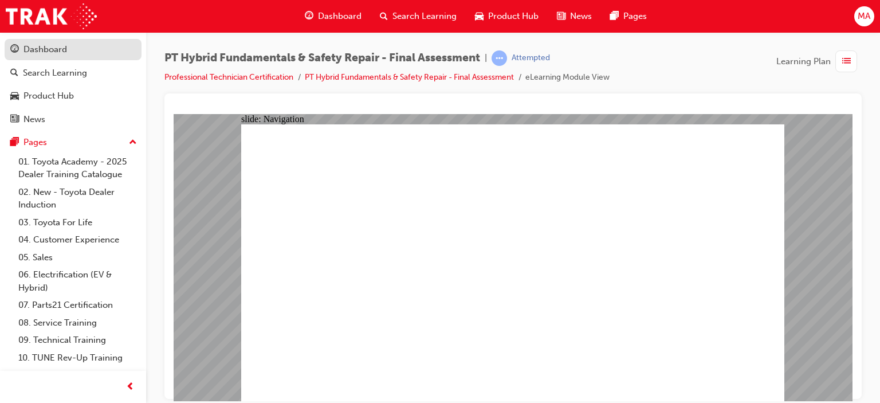
click at [72, 49] on div "Dashboard" at bounding box center [72, 49] width 125 height 14
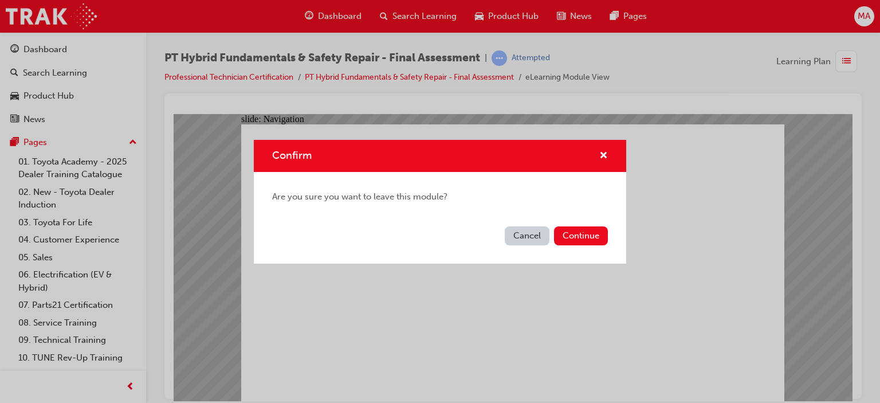
click at [502, 238] on div "Cancel Continue" at bounding box center [440, 243] width 372 height 42
drag, startPoint x: 525, startPoint y: 230, endPoint x: 408, endPoint y: 59, distance: 207.2
click at [525, 230] on button "Cancel" at bounding box center [527, 235] width 45 height 19
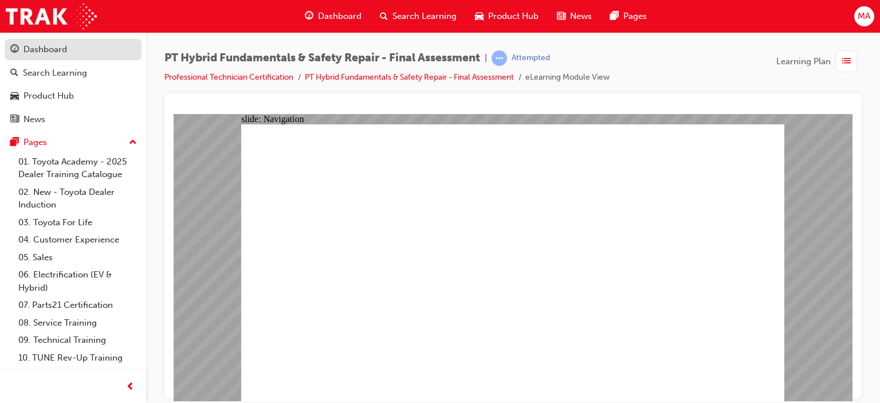
click at [33, 48] on div "Dashboard" at bounding box center [45, 49] width 44 height 13
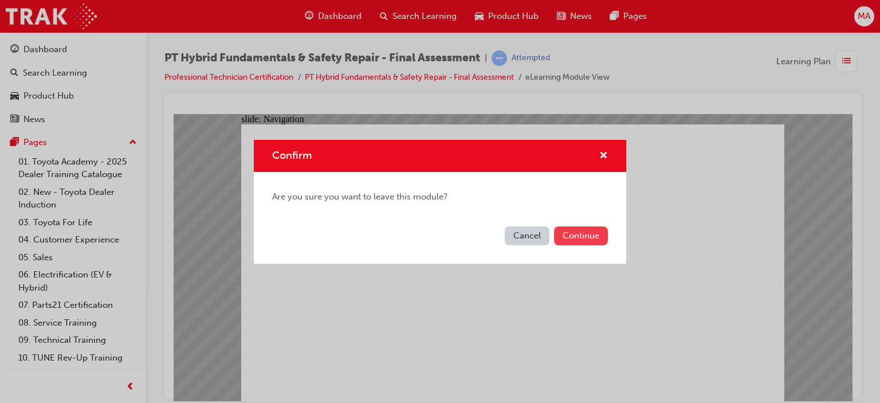
click at [574, 233] on button "Continue" at bounding box center [581, 235] width 54 height 19
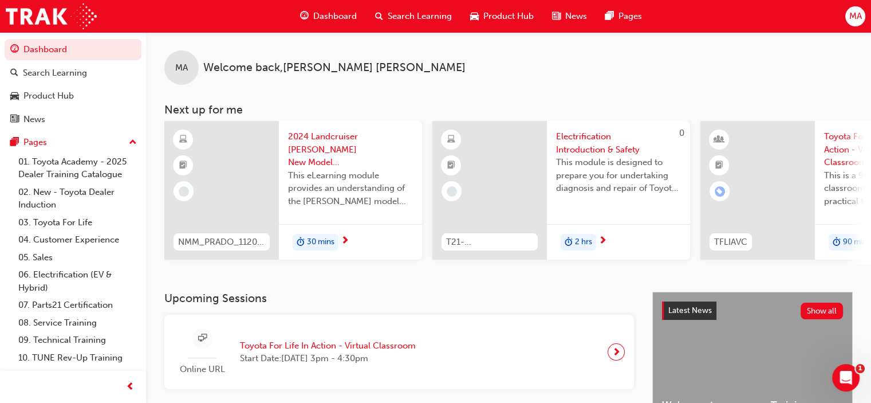
click at [865, 22] on button "MA" at bounding box center [856, 16] width 20 height 20
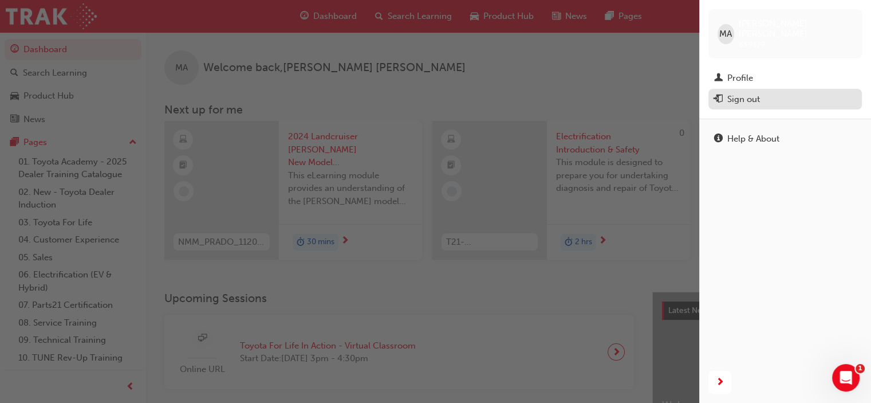
click at [748, 94] on div "Sign out" at bounding box center [744, 99] width 33 height 13
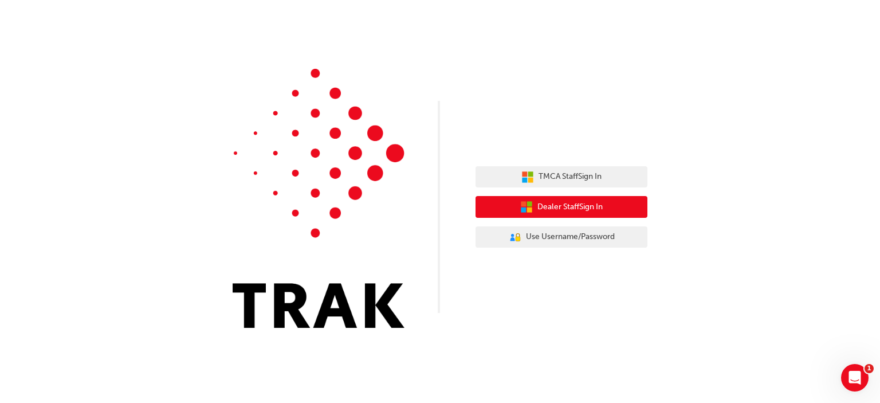
click at [567, 205] on span "Dealer Staff Sign In" at bounding box center [569, 207] width 65 height 13
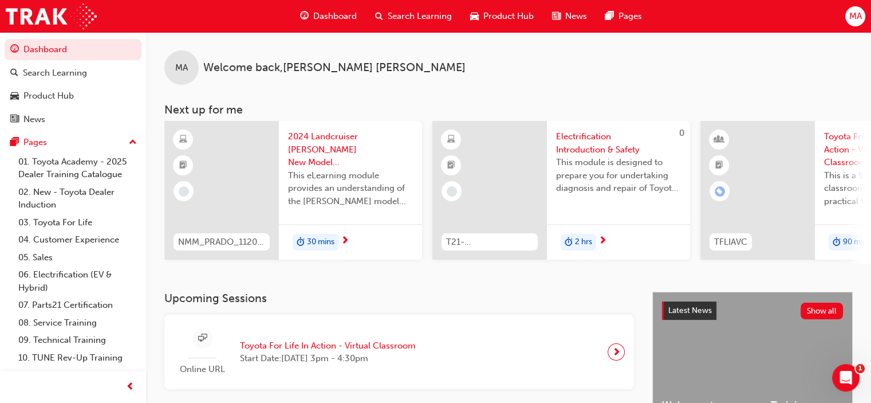
click at [839, 18] on div "Dashboard Search Learning Product Hub News Pages MA" at bounding box center [435, 16] width 871 height 33
click at [852, 18] on span "MA" at bounding box center [855, 16] width 13 height 13
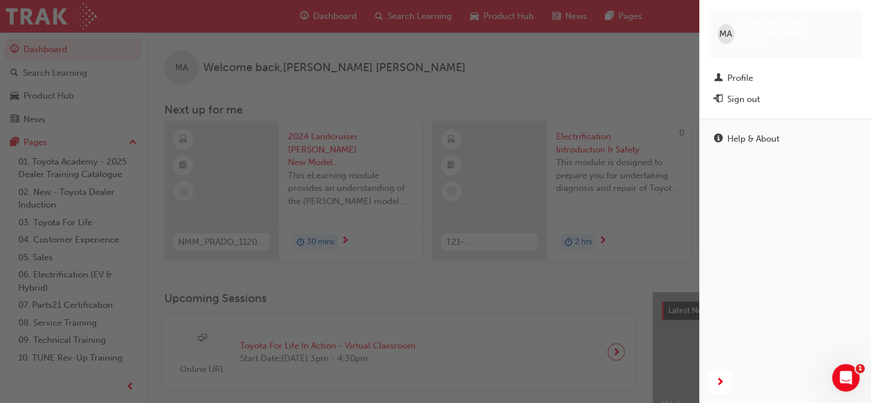
click at [852, 18] on div "MA Malik Ahmed 659519" at bounding box center [786, 33] width 154 height 49
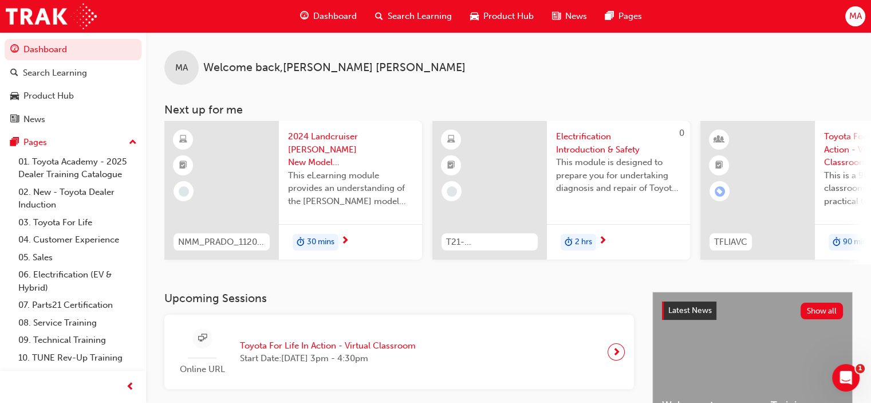
click at [852, 18] on span "MA" at bounding box center [855, 16] width 13 height 13
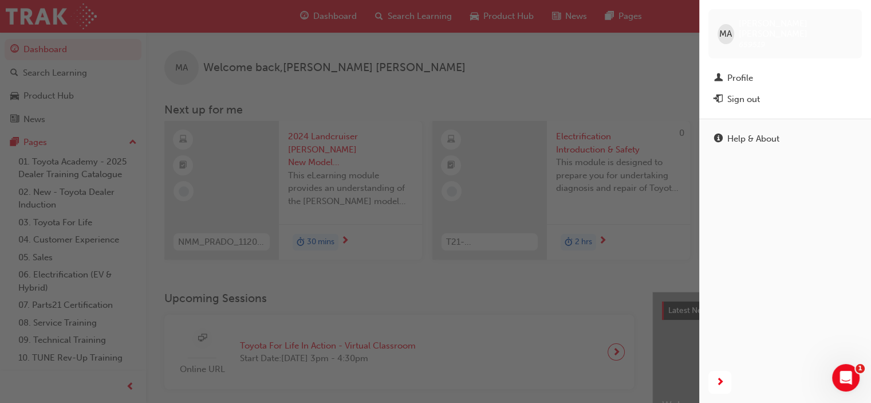
click at [852, 18] on div "MA Malik Ahmed 659519" at bounding box center [786, 33] width 154 height 49
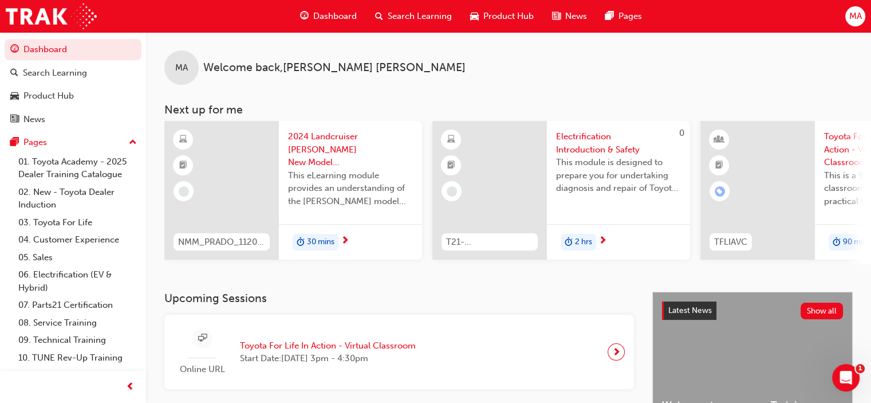
click at [852, 18] on span "MA" at bounding box center [855, 16] width 13 height 13
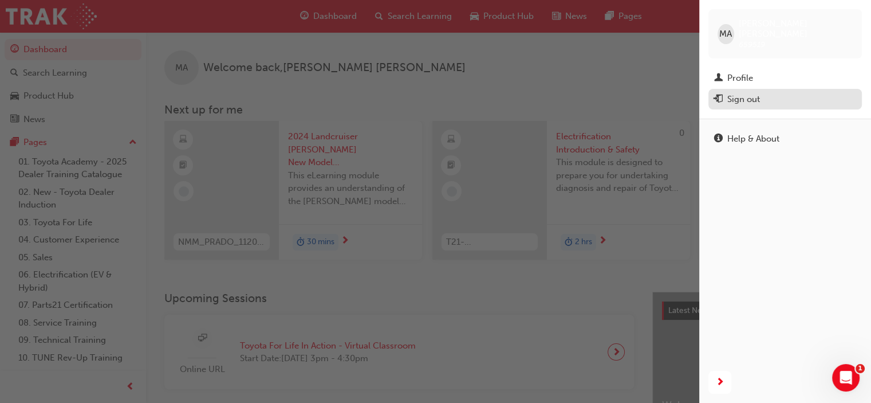
click at [807, 92] on div "Sign out" at bounding box center [785, 99] width 142 height 14
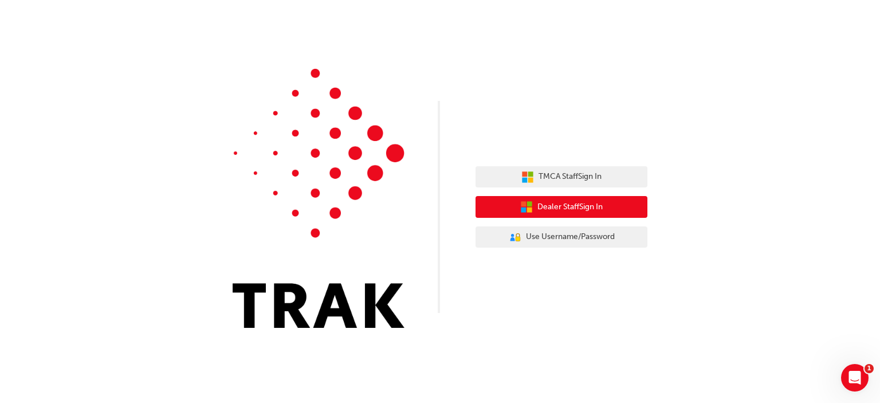
click at [576, 201] on span "Dealer Staff Sign In" at bounding box center [569, 207] width 65 height 13
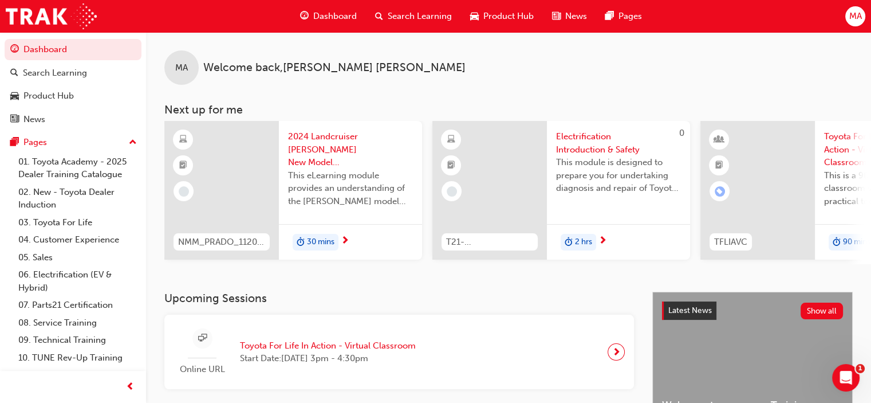
click at [851, 15] on span "MA" at bounding box center [855, 16] width 13 height 13
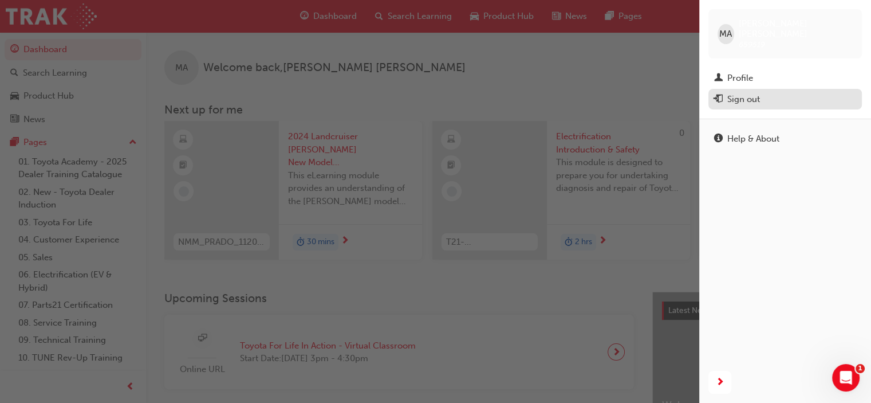
click at [790, 92] on div "Sign out" at bounding box center [785, 99] width 142 height 14
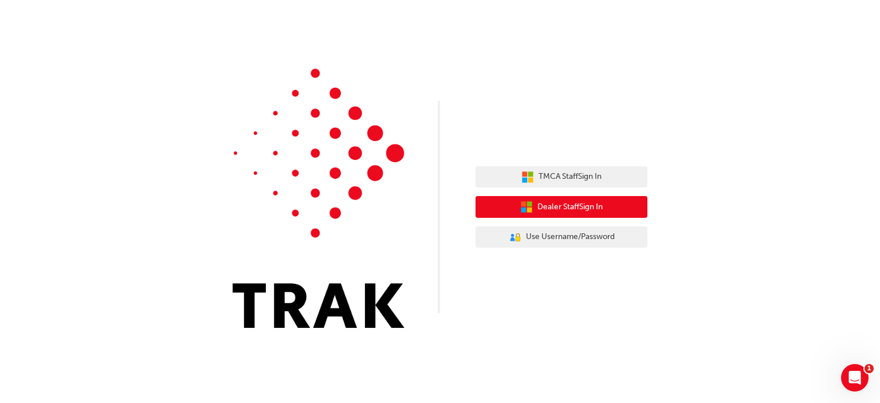
click at [582, 209] on span "Dealer Staff Sign In" at bounding box center [569, 207] width 65 height 13
